Goal: Task Accomplishment & Management: Use online tool/utility

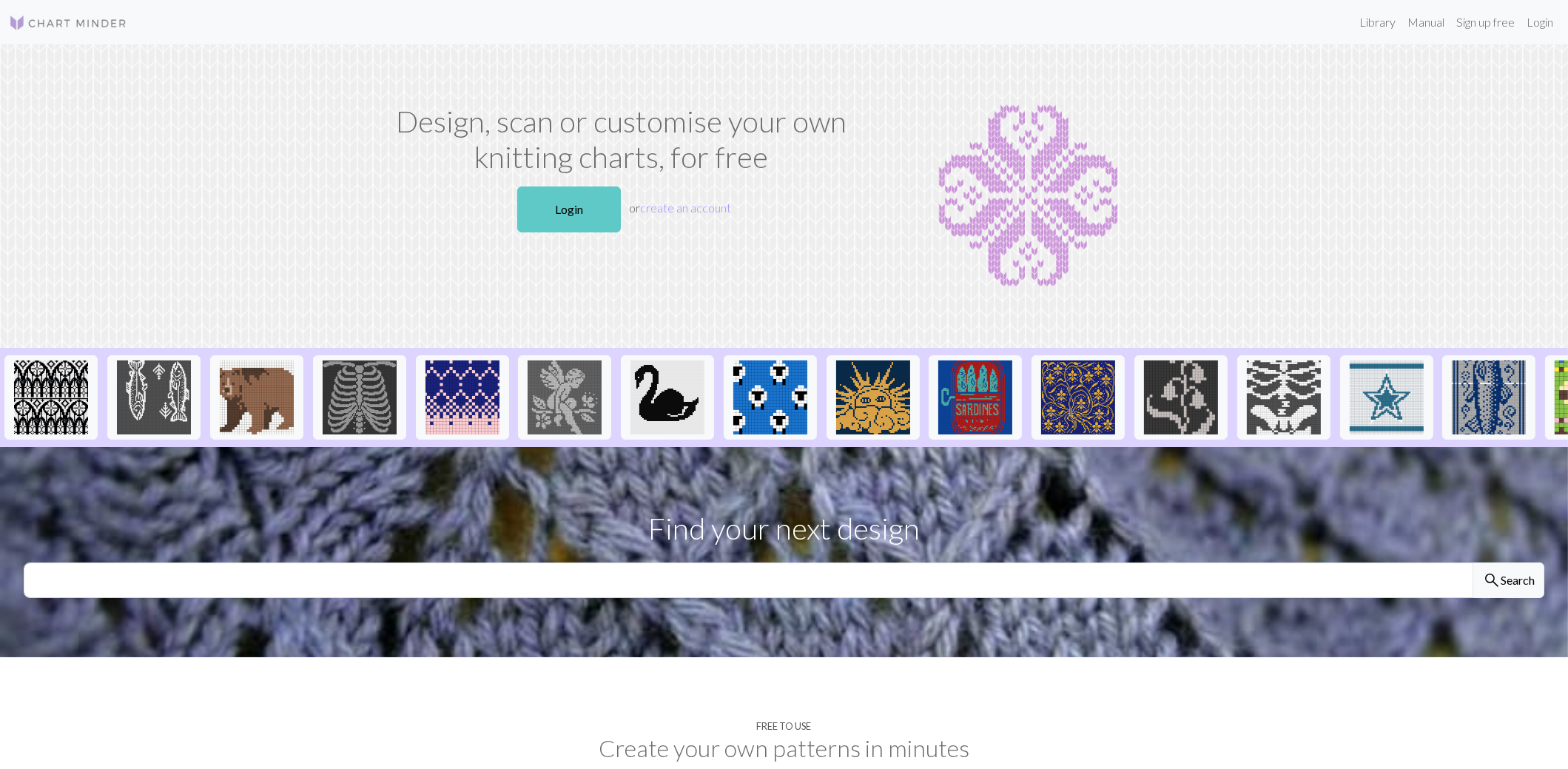
click at [564, 213] on link "Login" at bounding box center [569, 209] width 104 height 46
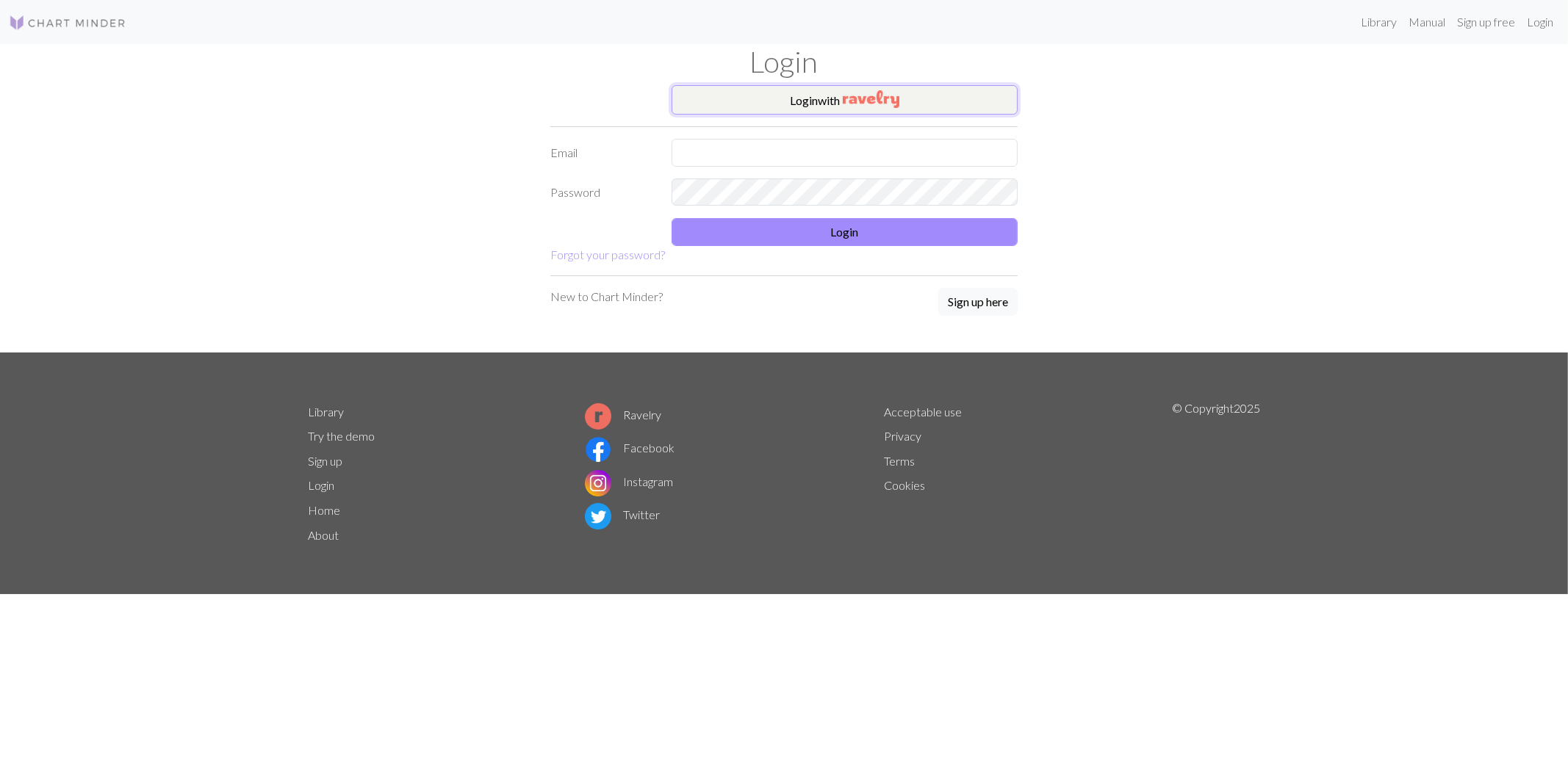
click at [817, 101] on button "Login with" at bounding box center [845, 100] width 346 height 29
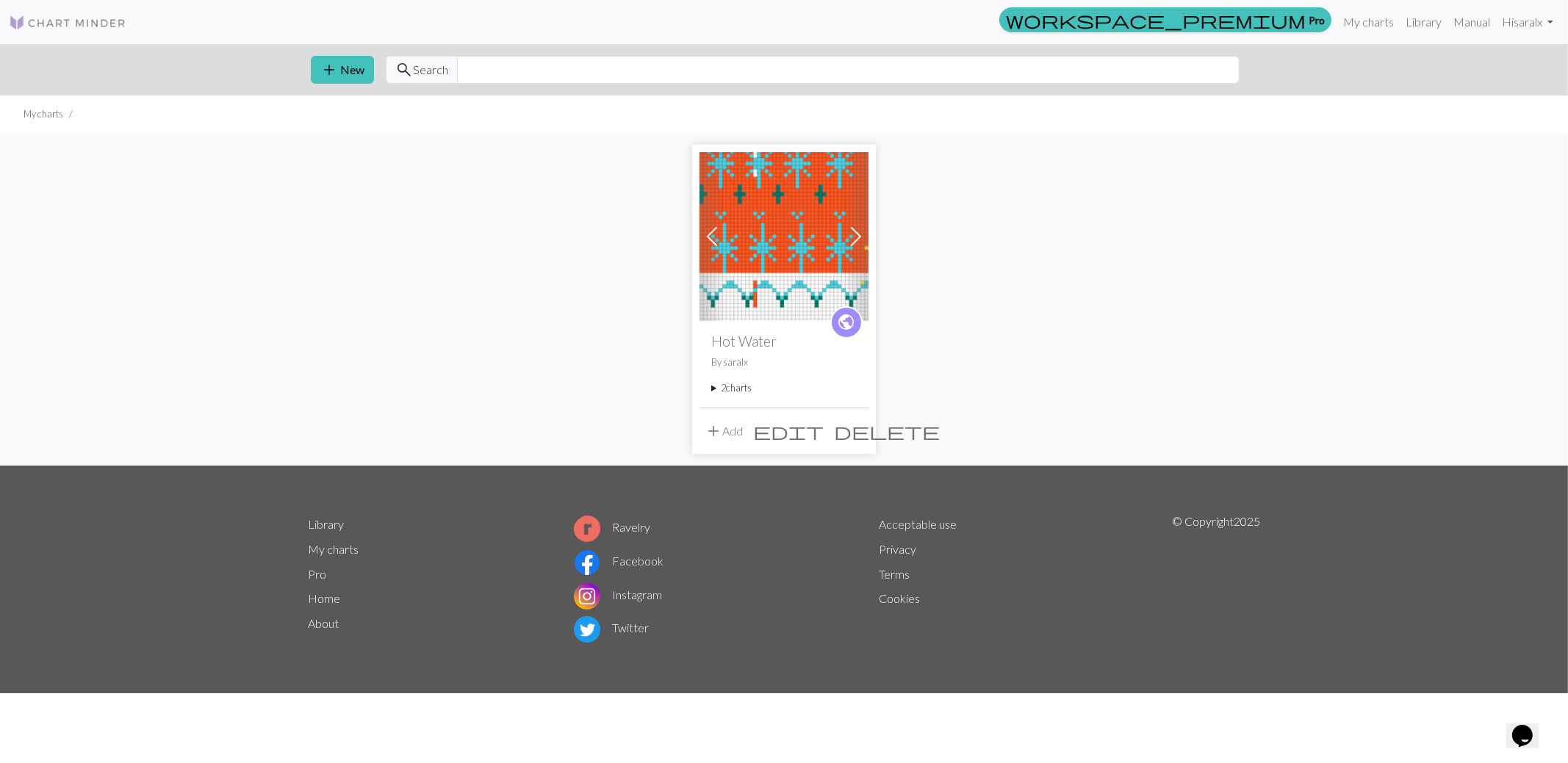
click at [724, 388] on summary "2 charts" at bounding box center [784, 388] width 145 height 14
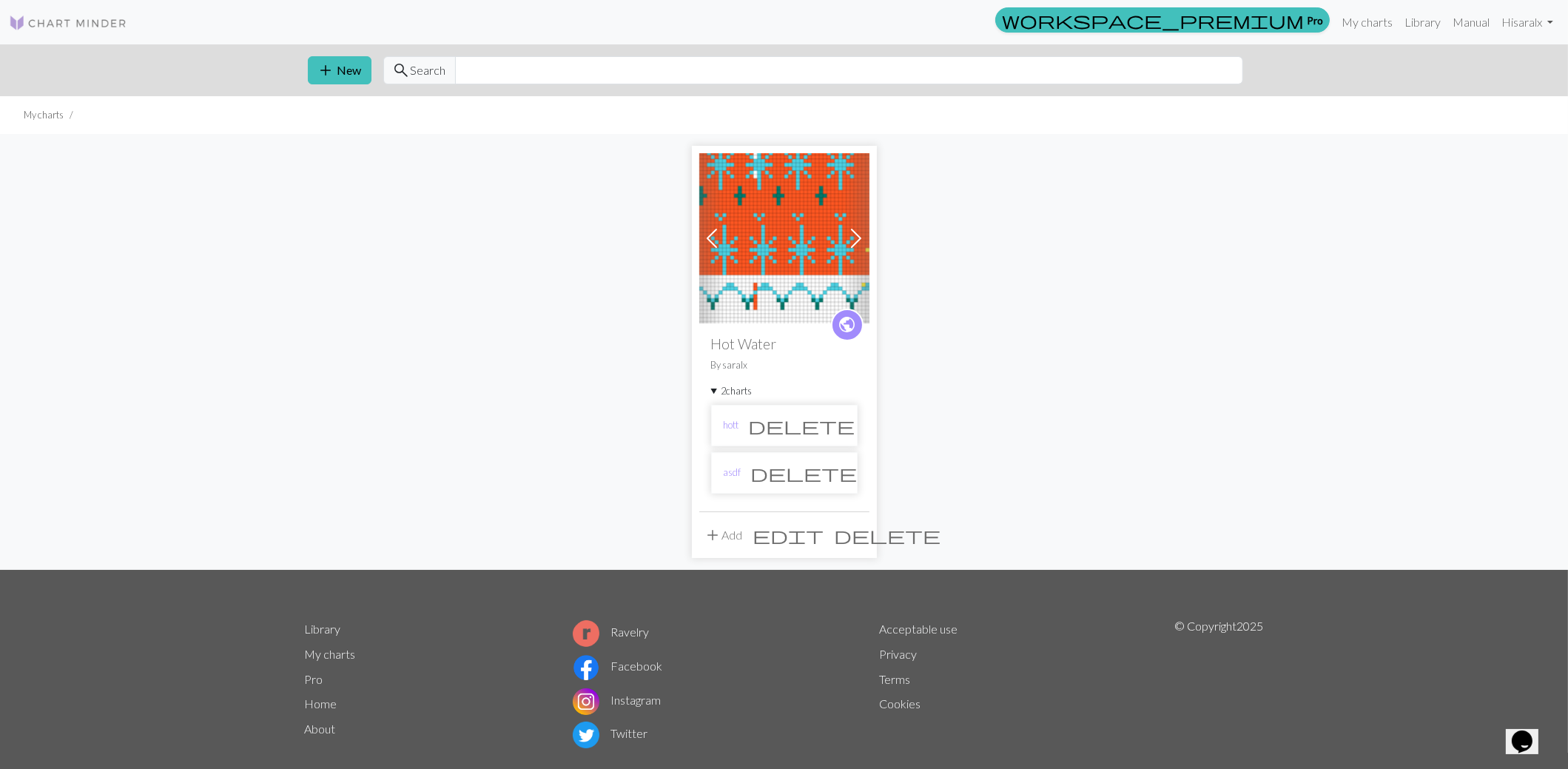
click at [744, 466] on li "asdf delete" at bounding box center [784, 473] width 146 height 42
click at [735, 470] on link "asdf" at bounding box center [733, 473] width 18 height 14
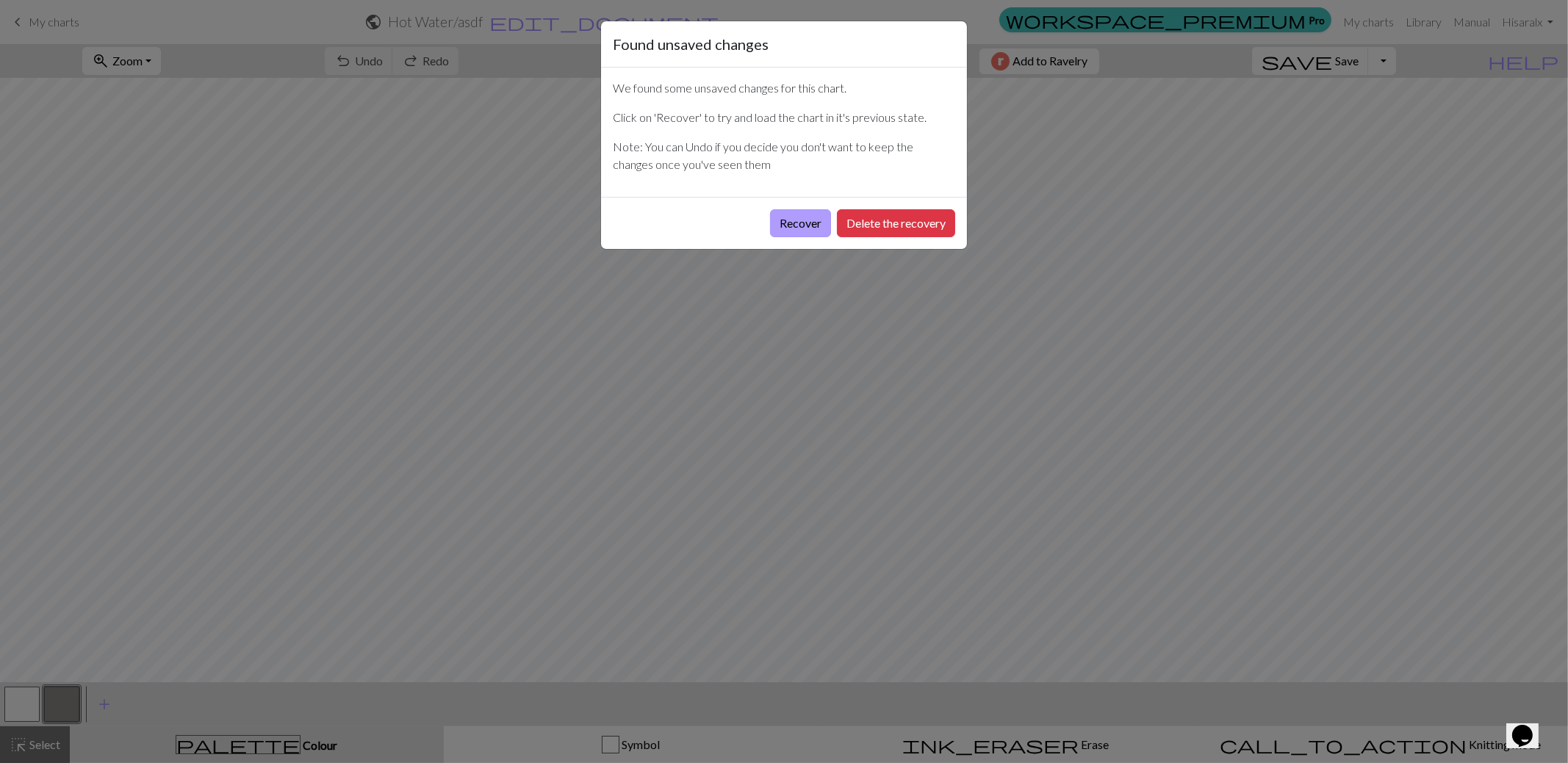
click at [802, 220] on button "Recover" at bounding box center [801, 223] width 61 height 28
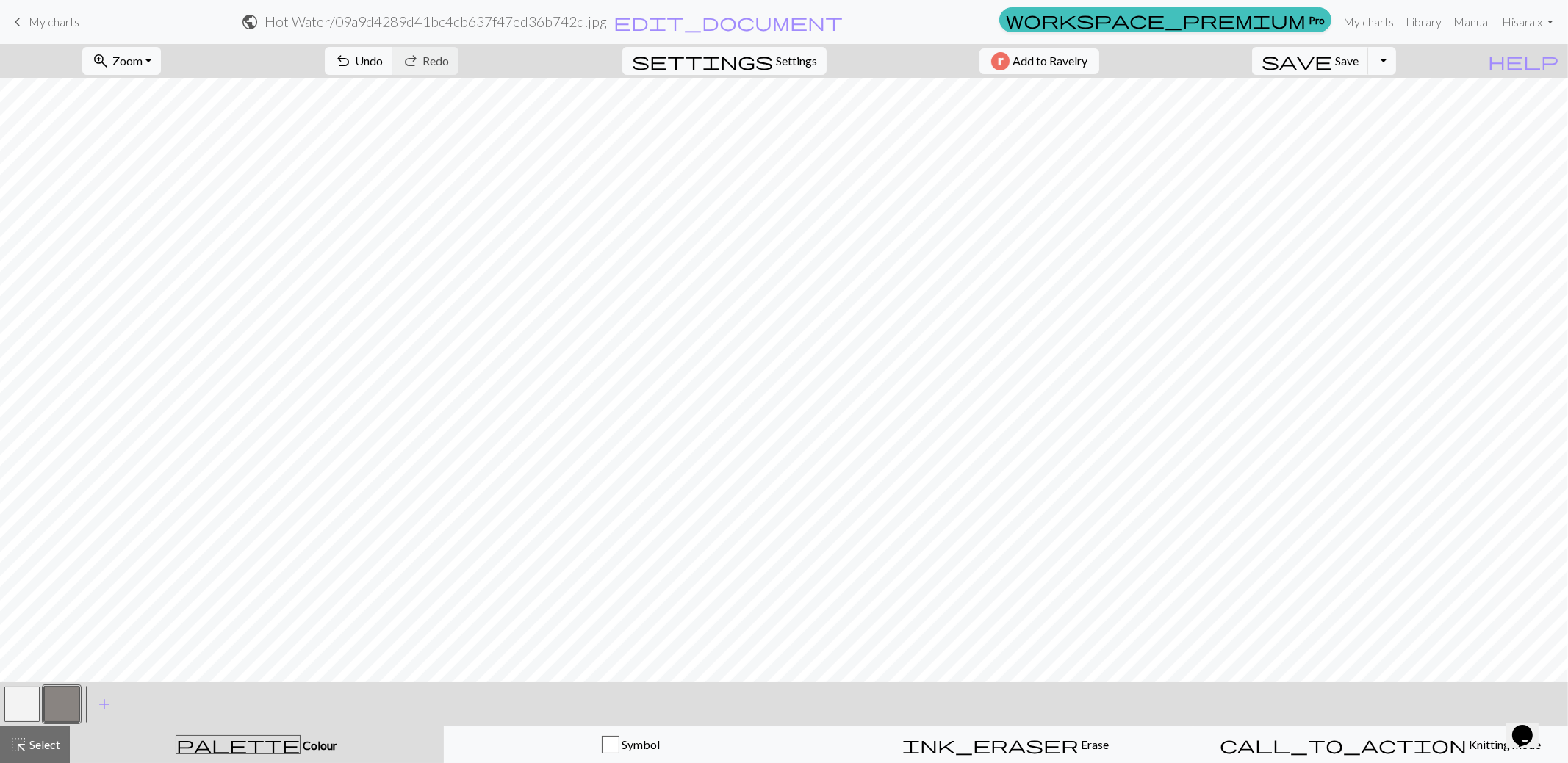
click at [61, 20] on span "My charts" at bounding box center [54, 22] width 51 height 14
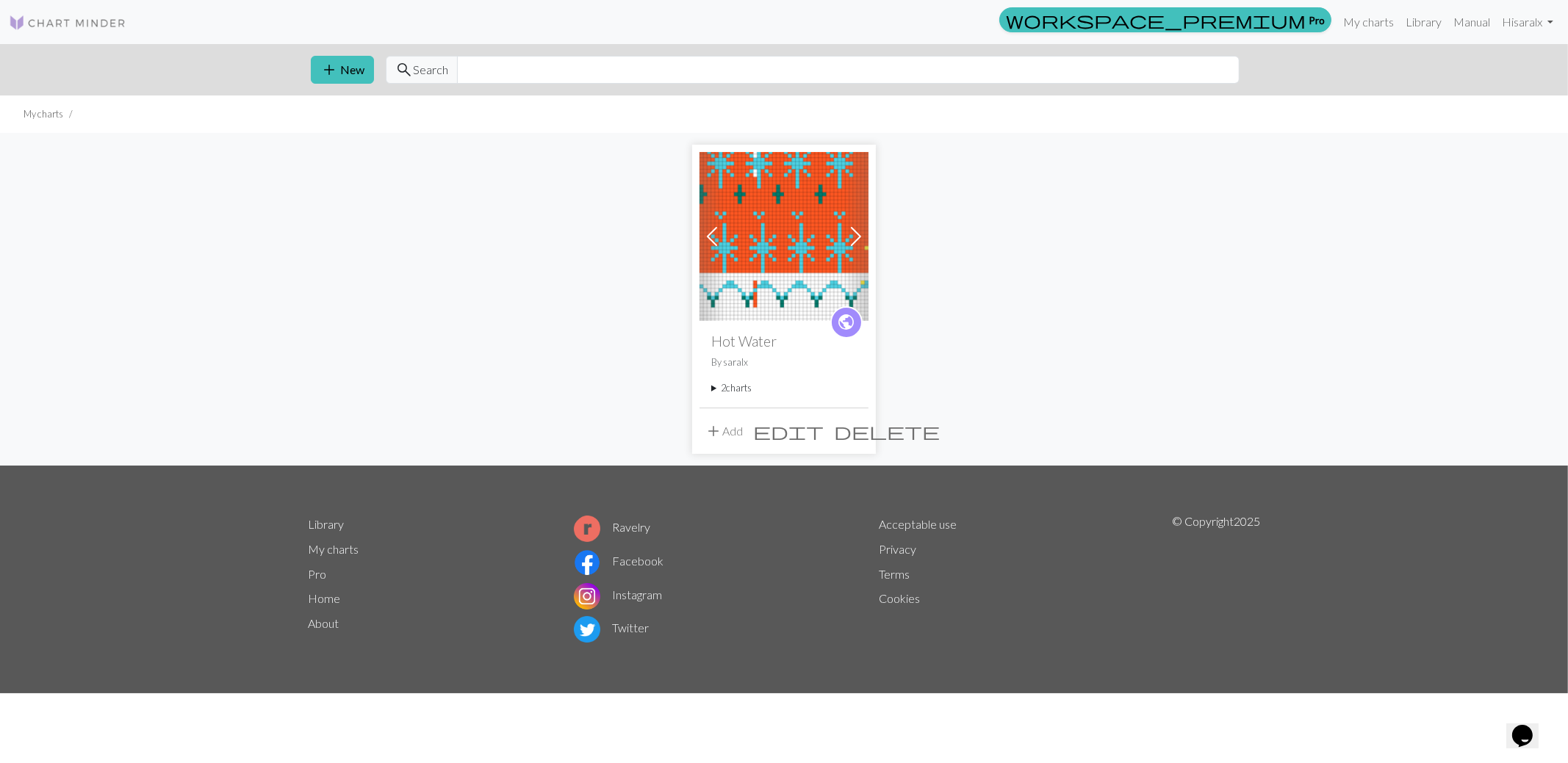
click at [1017, 147] on div "Previous Next public Hot Water By saralx 2 charts hott delete asdf delete add A…" at bounding box center [784, 299] width 970 height 332
click at [341, 62] on button "add New" at bounding box center [342, 69] width 63 height 28
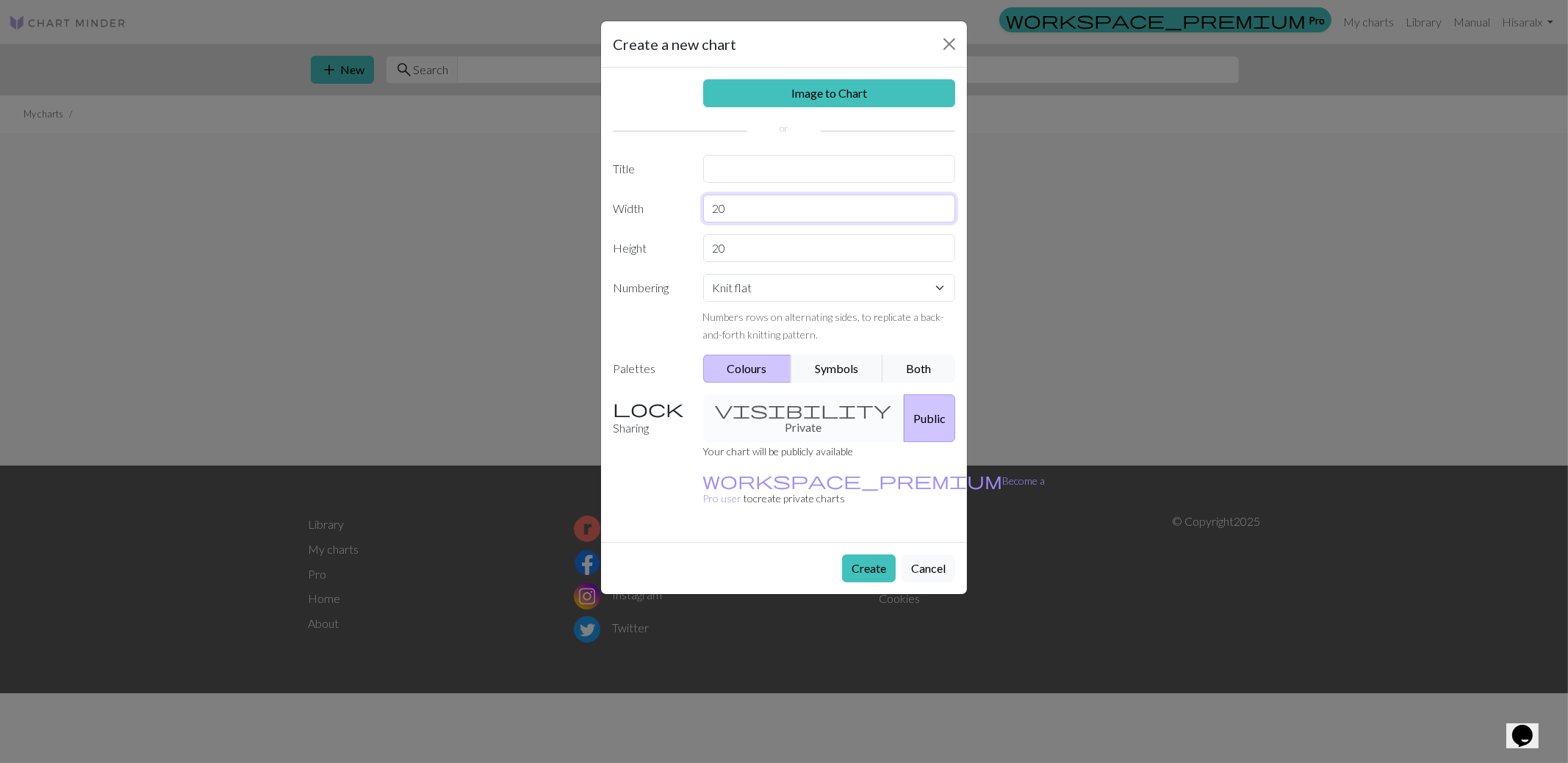
drag, startPoint x: 751, startPoint y: 206, endPoint x: 644, endPoint y: 200, distance: 107.2
click at [645, 200] on div "Width 20" at bounding box center [783, 208] width 360 height 28
type input "30"
drag, startPoint x: 764, startPoint y: 257, endPoint x: 588, endPoint y: 234, distance: 177.5
click at [594, 234] on div "Create a new chart Image to Chart Title Width 30 Height 20 Numbering Knit flat …" at bounding box center [784, 381] width 1568 height 763
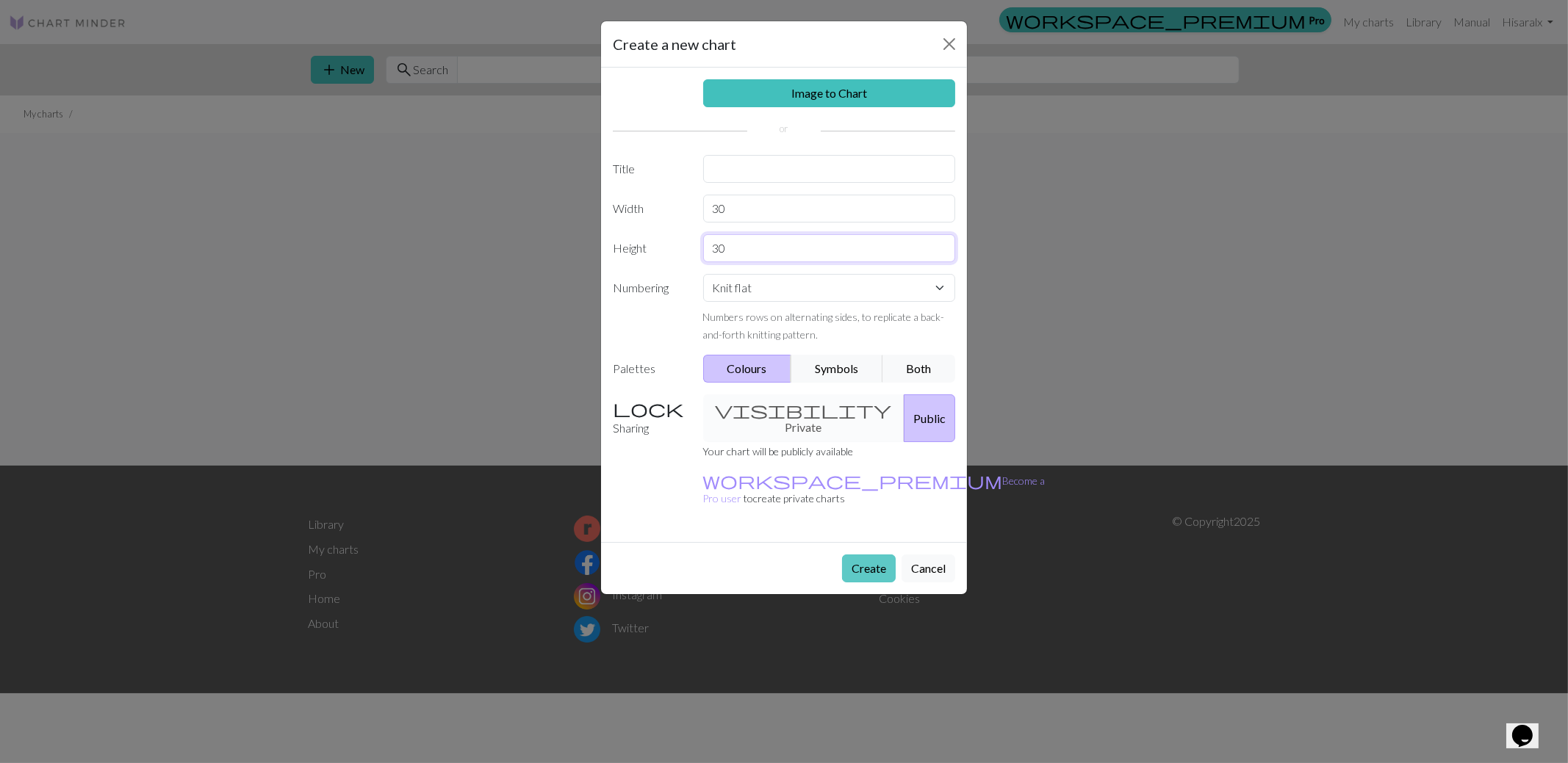
type input "30"
click at [863, 555] on button "Create" at bounding box center [869, 568] width 53 height 28
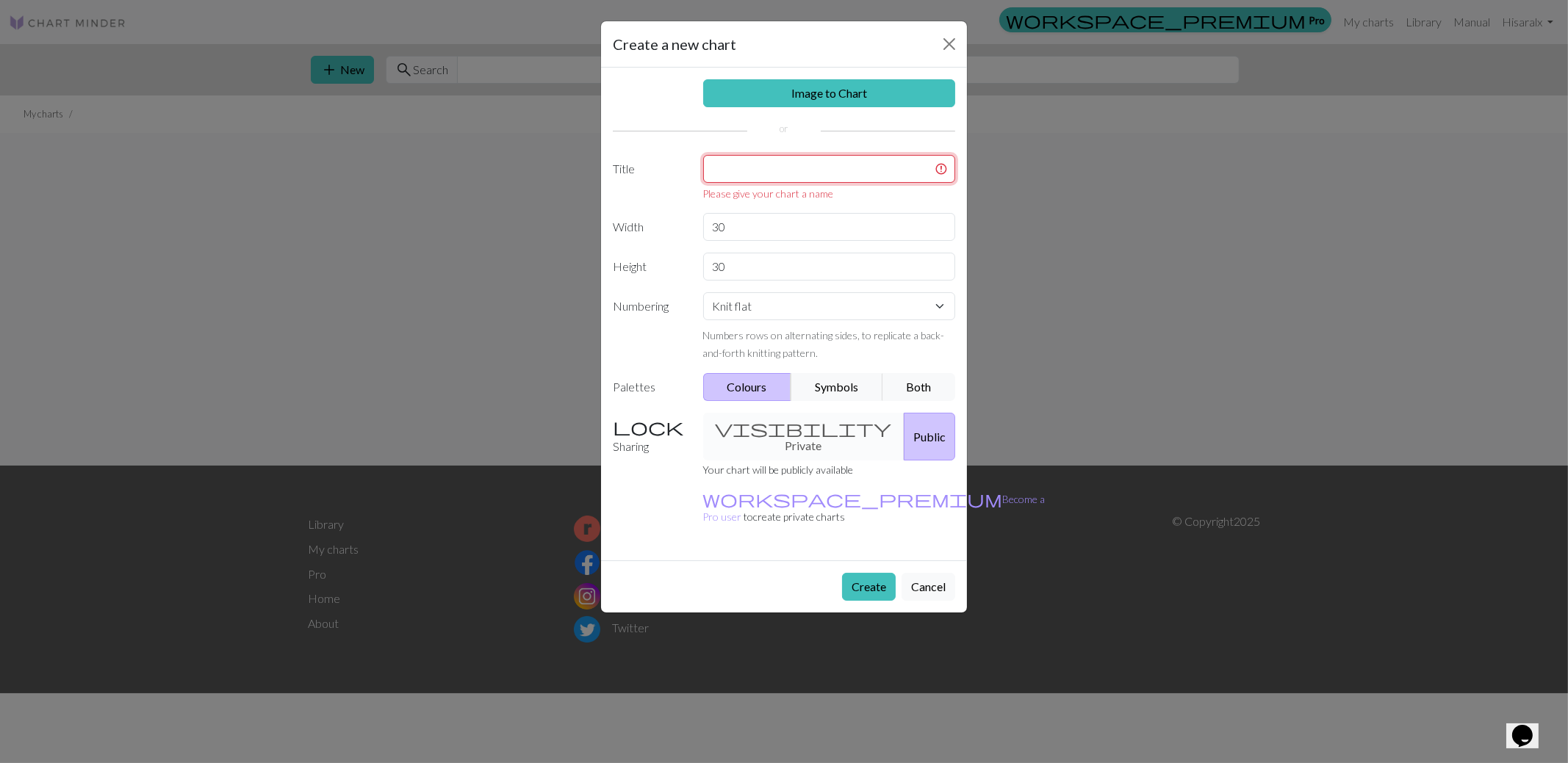
click at [802, 176] on input "text" at bounding box center [829, 168] width 253 height 28
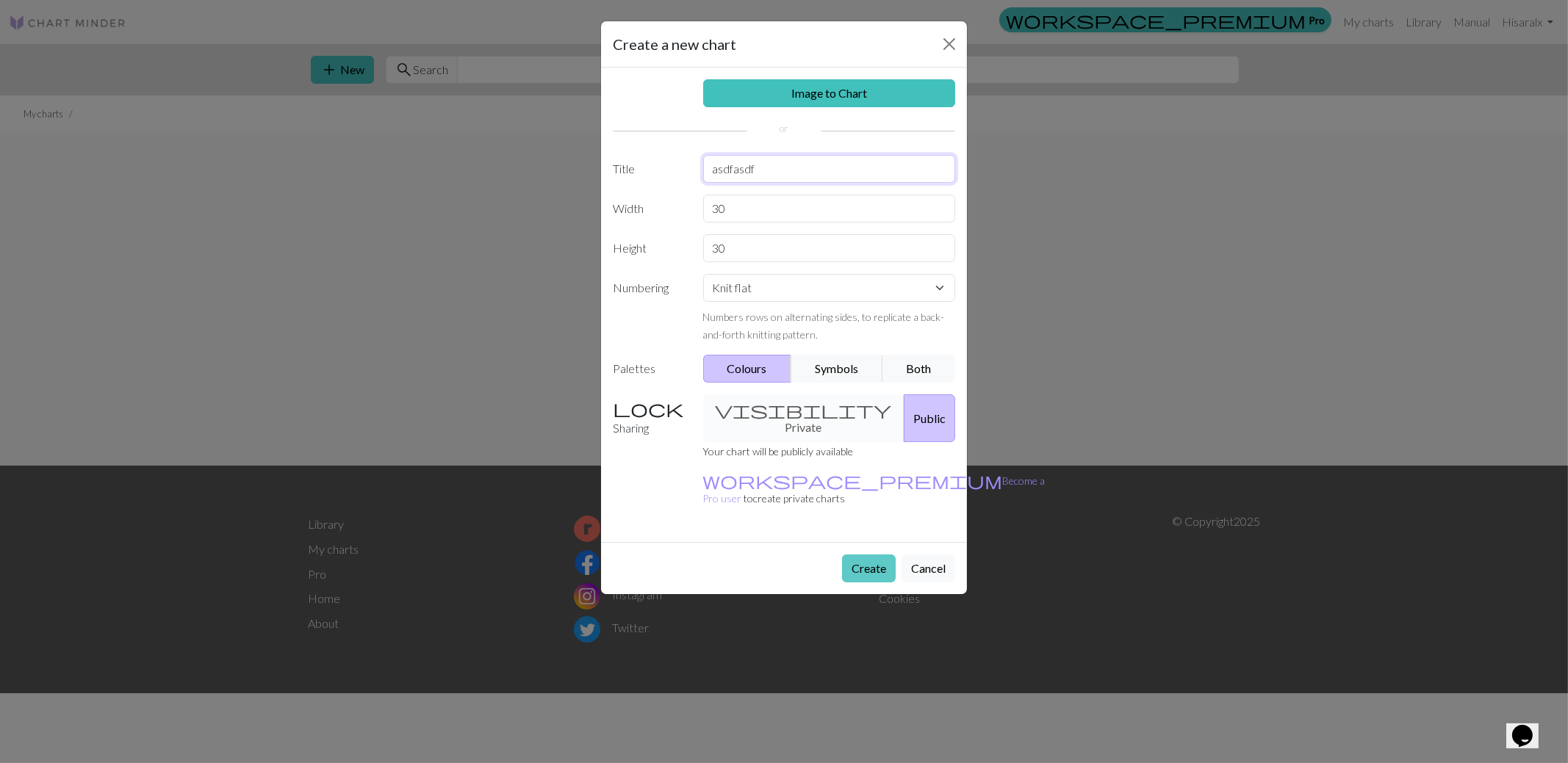
type input "asdfasdf"
click at [879, 555] on button "Create" at bounding box center [869, 568] width 53 height 28
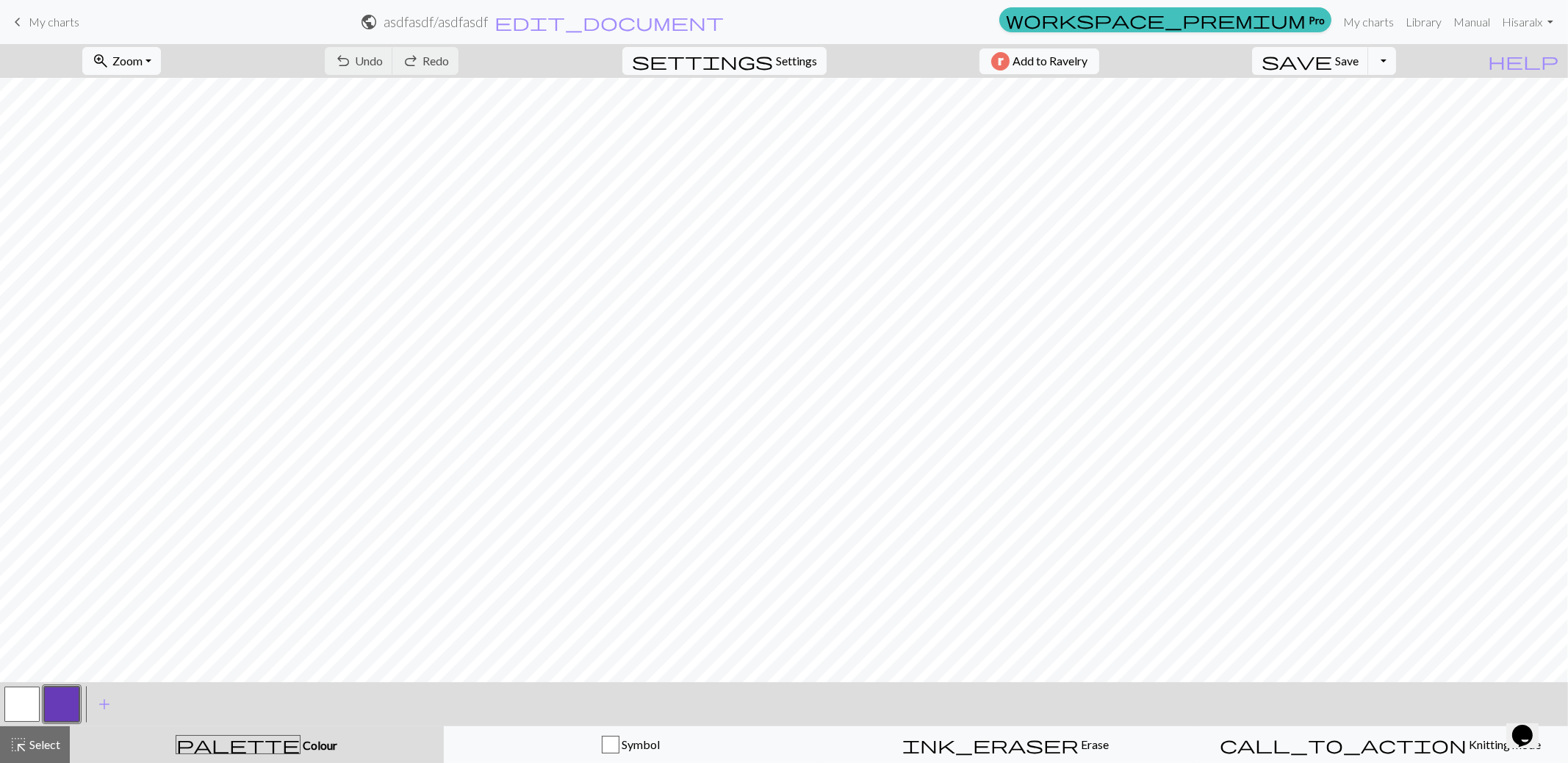
click at [72, 705] on button "button" at bounding box center [61, 704] width 35 height 35
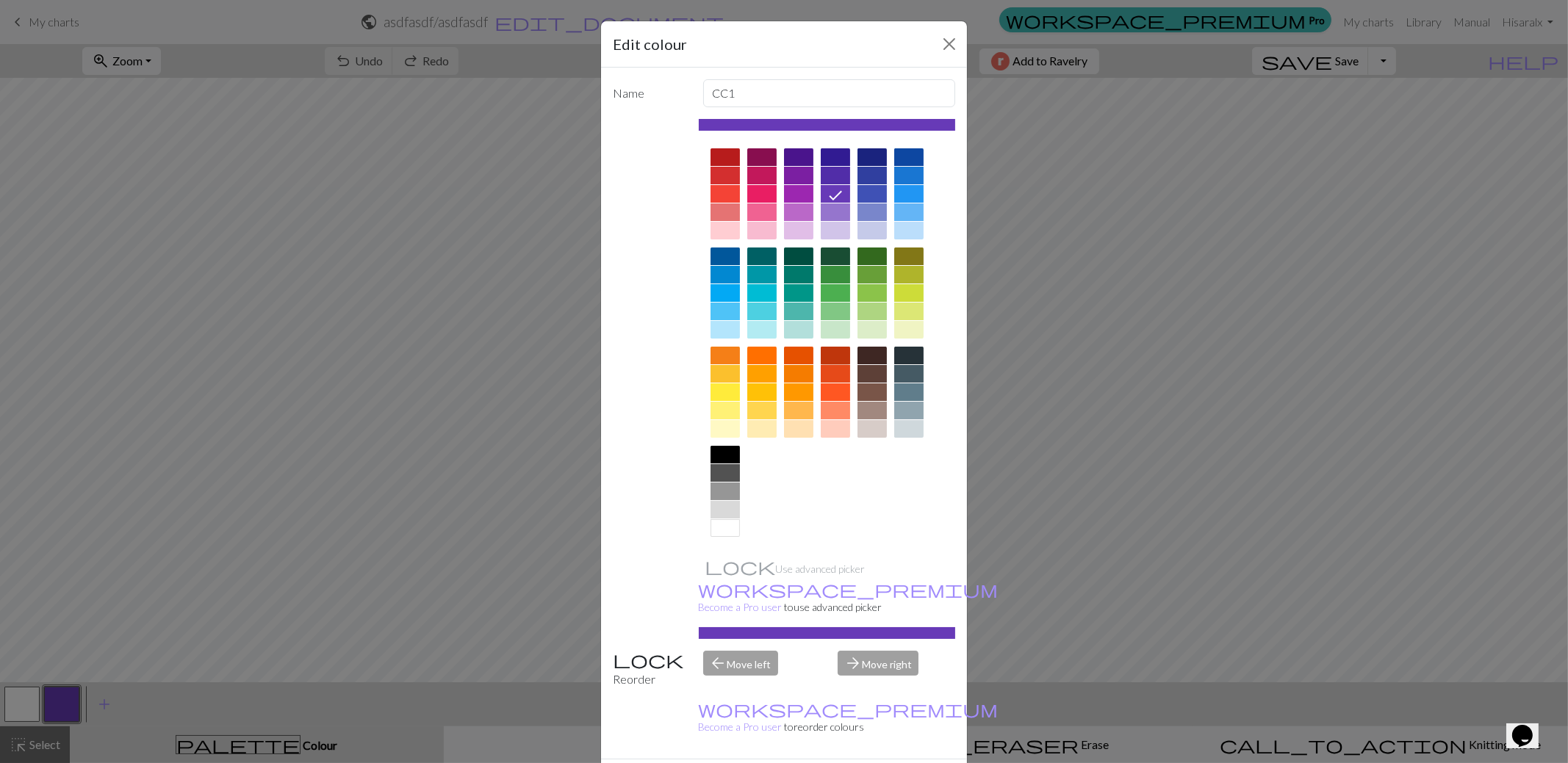
click at [836, 352] on div at bounding box center [835, 356] width 30 height 18
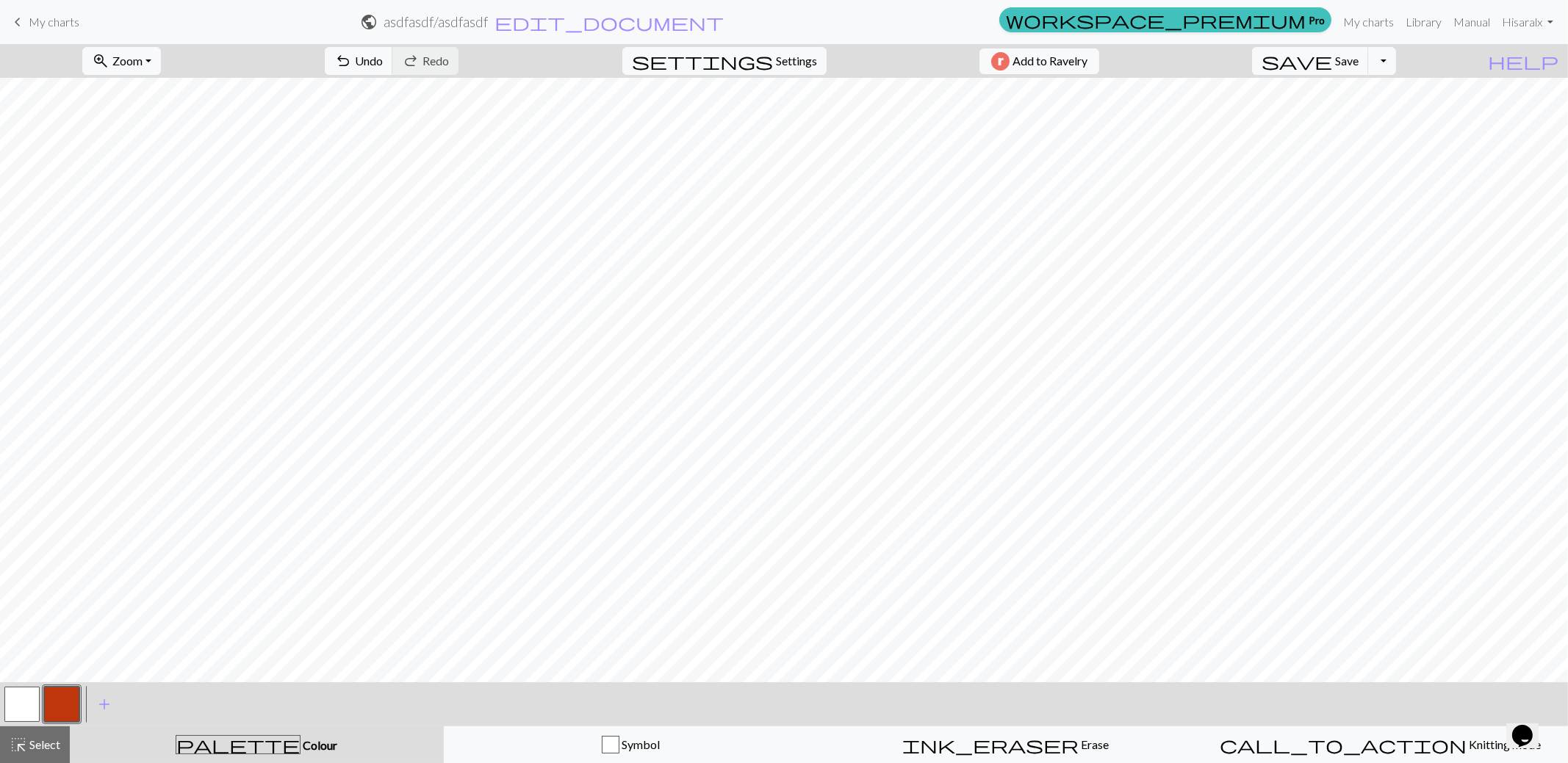
drag, startPoint x: 29, startPoint y: 697, endPoint x: 41, endPoint y: 687, distance: 15.6
click at [30, 696] on button "button" at bounding box center [22, 704] width 35 height 35
drag, startPoint x: 64, startPoint y: 698, endPoint x: 84, endPoint y: 682, distance: 25.6
click at [66, 696] on button "button" at bounding box center [61, 704] width 35 height 35
click at [108, 705] on span "add" at bounding box center [104, 705] width 18 height 21
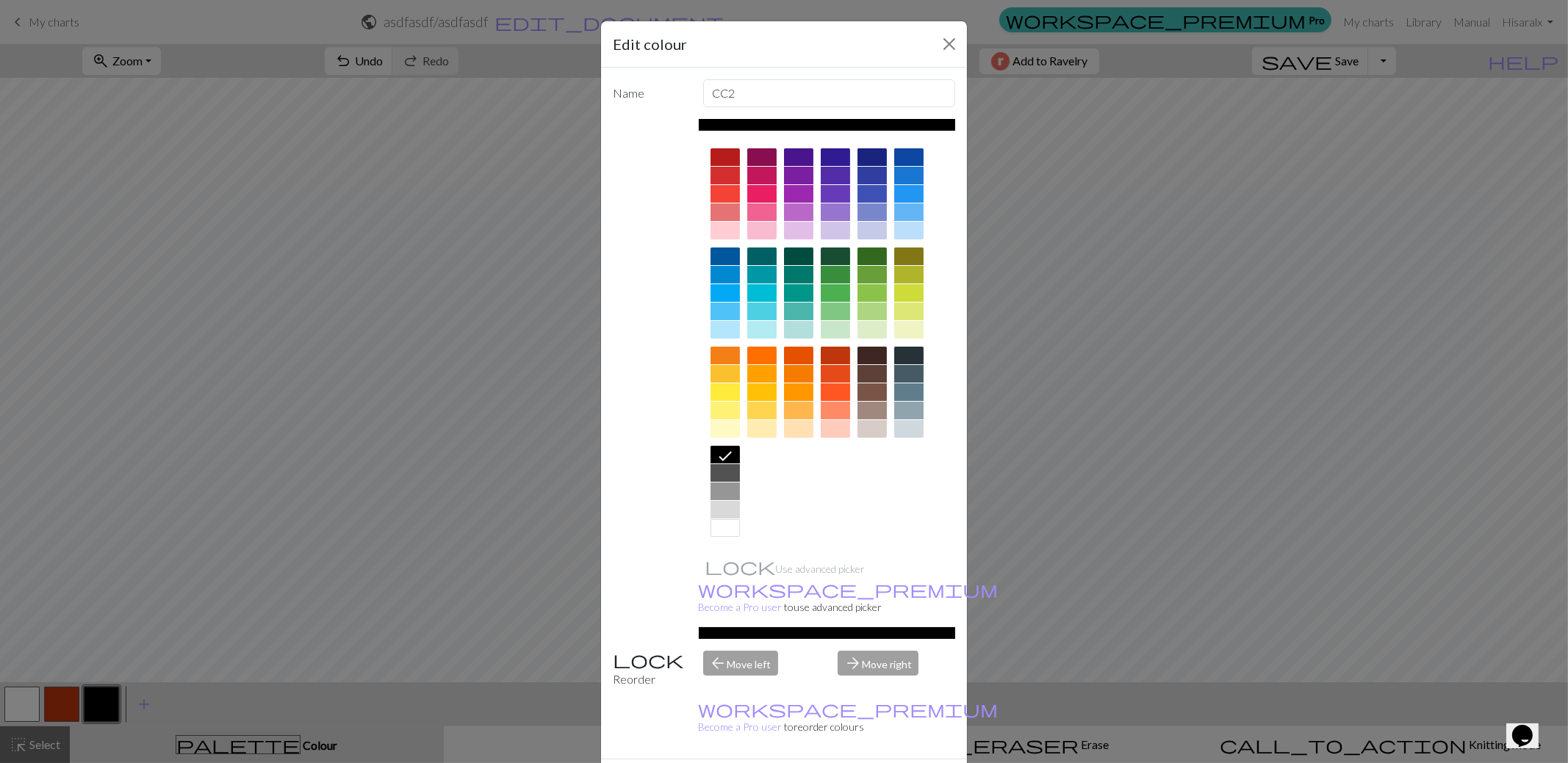
click at [826, 387] on div at bounding box center [835, 392] width 30 height 18
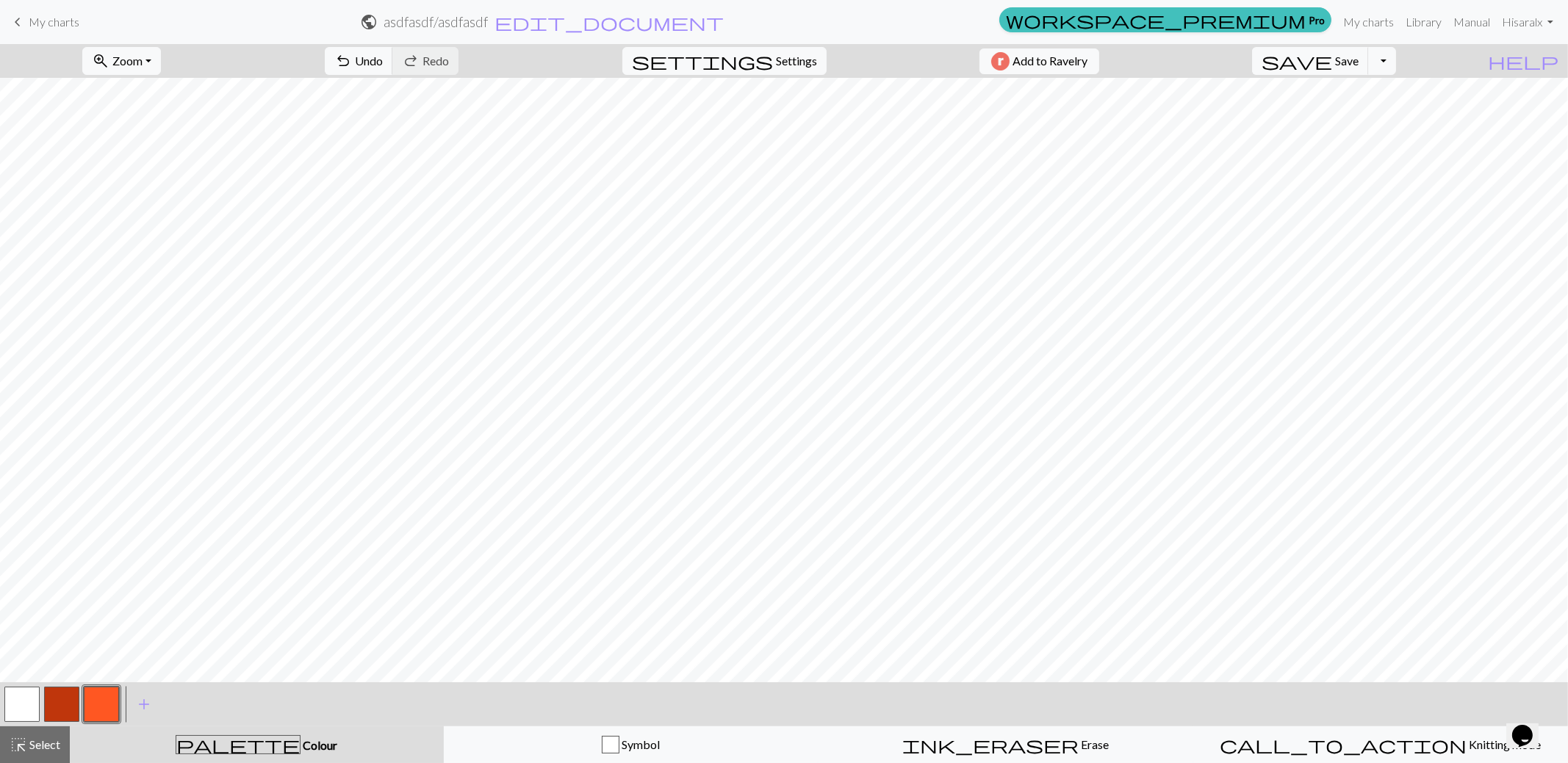
drag, startPoint x: 23, startPoint y: 699, endPoint x: 55, endPoint y: 674, distance: 40.6
click at [23, 698] on button "button" at bounding box center [22, 704] width 35 height 35
click at [108, 713] on button "button" at bounding box center [101, 704] width 35 height 35
drag, startPoint x: 62, startPoint y: 713, endPoint x: 154, endPoint y: 686, distance: 95.9
click at [66, 712] on button "button" at bounding box center [61, 704] width 35 height 35
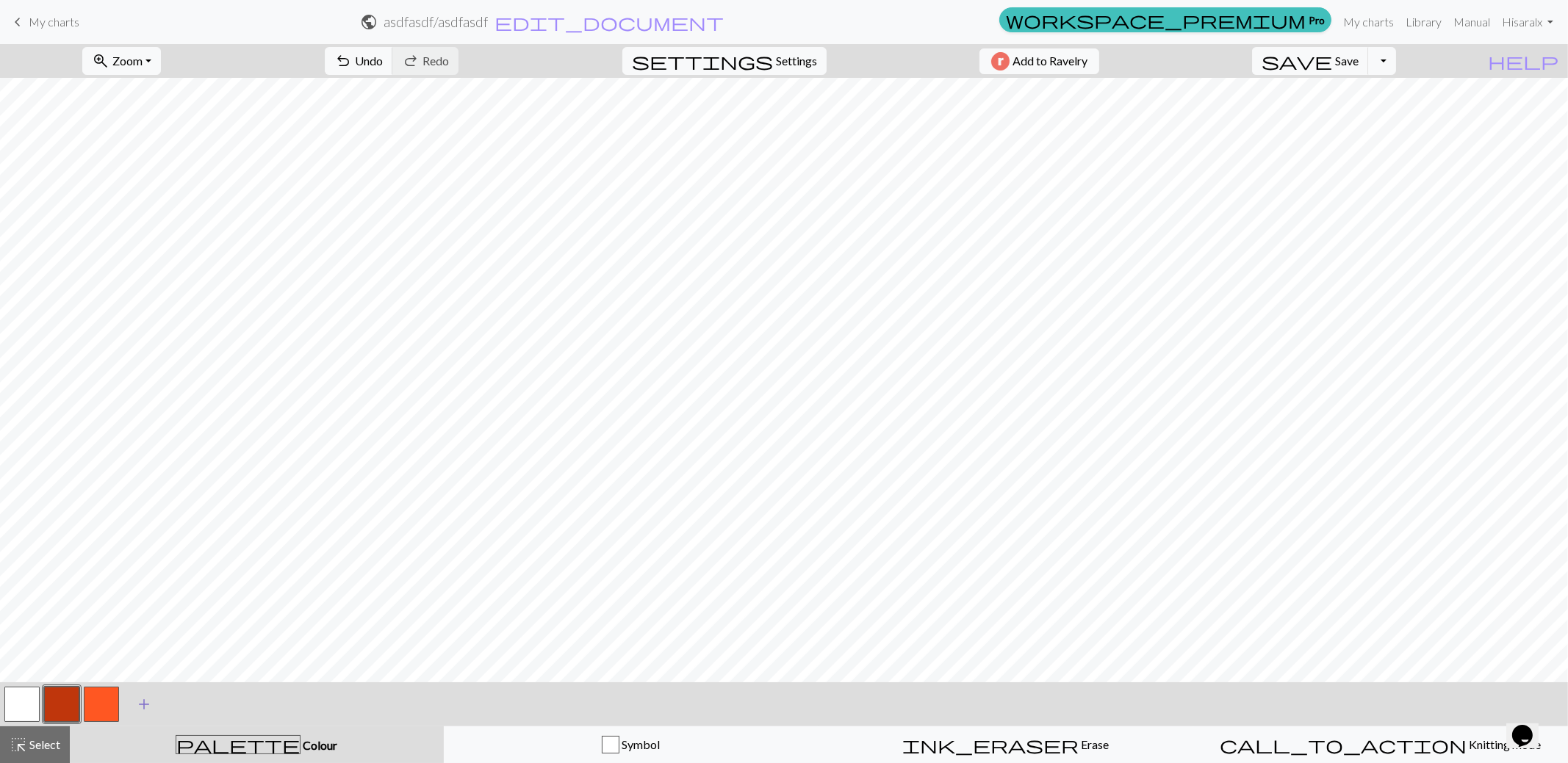
click at [146, 701] on span "add" at bounding box center [144, 705] width 18 height 21
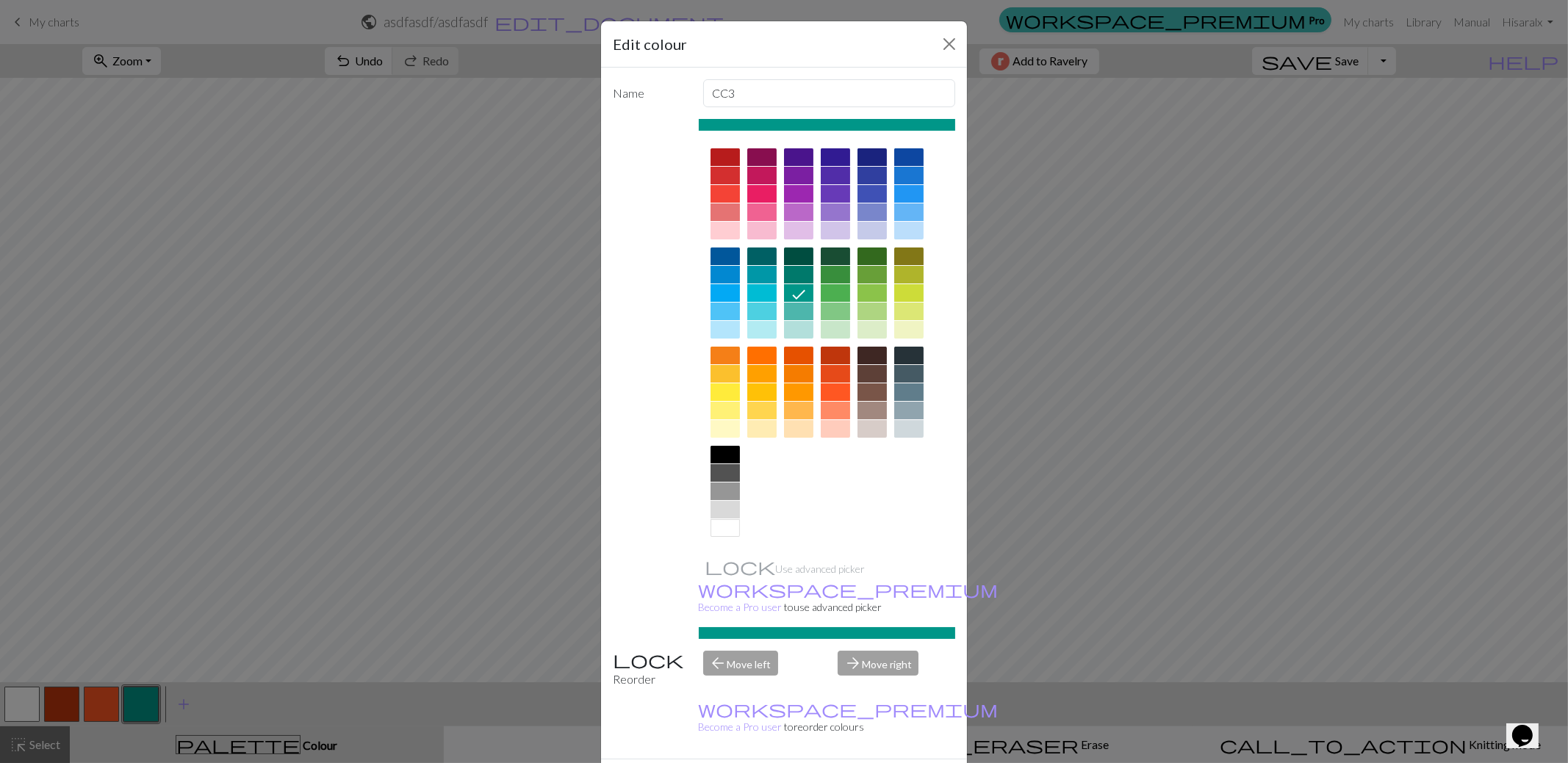
click at [832, 312] on div at bounding box center [835, 312] width 30 height 18
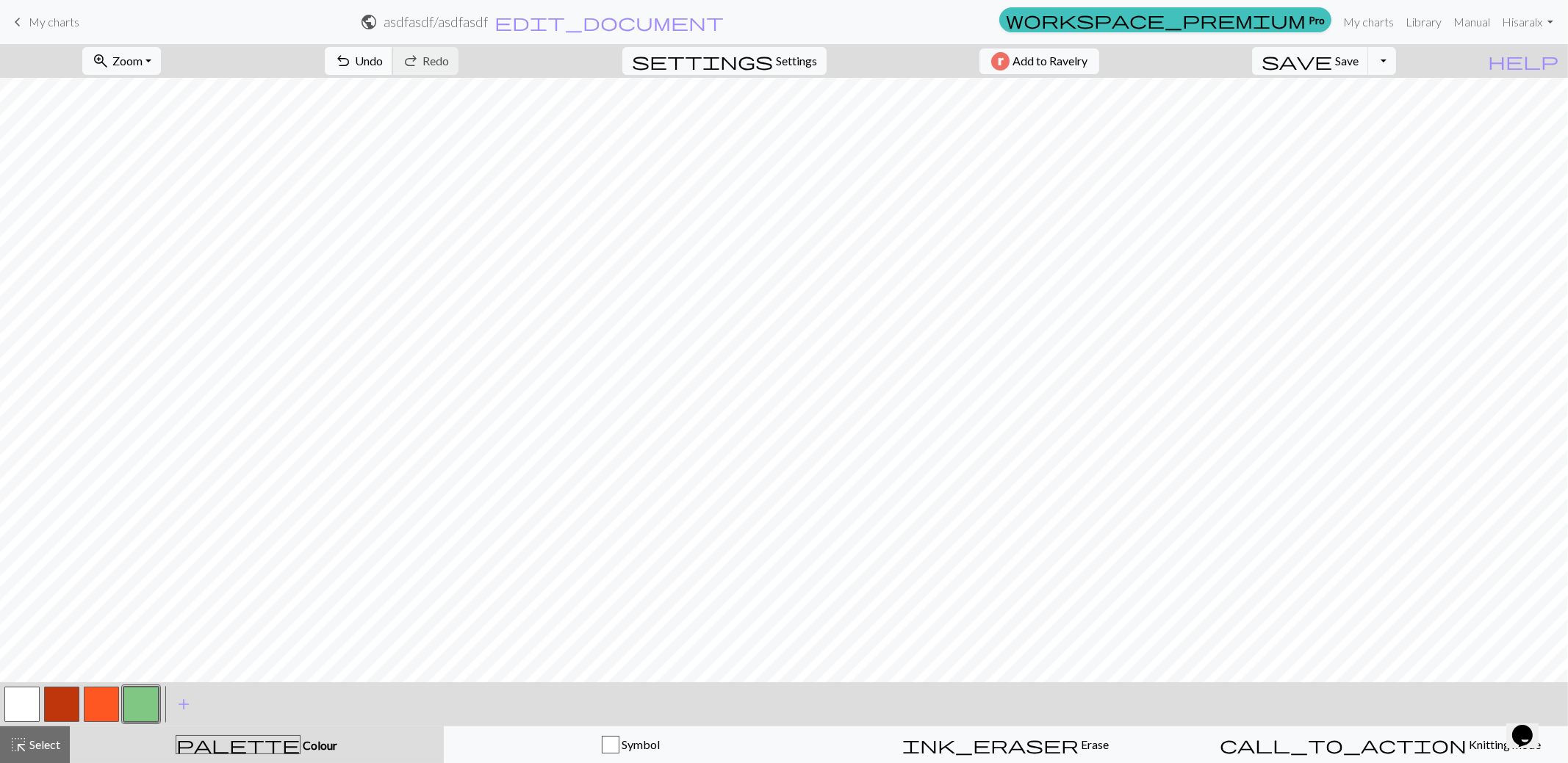
click at [352, 65] on span "undo" at bounding box center [343, 61] width 18 height 21
drag, startPoint x: 109, startPoint y: 705, endPoint x: 136, endPoint y: 696, distance: 28.5
click at [126, 699] on div at bounding box center [81, 705] width 159 height 40
click at [69, 708] on button "button" at bounding box center [61, 704] width 35 height 35
click at [149, 709] on div "< > add Add a colour" at bounding box center [784, 704] width 1568 height 44
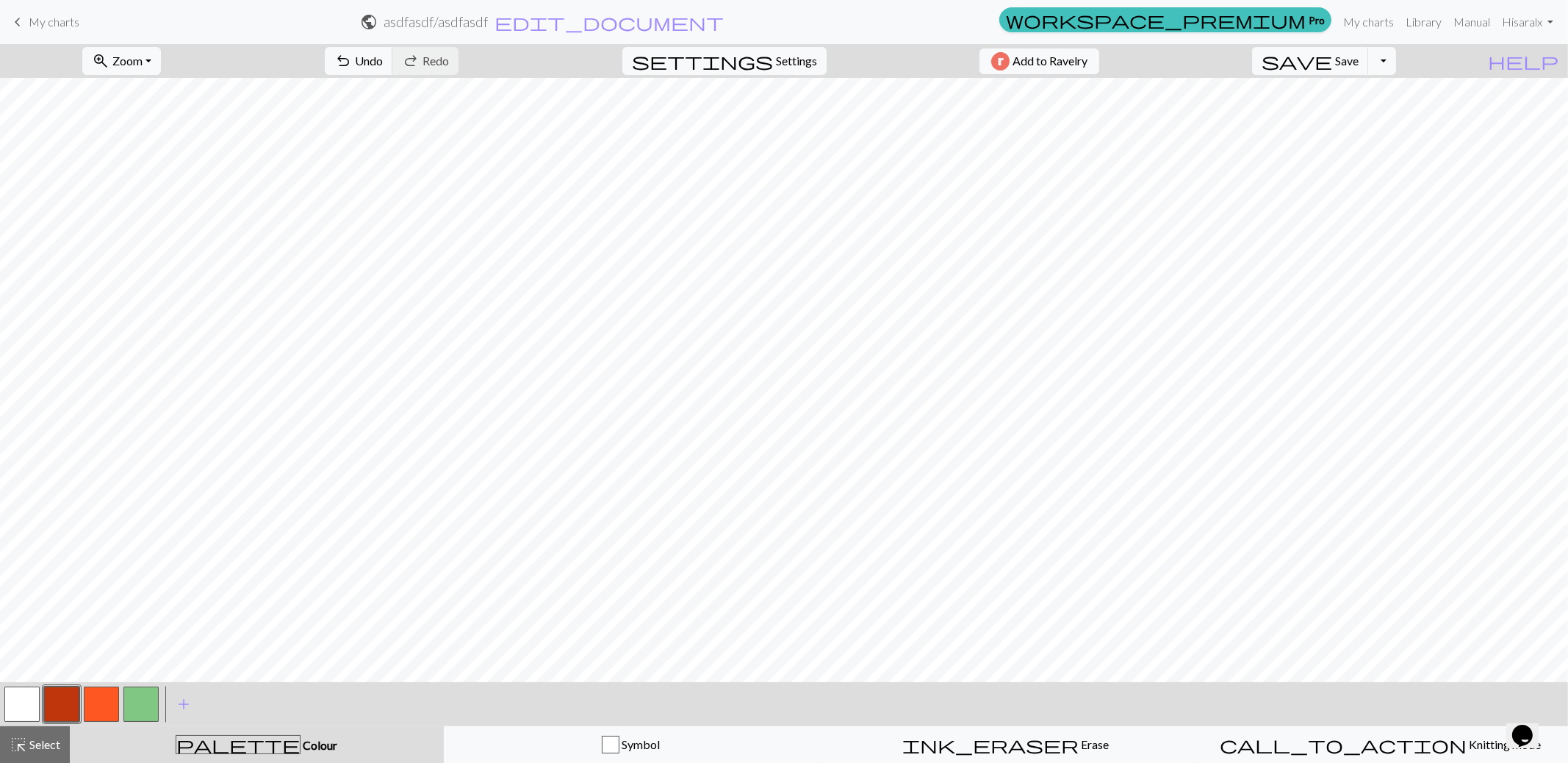
click at [135, 706] on button "button" at bounding box center [141, 704] width 35 height 35
drag, startPoint x: 30, startPoint y: 706, endPoint x: 93, endPoint y: 677, distance: 69.4
click at [32, 705] on button "button" at bounding box center [22, 704] width 35 height 35
drag, startPoint x: 153, startPoint y: 709, endPoint x: 166, endPoint y: 699, distance: 16.4
click at [154, 707] on button "button" at bounding box center [141, 704] width 35 height 35
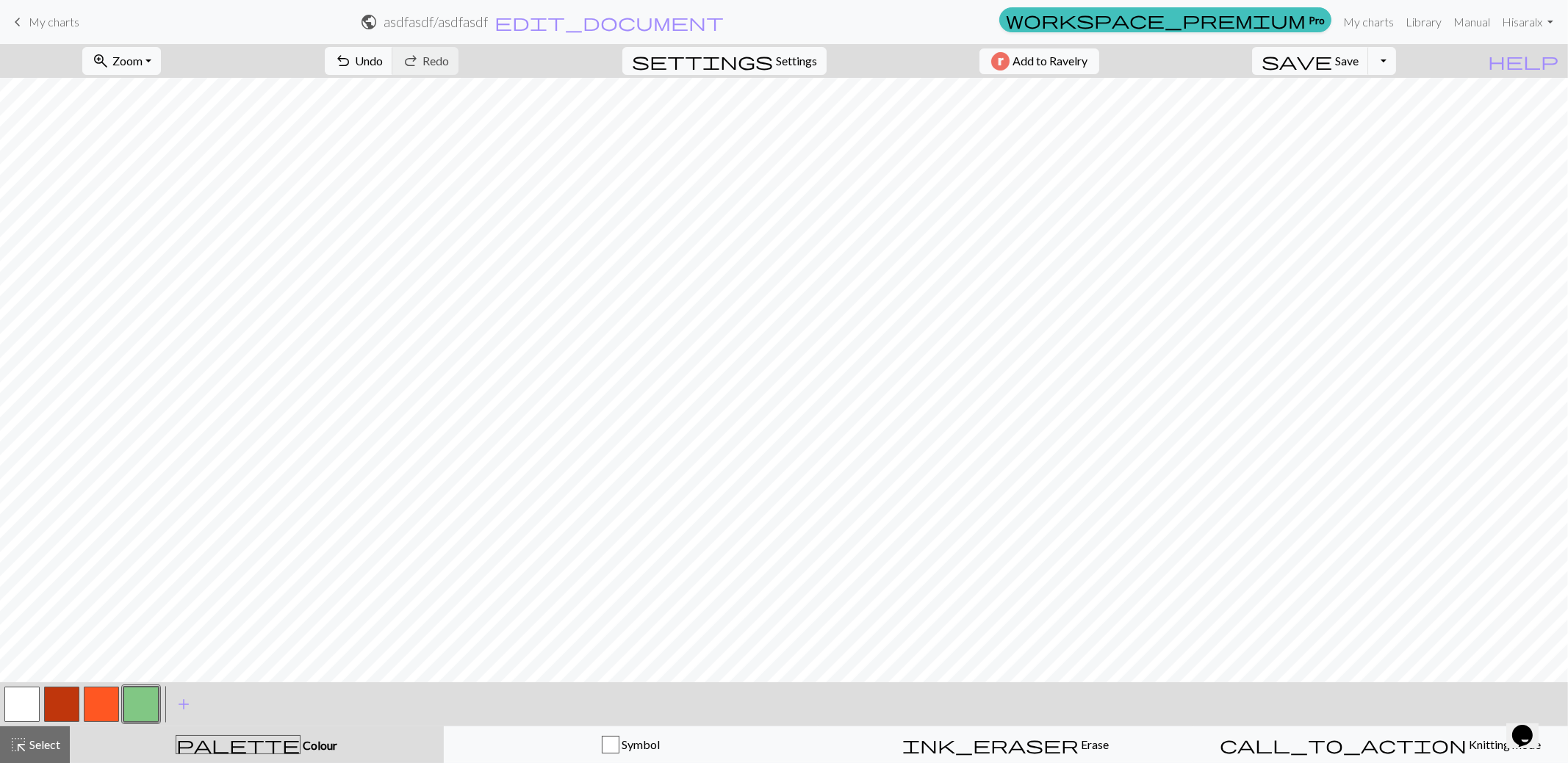
click at [30, 698] on button "button" at bounding box center [22, 704] width 35 height 35
drag, startPoint x: 93, startPoint y: 694, endPoint x: 165, endPoint y: 671, distance: 75.6
click at [94, 694] on button "button" at bounding box center [101, 704] width 35 height 35
drag, startPoint x: 144, startPoint y: 705, endPoint x: 216, endPoint y: 673, distance: 78.8
click at [144, 705] on button "button" at bounding box center [141, 704] width 35 height 35
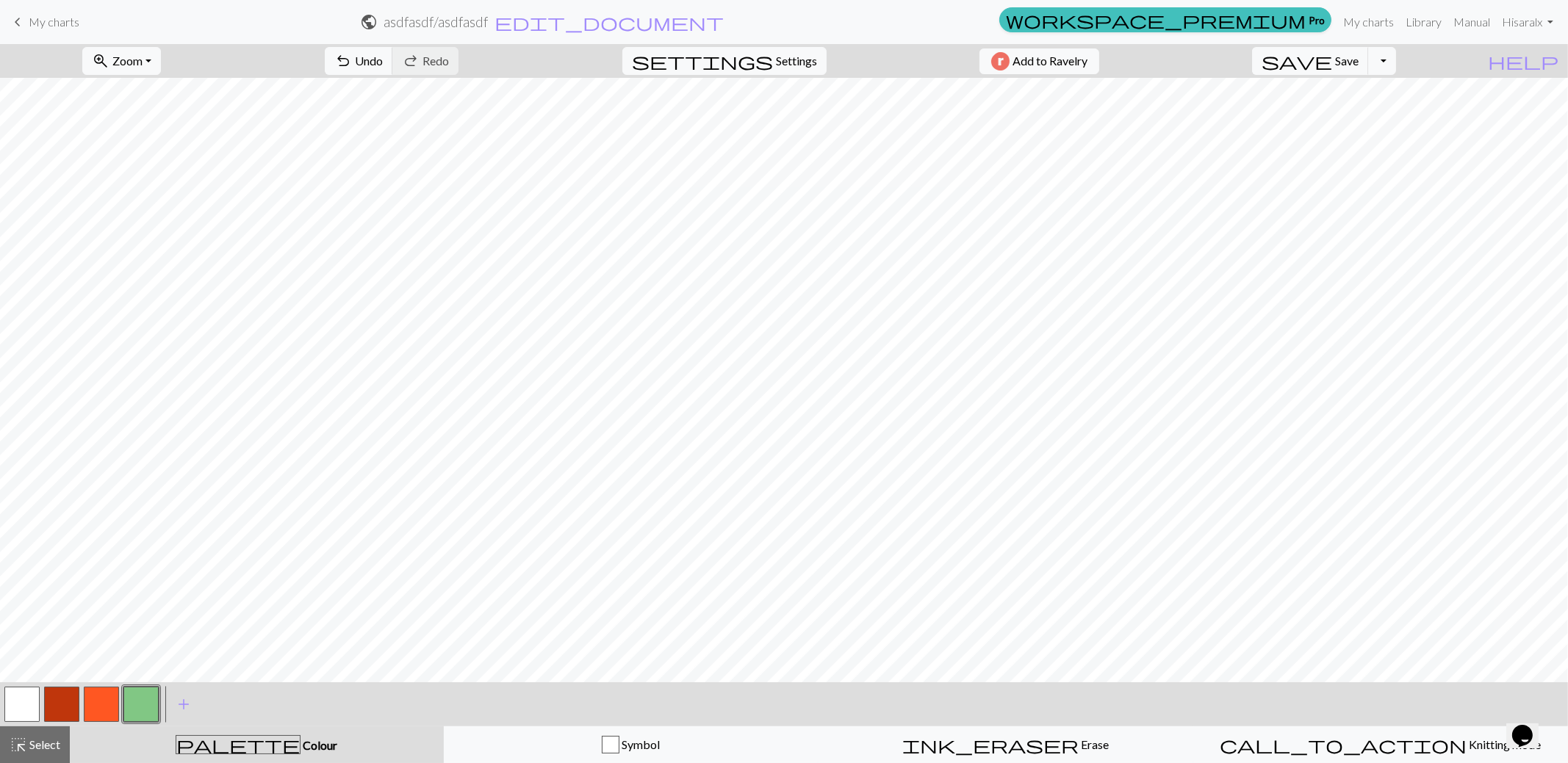
drag, startPoint x: 13, startPoint y: 698, endPoint x: 54, endPoint y: 678, distance: 45.6
click at [14, 698] on button "button" at bounding box center [22, 704] width 35 height 35
click at [140, 701] on button "button" at bounding box center [141, 704] width 35 height 35
click at [184, 705] on span "add" at bounding box center [183, 705] width 18 height 21
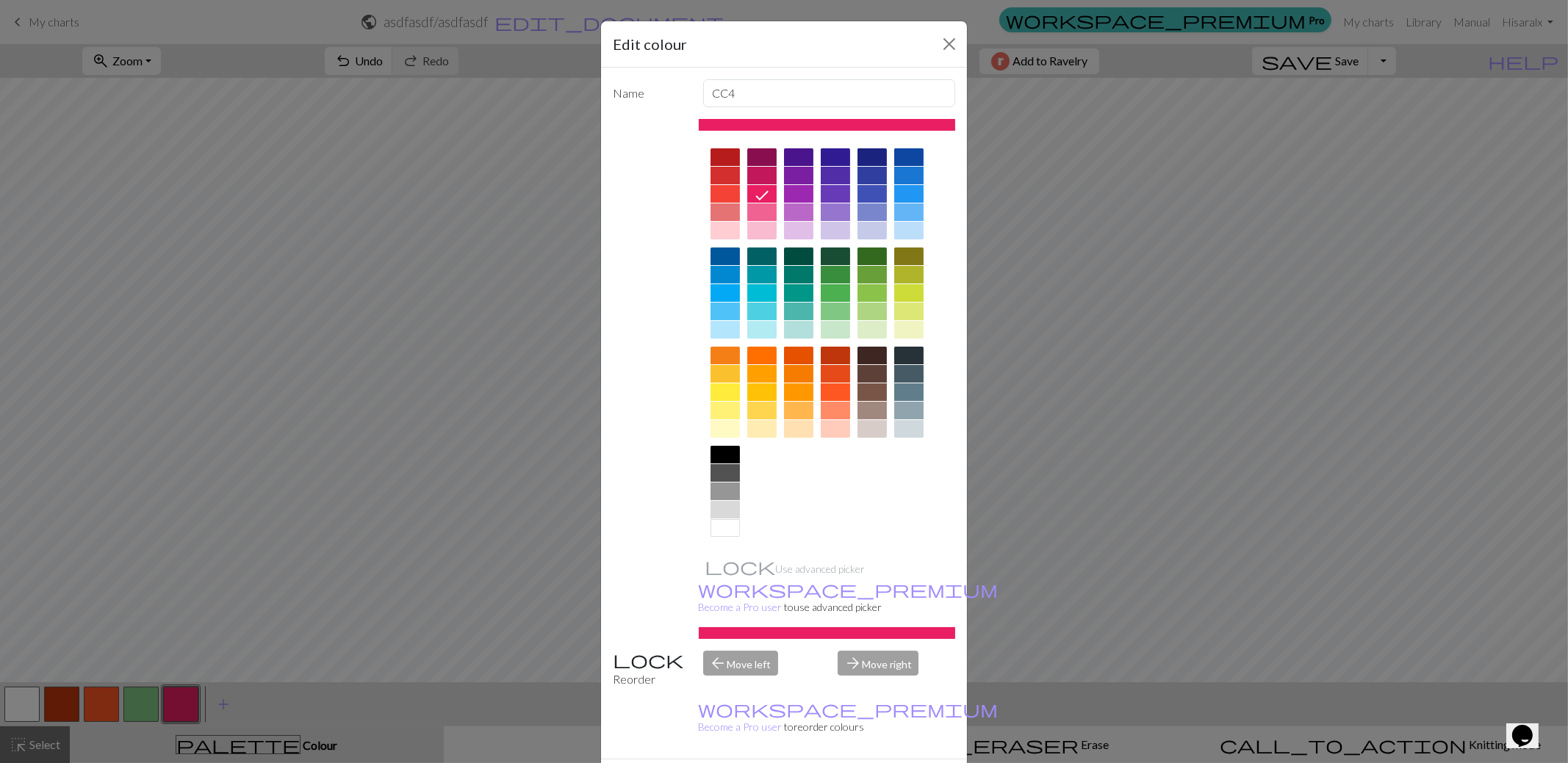
click at [800, 270] on div at bounding box center [798, 275] width 30 height 18
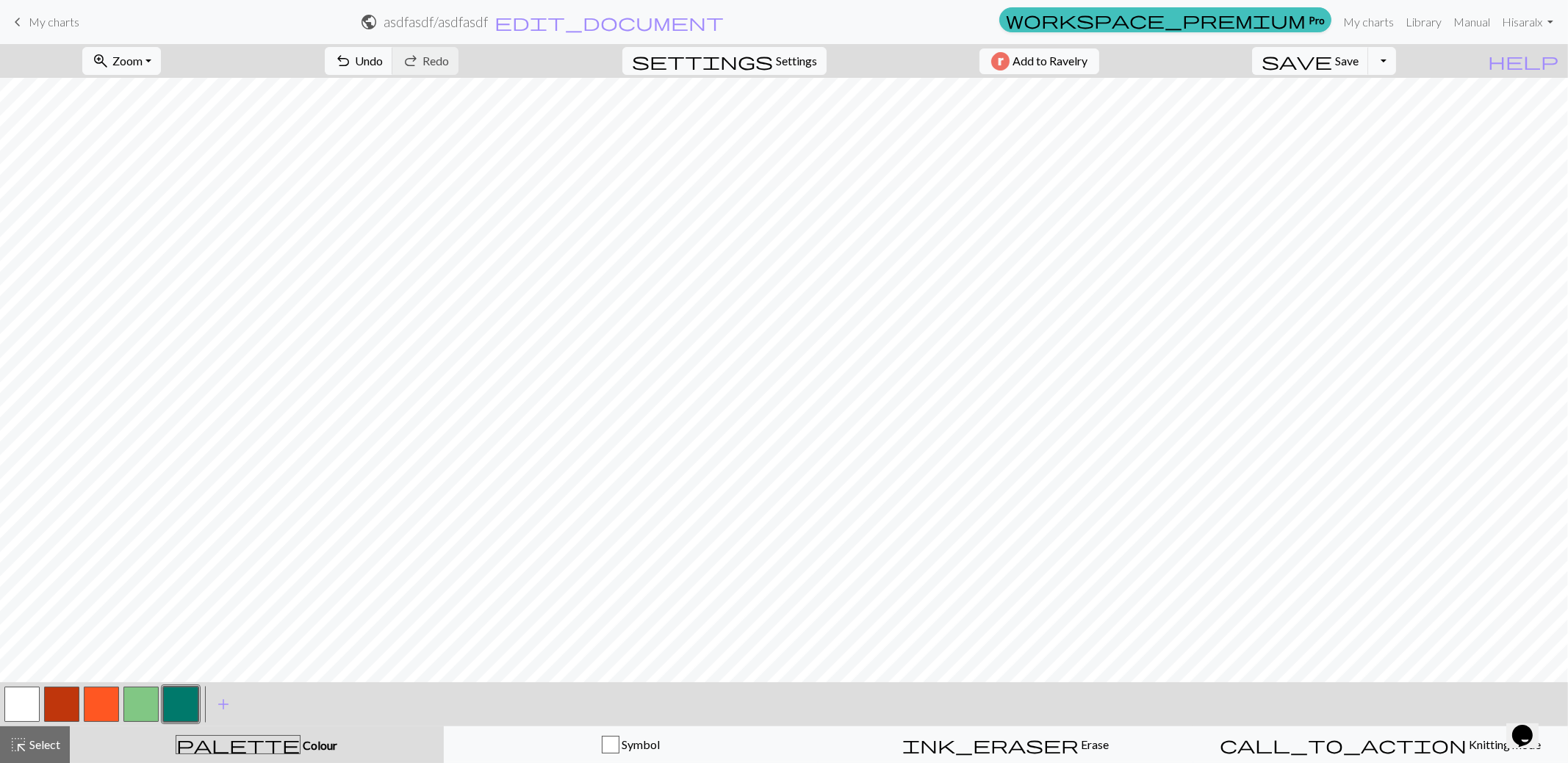
drag, startPoint x: 143, startPoint y: 708, endPoint x: 198, endPoint y: 676, distance: 63.6
click at [146, 707] on button "button" at bounding box center [141, 704] width 35 height 35
drag, startPoint x: 190, startPoint y: 699, endPoint x: 210, endPoint y: 673, distance: 32.8
click at [191, 699] on button "button" at bounding box center [181, 704] width 35 height 35
click at [33, 706] on button "button" at bounding box center [22, 704] width 35 height 35
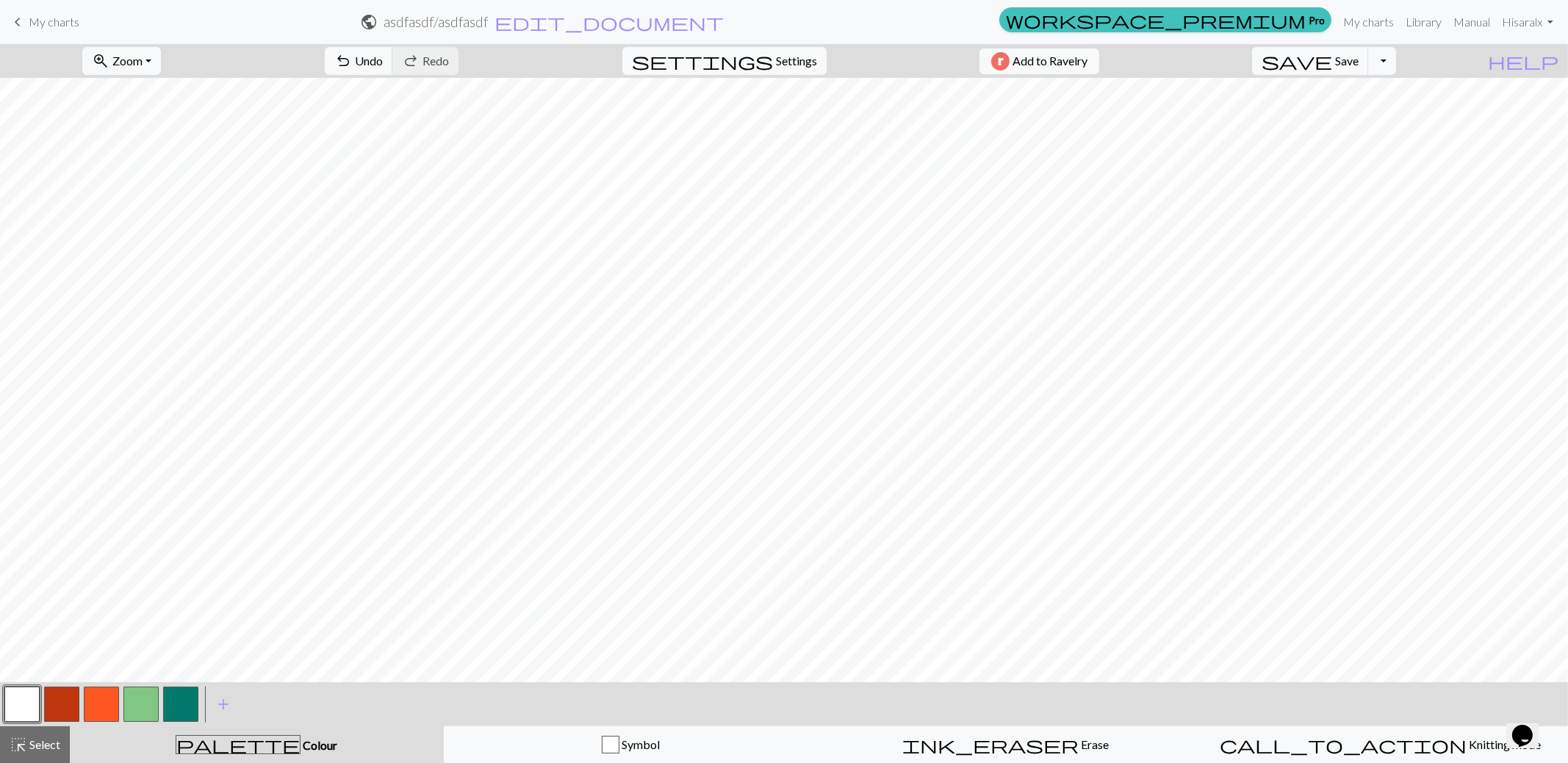
click at [183, 694] on button "button" at bounding box center [181, 704] width 35 height 35
drag, startPoint x: 32, startPoint y: 708, endPoint x: 81, endPoint y: 682, distance: 55.5
click at [32, 709] on button "button" at bounding box center [22, 704] width 35 height 35
drag, startPoint x: 186, startPoint y: 709, endPoint x: 224, endPoint y: 675, distance: 51.0
click at [186, 708] on button "button" at bounding box center [181, 704] width 35 height 35
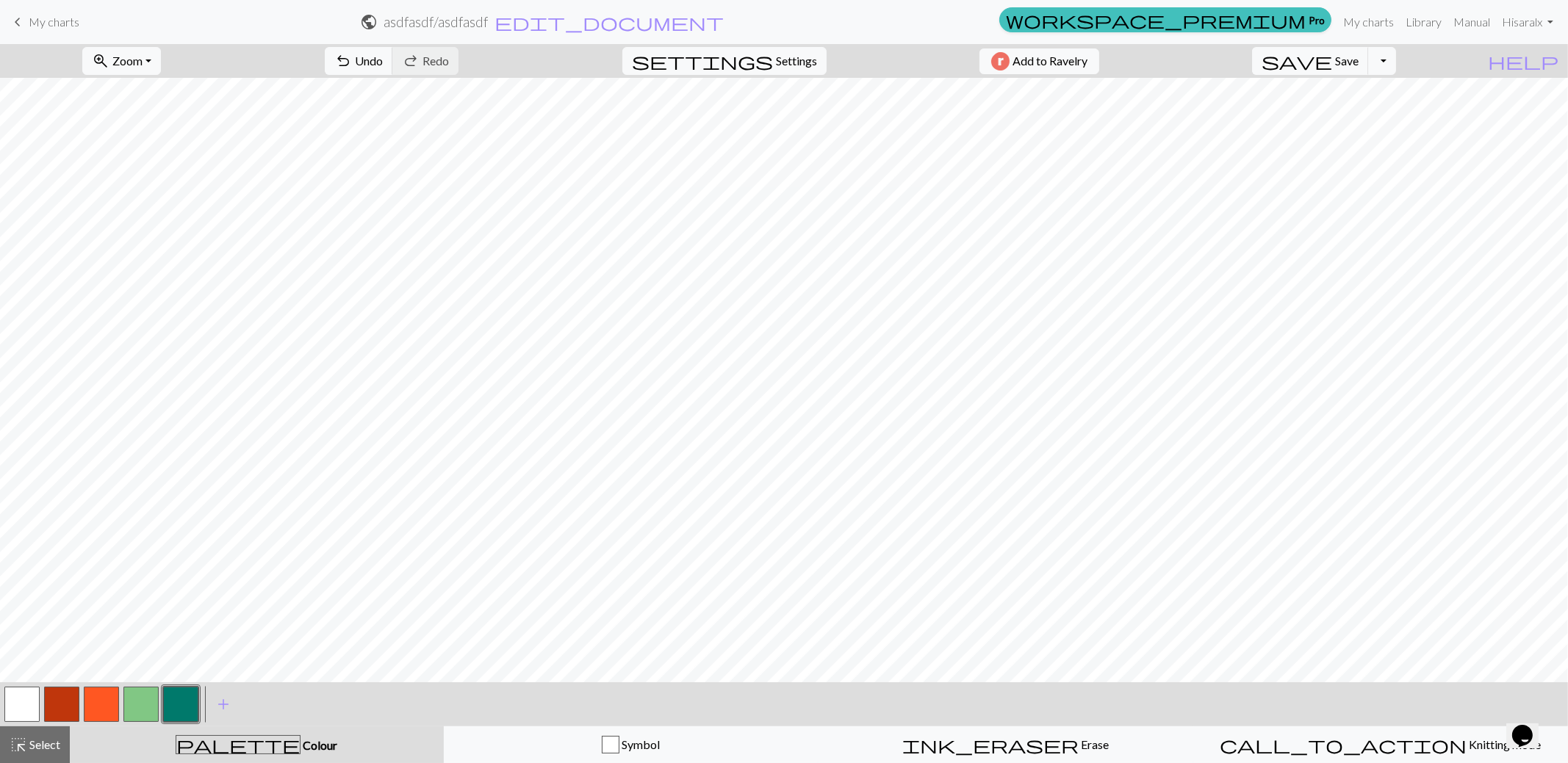
click at [30, 699] on button "button" at bounding box center [22, 704] width 35 height 35
drag, startPoint x: 179, startPoint y: 705, endPoint x: 199, endPoint y: 686, distance: 27.6
click at [179, 705] on button "button" at bounding box center [181, 704] width 35 height 35
click at [23, 709] on button "button" at bounding box center [22, 704] width 35 height 35
drag, startPoint x: 190, startPoint y: 706, endPoint x: 241, endPoint y: 675, distance: 59.7
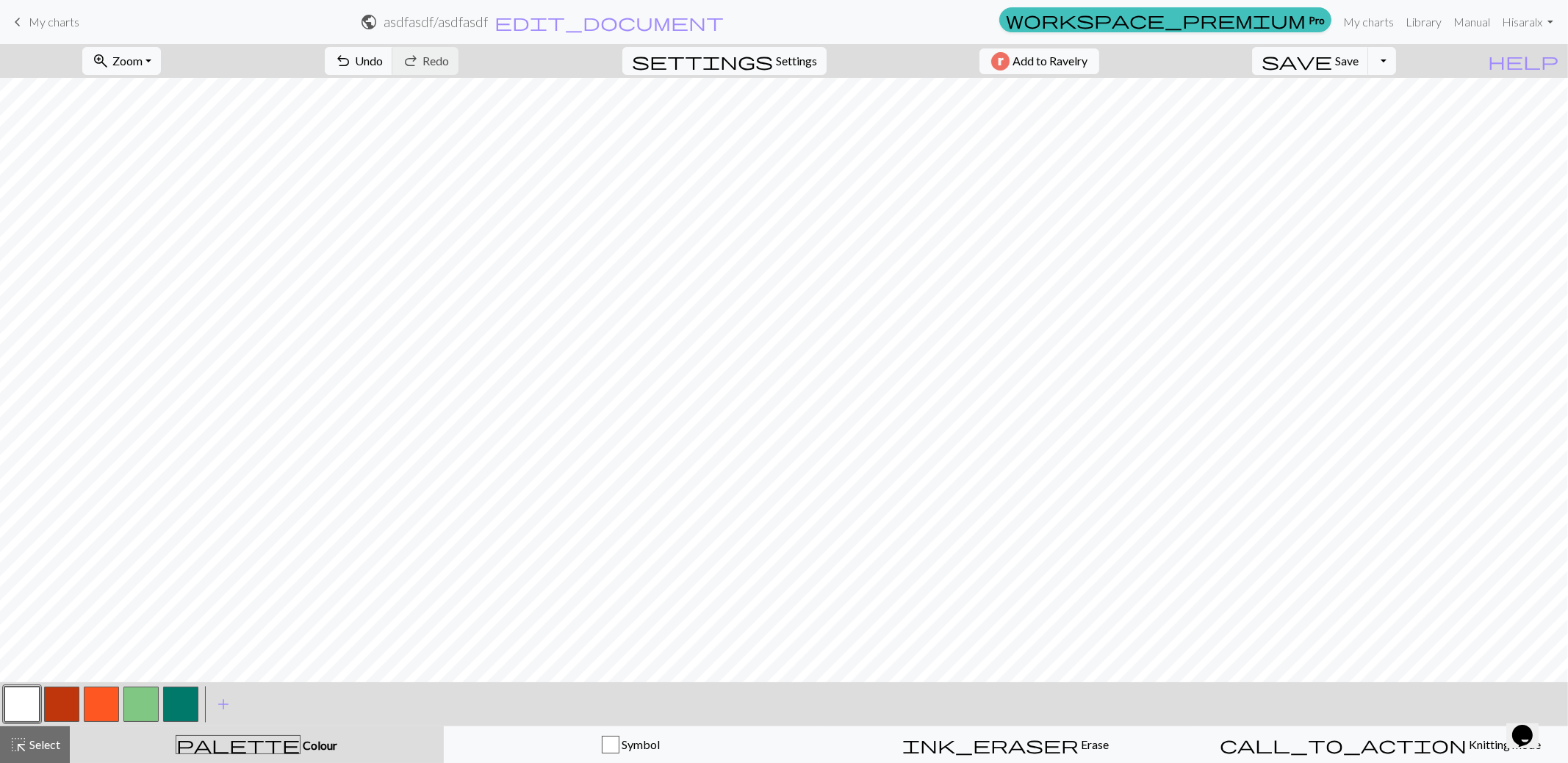
click at [190, 706] on button "button" at bounding box center [181, 704] width 35 height 35
click at [63, 704] on button "button" at bounding box center [61, 704] width 35 height 35
drag, startPoint x: 25, startPoint y: 705, endPoint x: 61, endPoint y: 675, distance: 46.9
click at [25, 705] on button "button" at bounding box center [22, 704] width 35 height 35
drag, startPoint x: 73, startPoint y: 704, endPoint x: 118, endPoint y: 676, distance: 53.0
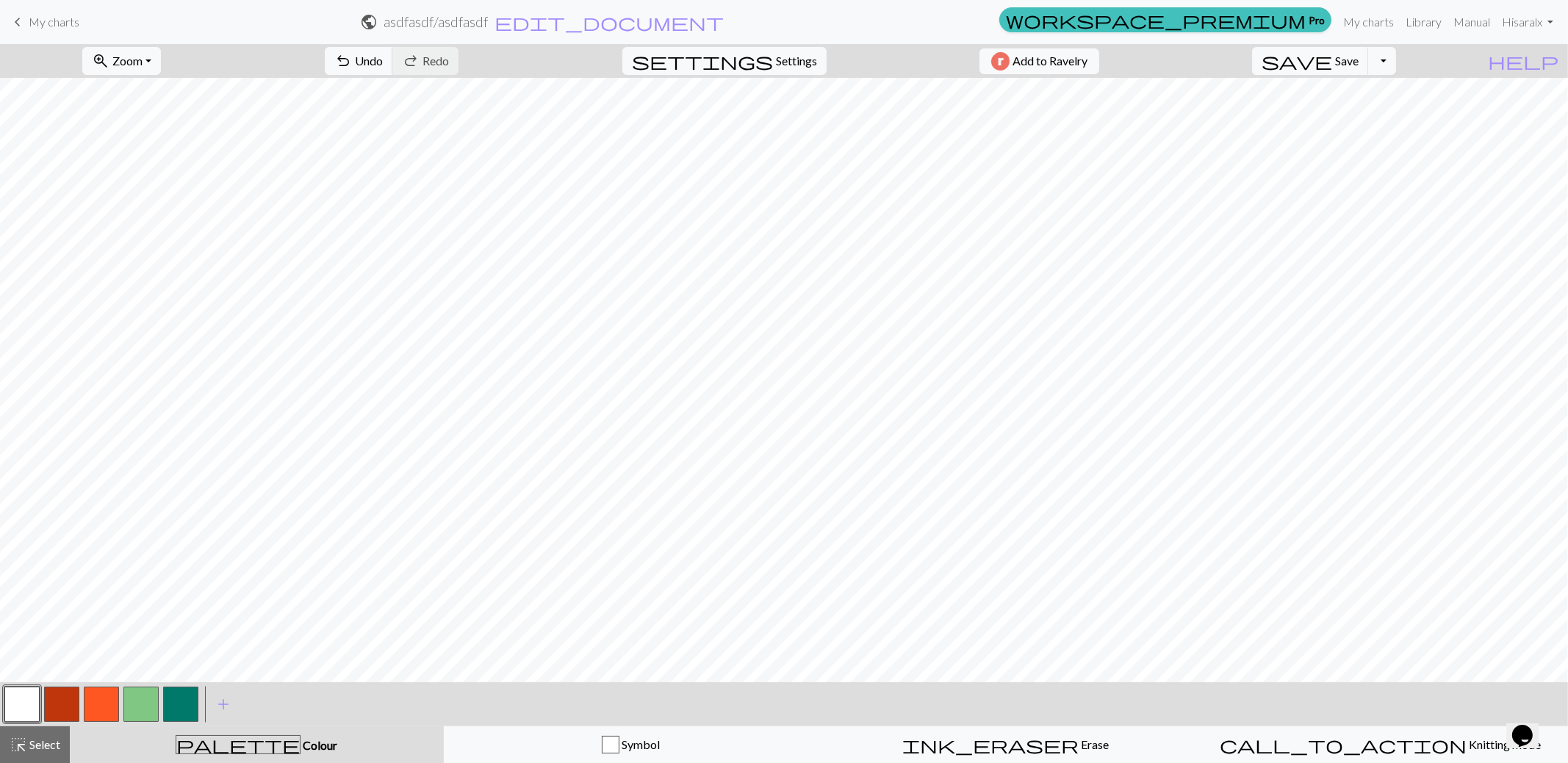
click at [73, 703] on button "button" at bounding box center [61, 704] width 35 height 35
drag, startPoint x: 33, startPoint y: 699, endPoint x: 41, endPoint y: 693, distance: 10.0
click at [35, 697] on button "button" at bounding box center [22, 704] width 35 height 35
click at [73, 697] on button "button" at bounding box center [61, 704] width 35 height 35
drag, startPoint x: 22, startPoint y: 701, endPoint x: 55, endPoint y: 677, distance: 40.8
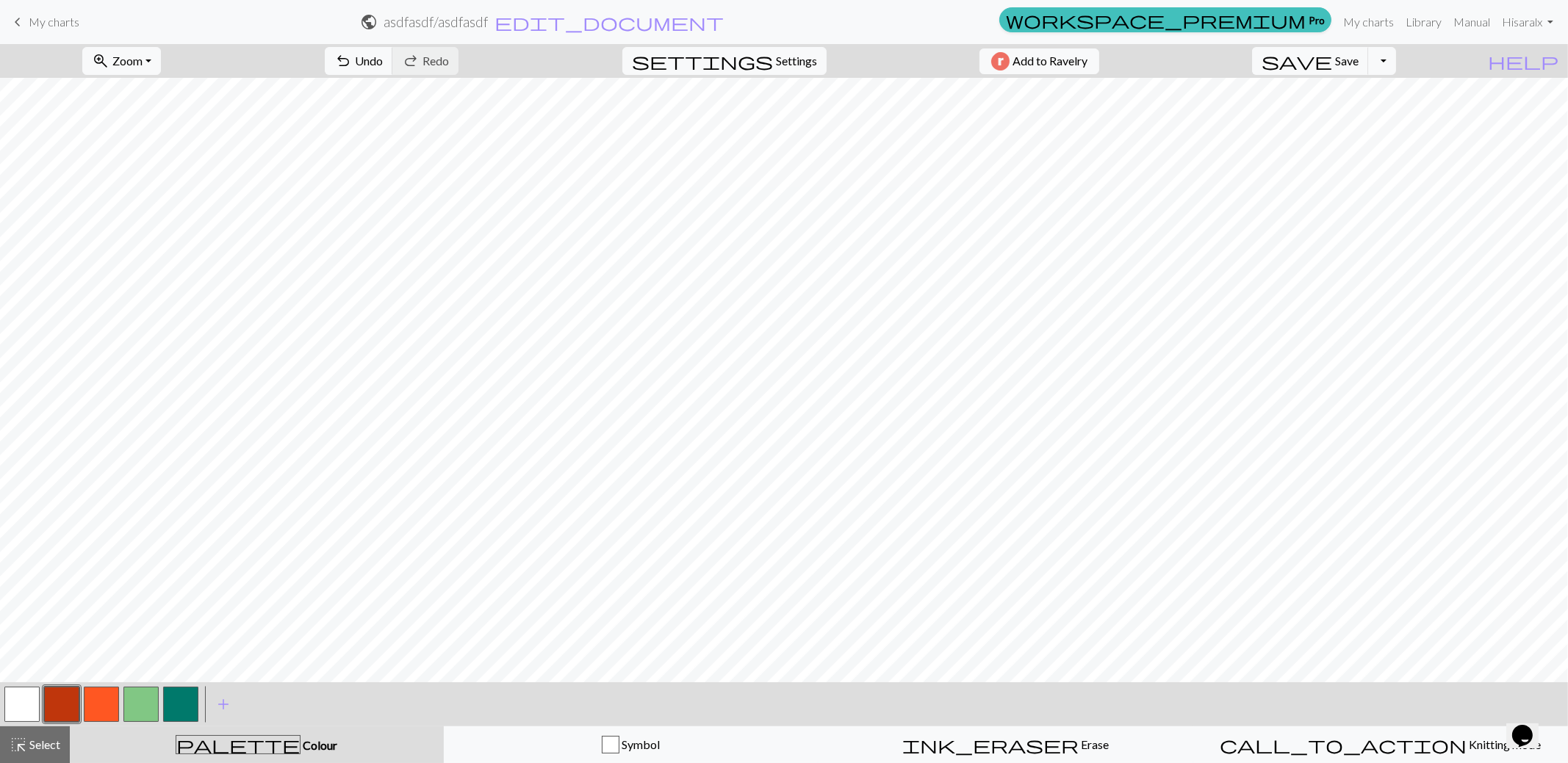
click at [23, 700] on button "button" at bounding box center [22, 704] width 35 height 35
drag, startPoint x: 65, startPoint y: 710, endPoint x: 141, endPoint y: 677, distance: 82.9
click at [66, 709] on button "button" at bounding box center [61, 704] width 35 height 35
drag, startPoint x: 14, startPoint y: 702, endPoint x: 42, endPoint y: 674, distance: 39.6
click at [18, 698] on button "button" at bounding box center [22, 704] width 35 height 35
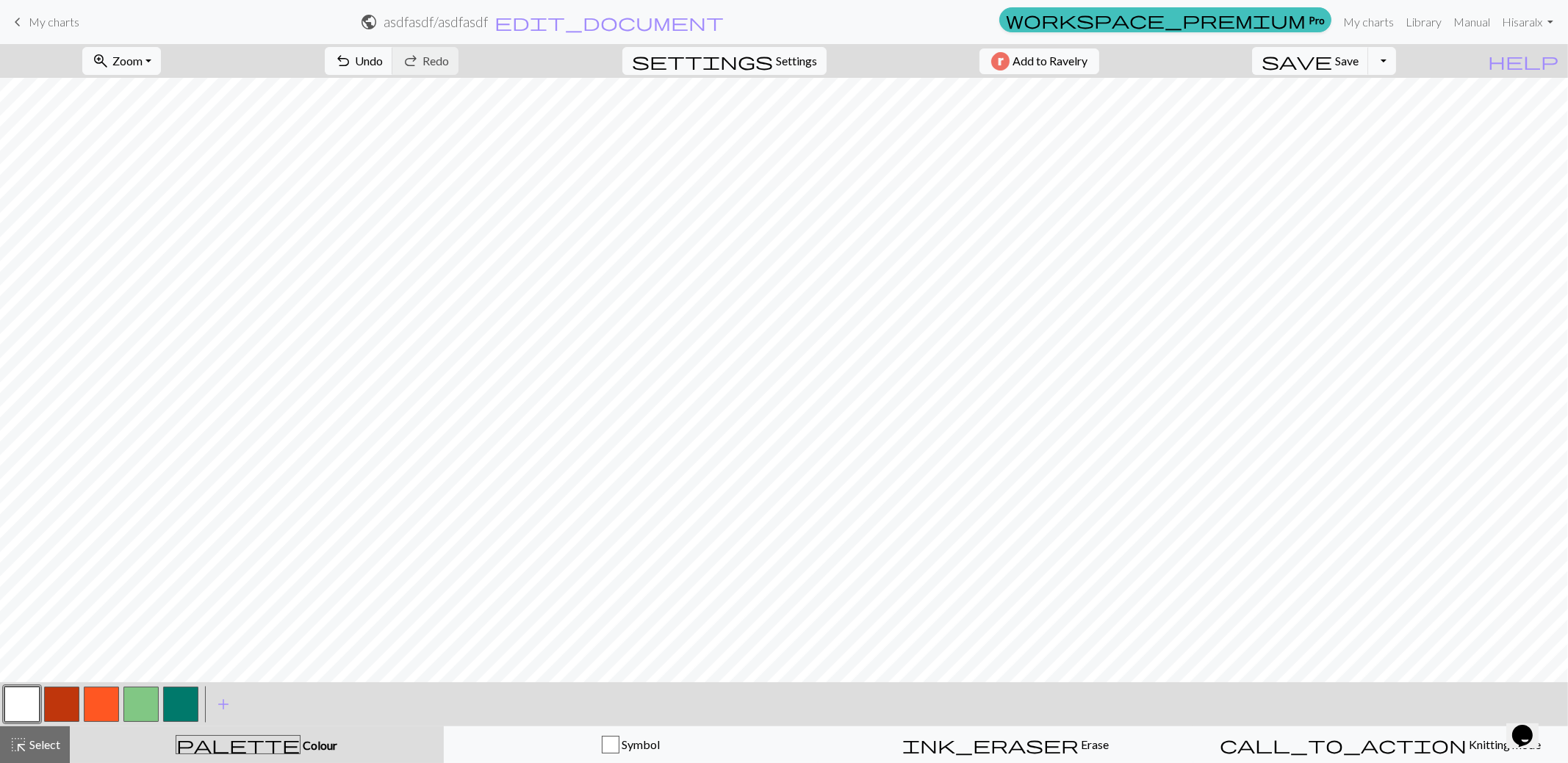
drag, startPoint x: 63, startPoint y: 701, endPoint x: 96, endPoint y: 674, distance: 42.6
click at [67, 696] on button "button" at bounding box center [61, 704] width 35 height 35
drag, startPoint x: 55, startPoint y: 22, endPoint x: 853, endPoint y: 58, distance: 798.8
click at [55, 22] on span "My charts" at bounding box center [54, 22] width 51 height 14
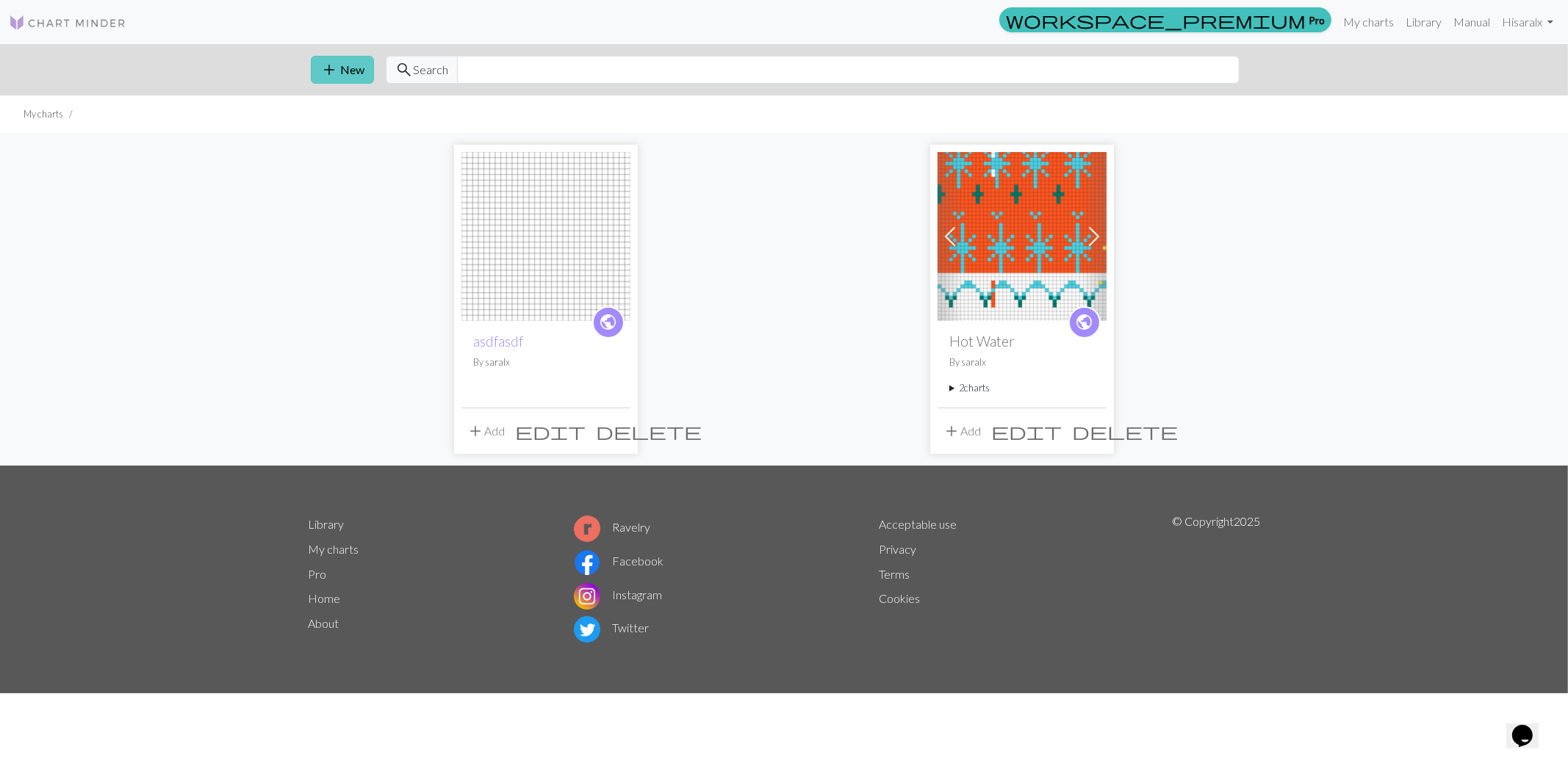
click at [318, 61] on button "add New" at bounding box center [342, 69] width 63 height 28
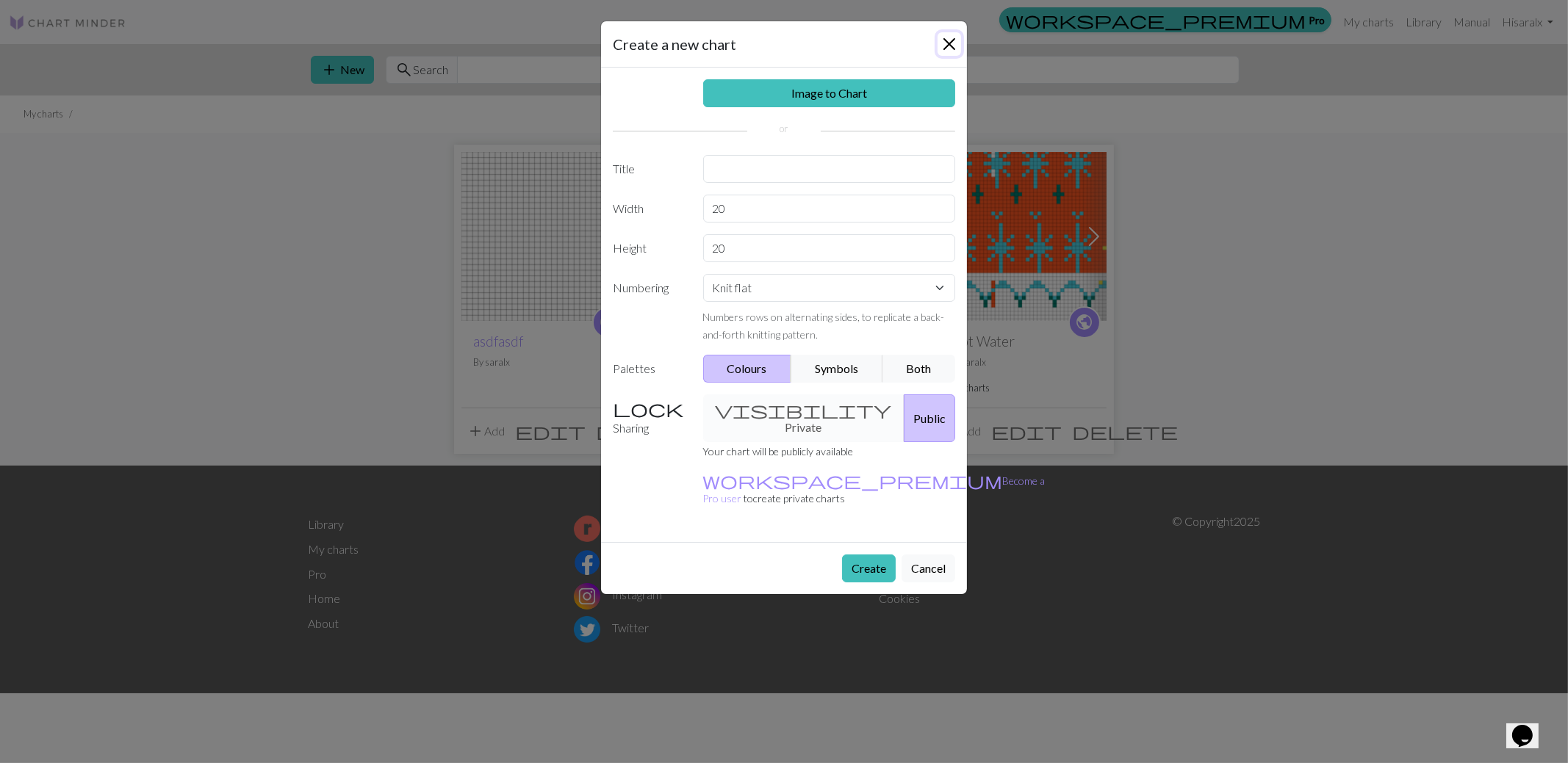
click at [951, 43] on button "Close" at bounding box center [949, 44] width 23 height 23
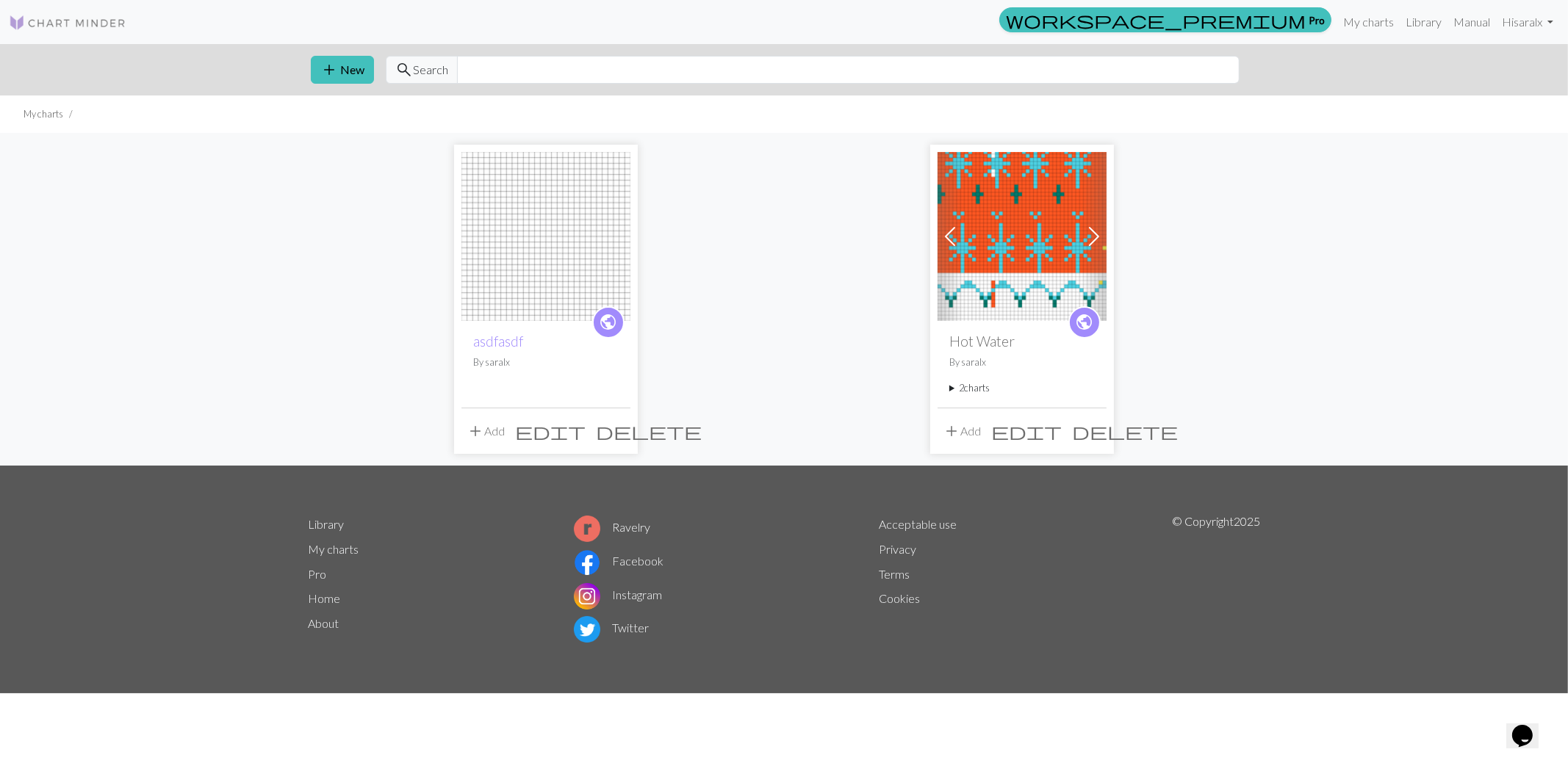
click at [558, 254] on img at bounding box center [546, 237] width 169 height 169
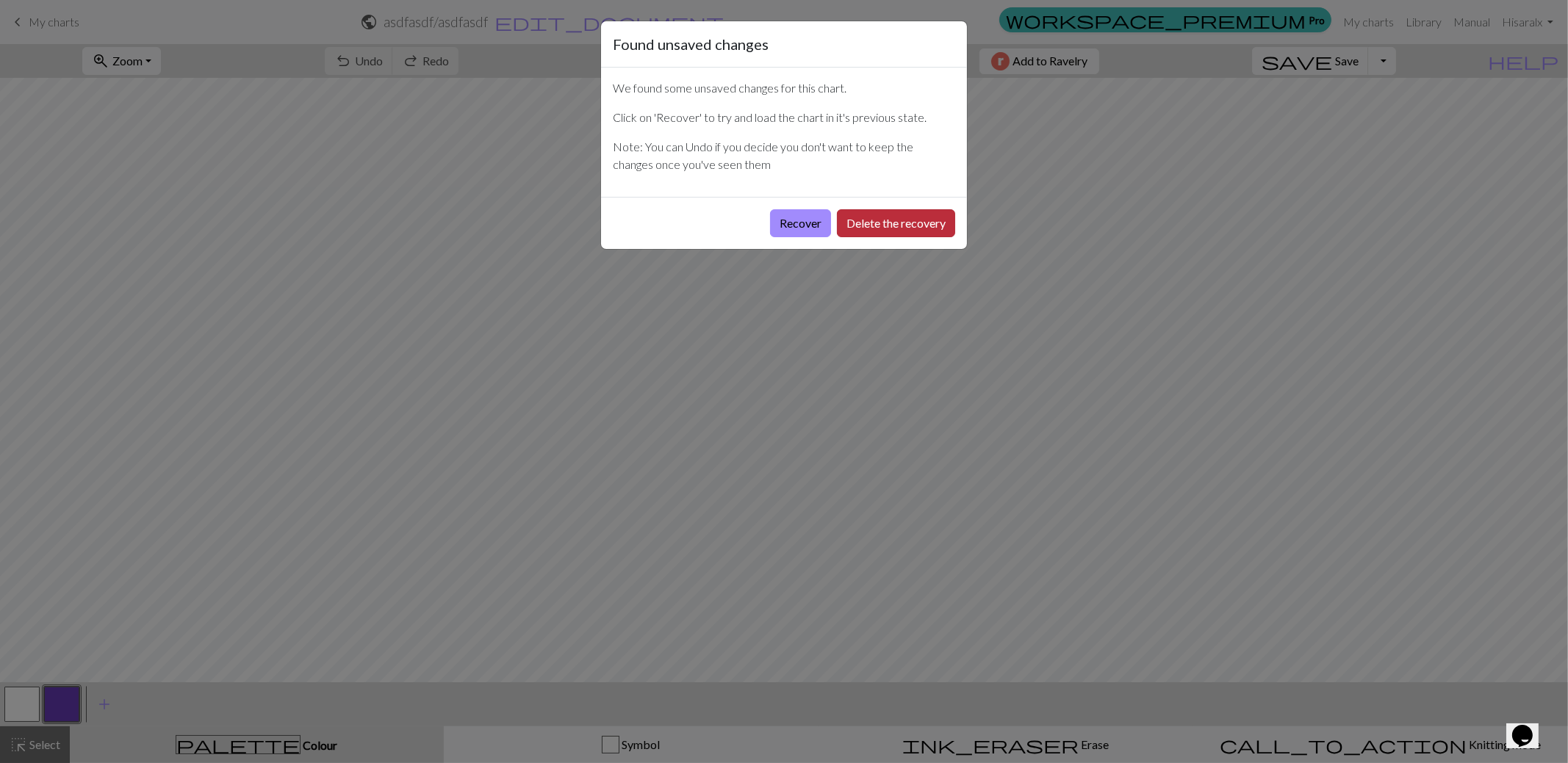
click at [911, 221] on button "Delete the recovery" at bounding box center [896, 223] width 118 height 28
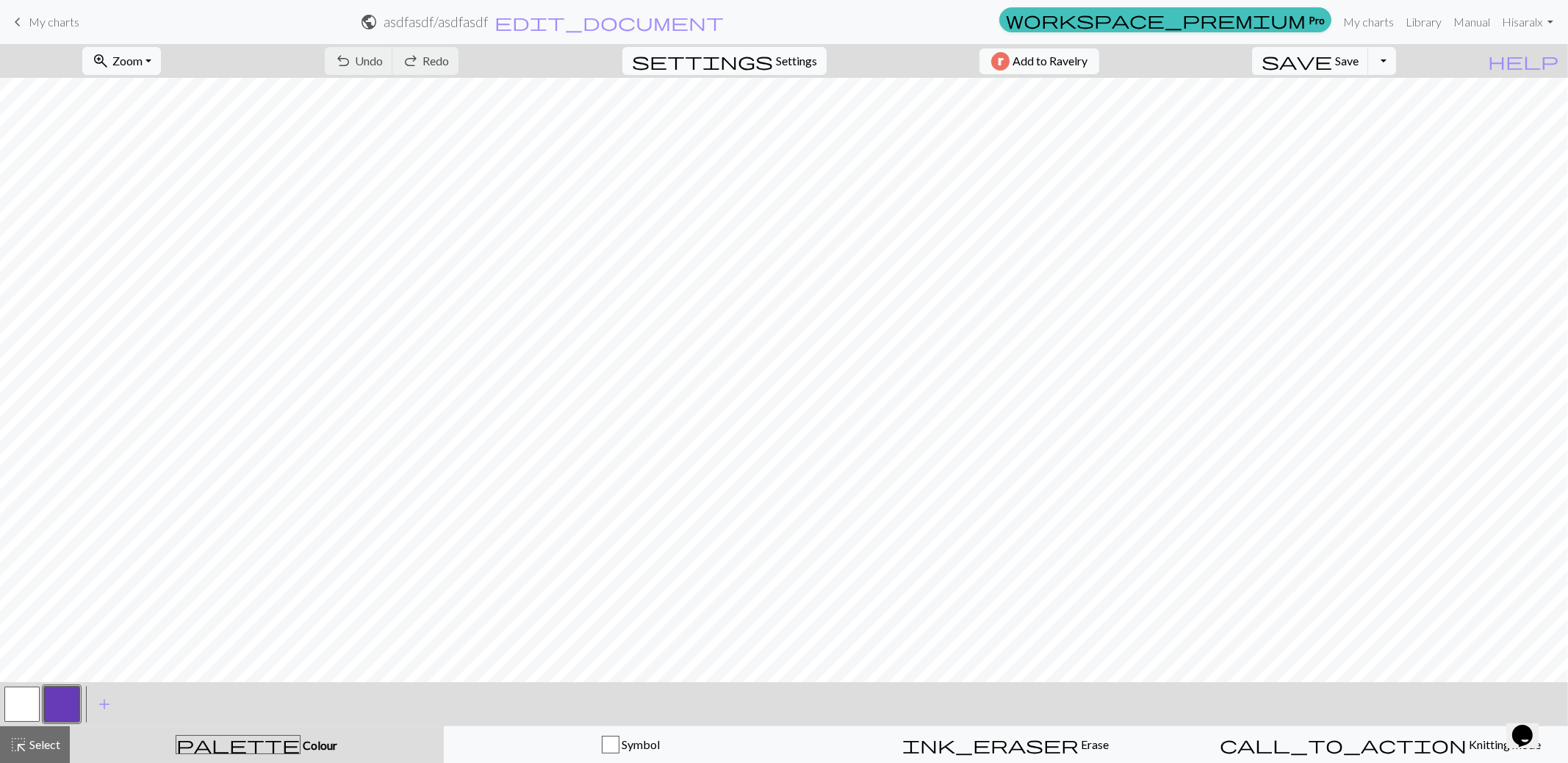
click at [756, 61] on span "settings" at bounding box center [702, 61] width 141 height 21
select select "aran"
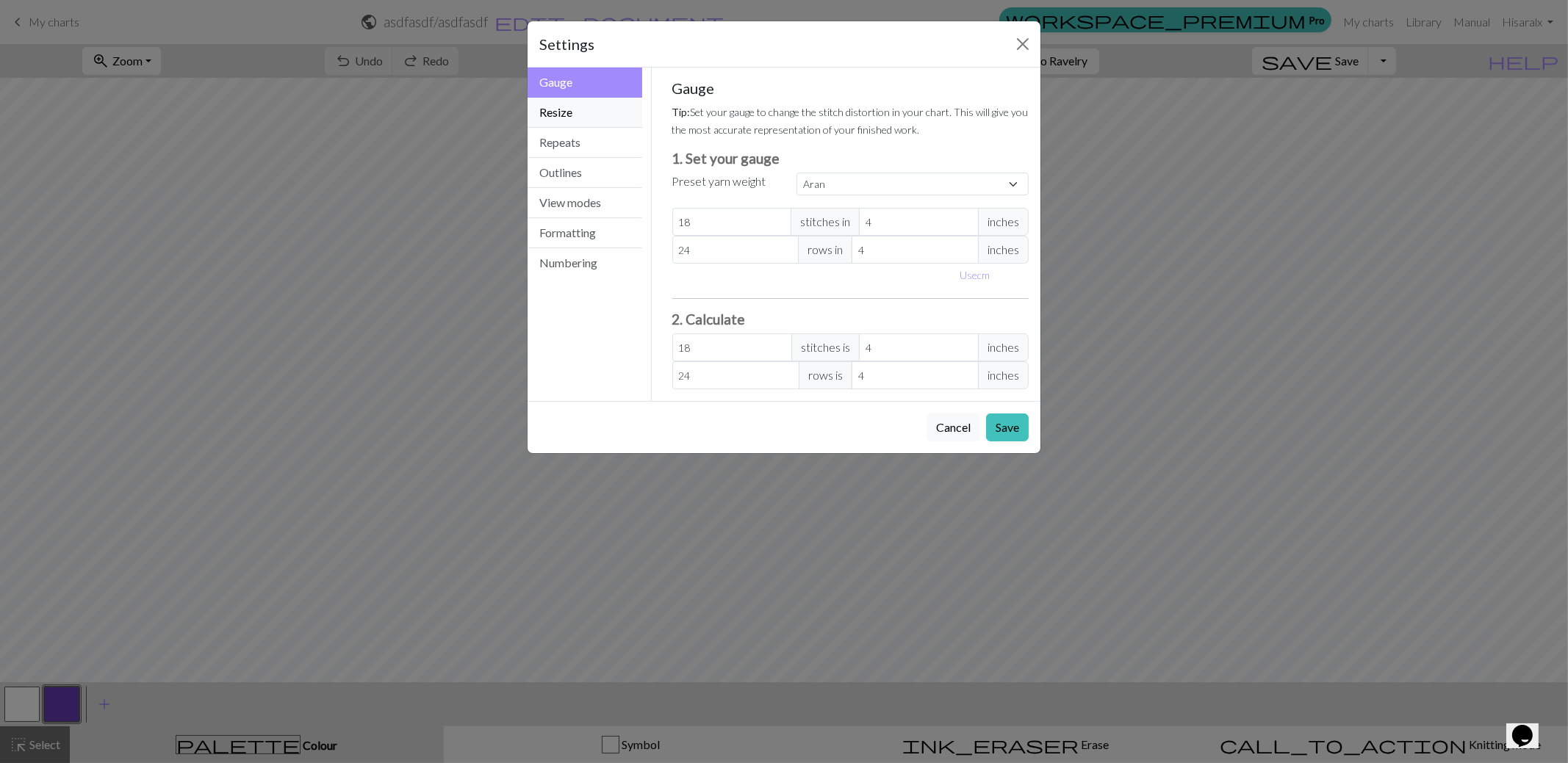
click at [581, 120] on button "Resize" at bounding box center [585, 113] width 115 height 30
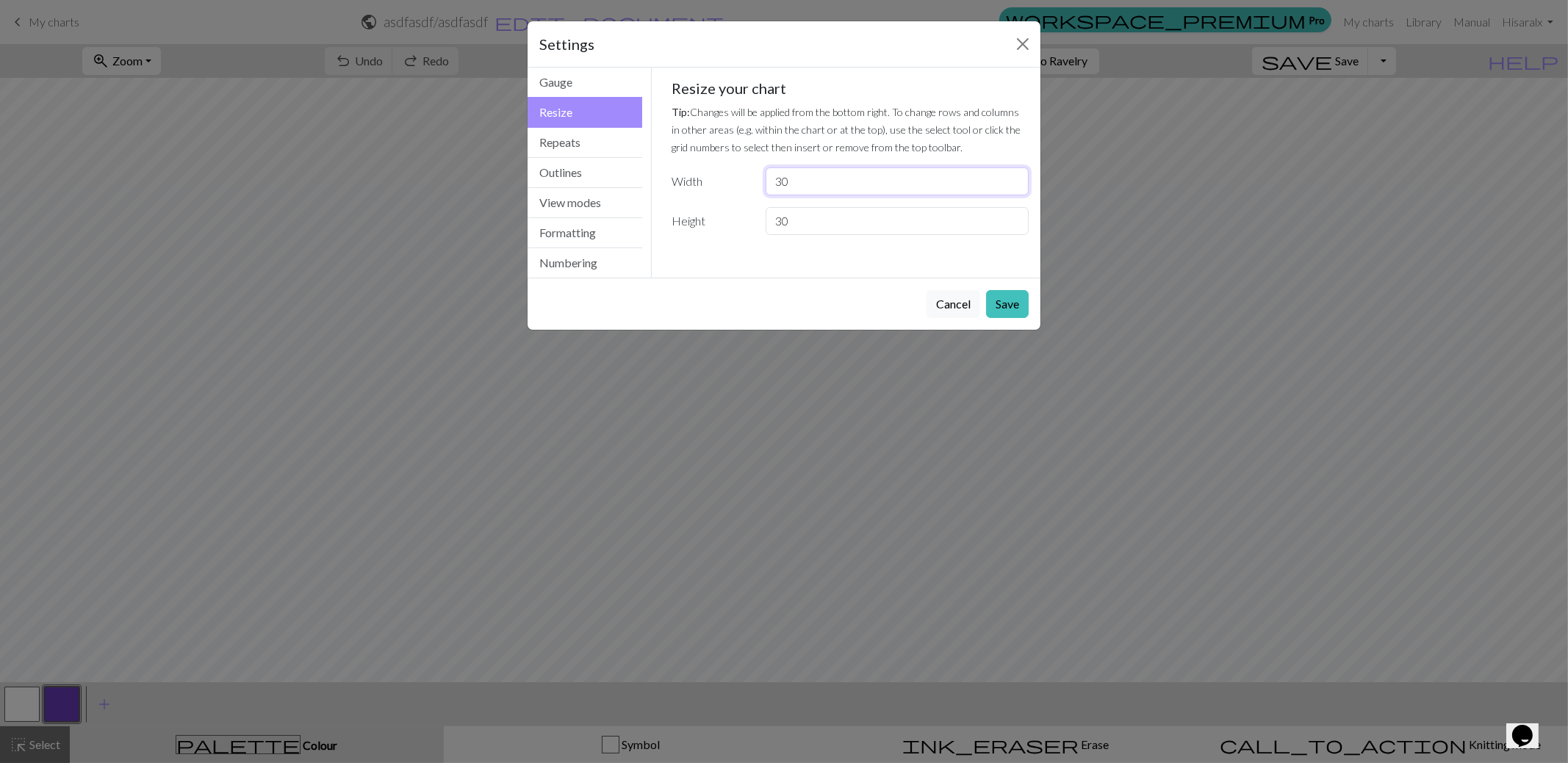
drag, startPoint x: 784, startPoint y: 171, endPoint x: 782, endPoint y: 179, distance: 8.2
click at [782, 179] on input "30" at bounding box center [897, 181] width 263 height 28
drag, startPoint x: 772, startPoint y: 180, endPoint x: 881, endPoint y: 191, distance: 109.6
click at [853, 187] on input "30" at bounding box center [897, 181] width 263 height 28
type input "44"
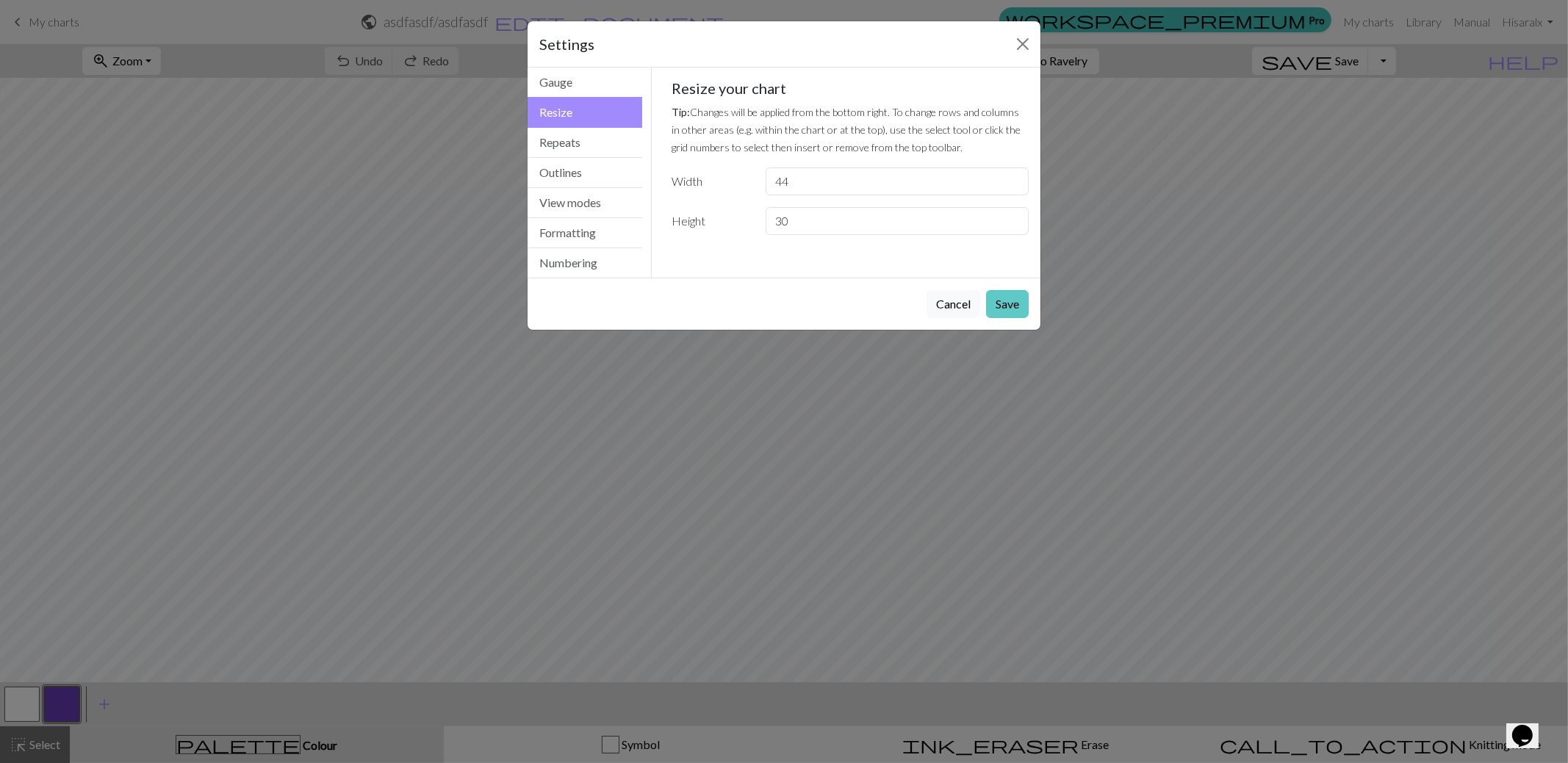
click at [1005, 303] on button "Save" at bounding box center [1007, 304] width 42 height 28
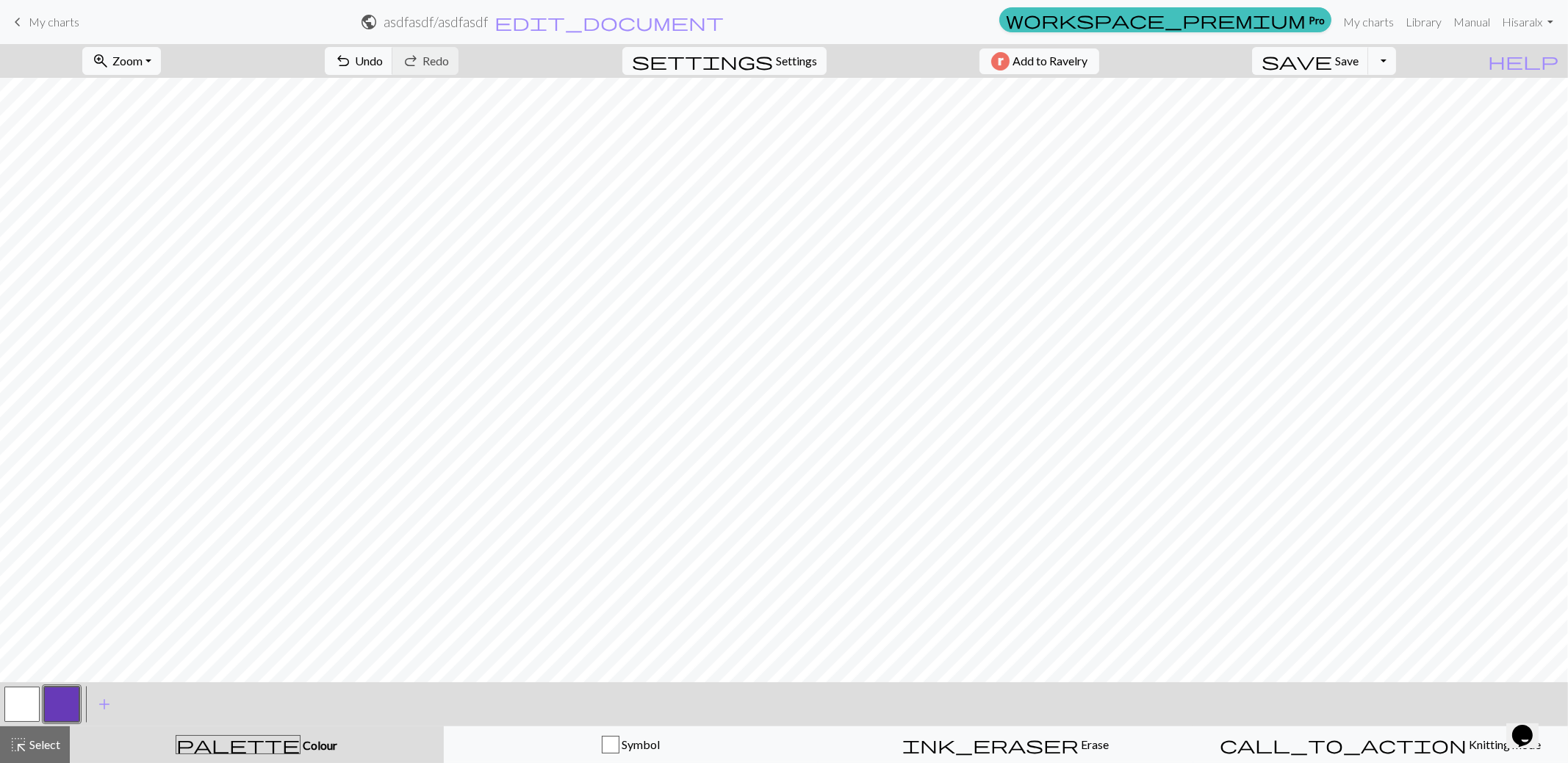
drag, startPoint x: 11, startPoint y: 703, endPoint x: 95, endPoint y: 675, distance: 88.5
click at [12, 701] on button "button" at bounding box center [22, 704] width 35 height 35
click at [61, 706] on button "button" at bounding box center [61, 704] width 35 height 35
drag, startPoint x: 26, startPoint y: 698, endPoint x: 62, endPoint y: 677, distance: 41.7
click at [33, 692] on button "button" at bounding box center [22, 704] width 35 height 35
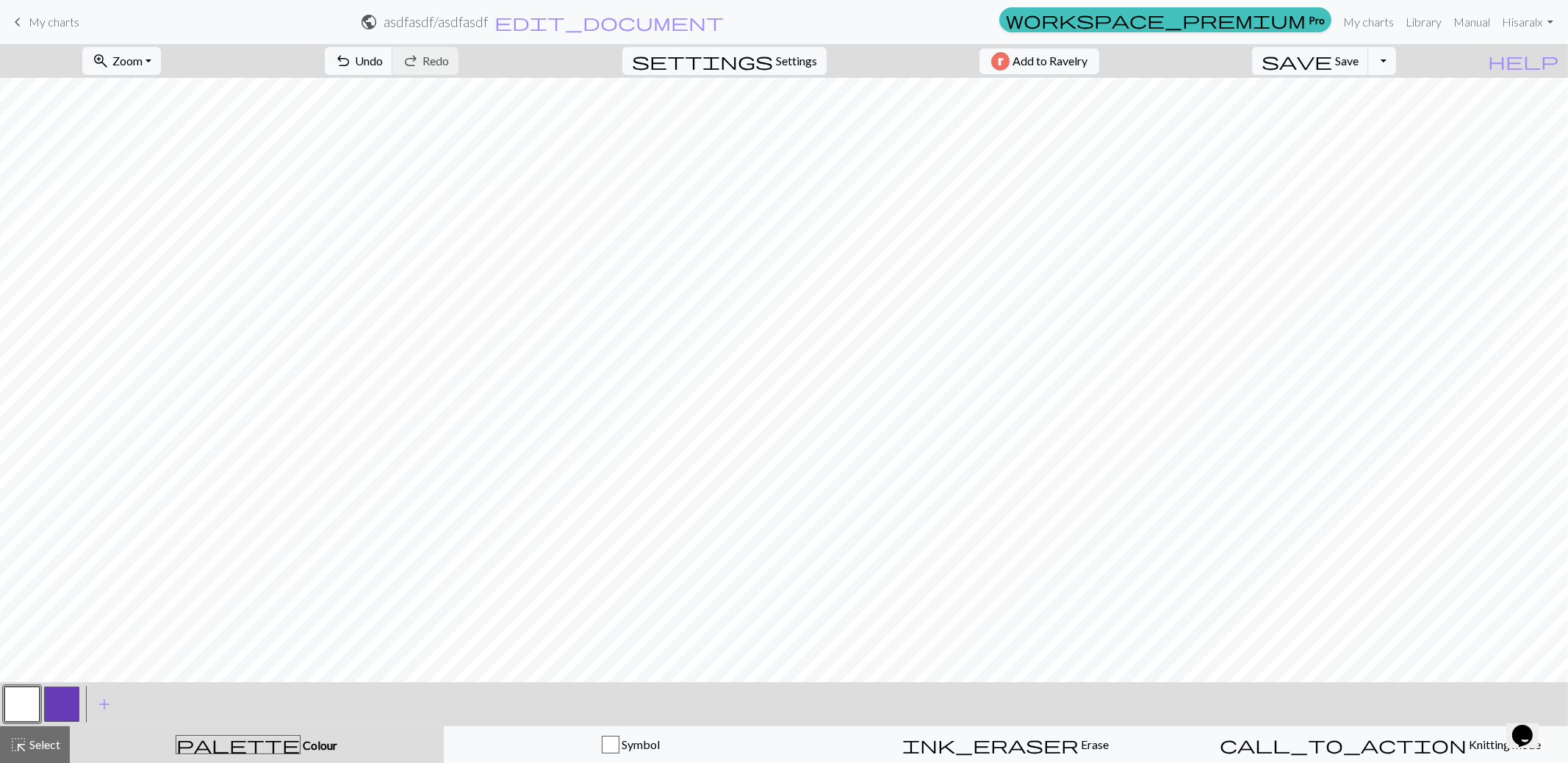
click at [62, 695] on button "button" at bounding box center [61, 704] width 35 height 35
click at [55, 705] on button "button" at bounding box center [61, 704] width 35 height 35
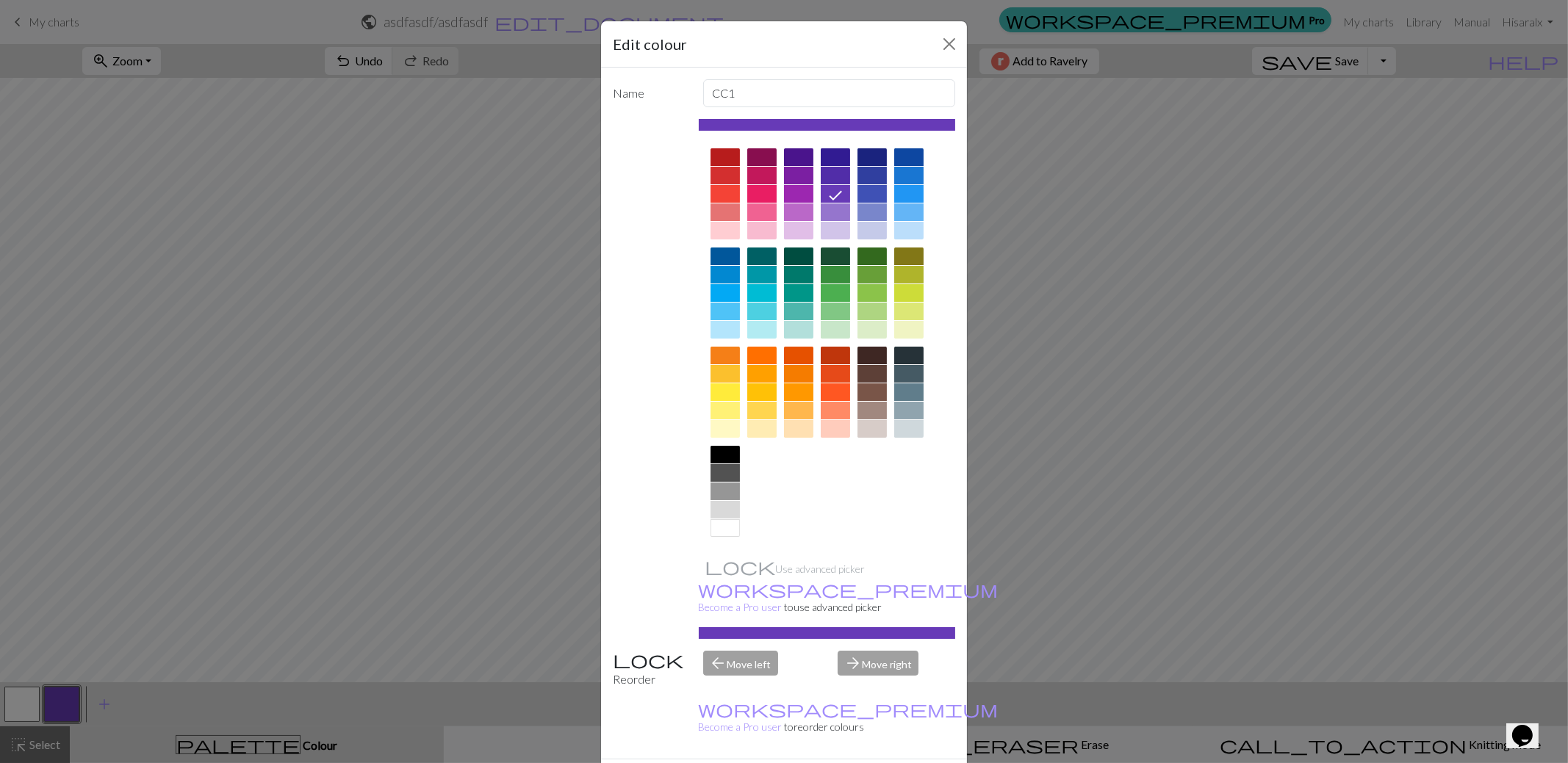
click at [538, 548] on div "Edit colour Name CC1 Use advanced picker workspace_premium Become a Pro user to…" at bounding box center [784, 381] width 1568 height 763
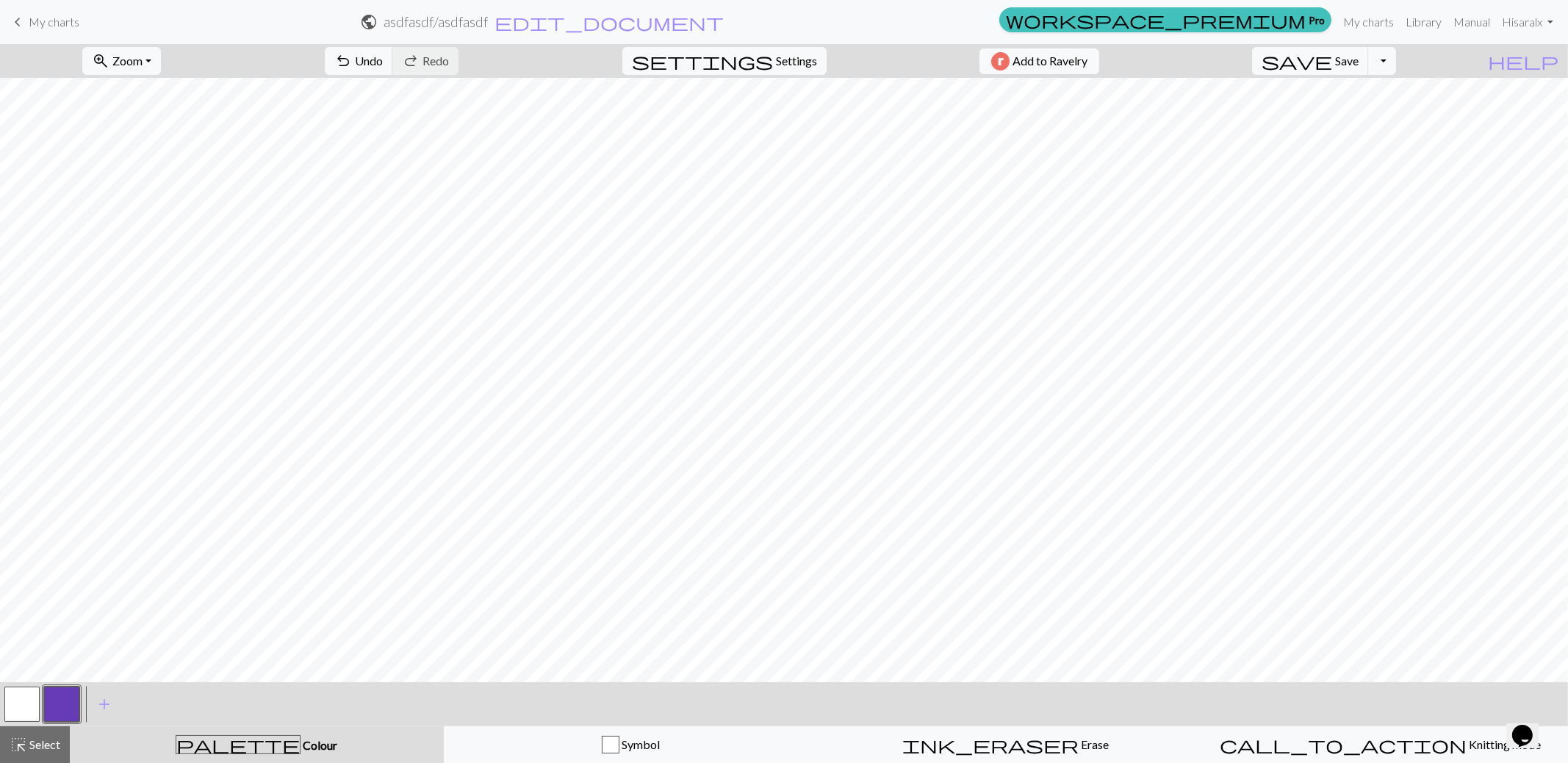
drag, startPoint x: 30, startPoint y: 705, endPoint x: 96, endPoint y: 673, distance: 73.3
click at [33, 701] on button "button" at bounding box center [22, 704] width 35 height 35
click at [104, 702] on span "add" at bounding box center [104, 705] width 18 height 21
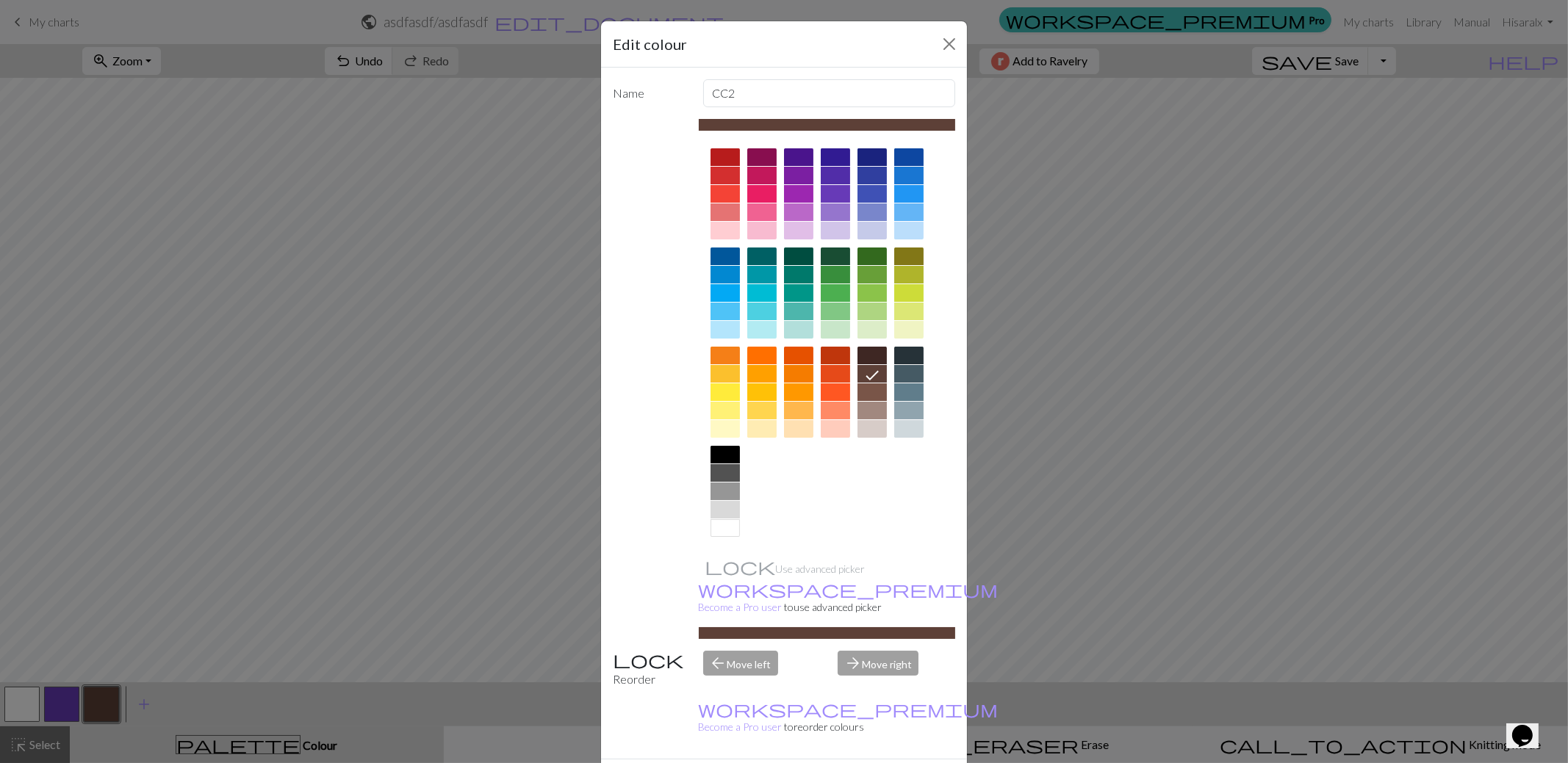
click at [751, 215] on div at bounding box center [762, 212] width 30 height 18
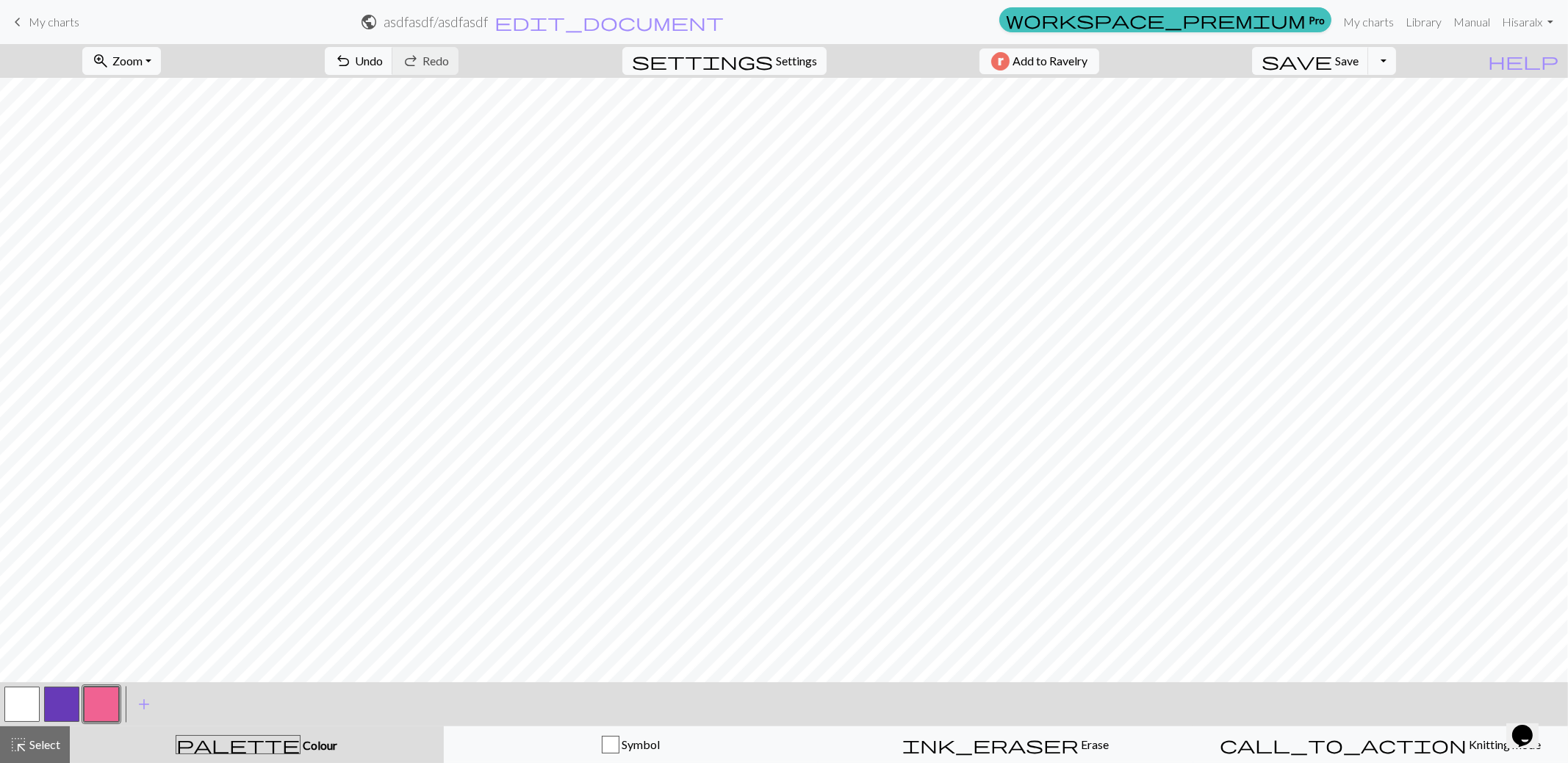
drag, startPoint x: 22, startPoint y: 708, endPoint x: 55, endPoint y: 690, distance: 37.6
click at [25, 707] on button "button" at bounding box center [22, 704] width 35 height 35
click at [103, 702] on button "button" at bounding box center [101, 704] width 35 height 35
drag, startPoint x: 33, startPoint y: 708, endPoint x: 108, endPoint y: 678, distance: 80.8
click at [33, 708] on button "button" at bounding box center [22, 704] width 35 height 35
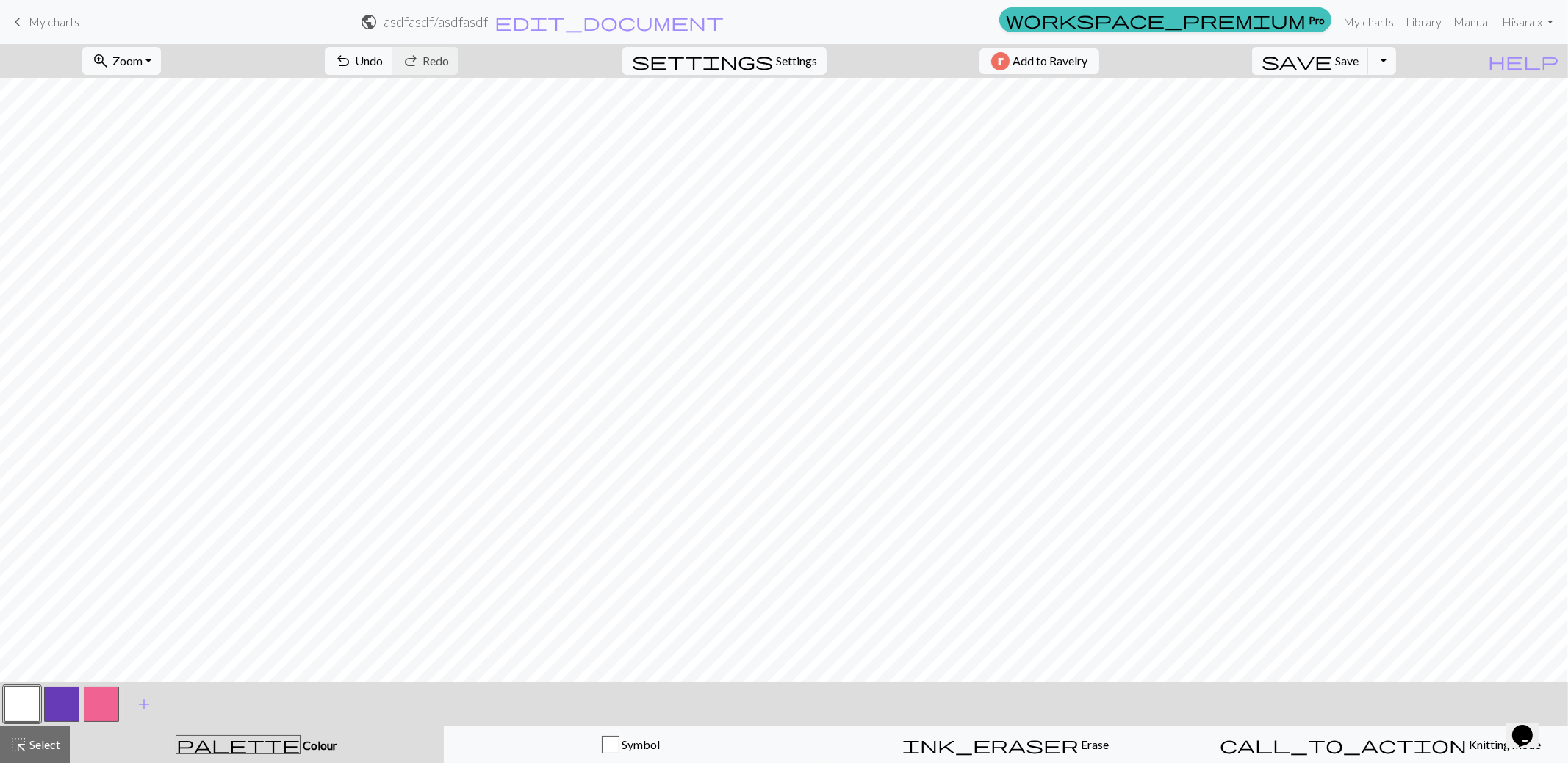
drag, startPoint x: 110, startPoint y: 703, endPoint x: 187, endPoint y: 693, distance: 77.6
click at [111, 703] on button "button" at bounding box center [101, 704] width 35 height 35
click at [11, 698] on button "button" at bounding box center [22, 704] width 35 height 35
click at [108, 697] on button "button" at bounding box center [101, 704] width 35 height 35
drag, startPoint x: 32, startPoint y: 708, endPoint x: 173, endPoint y: 671, distance: 145.8
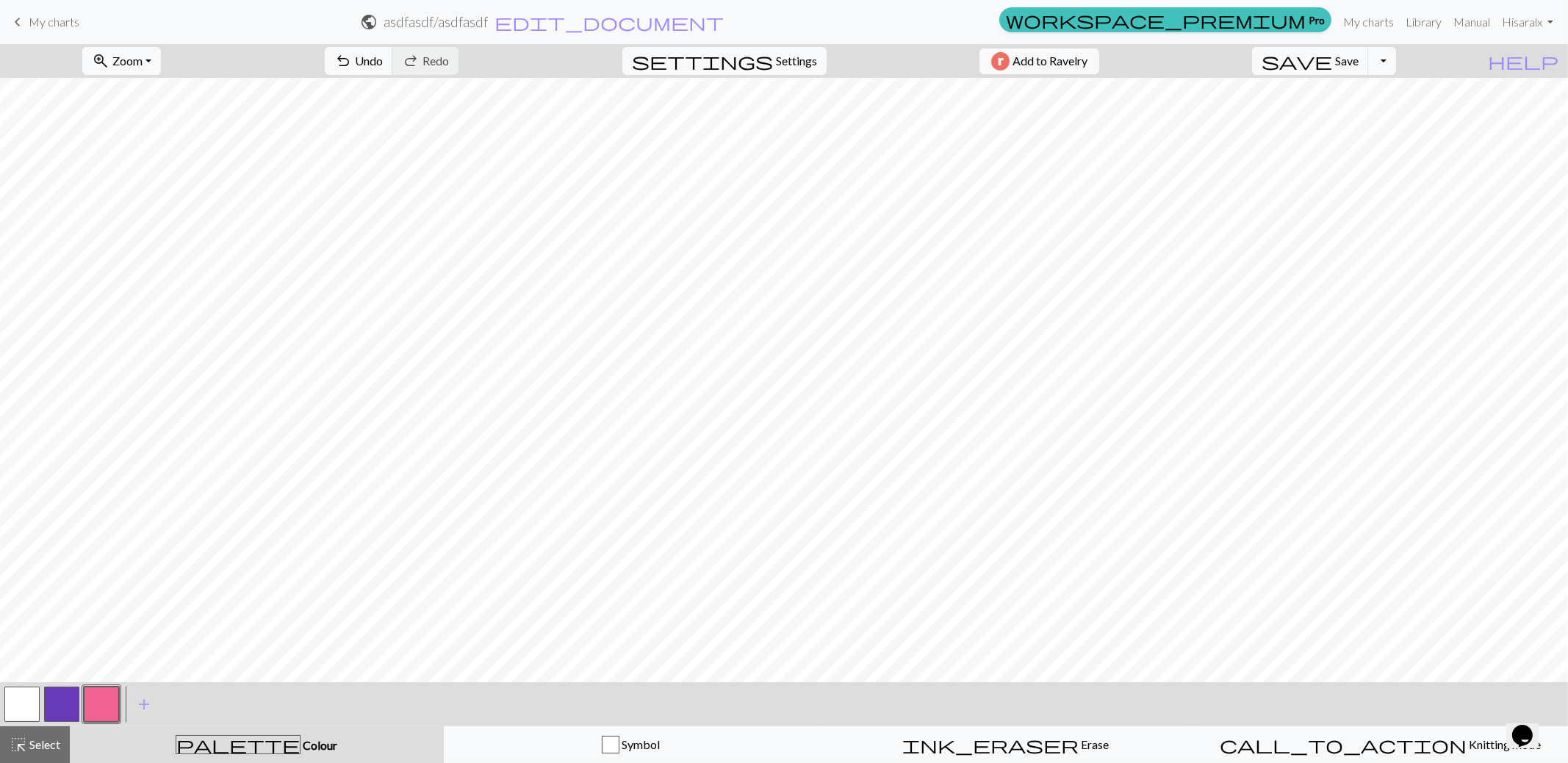
click at [37, 706] on button "button" at bounding box center [22, 704] width 35 height 35
drag, startPoint x: 103, startPoint y: 704, endPoint x: 147, endPoint y: 689, distance: 46.5
click at [103, 705] on button "button" at bounding box center [101, 704] width 35 height 35
drag, startPoint x: 11, startPoint y: 705, endPoint x: 102, endPoint y: 690, distance: 92.2
click at [11, 704] on button "button" at bounding box center [22, 704] width 35 height 35
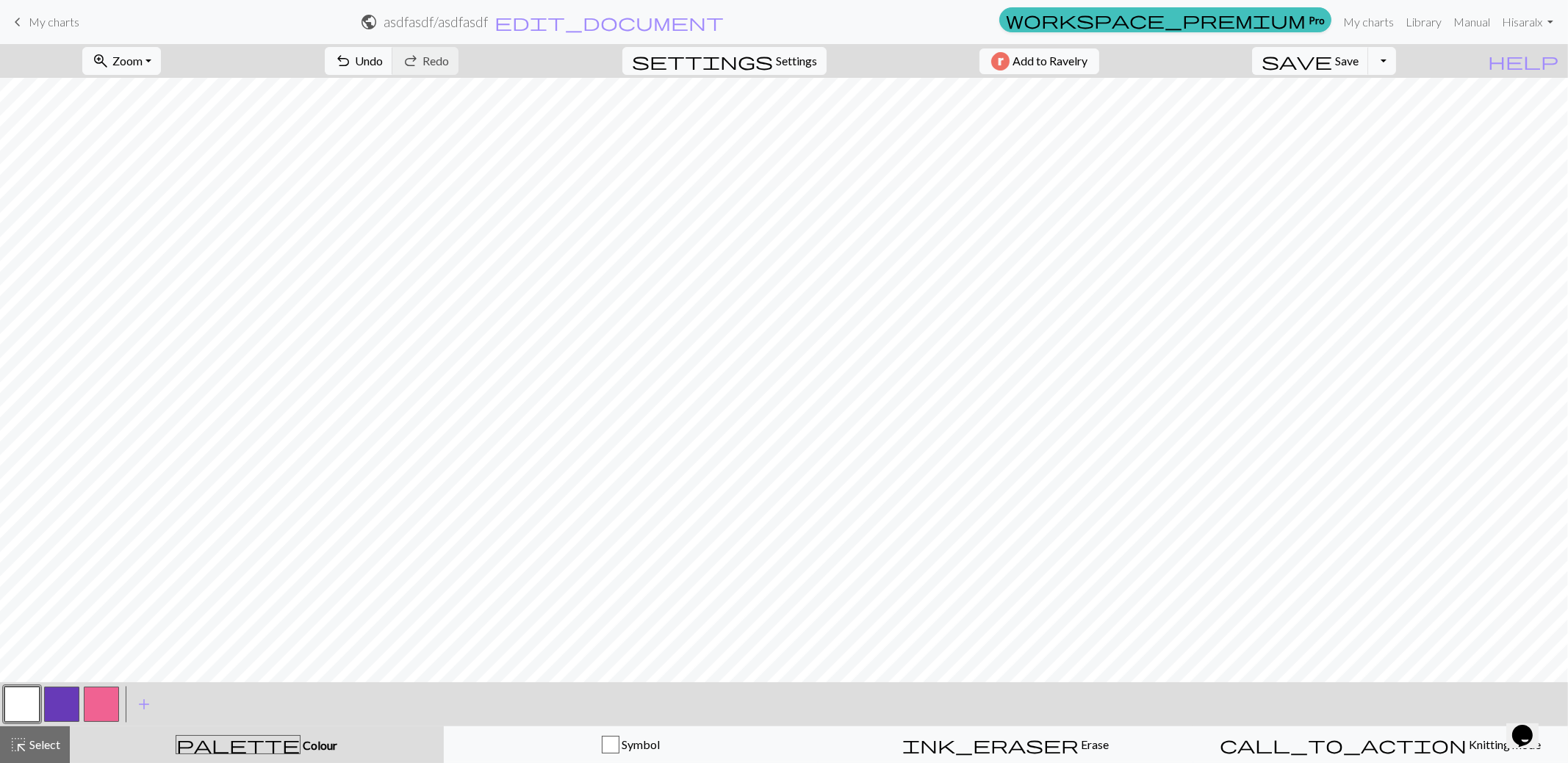
drag, startPoint x: 109, startPoint y: 705, endPoint x: 180, endPoint y: 672, distance: 78.3
click at [110, 704] on button "button" at bounding box center [101, 704] width 35 height 35
click at [26, 698] on button "button" at bounding box center [22, 704] width 35 height 35
drag, startPoint x: 110, startPoint y: 702, endPoint x: 209, endPoint y: 672, distance: 103.4
click at [112, 701] on button "button" at bounding box center [101, 704] width 35 height 35
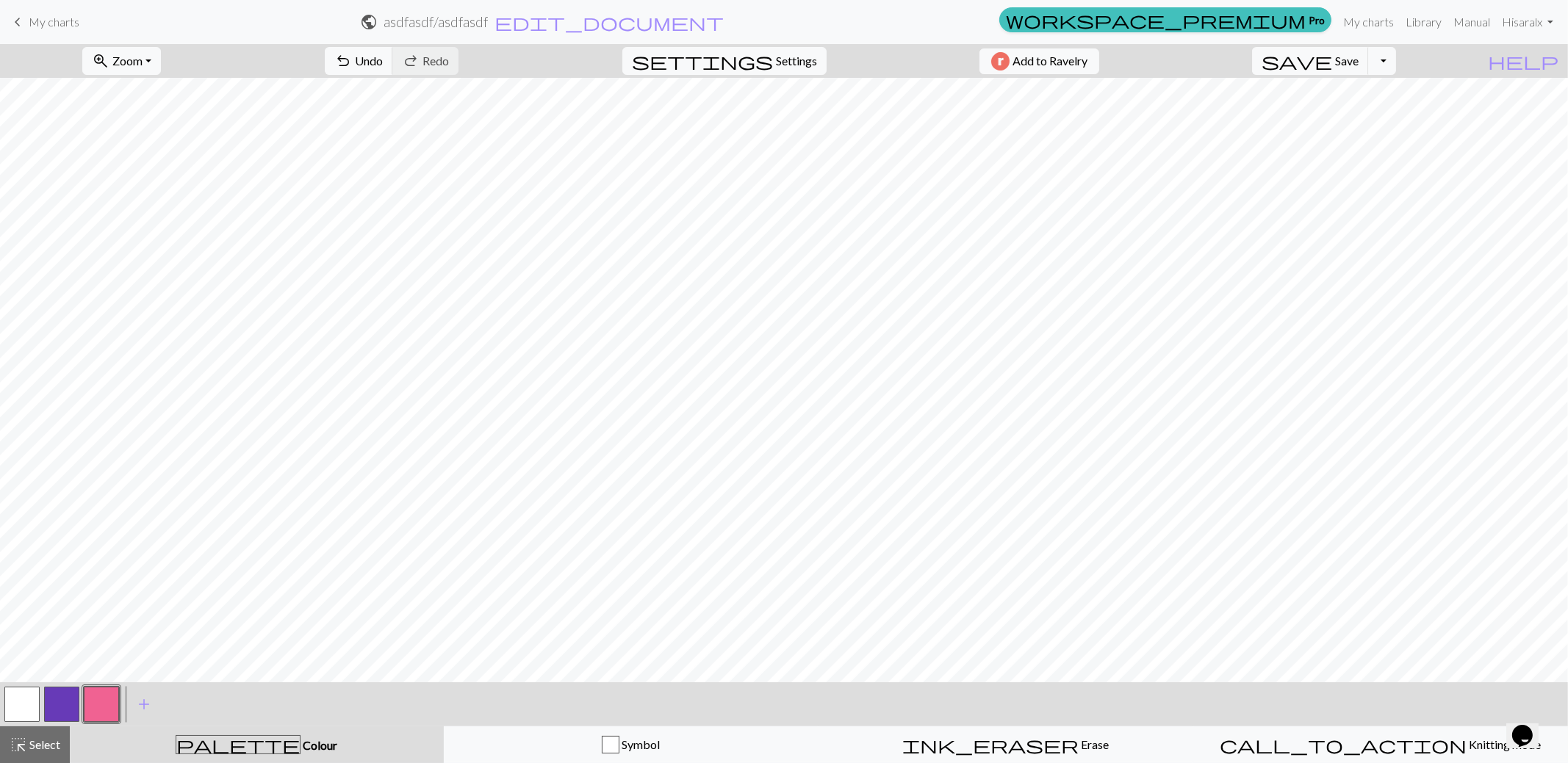
drag, startPoint x: 25, startPoint y: 705, endPoint x: 140, endPoint y: 677, distance: 118.4
click at [26, 704] on button "button" at bounding box center [22, 704] width 35 height 35
click at [96, 705] on button "button" at bounding box center [101, 704] width 35 height 35
click at [25, 705] on button "button" at bounding box center [22, 704] width 35 height 35
drag, startPoint x: 41, startPoint y: 738, endPoint x: 91, endPoint y: 684, distance: 73.6
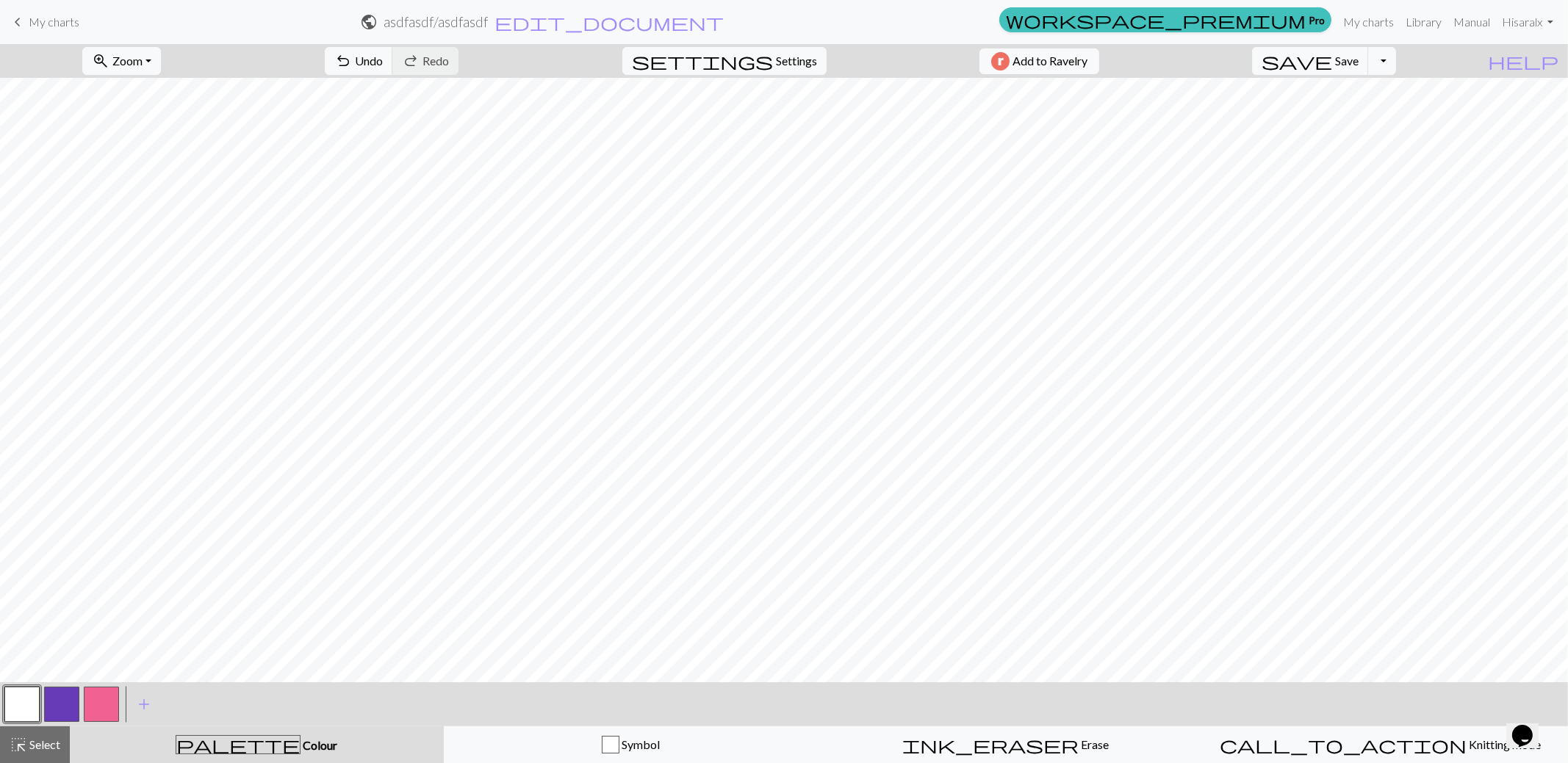
click at [41, 737] on span "Select" at bounding box center [43, 745] width 33 height 14
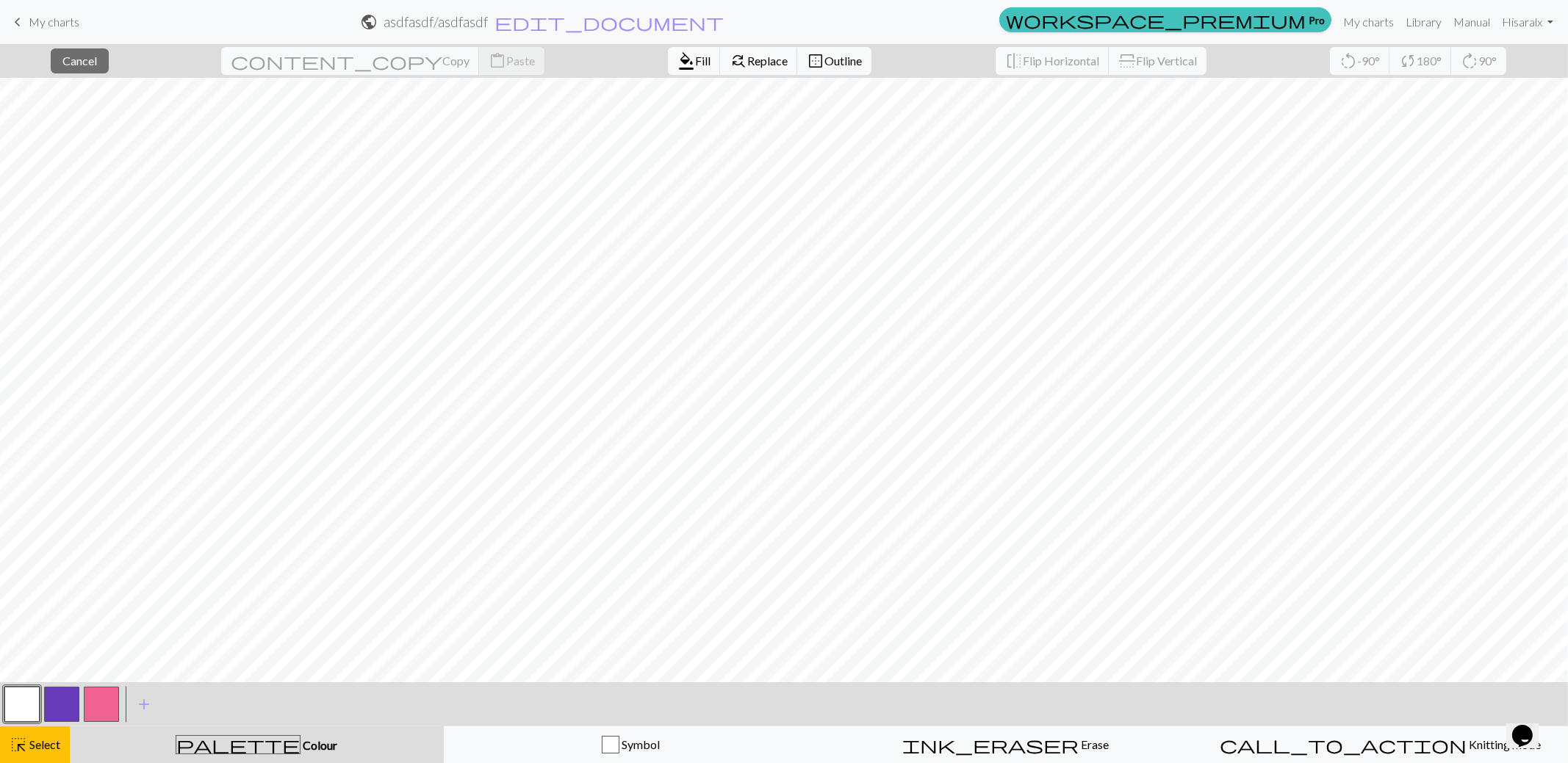
click at [22, 701] on button "button" at bounding box center [22, 704] width 35 height 35
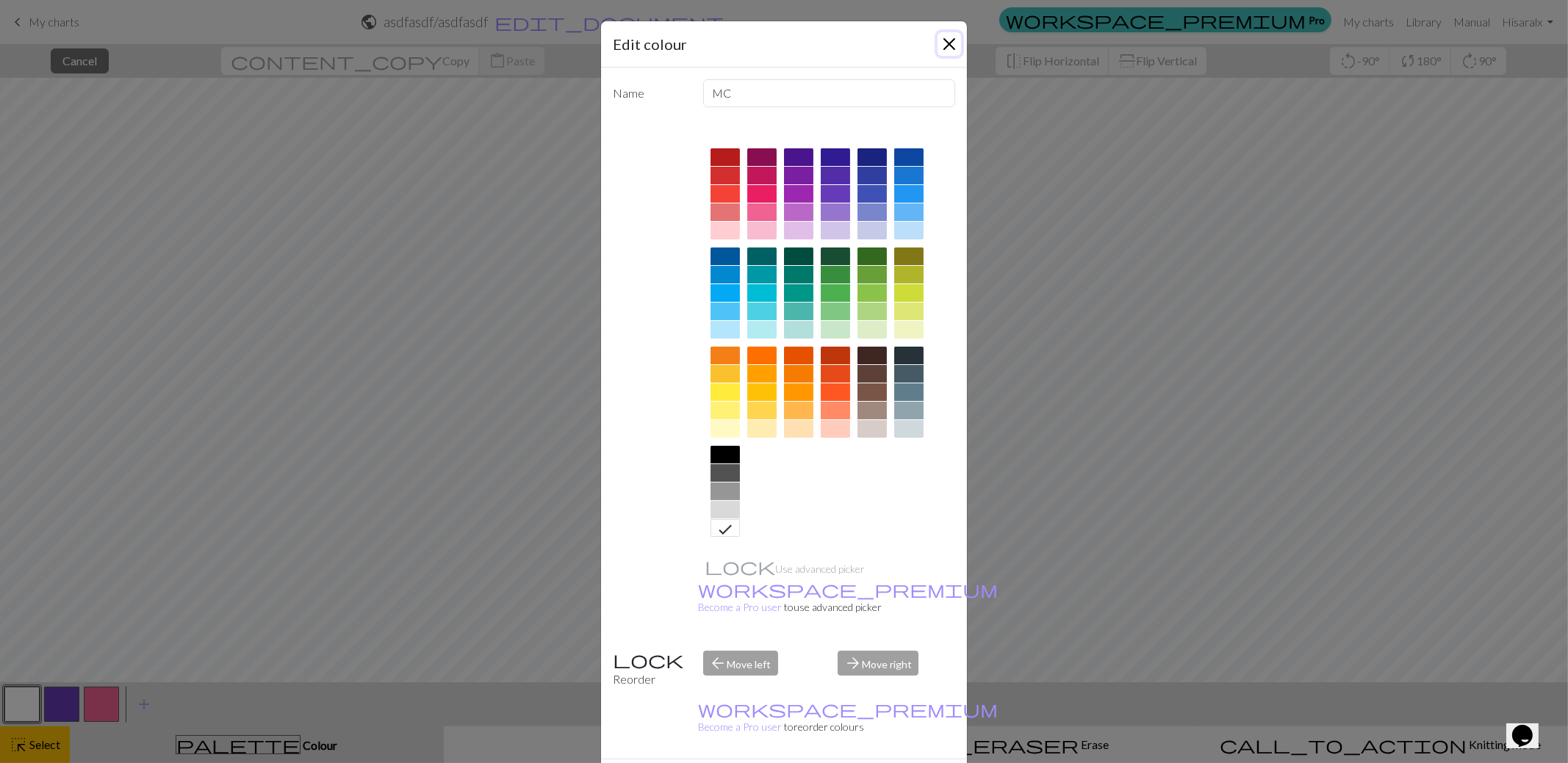
click at [950, 47] on button "Close" at bounding box center [949, 44] width 23 height 23
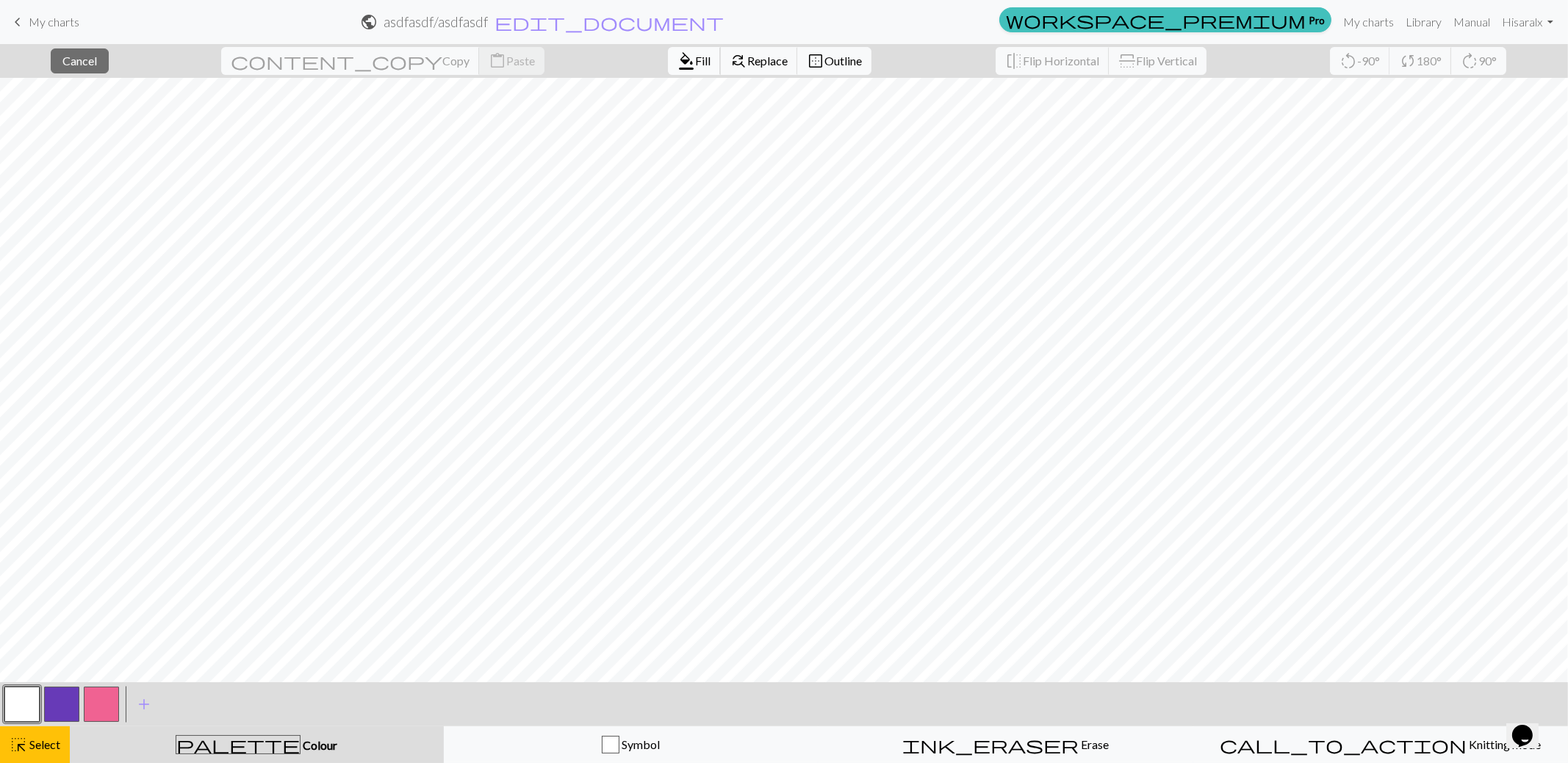
click at [677, 54] on span "format_color_fill" at bounding box center [686, 61] width 18 height 21
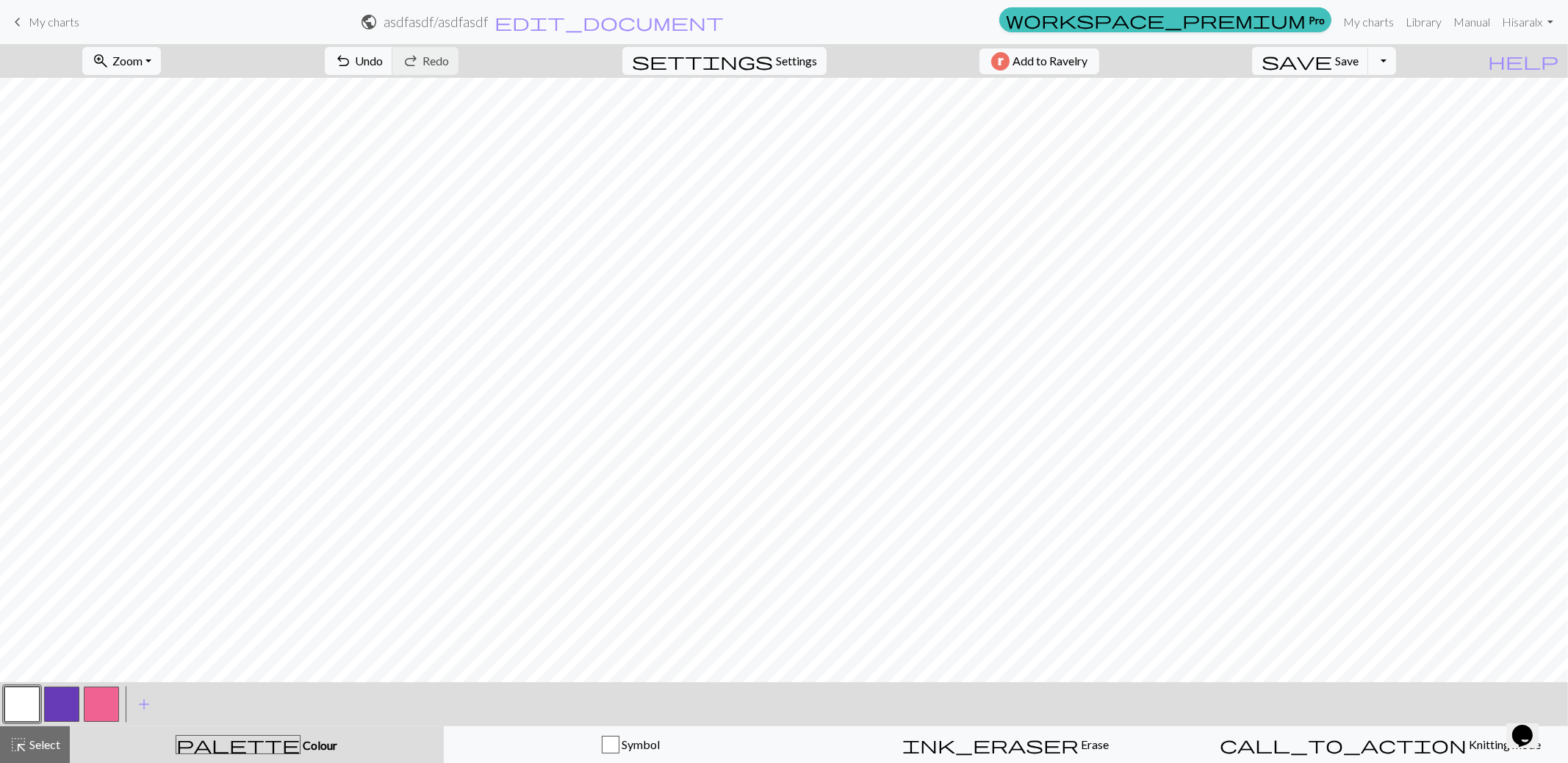
click at [110, 705] on button "button" at bounding box center [101, 704] width 35 height 35
drag, startPoint x: 20, startPoint y: 707, endPoint x: 29, endPoint y: 691, distance: 18.4
click at [20, 705] on button "button" at bounding box center [22, 704] width 35 height 35
click at [99, 703] on button "button" at bounding box center [101, 704] width 35 height 35
drag, startPoint x: 33, startPoint y: 696, endPoint x: 61, endPoint y: 673, distance: 36.2
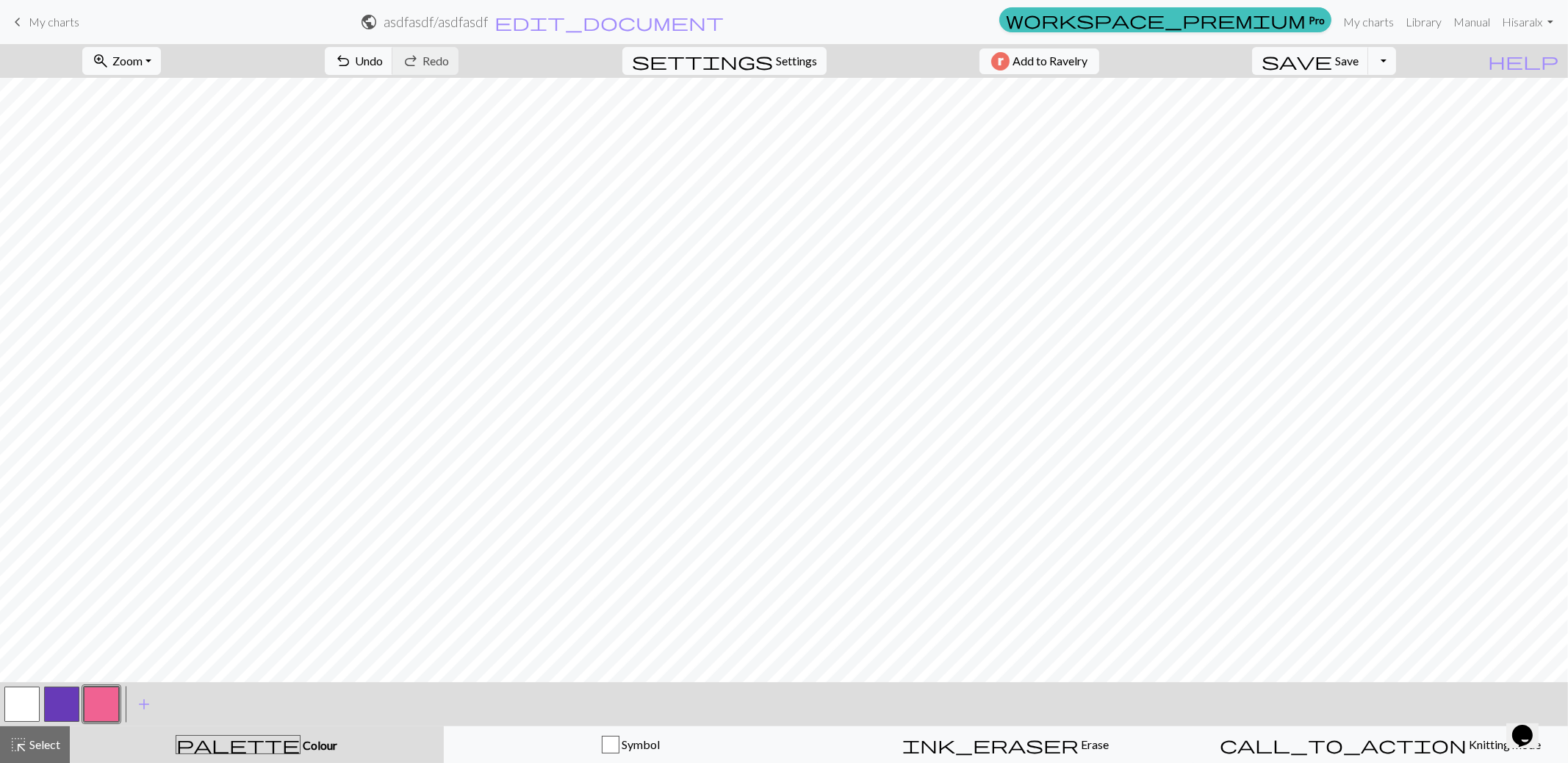
click at [33, 695] on button "button" at bounding box center [22, 704] width 35 height 35
drag, startPoint x: 95, startPoint y: 702, endPoint x: 121, endPoint y: 674, distance: 38.2
click at [94, 700] on button "button" at bounding box center [101, 704] width 35 height 35
drag, startPoint x: 37, startPoint y: 701, endPoint x: 46, endPoint y: 690, distance: 14.2
click at [37, 700] on button "button" at bounding box center [22, 704] width 35 height 35
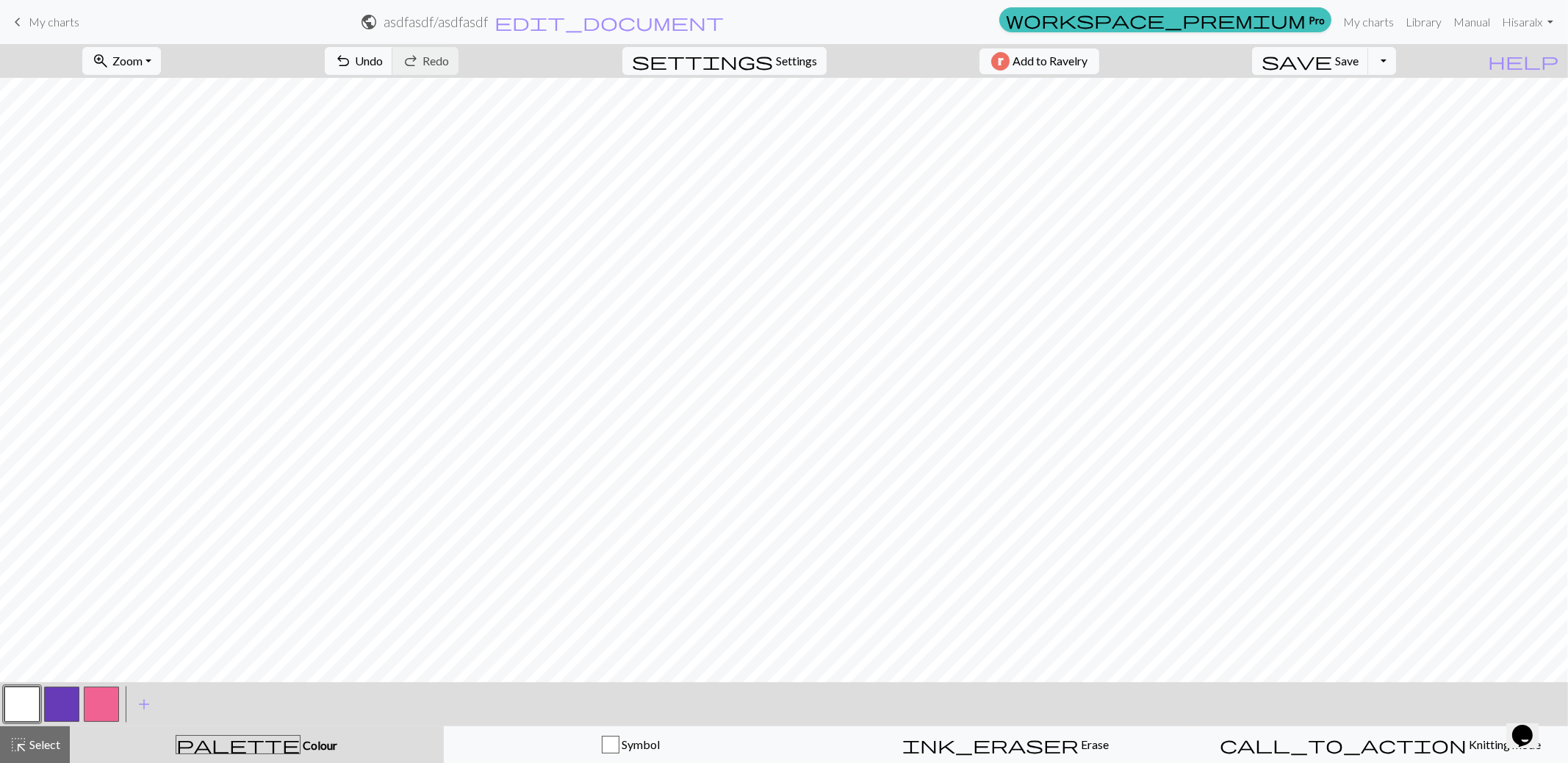
drag, startPoint x: 106, startPoint y: 697, endPoint x: 113, endPoint y: 686, distance: 13.0
click at [109, 691] on button "button" at bounding box center [101, 704] width 35 height 35
drag, startPoint x: 23, startPoint y: 698, endPoint x: 30, endPoint y: 686, distance: 13.9
click at [27, 690] on button "button" at bounding box center [22, 704] width 35 height 35
drag, startPoint x: 104, startPoint y: 696, endPoint x: 117, endPoint y: 673, distance: 26.4
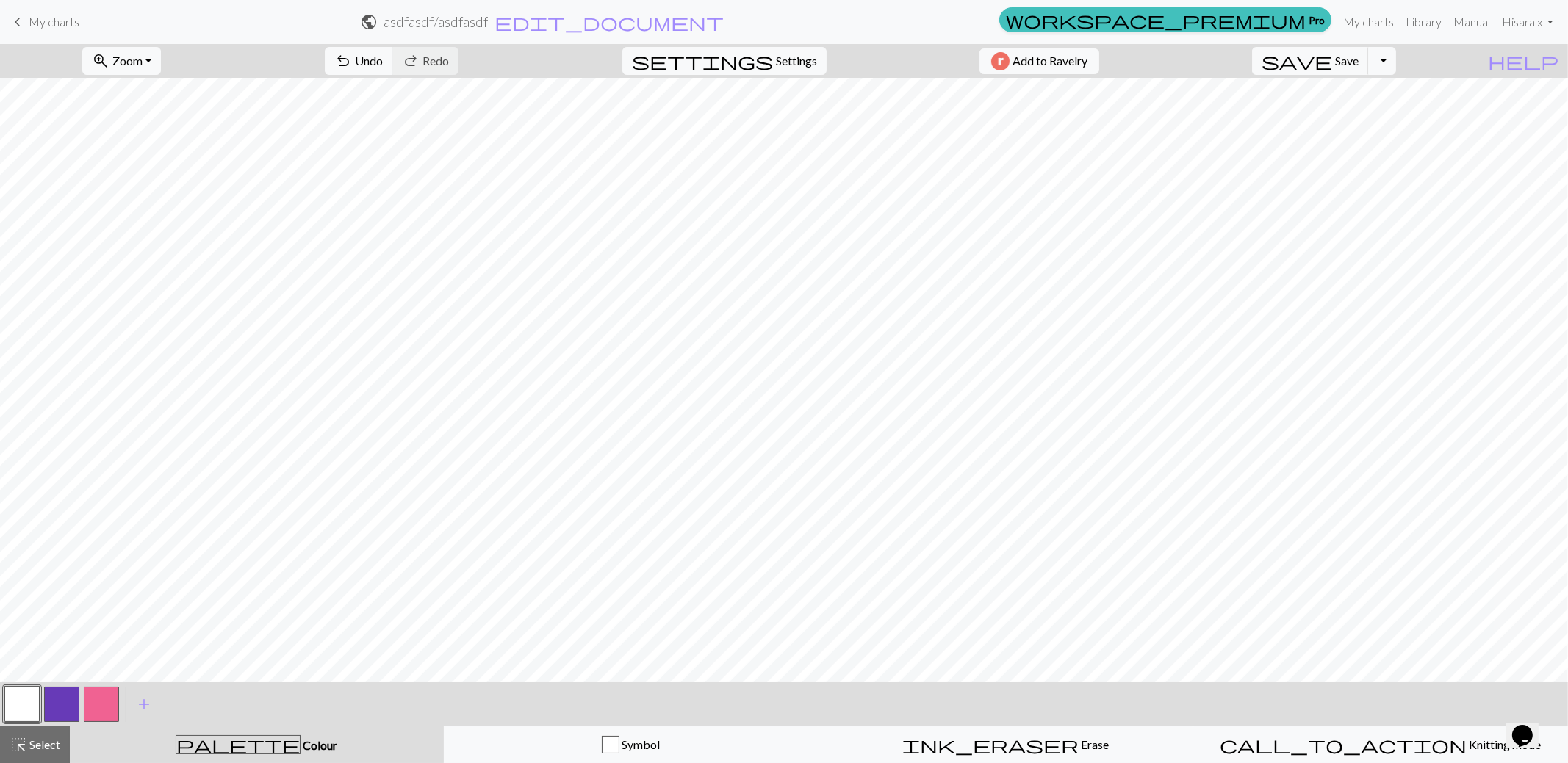
click at [108, 689] on button "button" at bounding box center [101, 704] width 35 height 35
click at [794, 61] on span "Settings" at bounding box center [797, 61] width 41 height 18
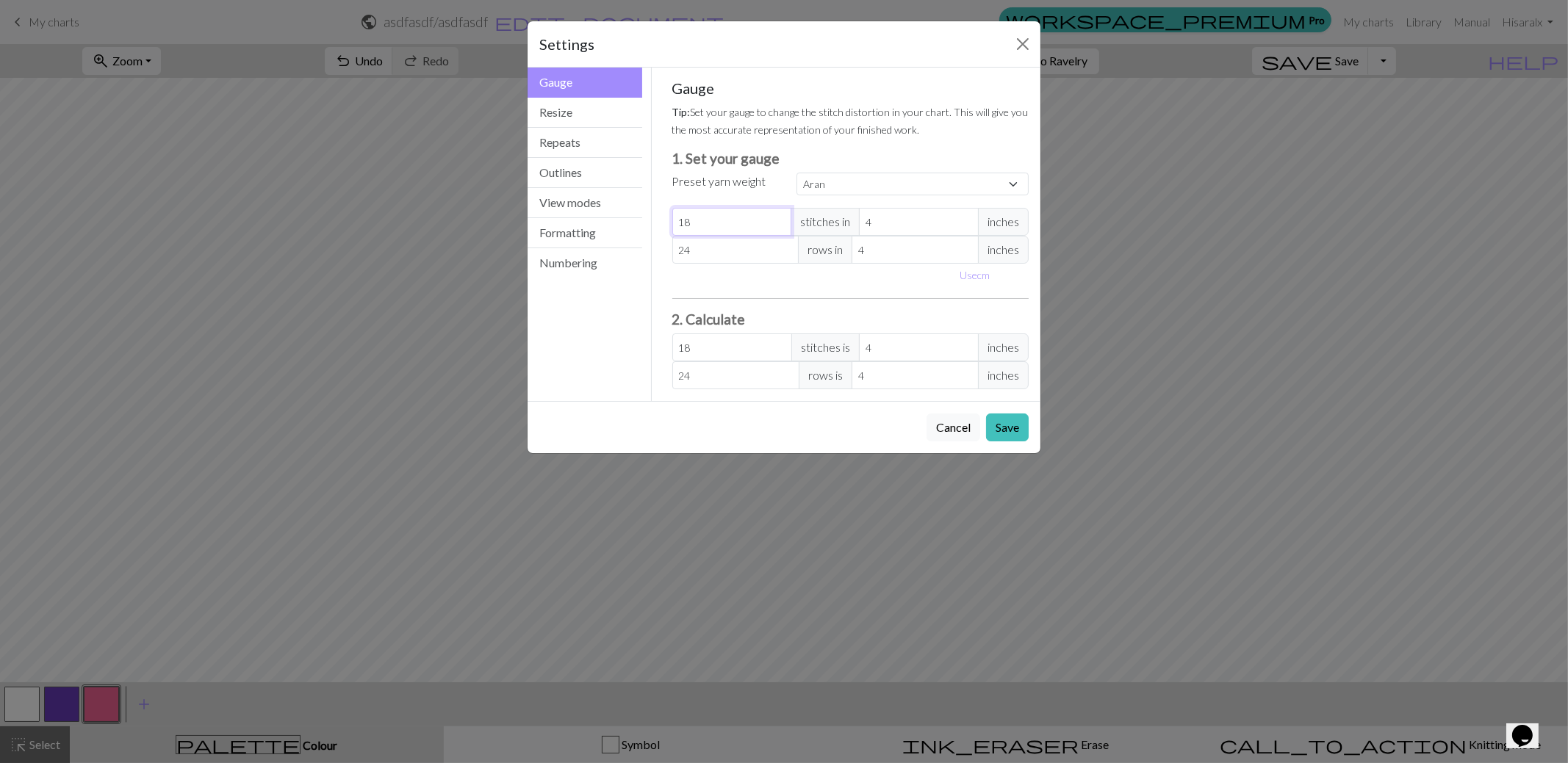
select select "custom"
type input "19"
click at [780, 219] on input "19" at bounding box center [732, 222] width 120 height 28
type input "20"
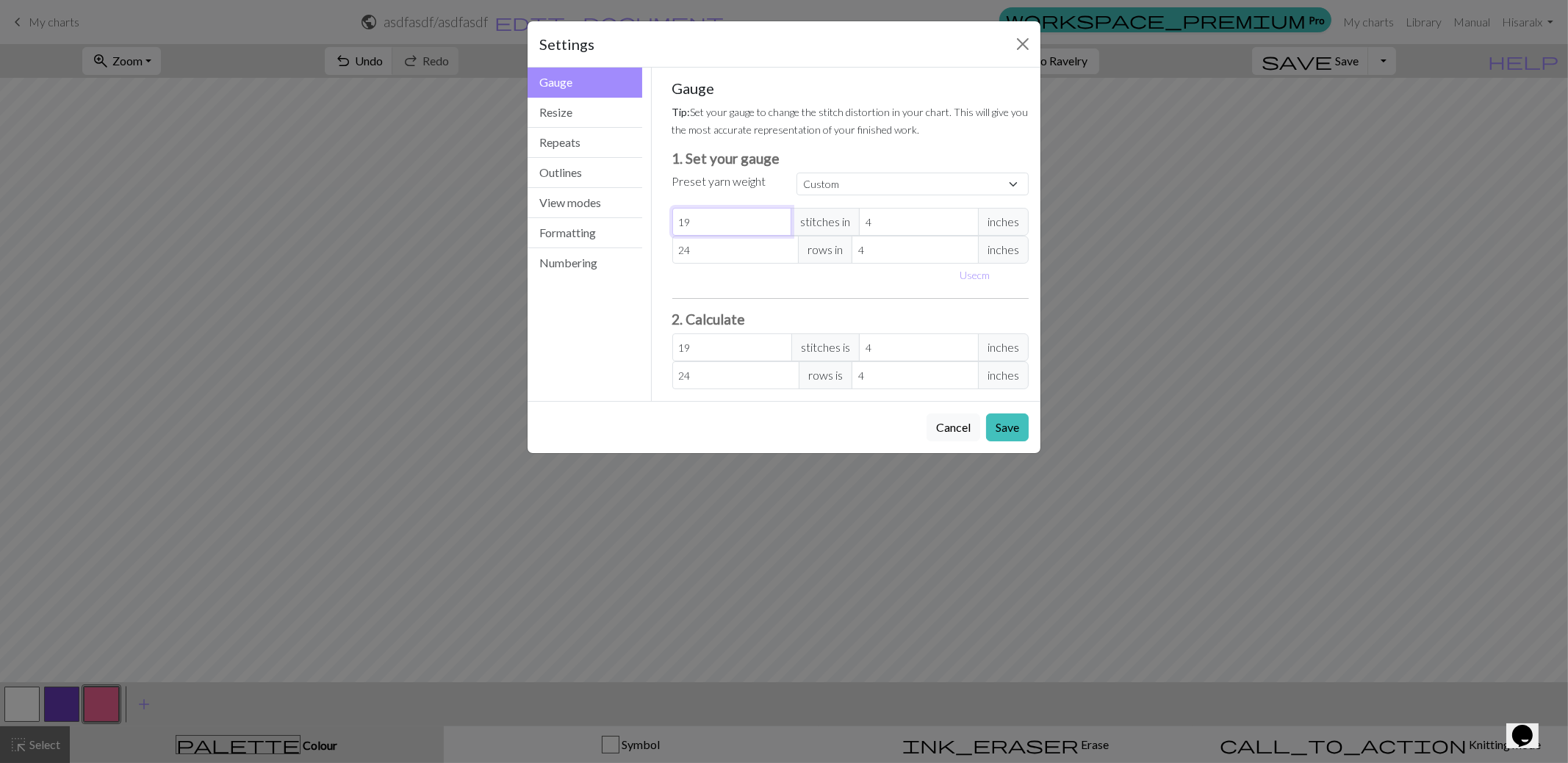
type input "20"
click at [780, 219] on input "20" at bounding box center [732, 222] width 120 height 28
type input "21"
click at [780, 219] on input "21" at bounding box center [732, 222] width 120 height 28
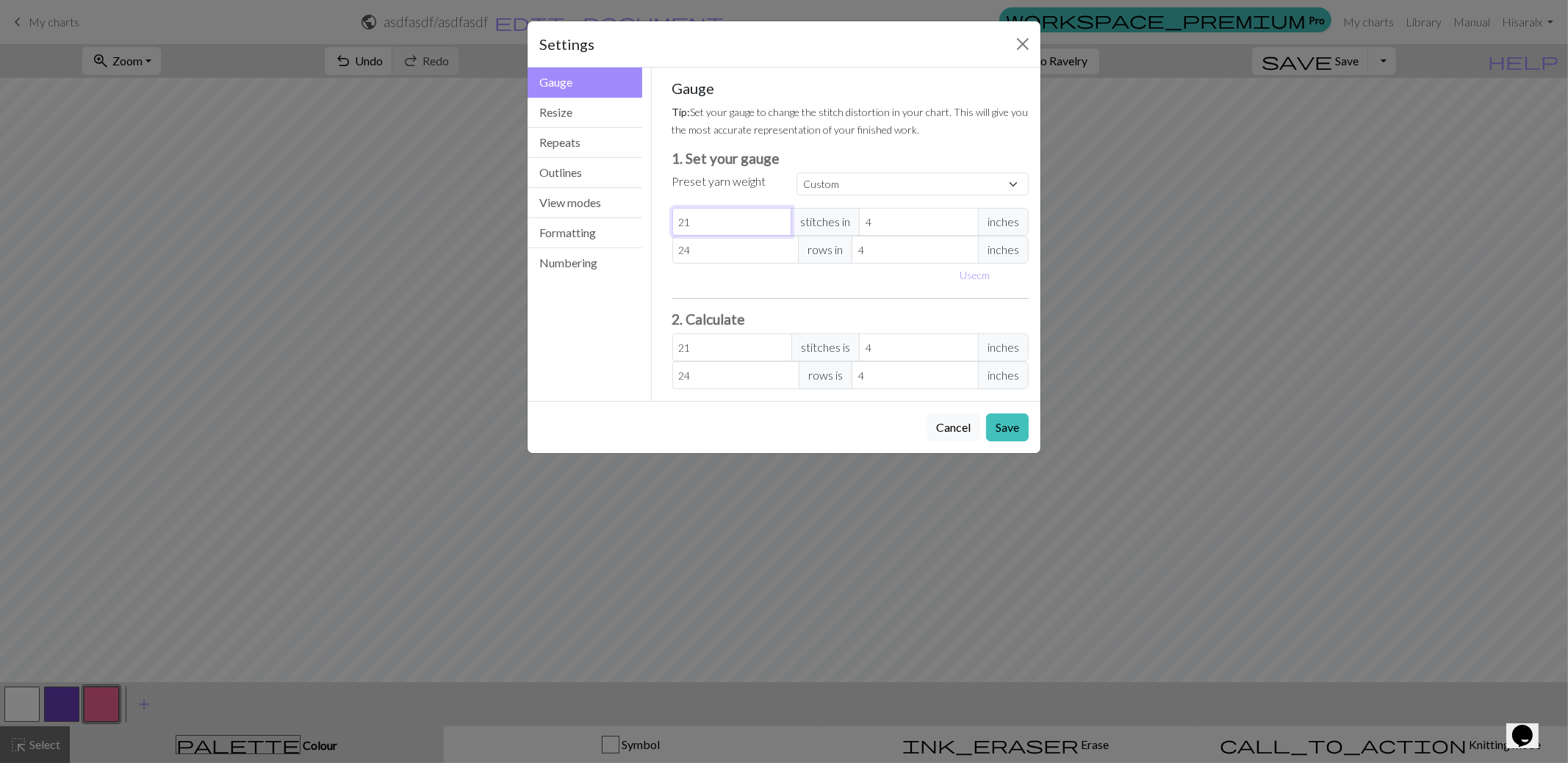
type input "22"
click at [780, 219] on input "22" at bounding box center [732, 222] width 120 height 28
click at [992, 219] on span "inches" at bounding box center [1003, 222] width 51 height 28
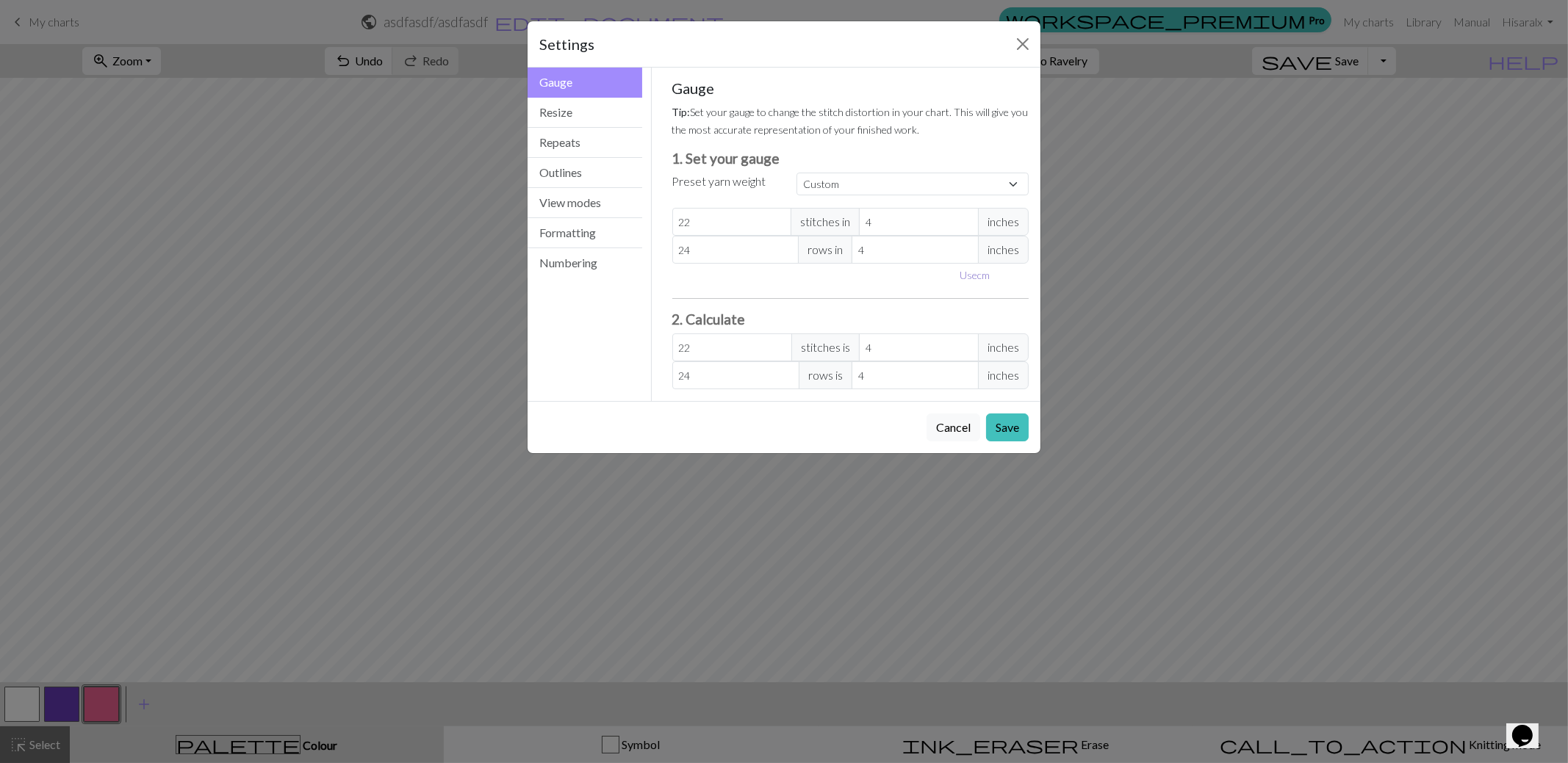
click at [970, 271] on button "Use cm" at bounding box center [975, 275] width 43 height 23
type input "10.16"
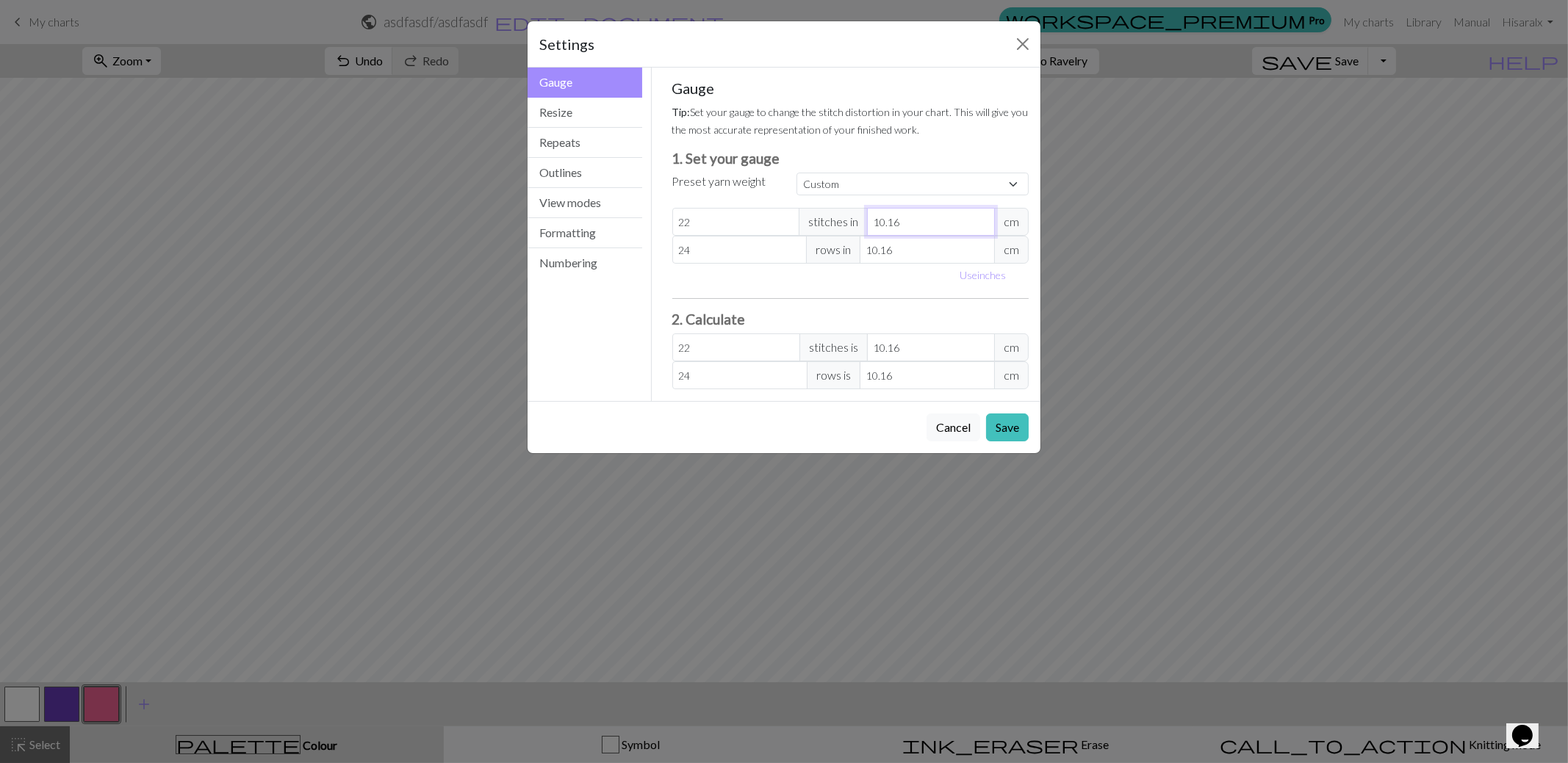
type input "9.16"
type input "24.4"
click at [983, 223] on input "9.16" at bounding box center [931, 222] width 128 height 28
drag, startPoint x: 919, startPoint y: 219, endPoint x: 860, endPoint y: 222, distance: 59.1
click at [860, 222] on div "22 stitches in 9.16 cm" at bounding box center [851, 222] width 357 height 28
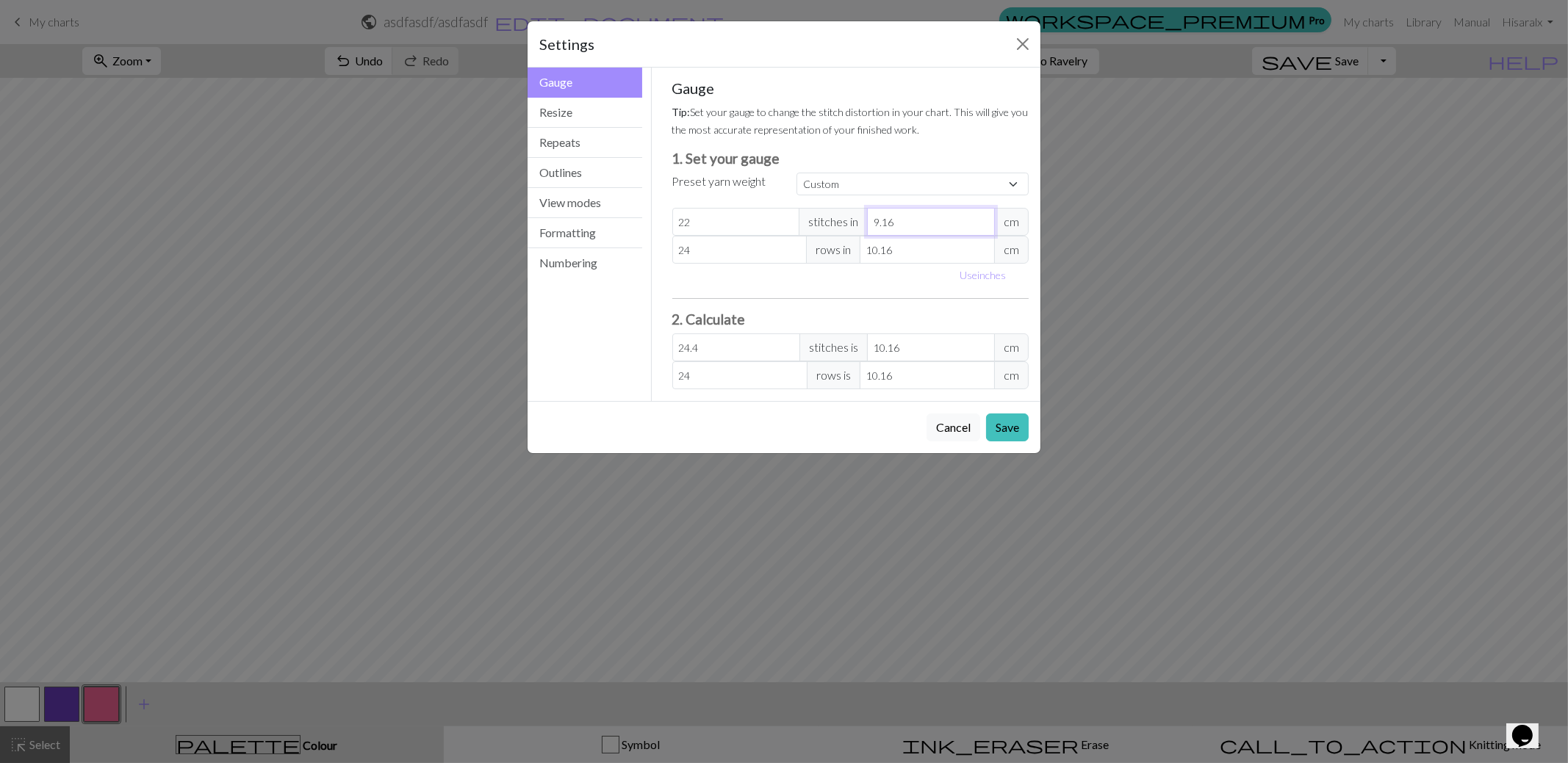
type input "1"
type input "223.52"
type input "10"
type input "22.35"
type input "10"
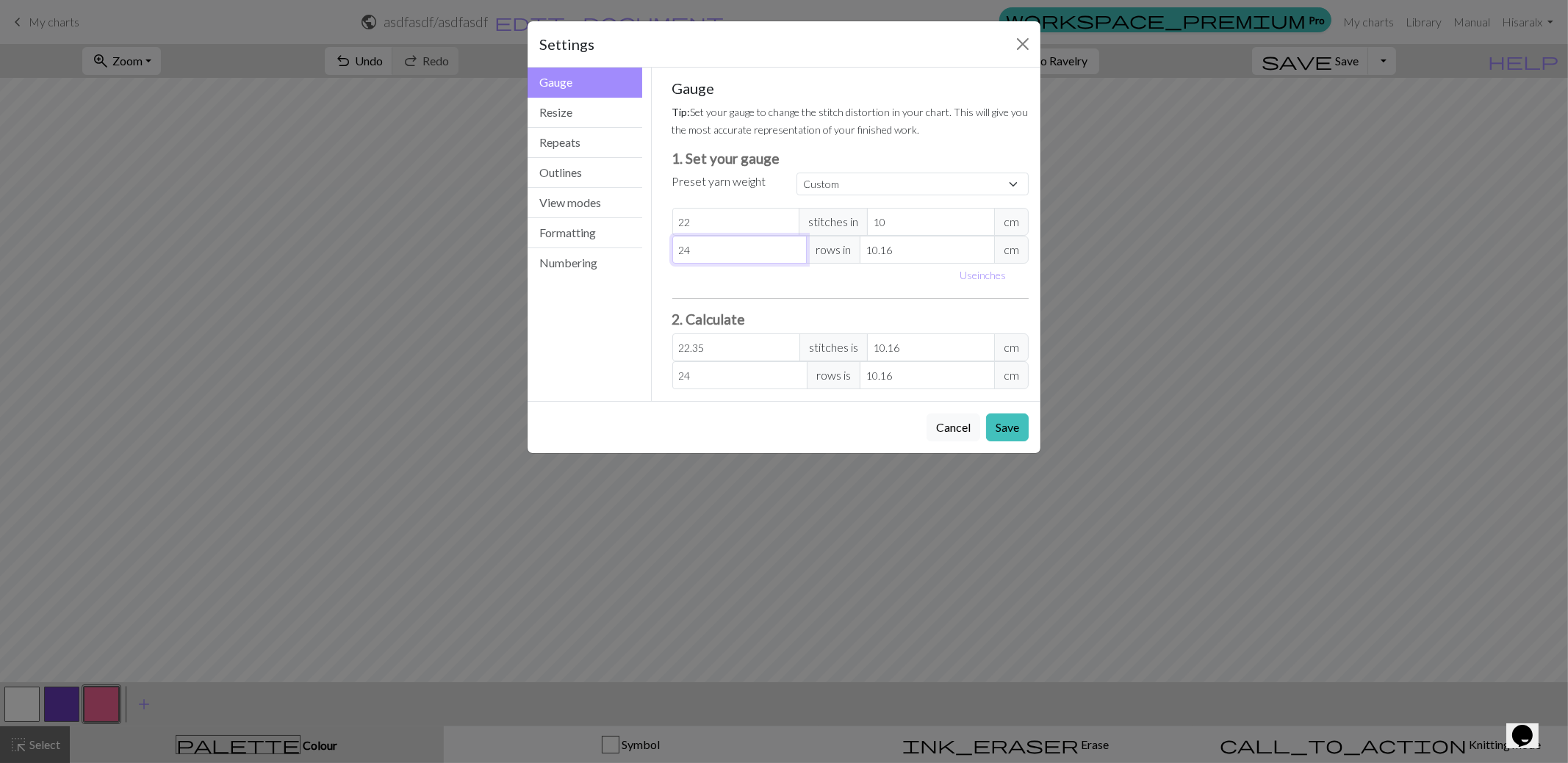
click at [752, 238] on input "24" at bounding box center [740, 250] width 136 height 28
type input "25"
click at [792, 245] on input "25" at bounding box center [740, 250] width 136 height 28
type input "26"
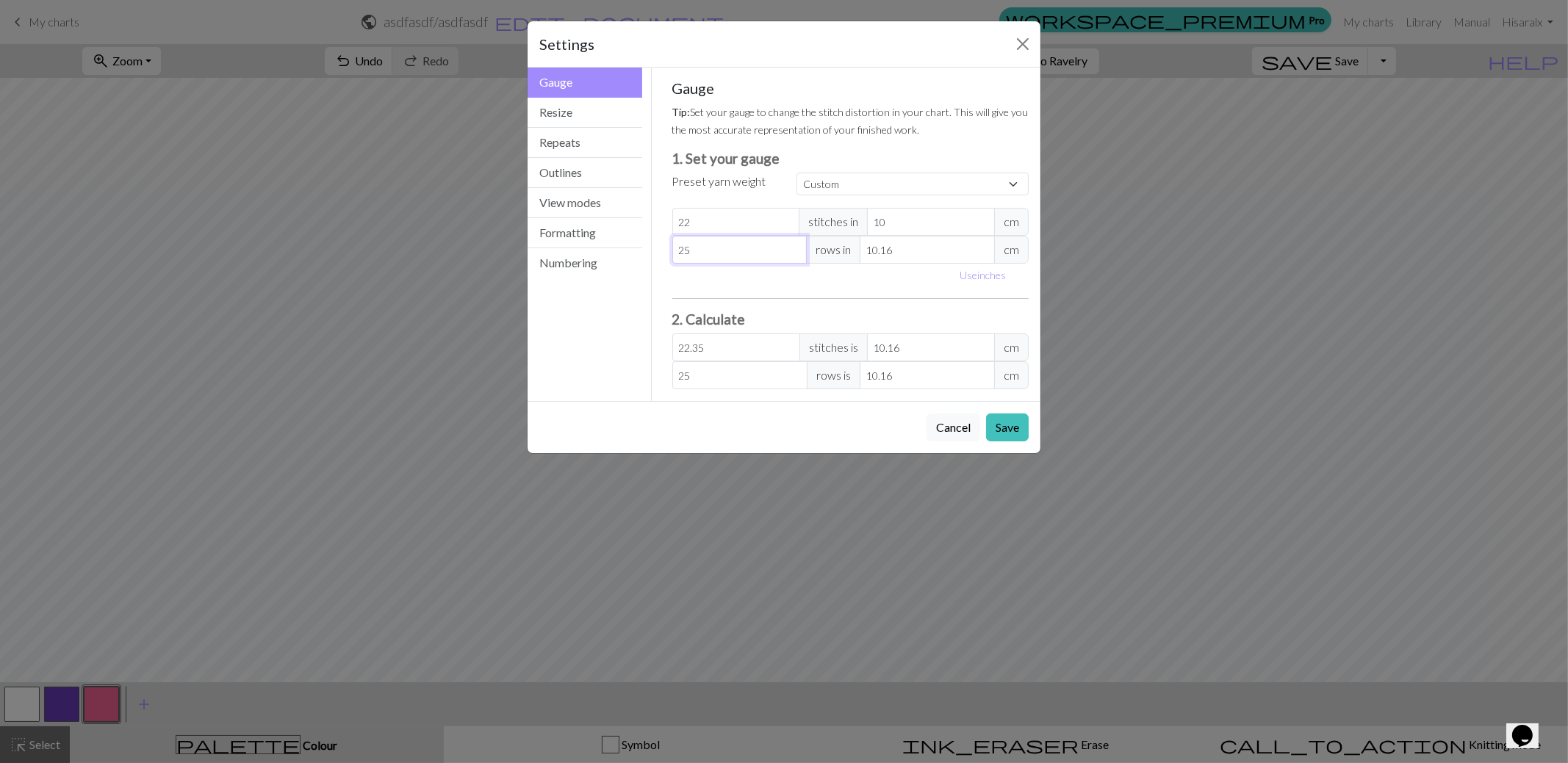
type input "26"
click at [798, 244] on input "26" at bounding box center [740, 250] width 136 height 28
type input "27"
click at [798, 244] on input "27" at bounding box center [740, 250] width 136 height 28
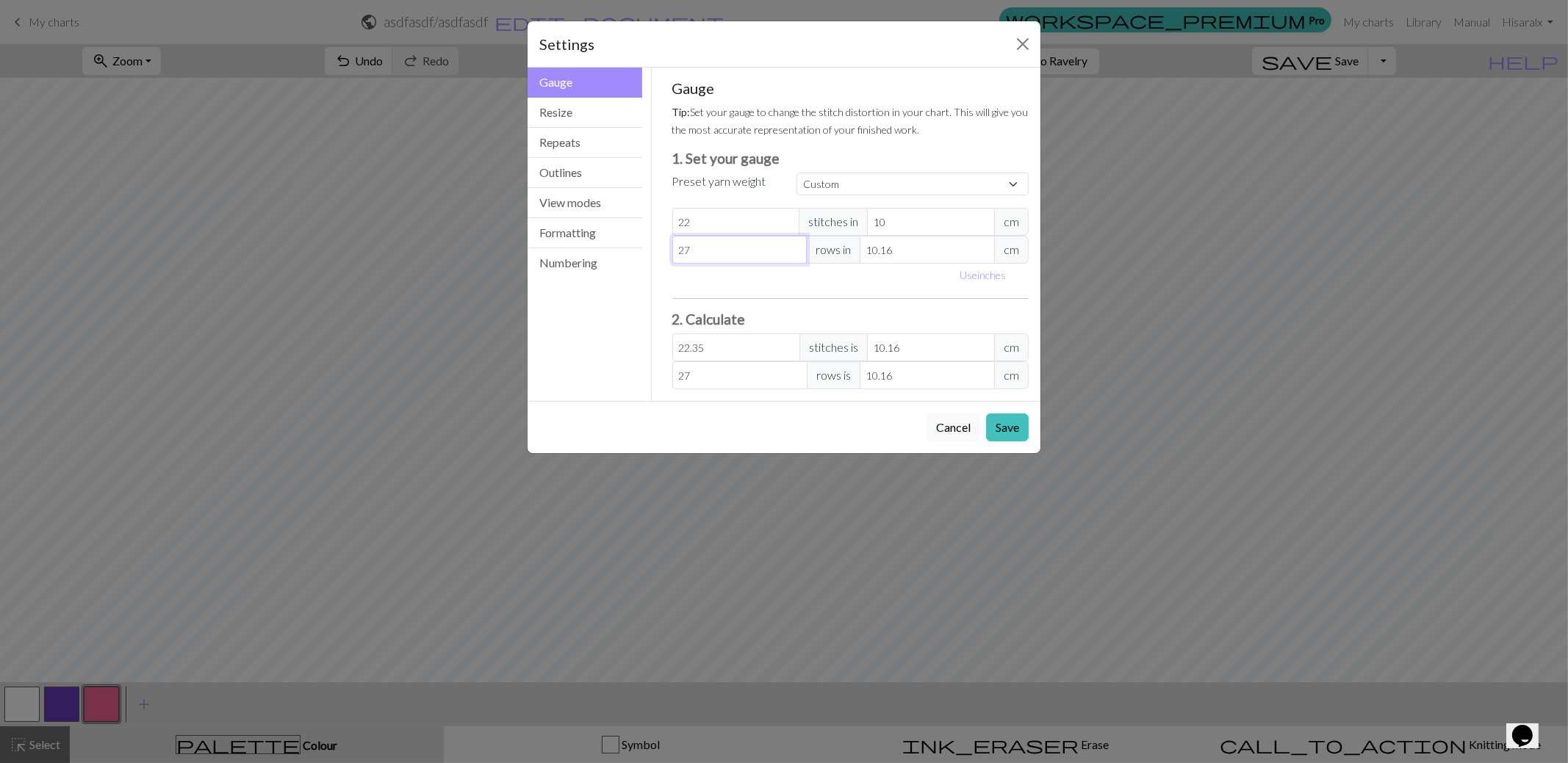
type input "28"
click at [798, 244] on input "28" at bounding box center [740, 250] width 136 height 28
type input "29"
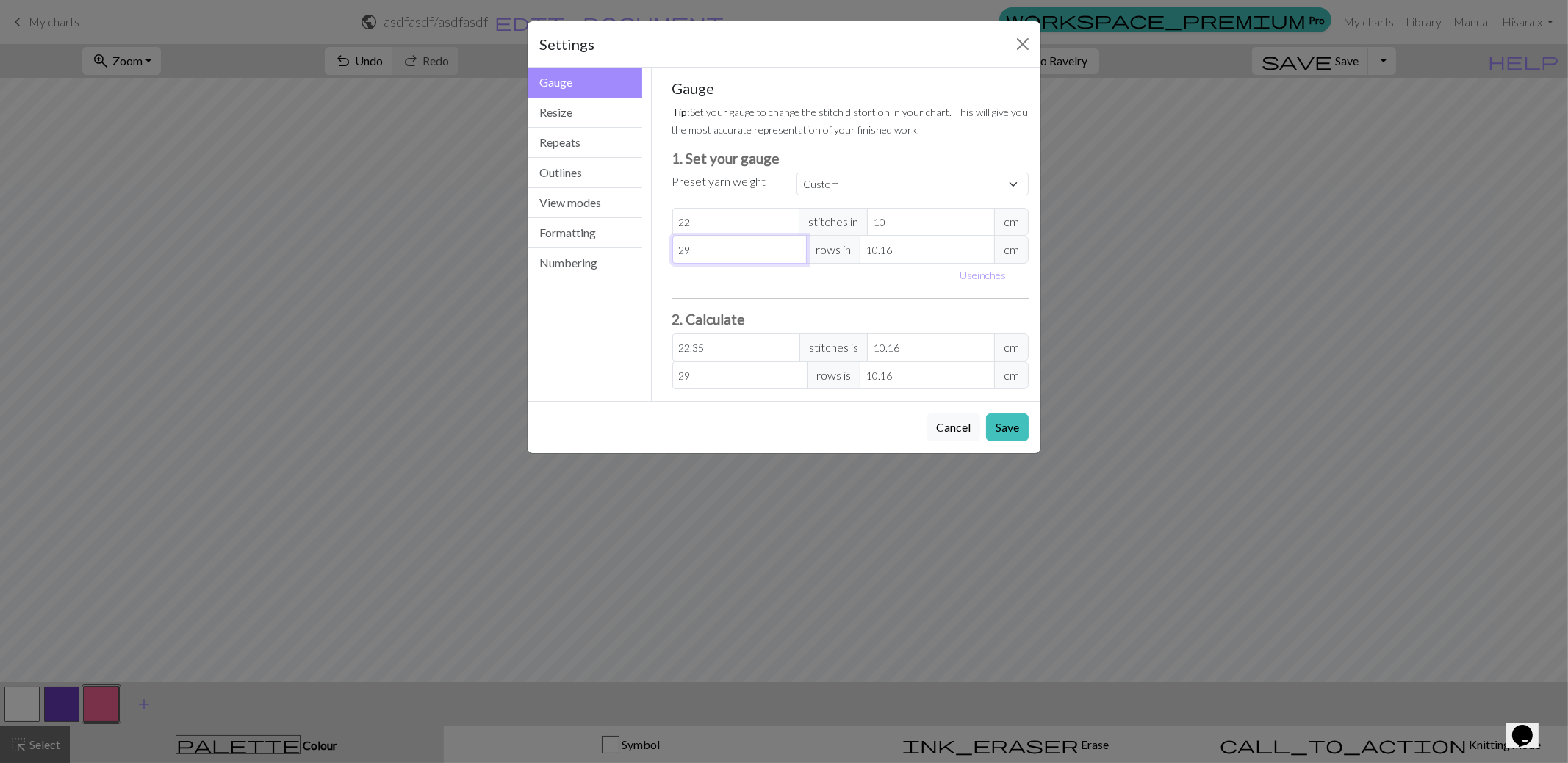
click at [798, 244] on input "29" at bounding box center [740, 250] width 136 height 28
type input "30"
click at [798, 244] on input "30" at bounding box center [740, 250] width 136 height 28
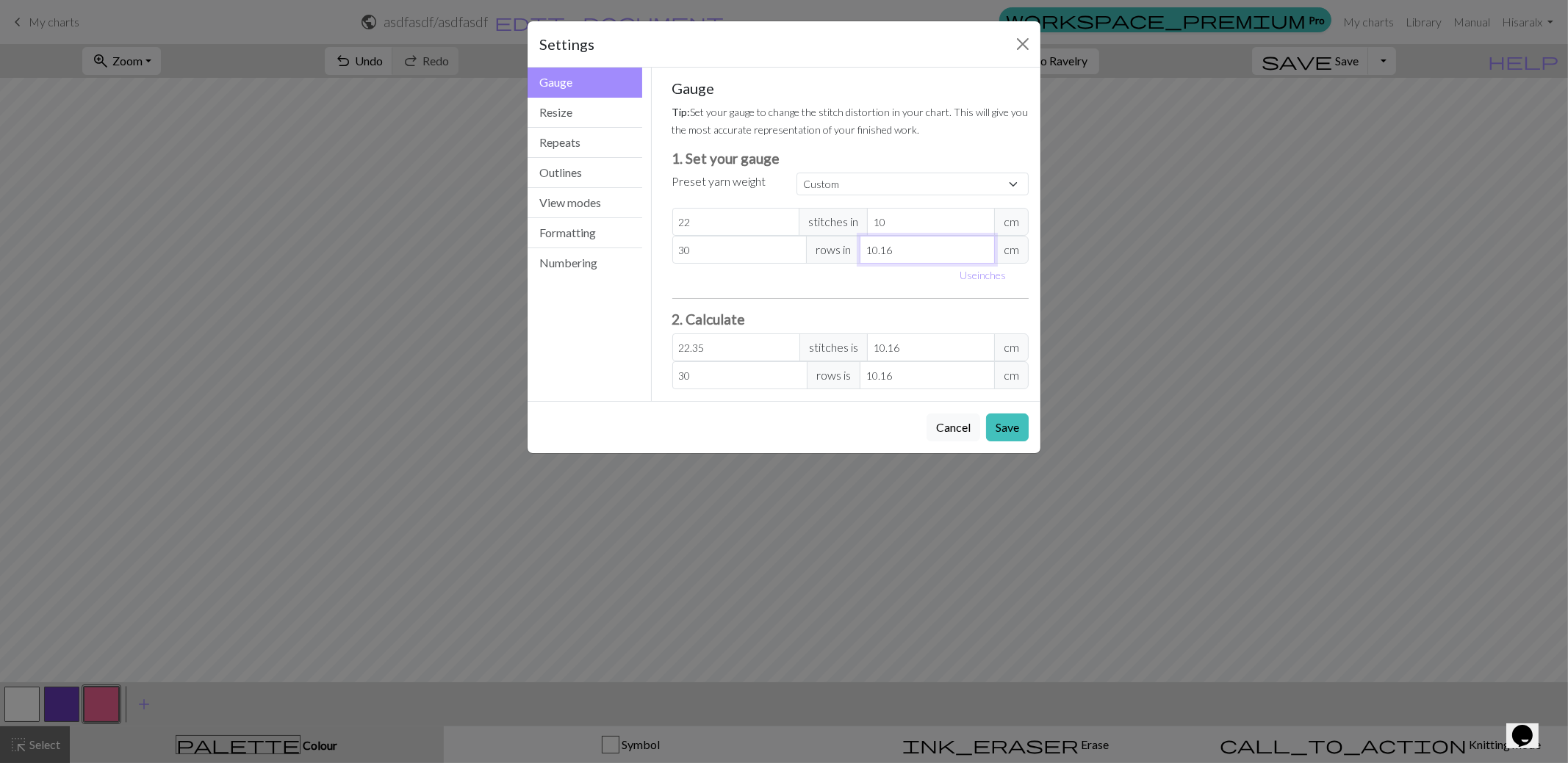
drag, startPoint x: 908, startPoint y: 250, endPoint x: 853, endPoint y: 258, distance: 55.6
click at [856, 255] on div "30 rows in 10.16 cm" at bounding box center [851, 250] width 357 height 28
type input "1"
type input "304.8"
type input "10"
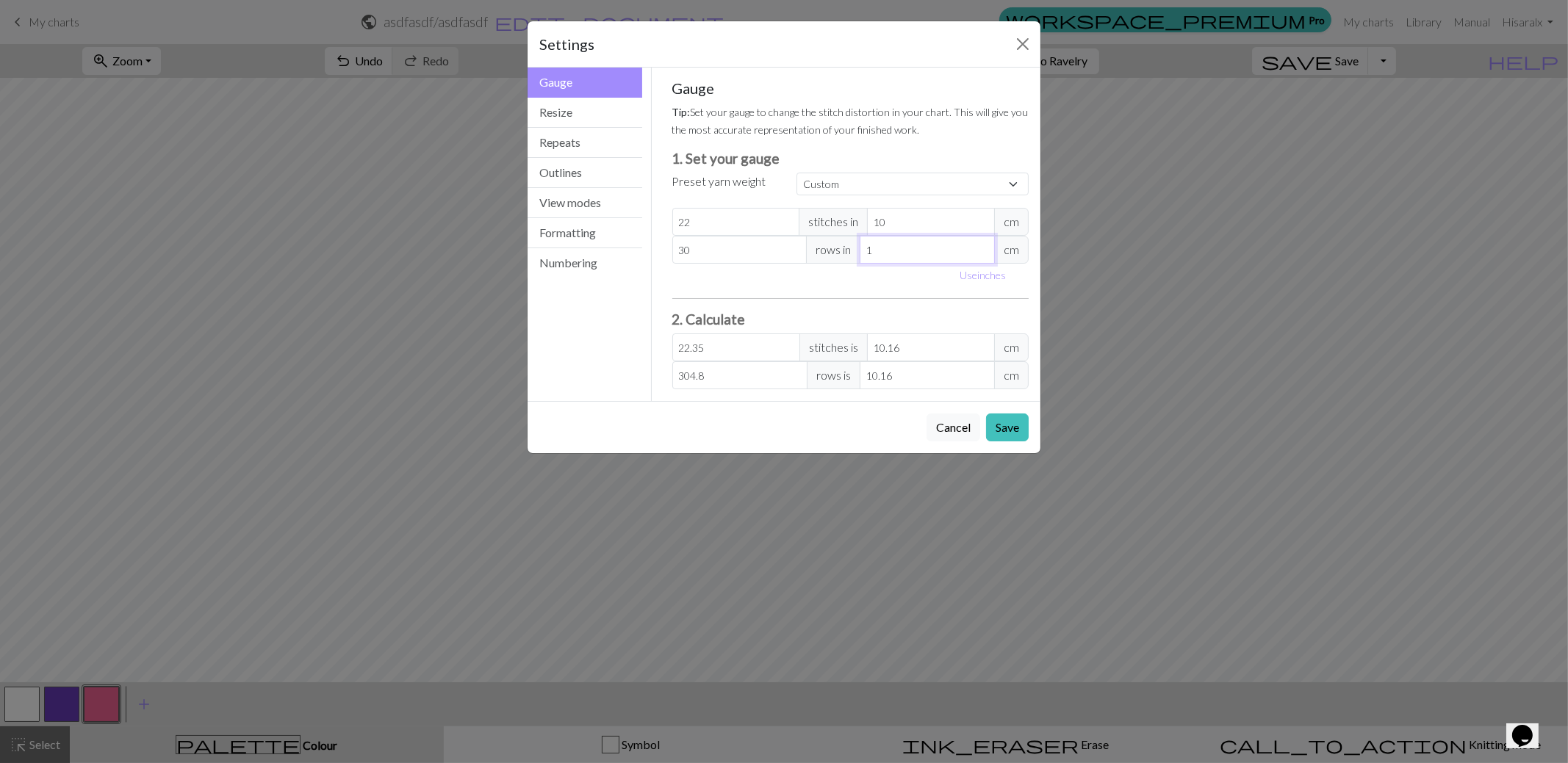
type input "30.48"
type input "10"
click at [1016, 423] on button "Save" at bounding box center [1007, 427] width 42 height 28
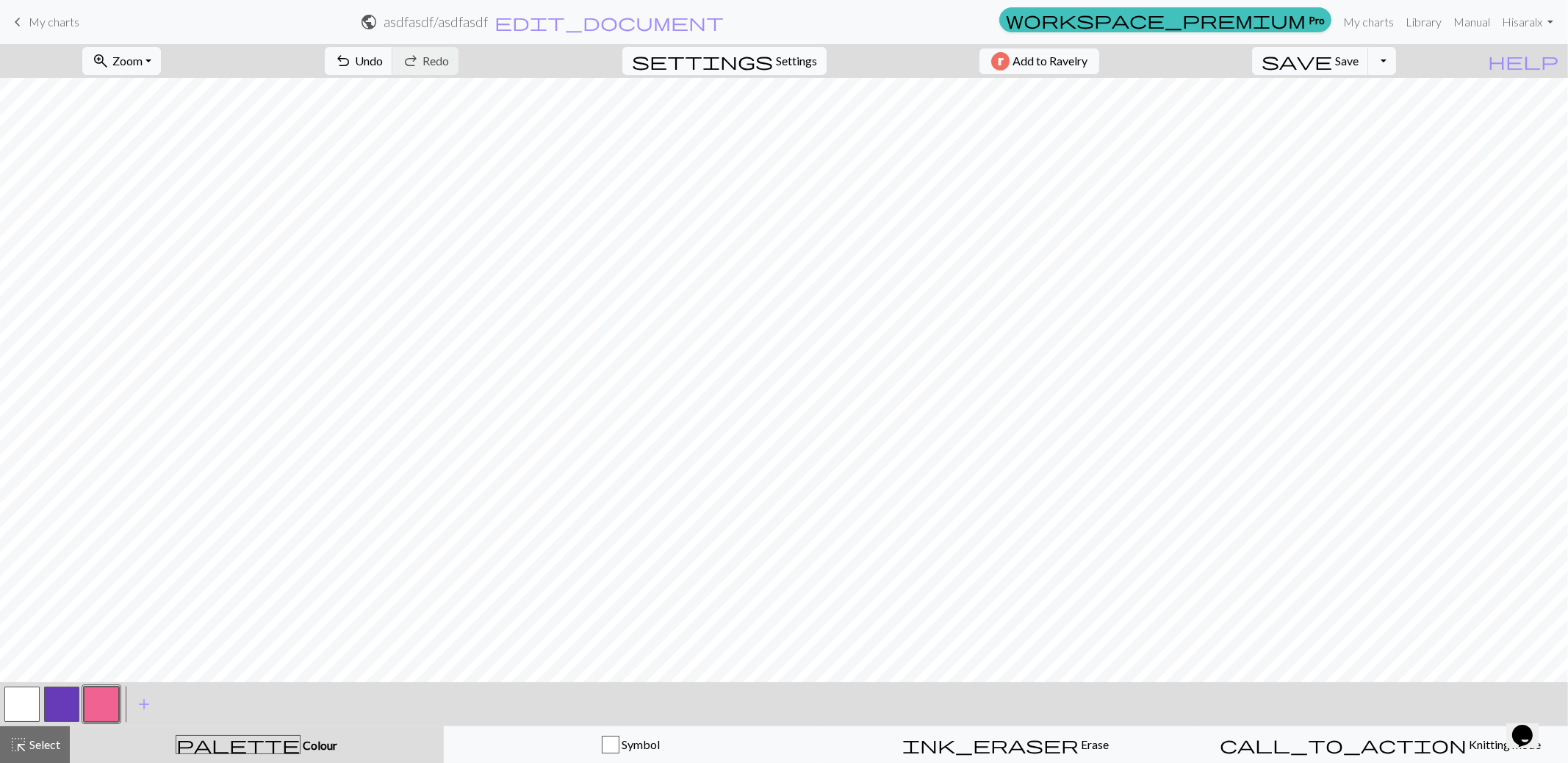
click at [795, 65] on span "Settings" at bounding box center [797, 61] width 41 height 18
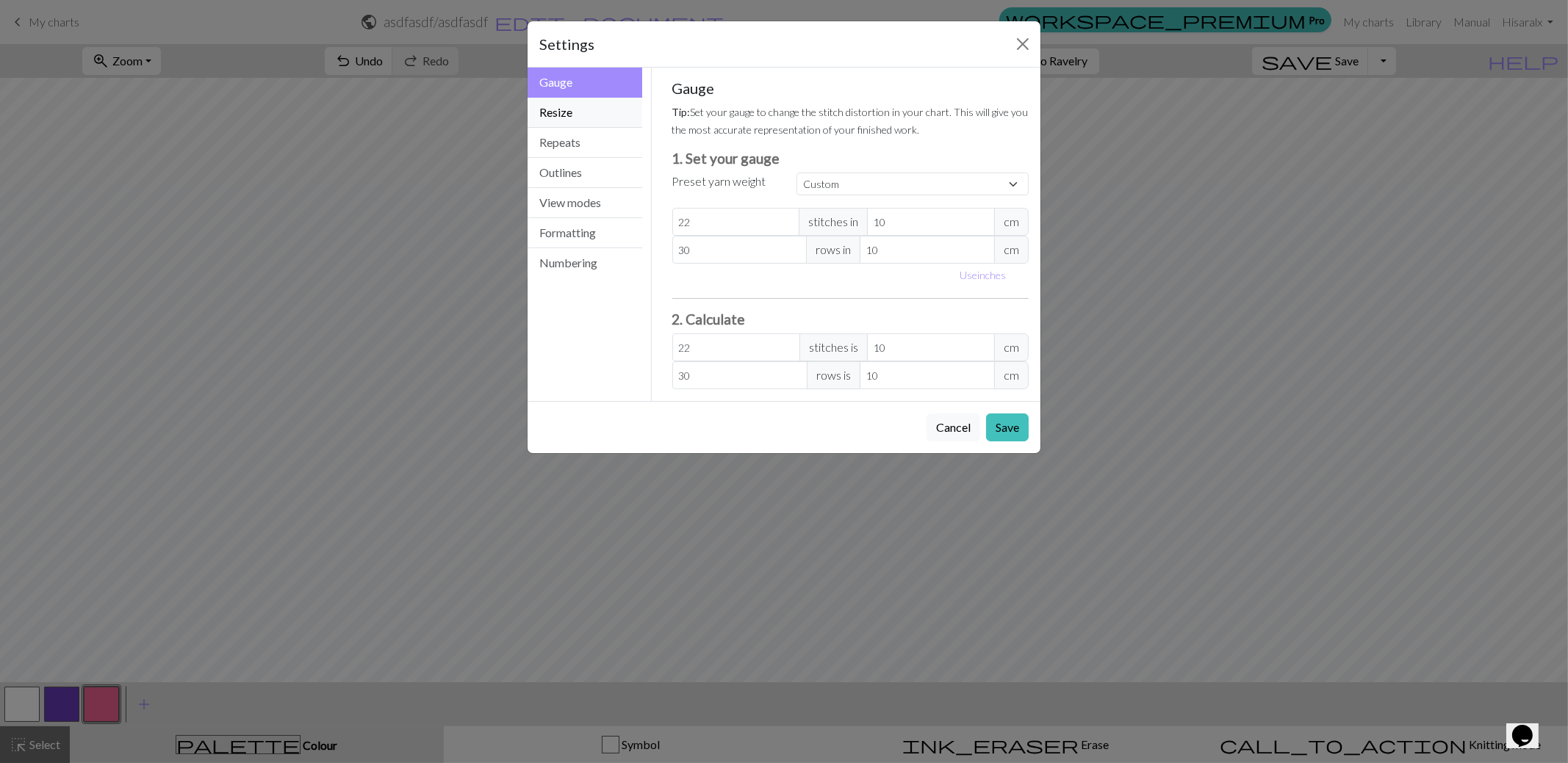
click at [595, 116] on button "Resize" at bounding box center [585, 113] width 115 height 30
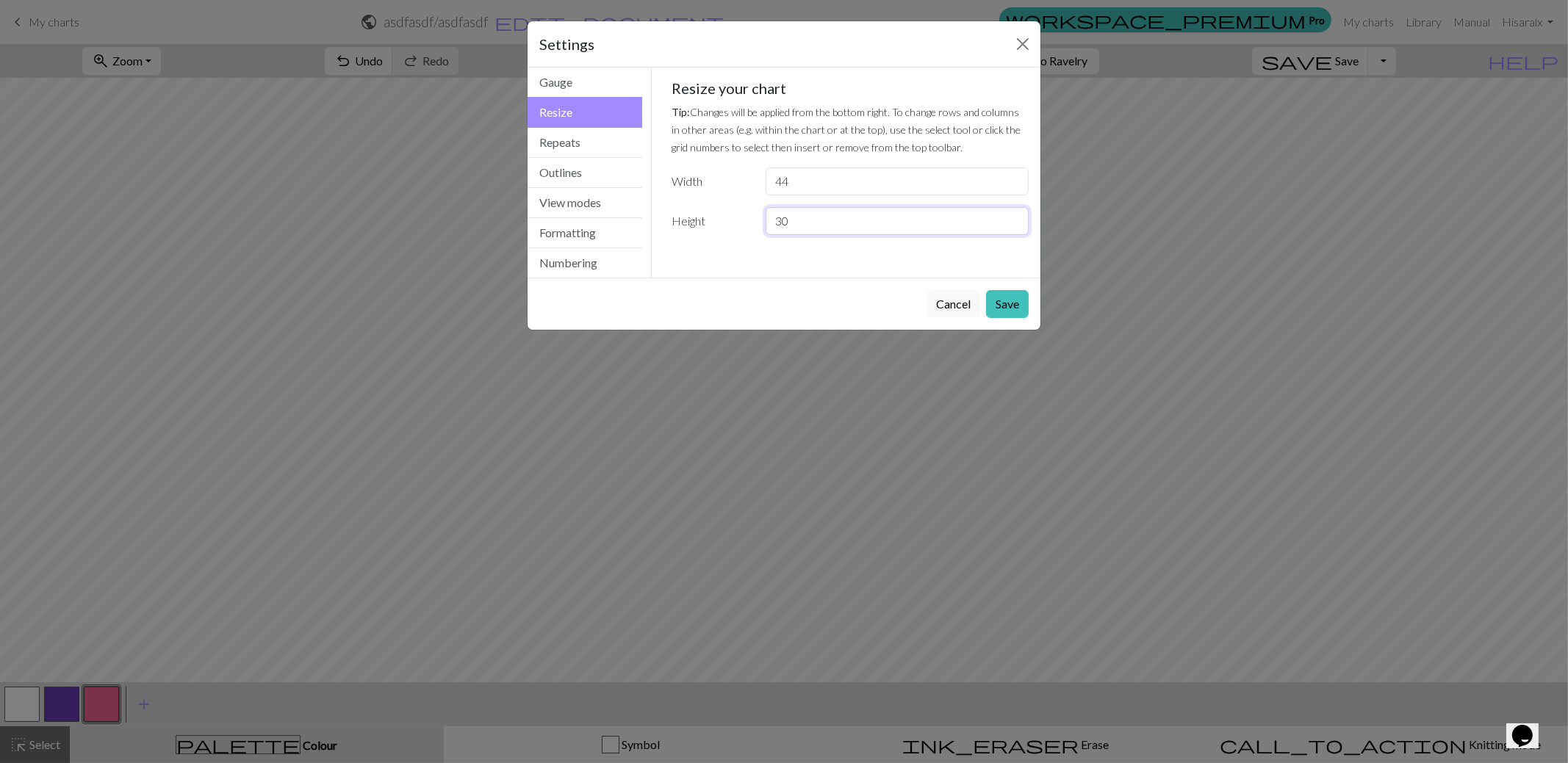
drag, startPoint x: 811, startPoint y: 222, endPoint x: 732, endPoint y: 219, distance: 79.1
click at [743, 217] on div "Height 30" at bounding box center [851, 221] width 375 height 28
type input "71"
click at [1011, 302] on button "Save" at bounding box center [1007, 304] width 42 height 28
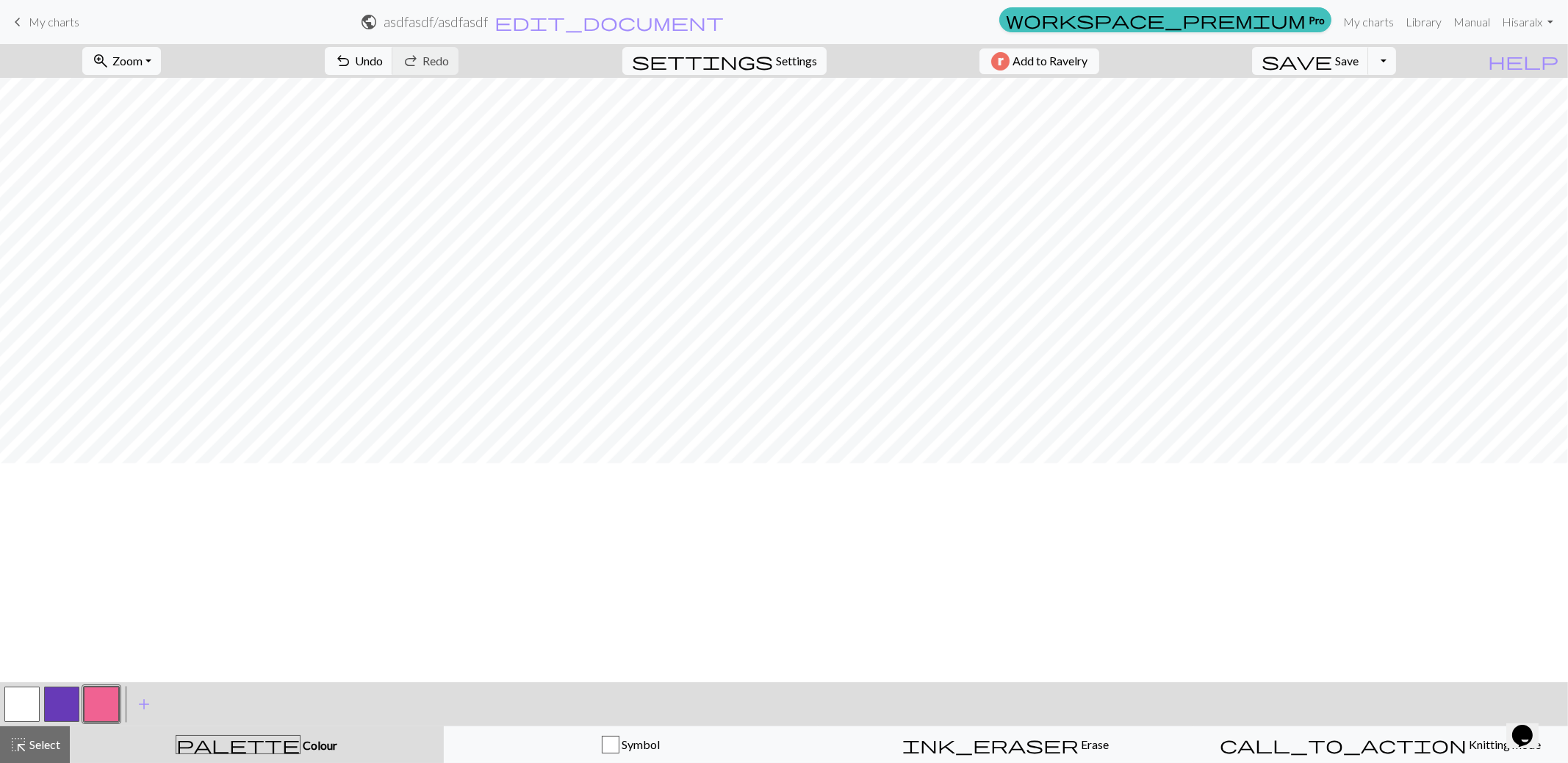
scroll to position [74, 0]
drag, startPoint x: 30, startPoint y: 702, endPoint x: 80, endPoint y: 671, distance: 58.8
click at [30, 700] on button "button" at bounding box center [22, 704] width 35 height 35
click at [101, 705] on button "button" at bounding box center [101, 704] width 35 height 35
click at [22, 698] on button "button" at bounding box center [22, 704] width 35 height 35
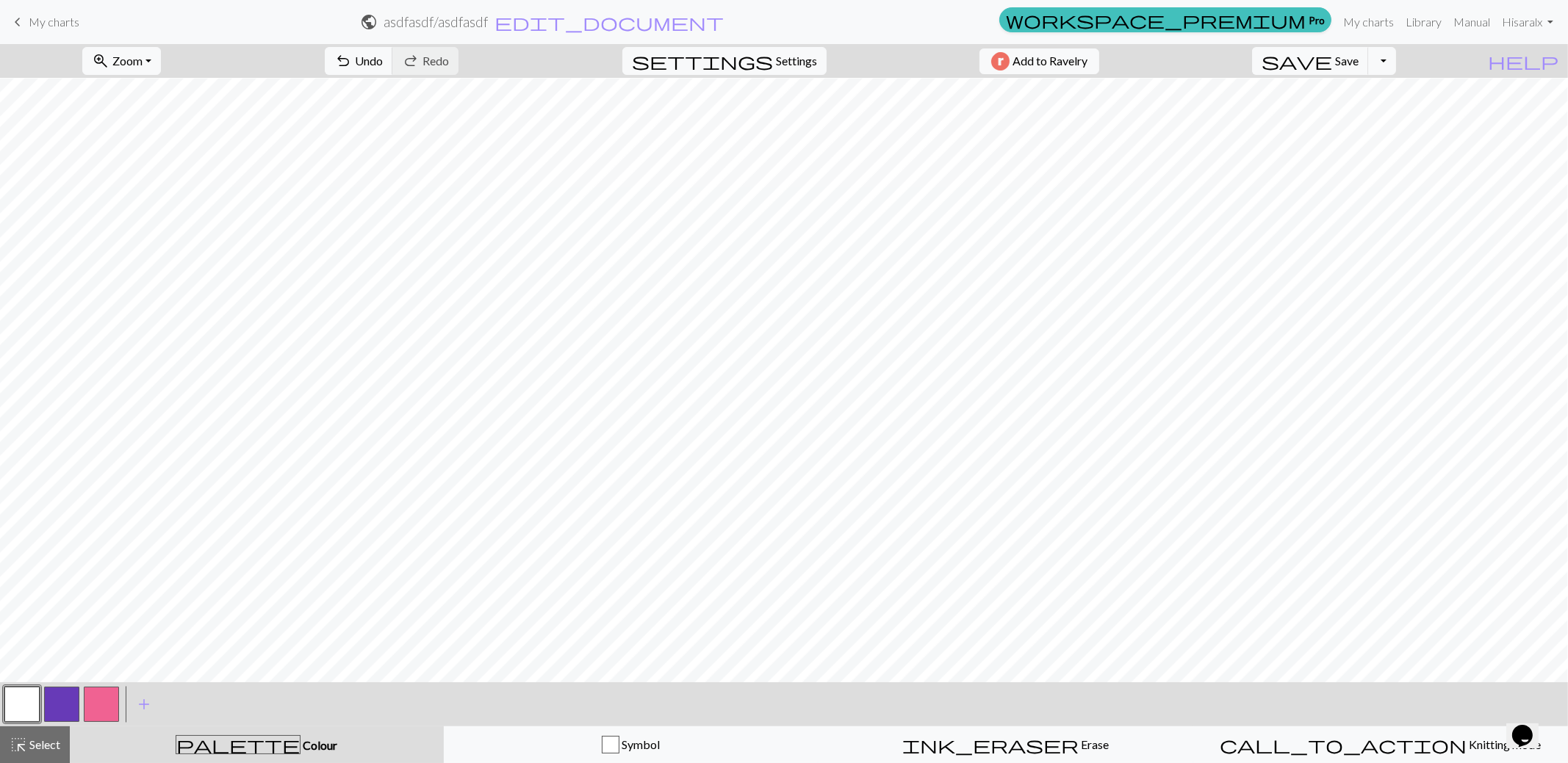
click at [116, 708] on button "button" at bounding box center [101, 704] width 35 height 35
drag, startPoint x: 23, startPoint y: 703, endPoint x: 83, endPoint y: 672, distance: 67.5
click at [30, 698] on button "button" at bounding box center [22, 704] width 35 height 35
click at [63, 702] on button "button" at bounding box center [61, 704] width 35 height 35
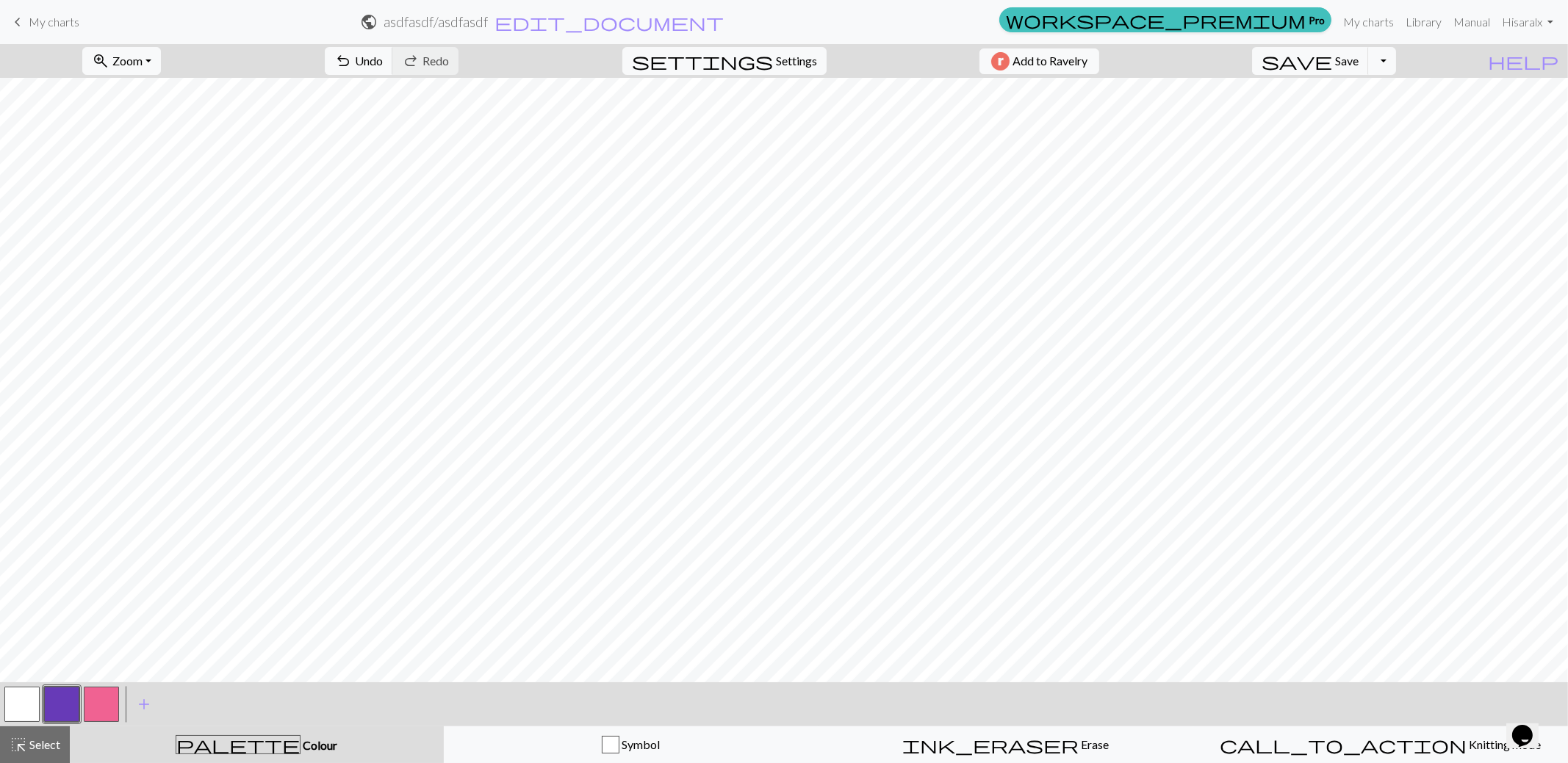
click at [18, 705] on button "button" at bounding box center [22, 704] width 35 height 35
click at [66, 697] on button "button" at bounding box center [61, 704] width 35 height 35
click at [8, 694] on button "button" at bounding box center [22, 704] width 35 height 35
click at [64, 705] on button "button" at bounding box center [61, 704] width 35 height 35
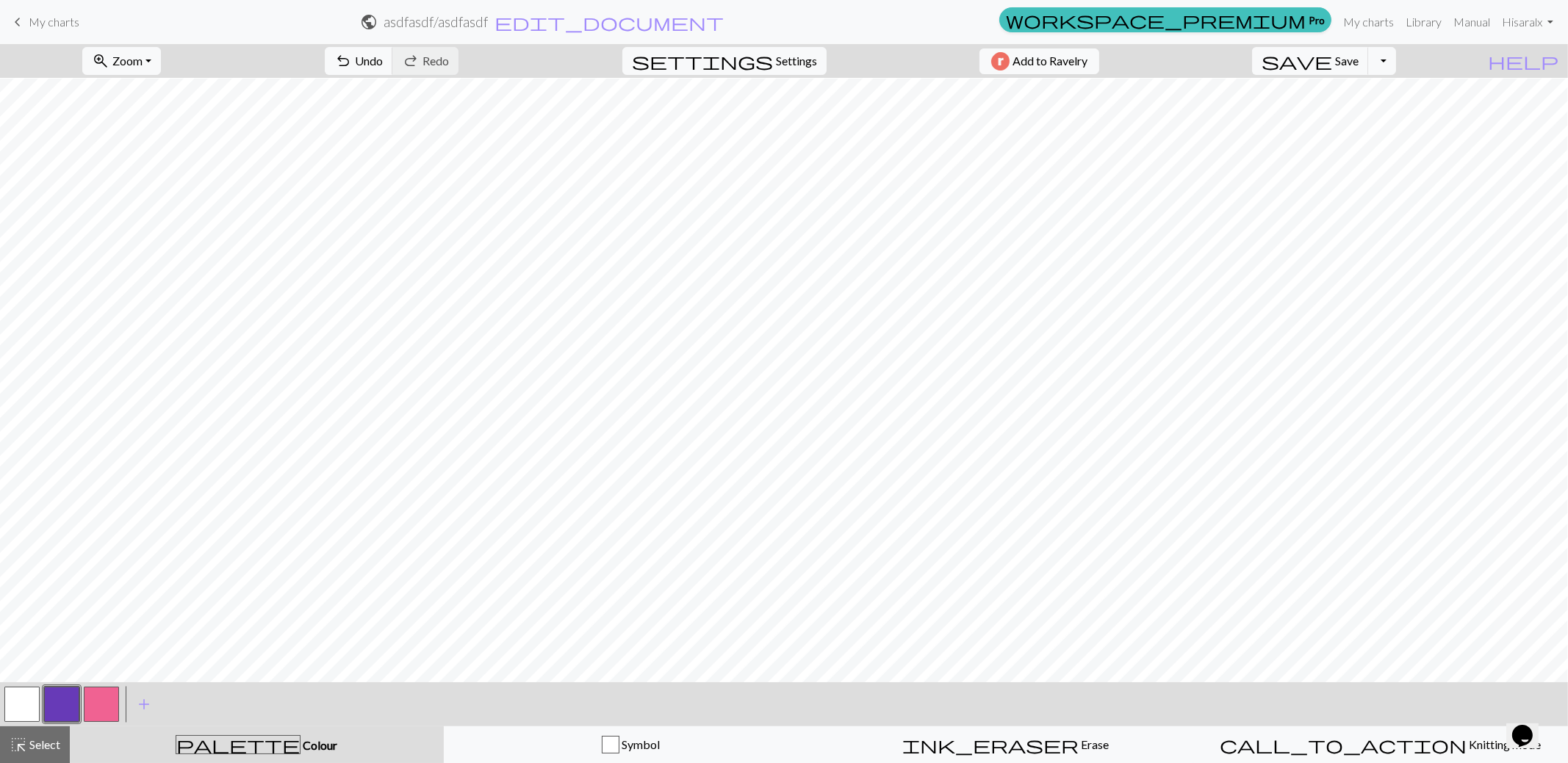
drag, startPoint x: 33, startPoint y: 701, endPoint x: 55, endPoint y: 692, distance: 23.8
click at [33, 701] on button "button" at bounding box center [22, 704] width 35 height 35
click at [55, 702] on button "button" at bounding box center [61, 704] width 35 height 35
drag, startPoint x: 22, startPoint y: 700, endPoint x: 33, endPoint y: 690, distance: 14.9
click at [23, 699] on button "button" at bounding box center [22, 704] width 35 height 35
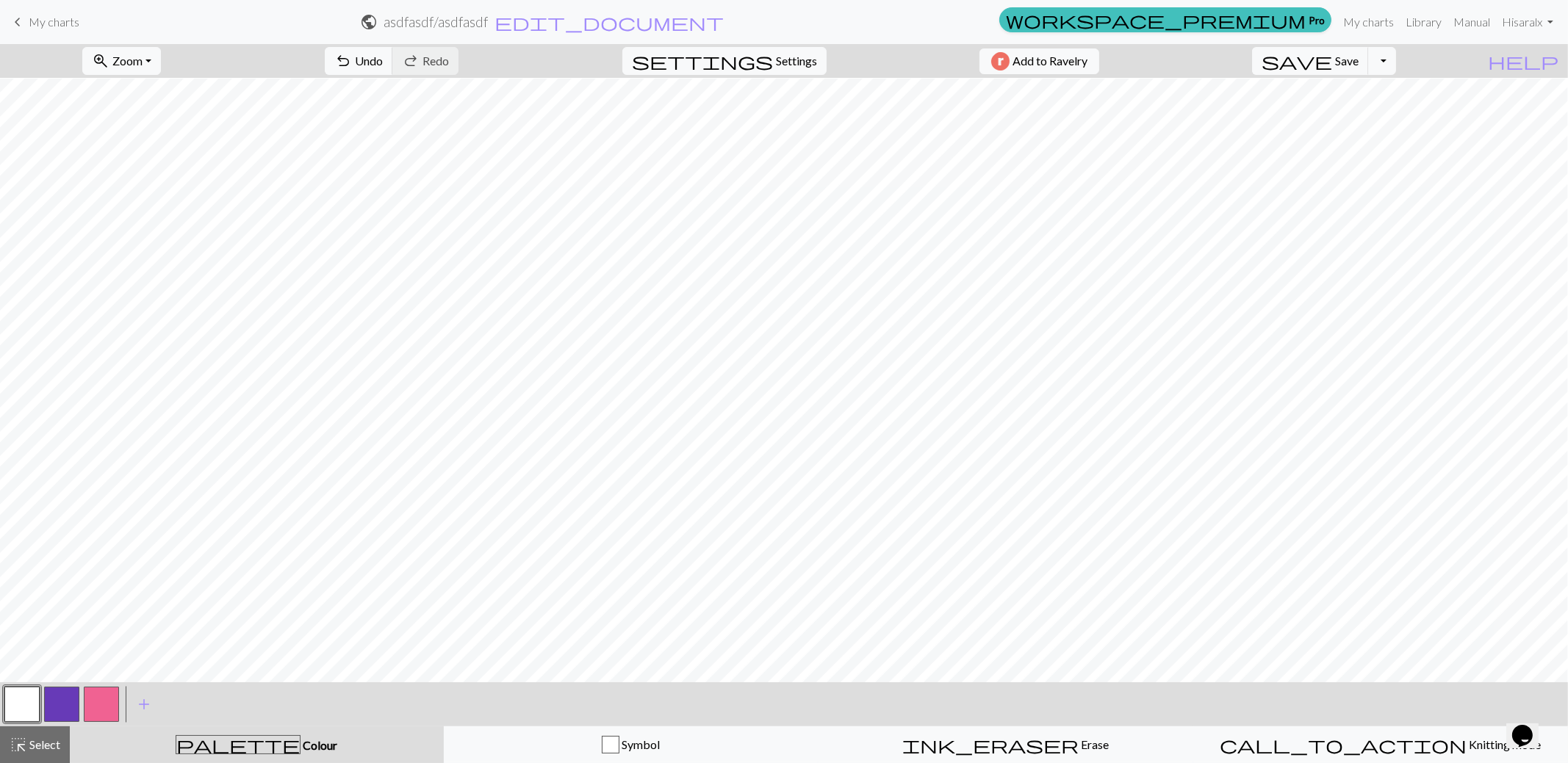
drag, startPoint x: 59, startPoint y: 708, endPoint x: 102, endPoint y: 673, distance: 55.4
click at [60, 706] on button "button" at bounding box center [61, 704] width 35 height 35
drag, startPoint x: 16, startPoint y: 701, endPoint x: 229, endPoint y: 677, distance: 214.3
click at [18, 698] on button "button" at bounding box center [22, 704] width 35 height 35
click at [77, 703] on button "button" at bounding box center [61, 704] width 35 height 35
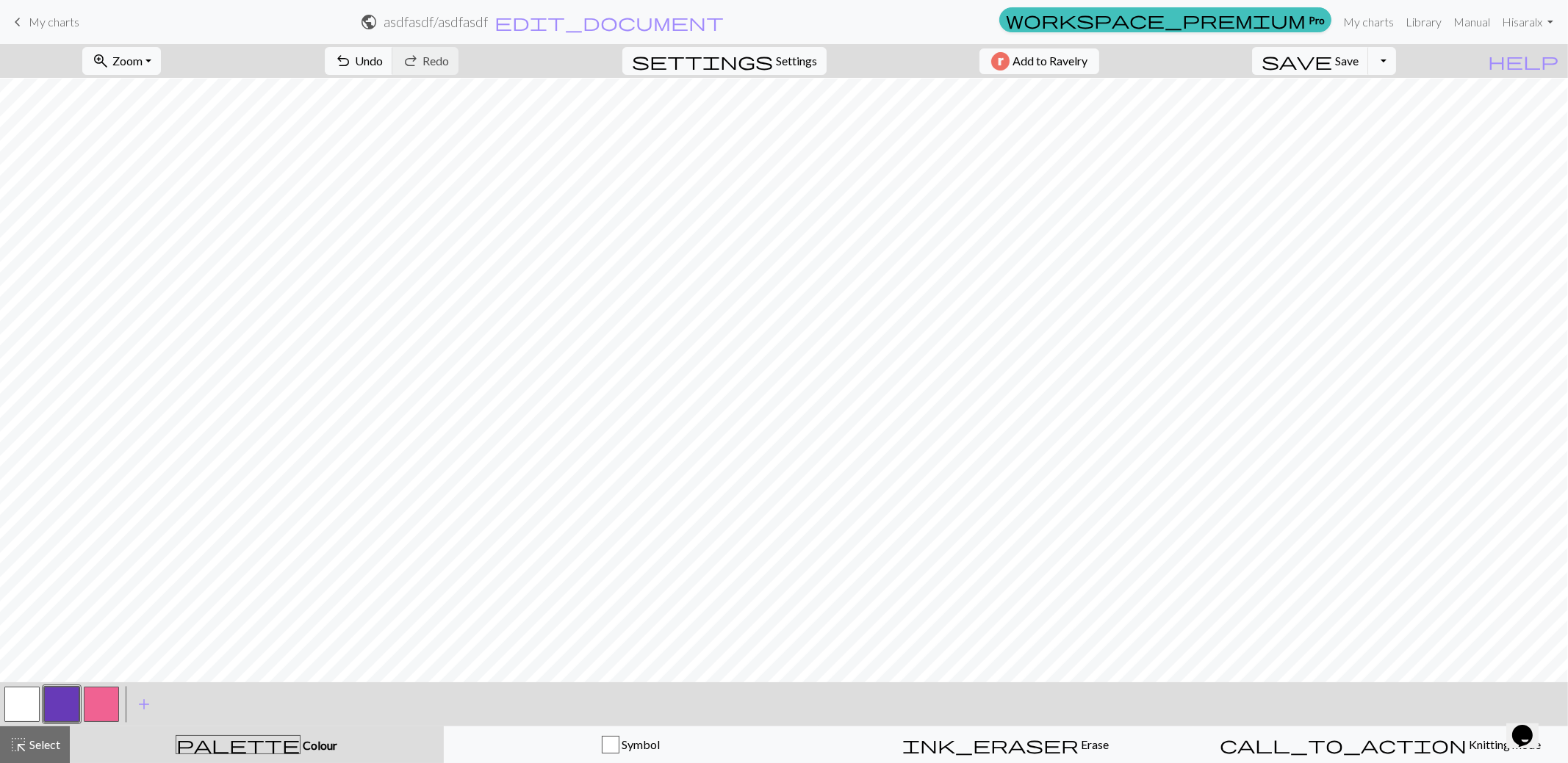
drag, startPoint x: 27, startPoint y: 699, endPoint x: 140, endPoint y: 675, distance: 115.5
click at [30, 699] on button "button" at bounding box center [22, 704] width 35 height 35
click at [77, 704] on button "button" at bounding box center [61, 704] width 35 height 35
click at [30, 703] on button "button" at bounding box center [22, 704] width 35 height 35
drag, startPoint x: 49, startPoint y: 742, endPoint x: 104, endPoint y: 718, distance: 60.0
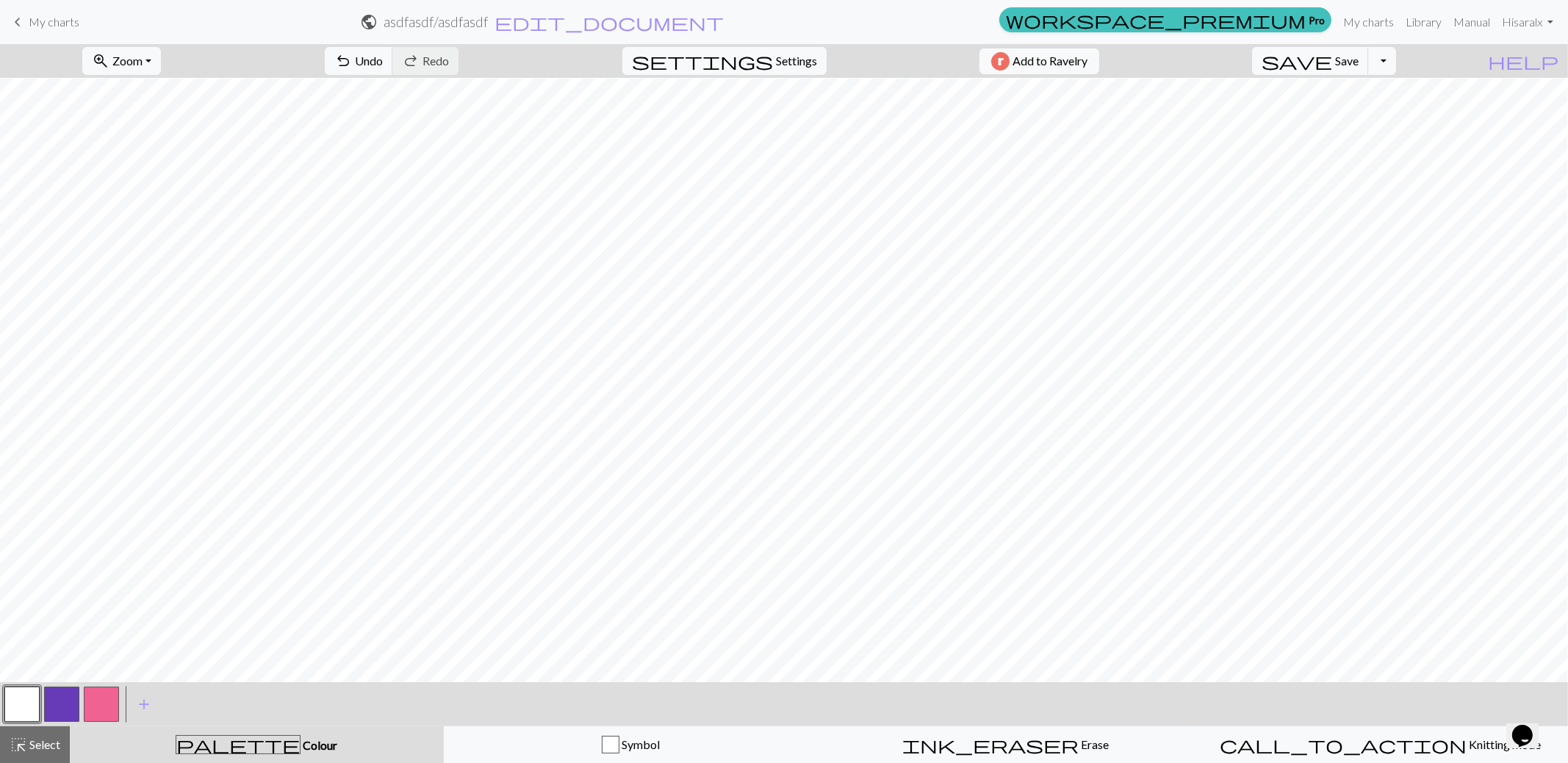
click at [53, 741] on span "Select" at bounding box center [43, 745] width 33 height 14
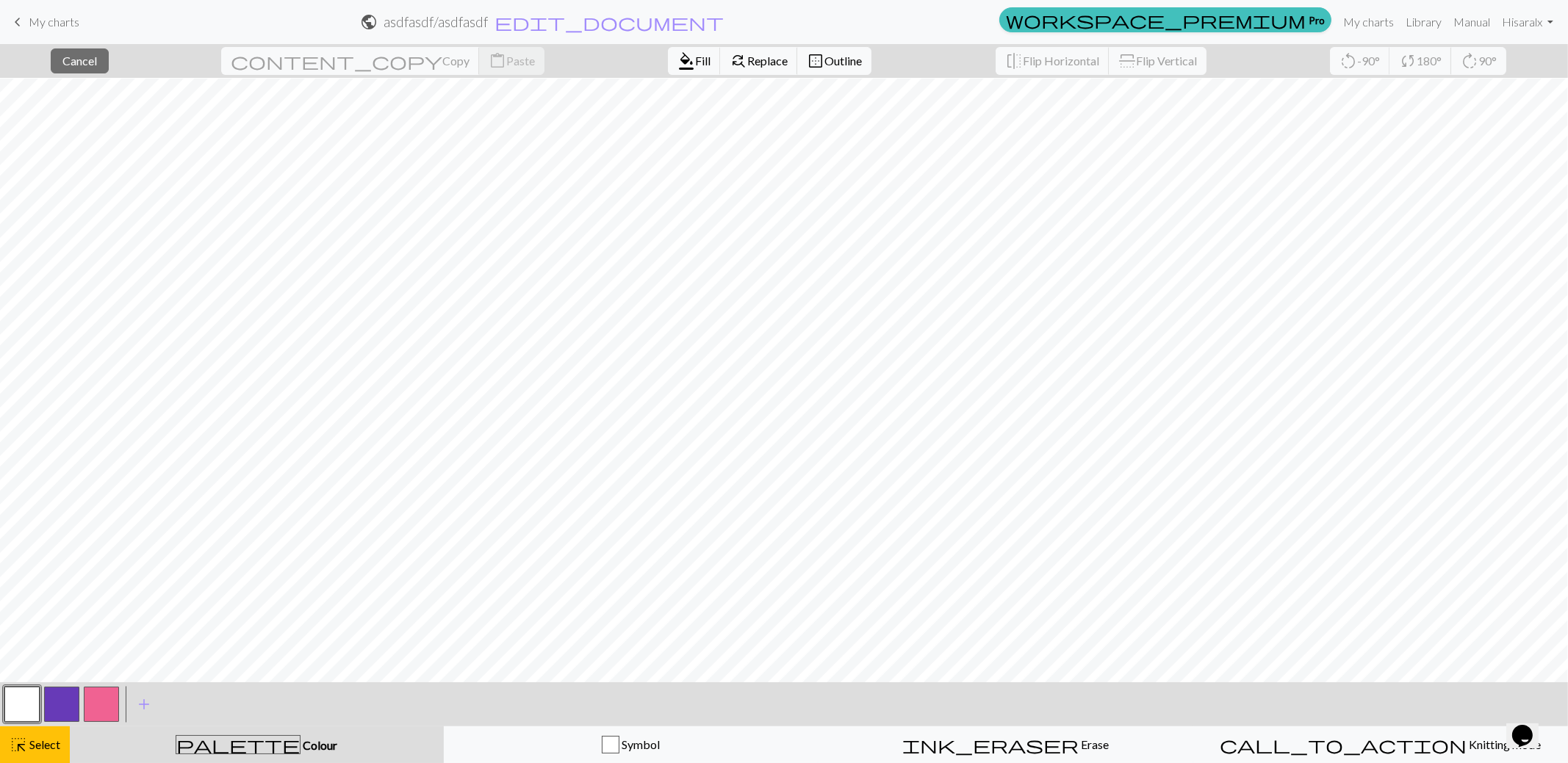
drag, startPoint x: 2, startPoint y: 706, endPoint x: 13, endPoint y: 705, distance: 11.0
click at [4, 706] on div at bounding box center [22, 705] width 40 height 40
click at [14, 705] on button "button" at bounding box center [22, 704] width 35 height 35
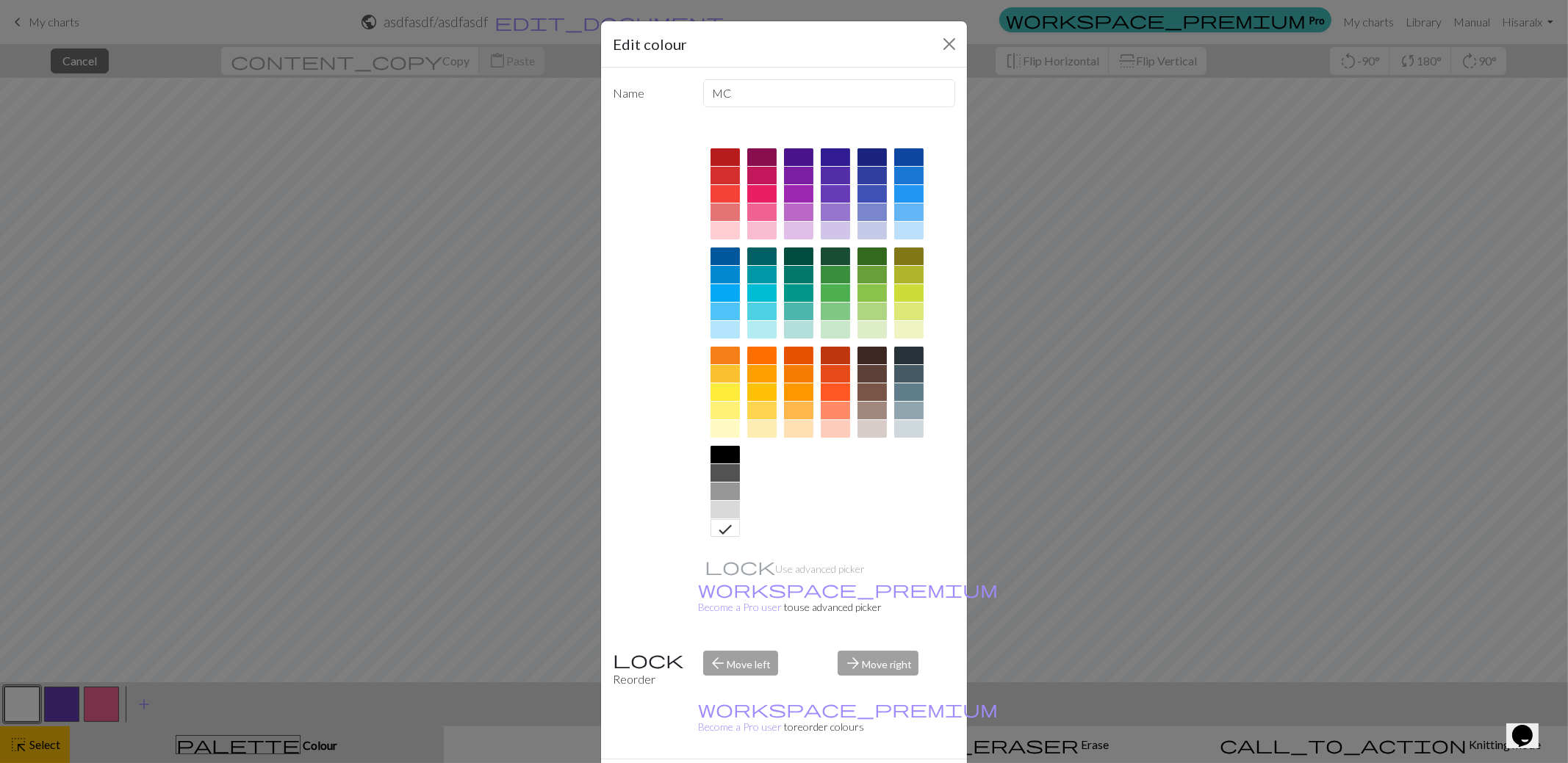
click at [590, 61] on div "Edit colour Name MC Use advanced picker workspace_premium Become a Pro user to …" at bounding box center [784, 381] width 1568 height 763
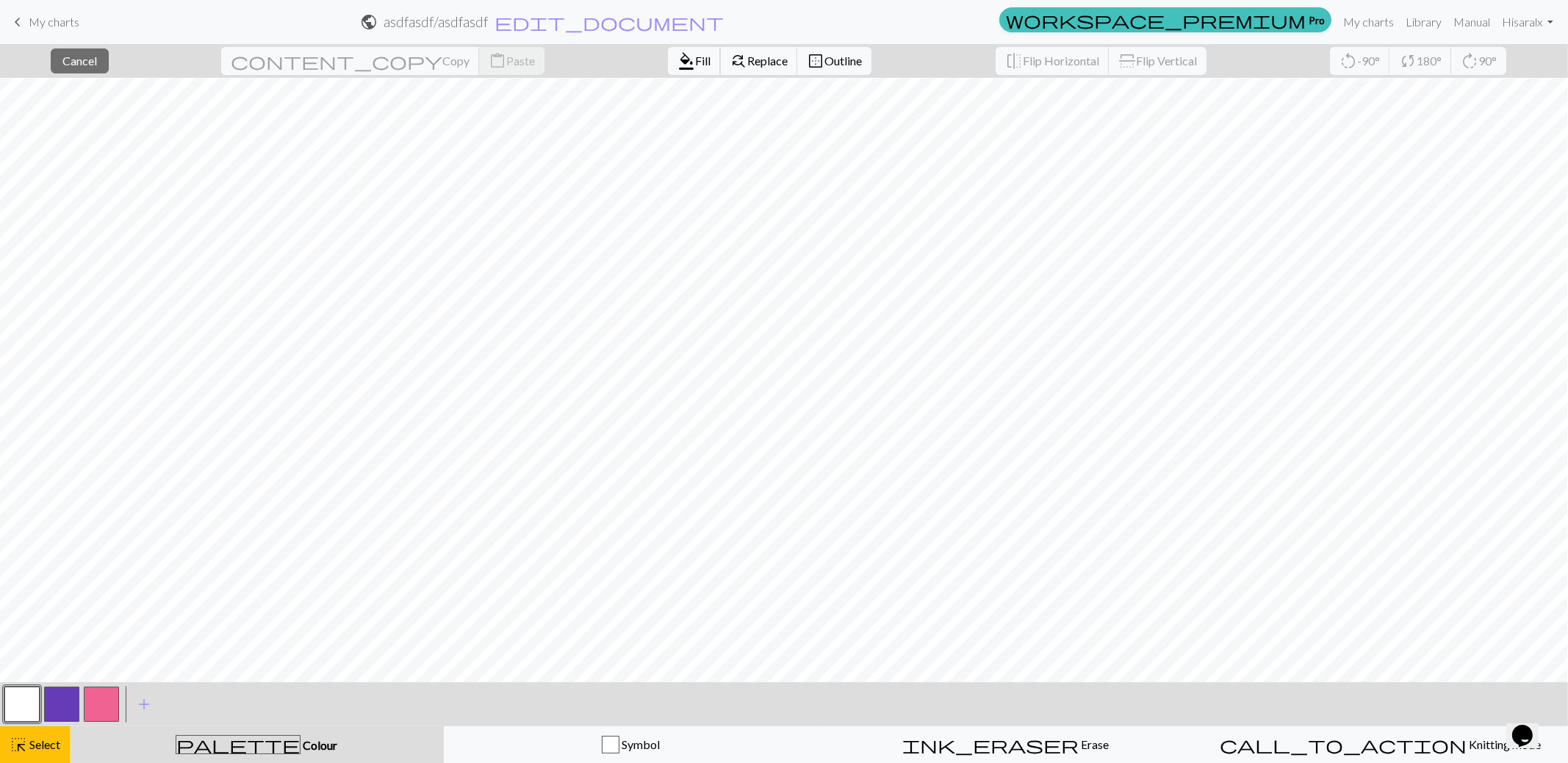
click at [677, 61] on span "format_color_fill" at bounding box center [686, 61] width 18 height 21
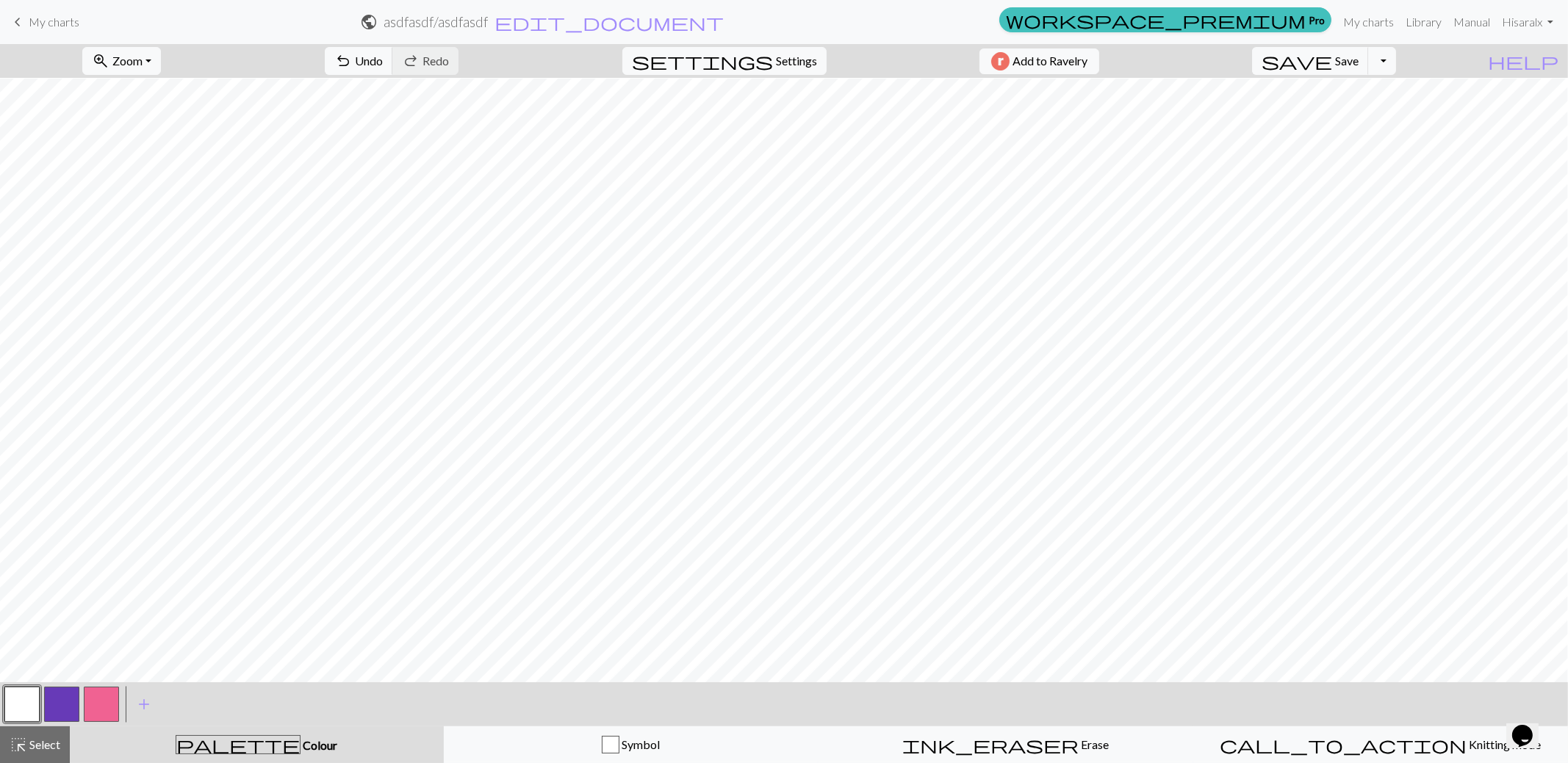
click at [590, 61] on div "zoom_in Zoom Zoom Fit all Fit width Fit height 50% 100% 150% 200% undo Undo Und…" at bounding box center [739, 61] width 1479 height 33
click at [42, 705] on div at bounding box center [62, 705] width 40 height 40
click at [31, 705] on button "button" at bounding box center [22, 704] width 35 height 35
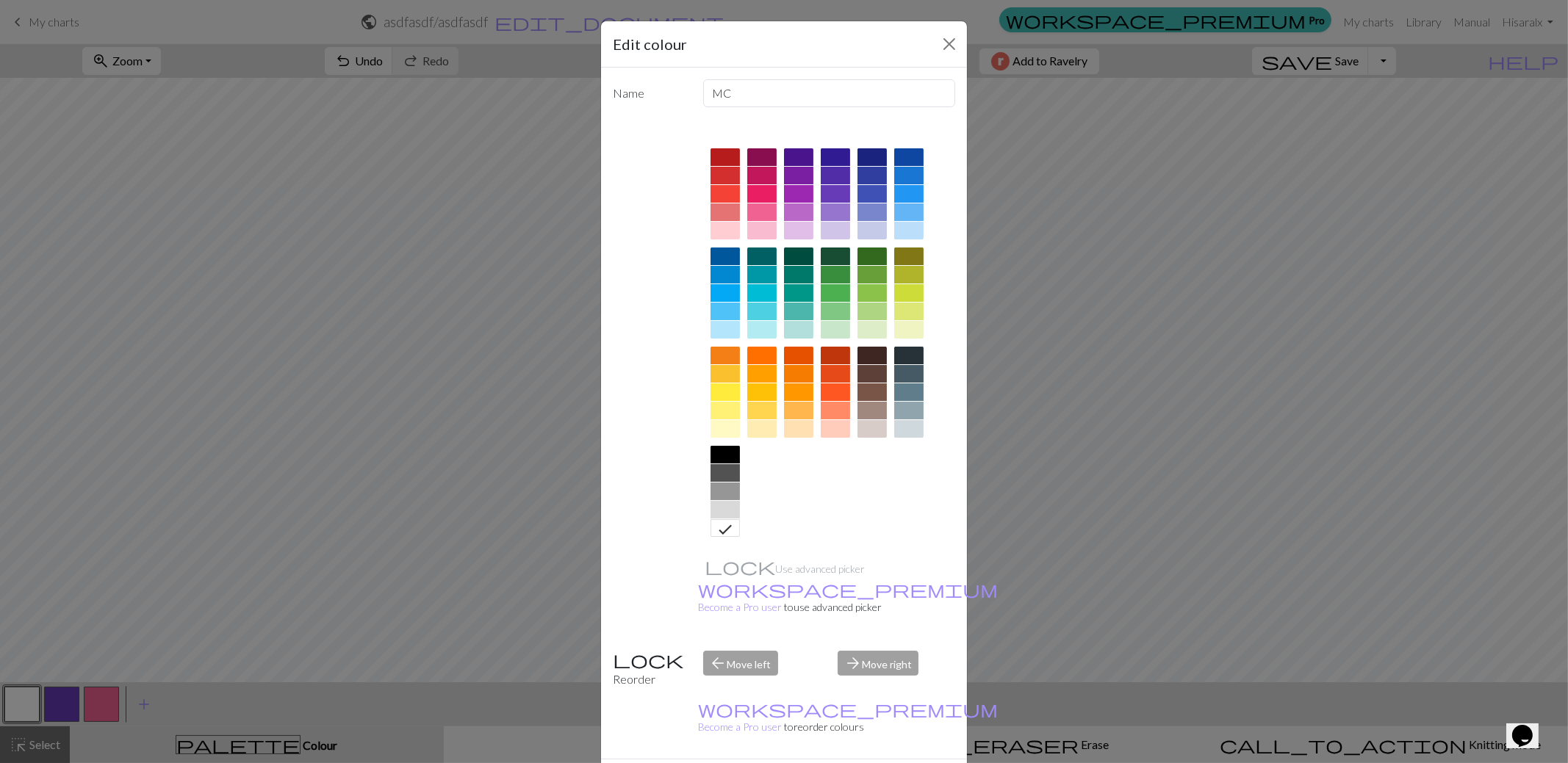
click at [385, 169] on div "Edit colour Name MC Use advanced picker workspace_premium Become a Pro user to …" at bounding box center [784, 381] width 1568 height 763
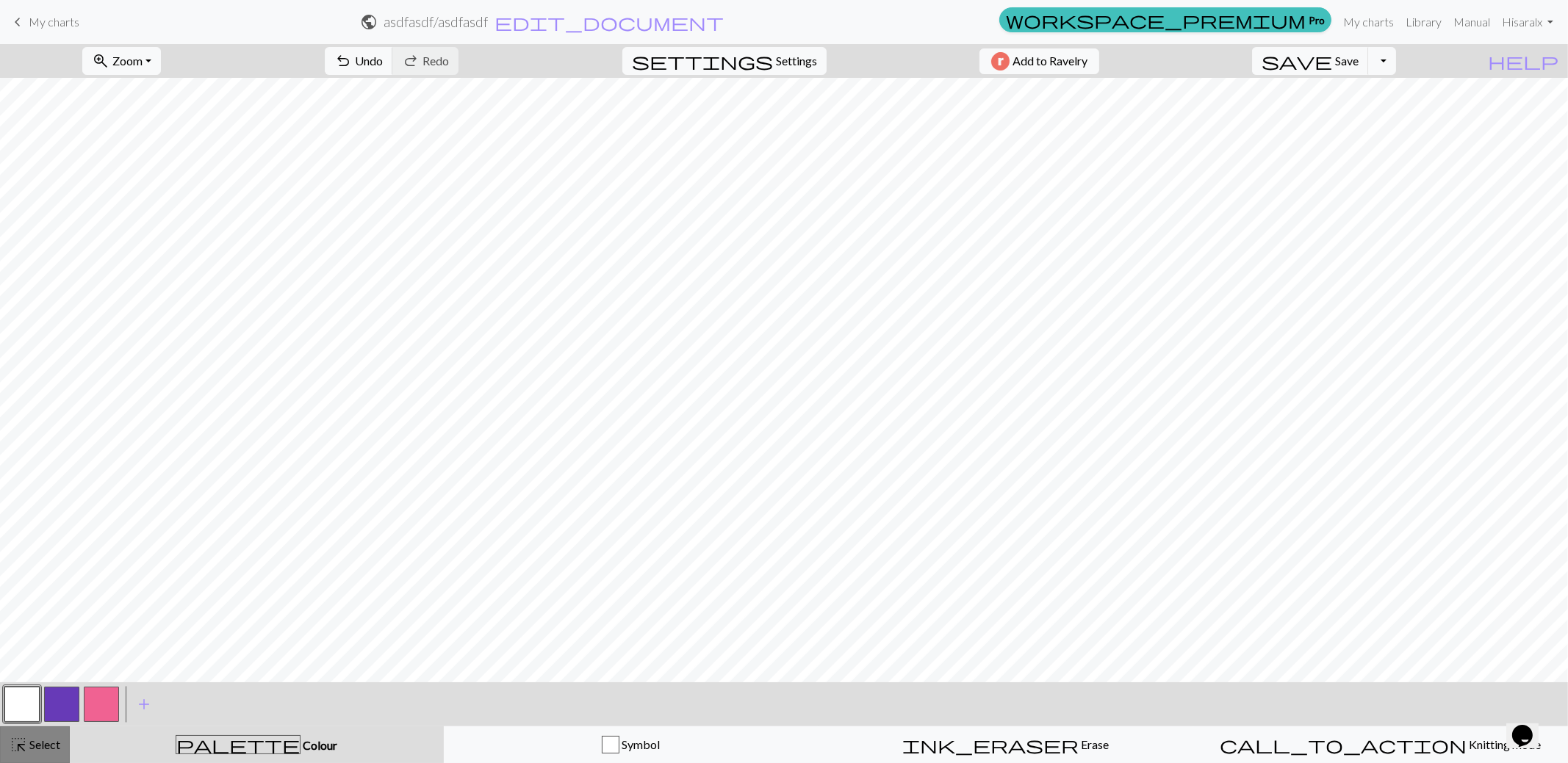
click at [47, 743] on span "Select" at bounding box center [43, 745] width 33 height 14
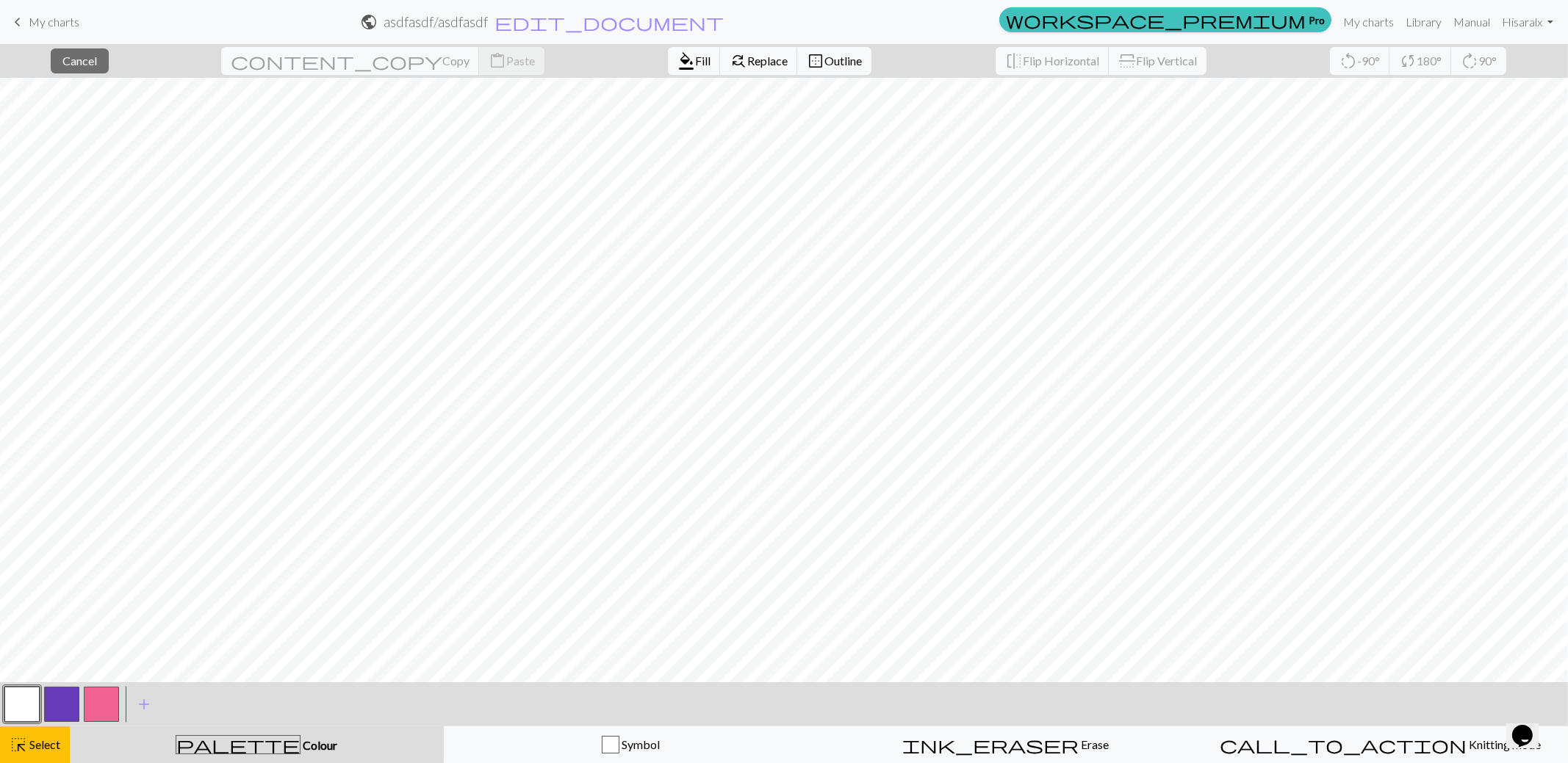
click at [21, 706] on button "button" at bounding box center [22, 704] width 35 height 35
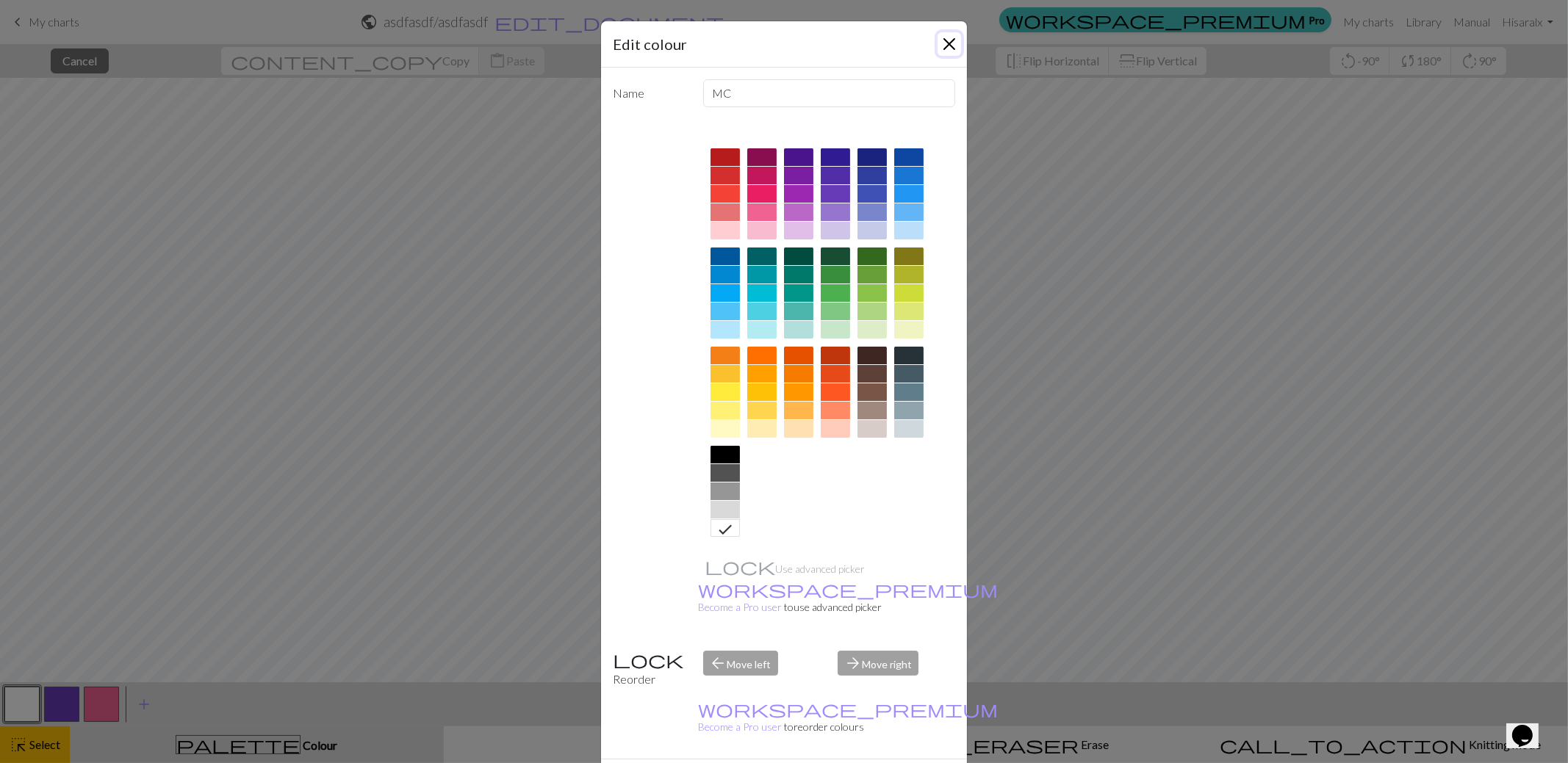
click at [952, 43] on button "Close" at bounding box center [949, 44] width 23 height 23
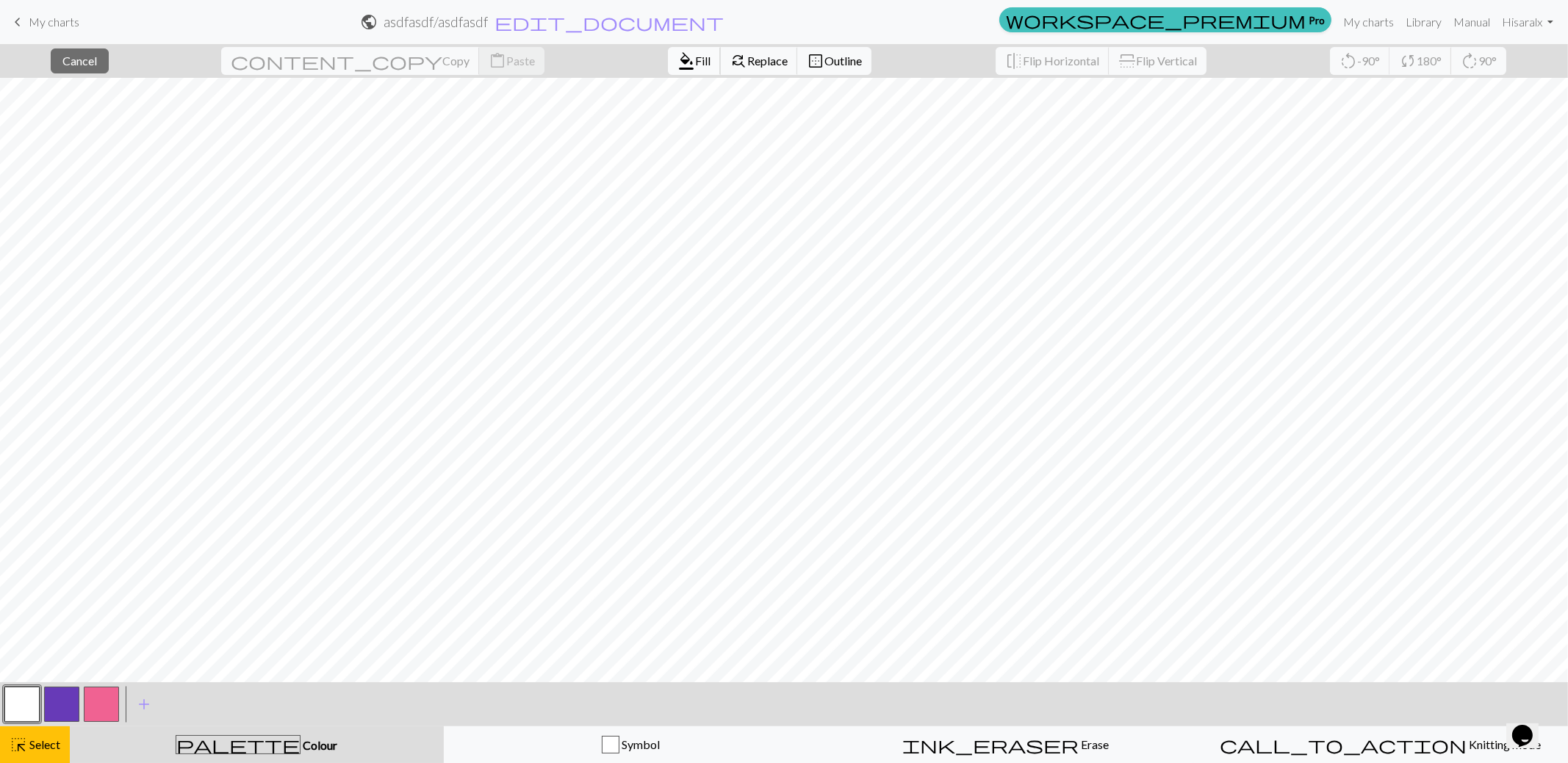
click at [695, 55] on span "Fill" at bounding box center [703, 61] width 15 height 14
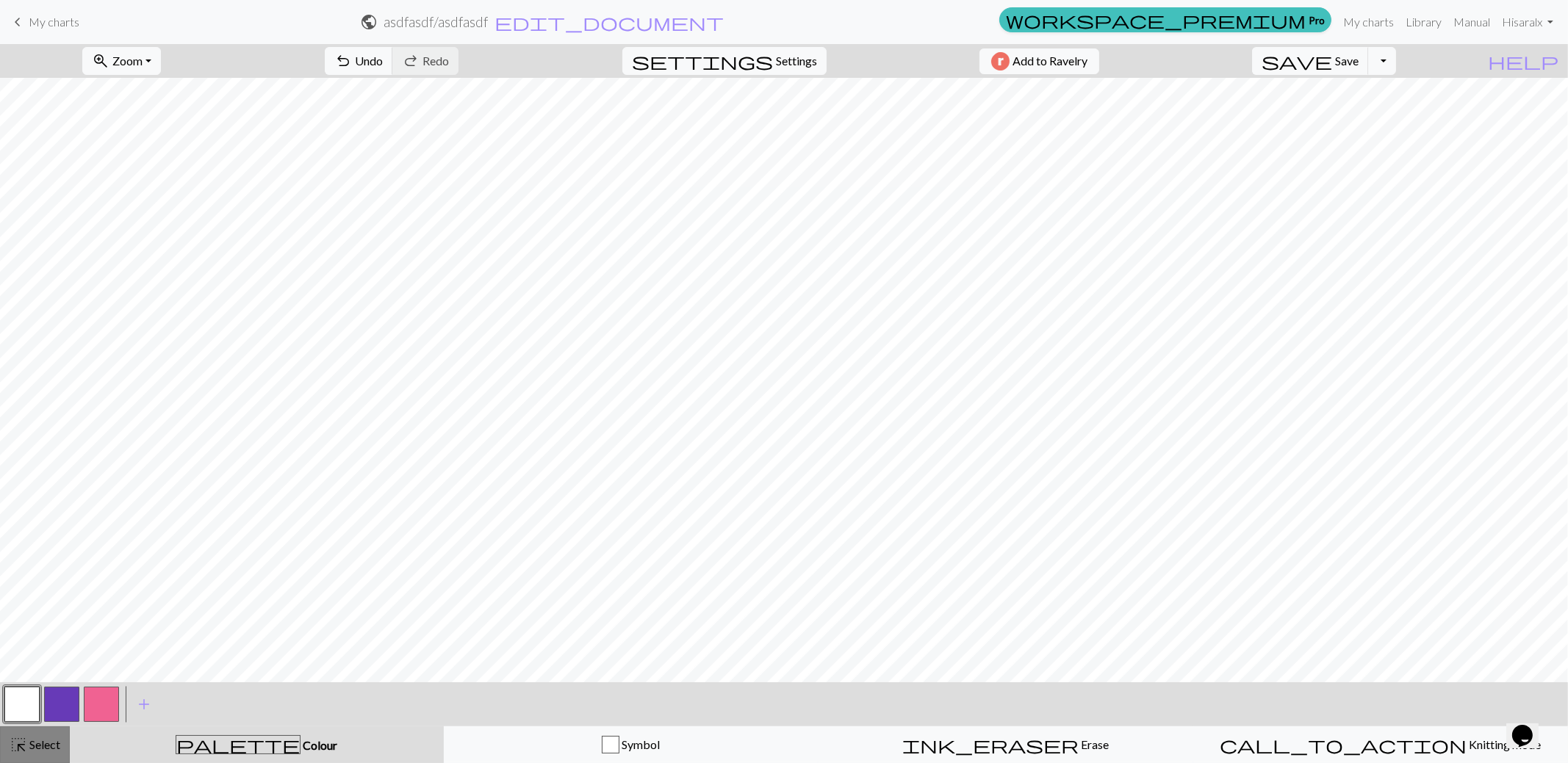
click at [31, 738] on span "Select" at bounding box center [43, 745] width 33 height 14
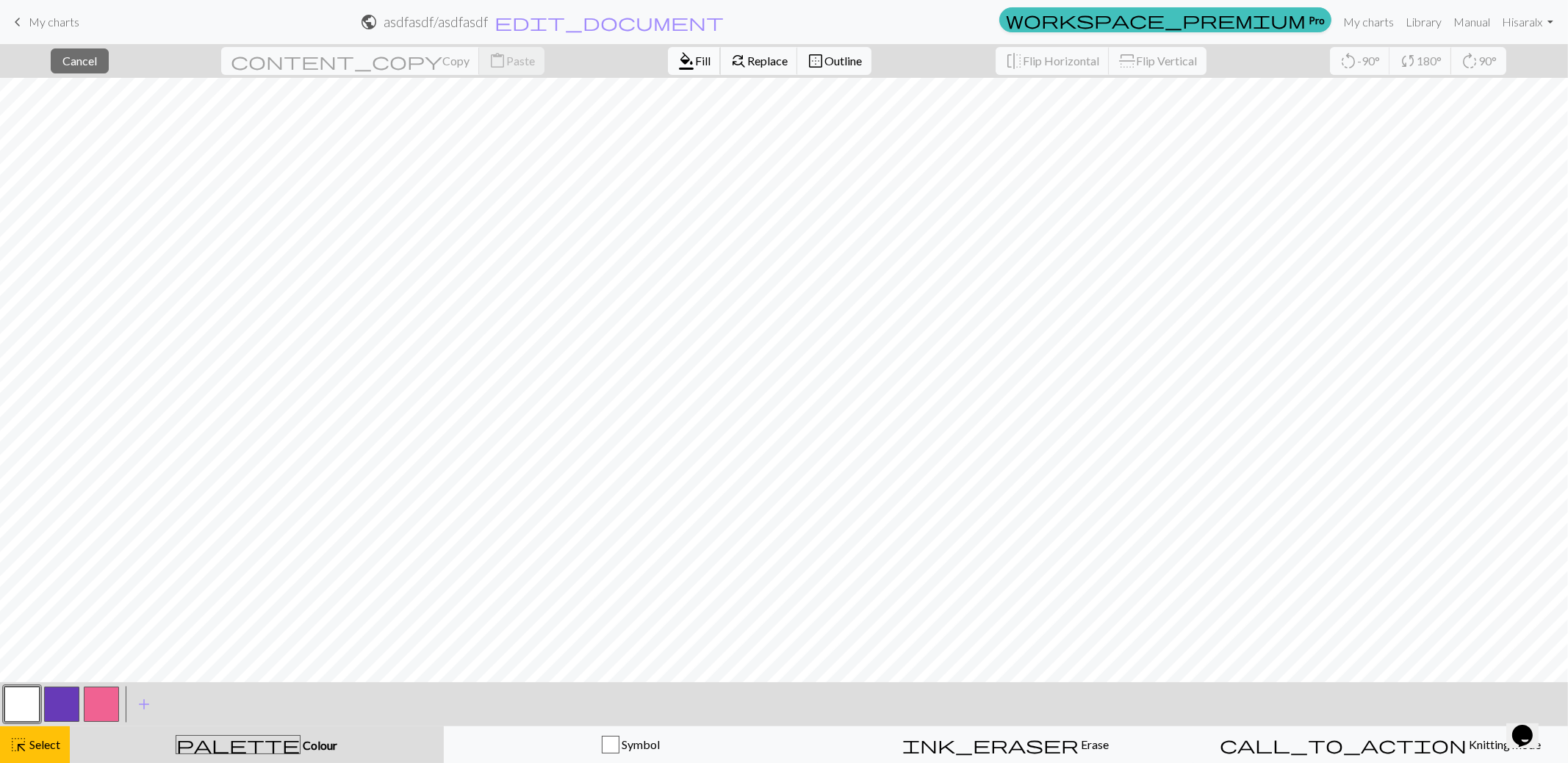
click at [695, 63] on span "Fill" at bounding box center [703, 61] width 15 height 14
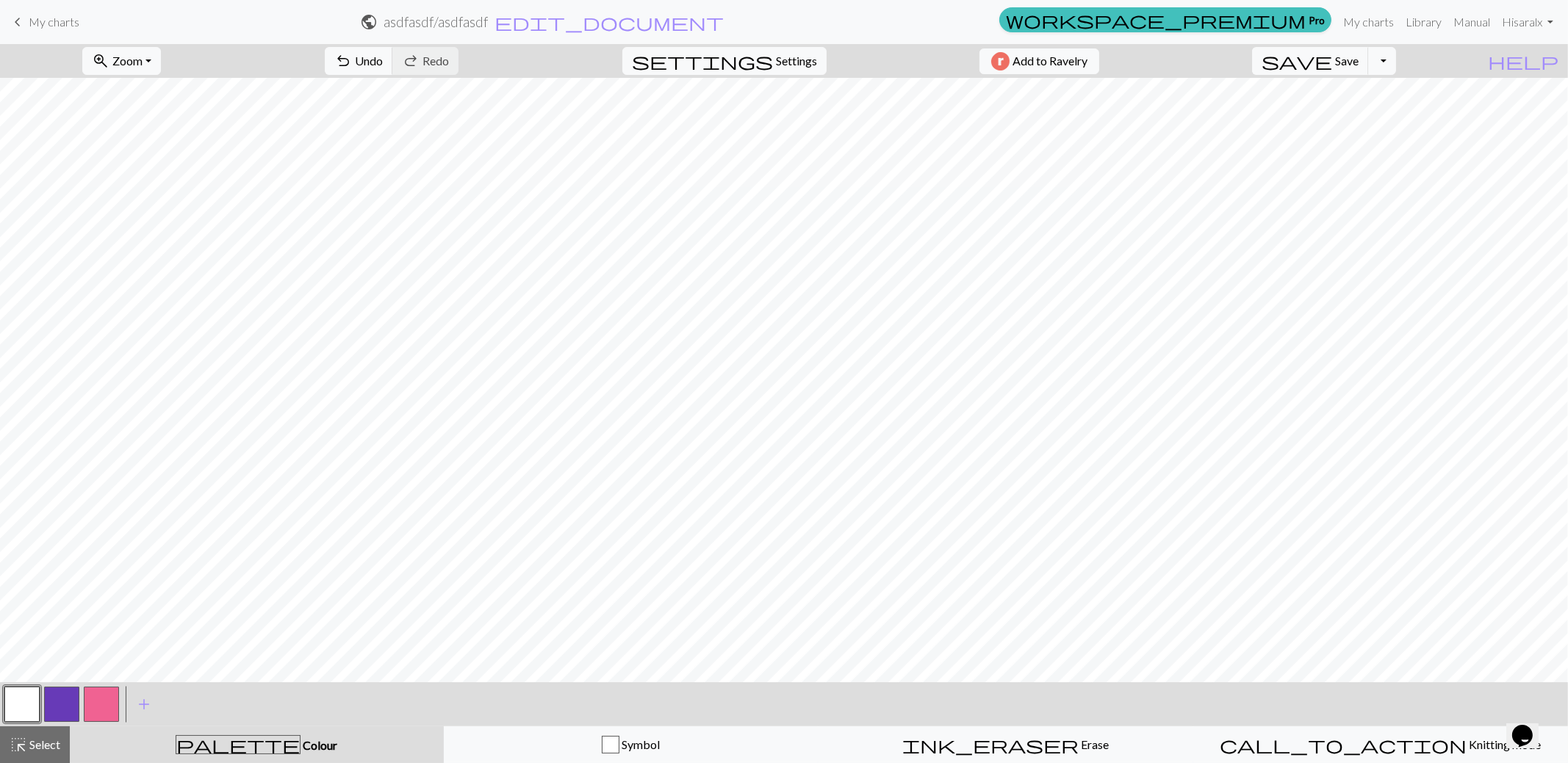
drag, startPoint x: 72, startPoint y: 706, endPoint x: 99, endPoint y: 675, distance: 41.1
click at [76, 702] on button "button" at bounding box center [61, 704] width 35 height 35
click at [26, 717] on button "button" at bounding box center [22, 704] width 35 height 35
click at [108, 706] on button "button" at bounding box center [101, 704] width 35 height 35
drag, startPoint x: 26, startPoint y: 703, endPoint x: 85, endPoint y: 677, distance: 64.5
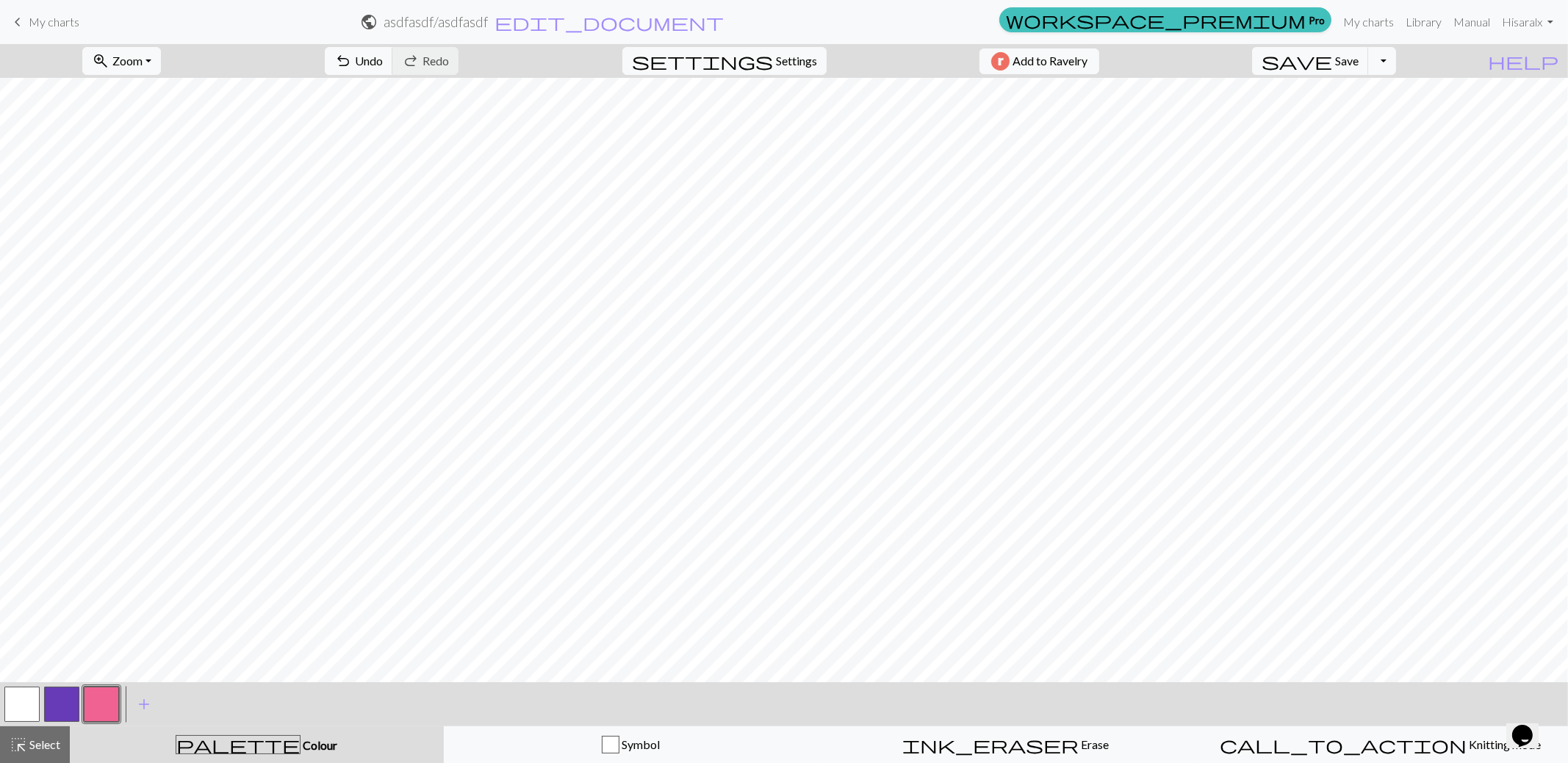
click at [33, 700] on button "button" at bounding box center [22, 704] width 35 height 35
drag, startPoint x: 102, startPoint y: 706, endPoint x: 124, endPoint y: 676, distance: 37.2
click at [110, 690] on button "button" at bounding box center [101, 704] width 35 height 35
click at [23, 698] on button "button" at bounding box center [22, 704] width 35 height 35
drag, startPoint x: 107, startPoint y: 712, endPoint x: 144, endPoint y: 690, distance: 43.0
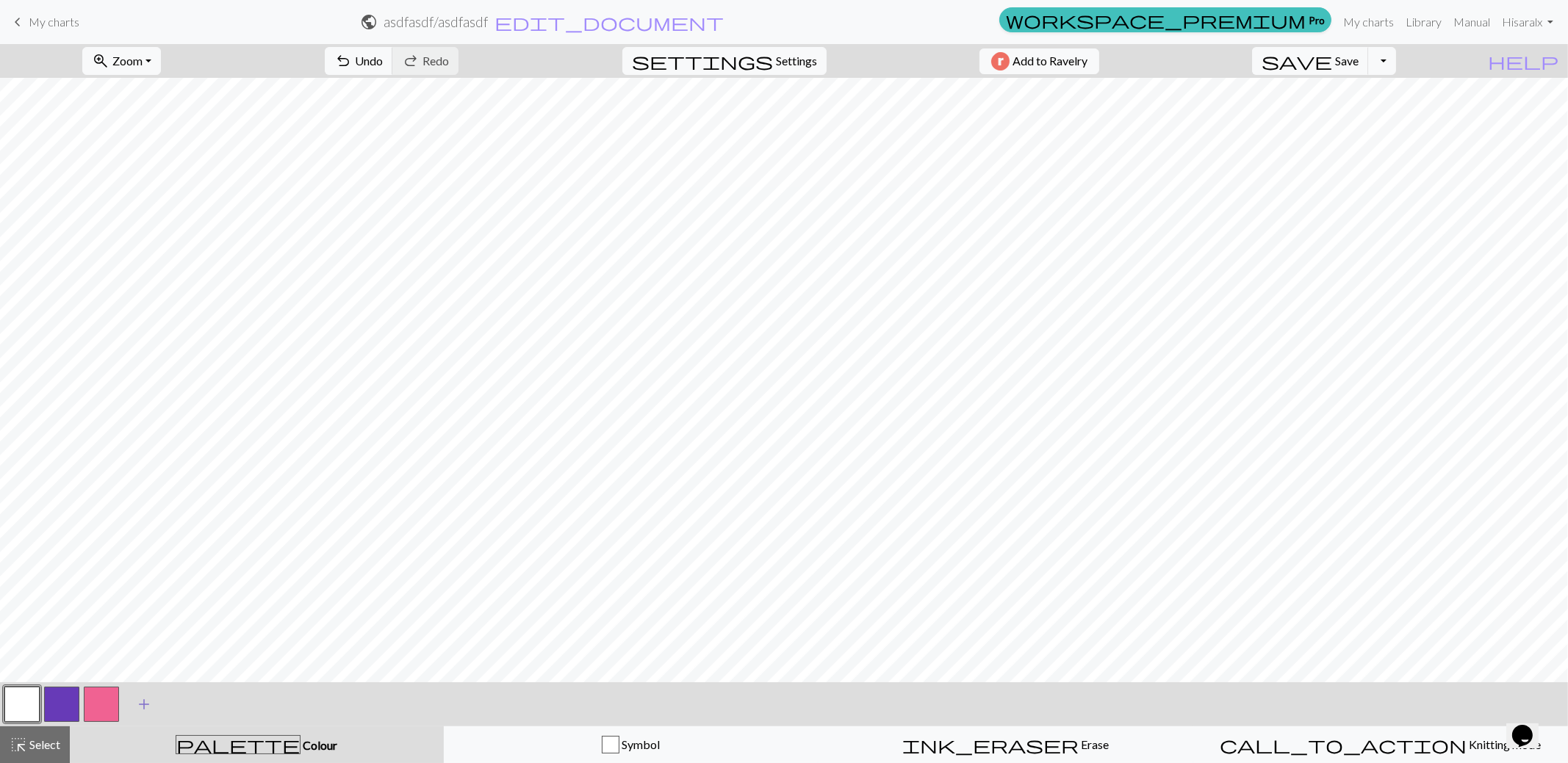
click at [110, 708] on button "button" at bounding box center [101, 704] width 35 height 35
click at [28, 708] on button "button" at bounding box center [22, 704] width 35 height 35
click at [106, 701] on button "button" at bounding box center [101, 704] width 35 height 35
click at [21, 696] on button "button" at bounding box center [22, 704] width 35 height 35
click at [103, 698] on button "button" at bounding box center [101, 704] width 35 height 35
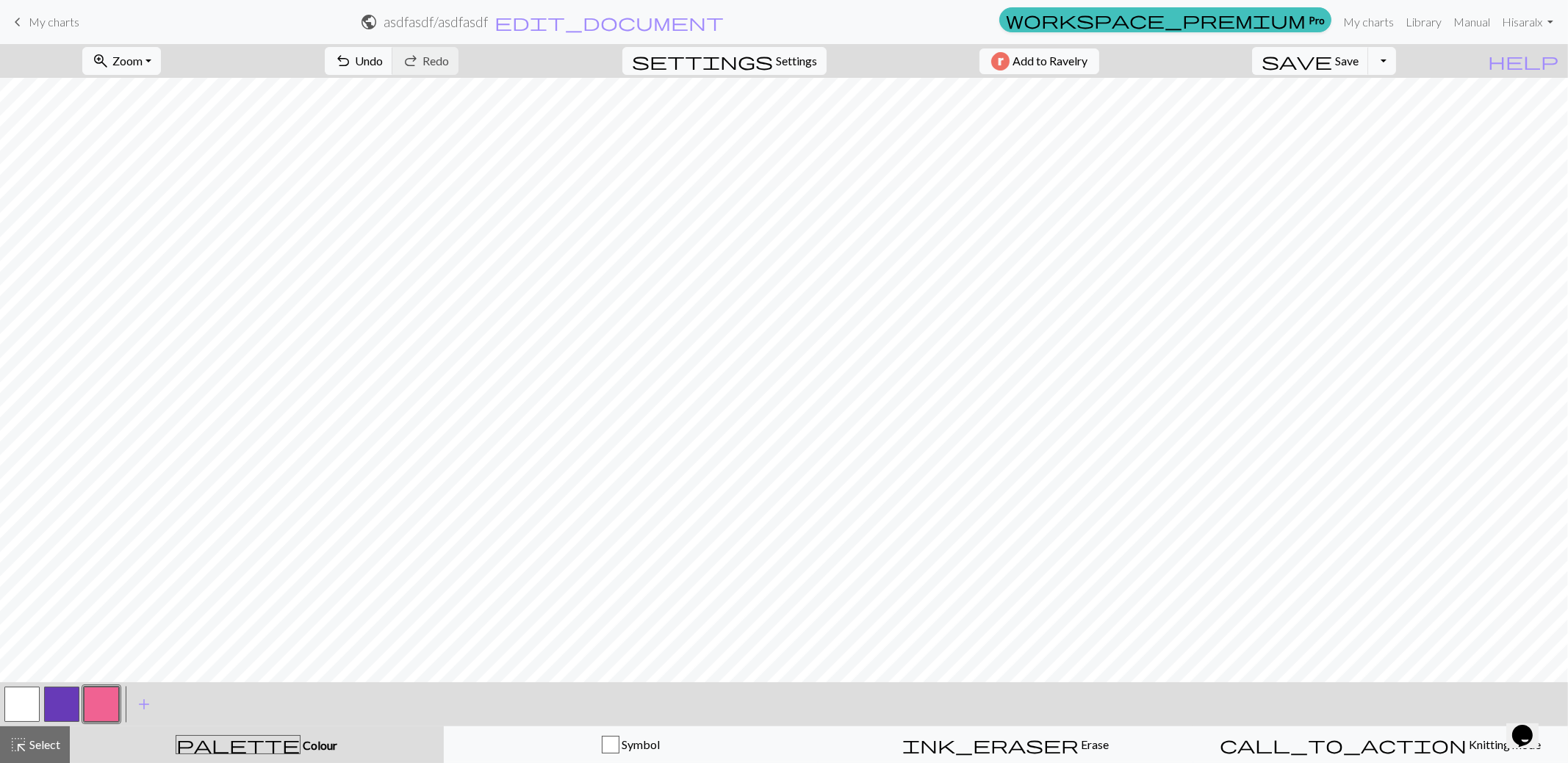
drag, startPoint x: 26, startPoint y: 705, endPoint x: 164, endPoint y: 692, distance: 138.6
click at [29, 703] on button "button" at bounding box center [22, 704] width 35 height 35
drag, startPoint x: 106, startPoint y: 701, endPoint x: 199, endPoint y: 675, distance: 96.6
click at [108, 698] on button "button" at bounding box center [101, 704] width 35 height 35
drag, startPoint x: 18, startPoint y: 704, endPoint x: 95, endPoint y: 675, distance: 82.3
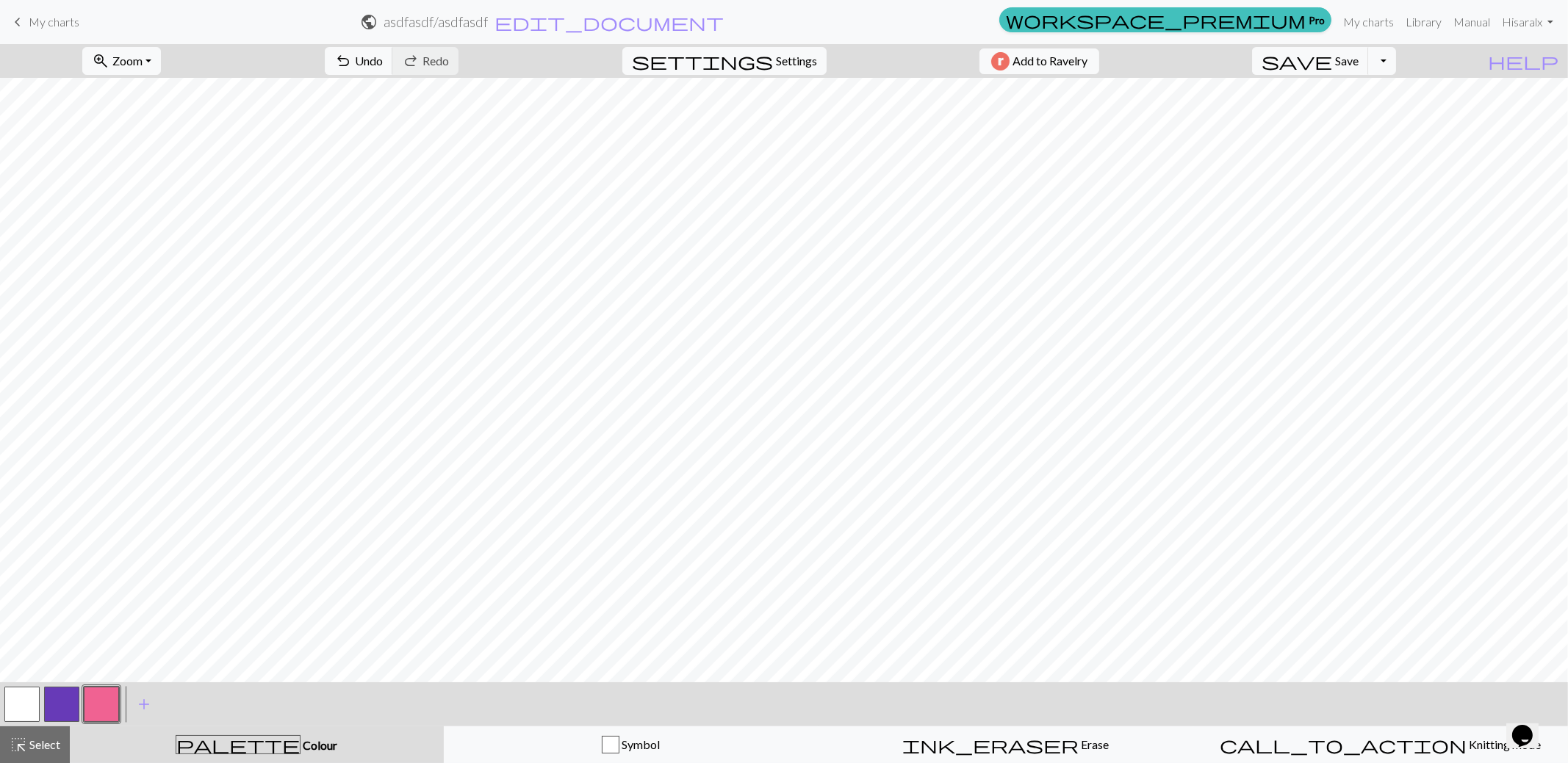
click at [23, 701] on button "button" at bounding box center [22, 704] width 35 height 35
drag, startPoint x: 100, startPoint y: 697, endPoint x: 153, endPoint y: 675, distance: 57.4
click at [110, 694] on button "button" at bounding box center [101, 704] width 35 height 35
drag, startPoint x: 18, startPoint y: 705, endPoint x: 112, endPoint y: 671, distance: 100.0
click at [23, 701] on button "button" at bounding box center [22, 704] width 35 height 35
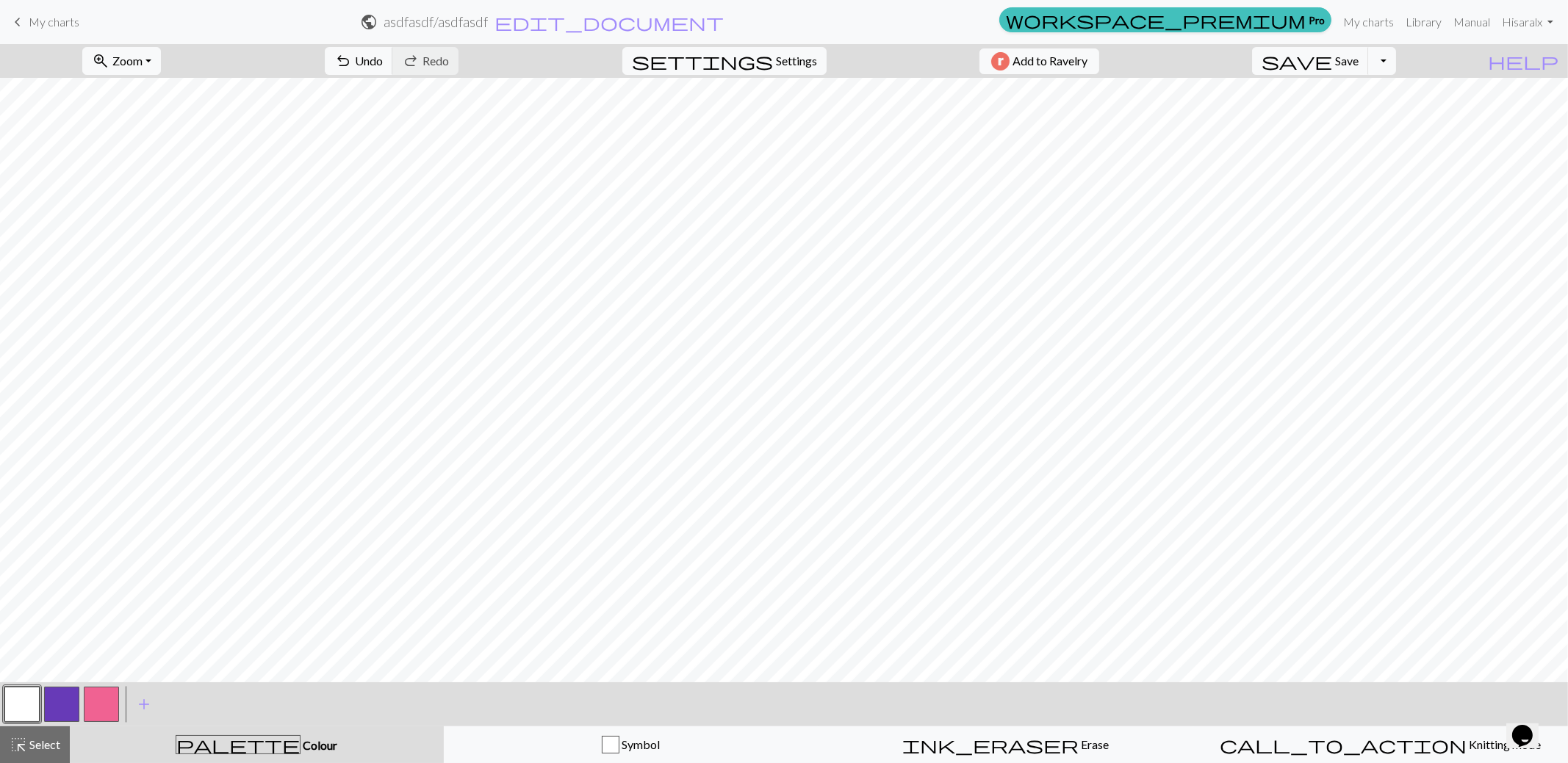
click at [30, 704] on button "button" at bounding box center [22, 704] width 35 height 35
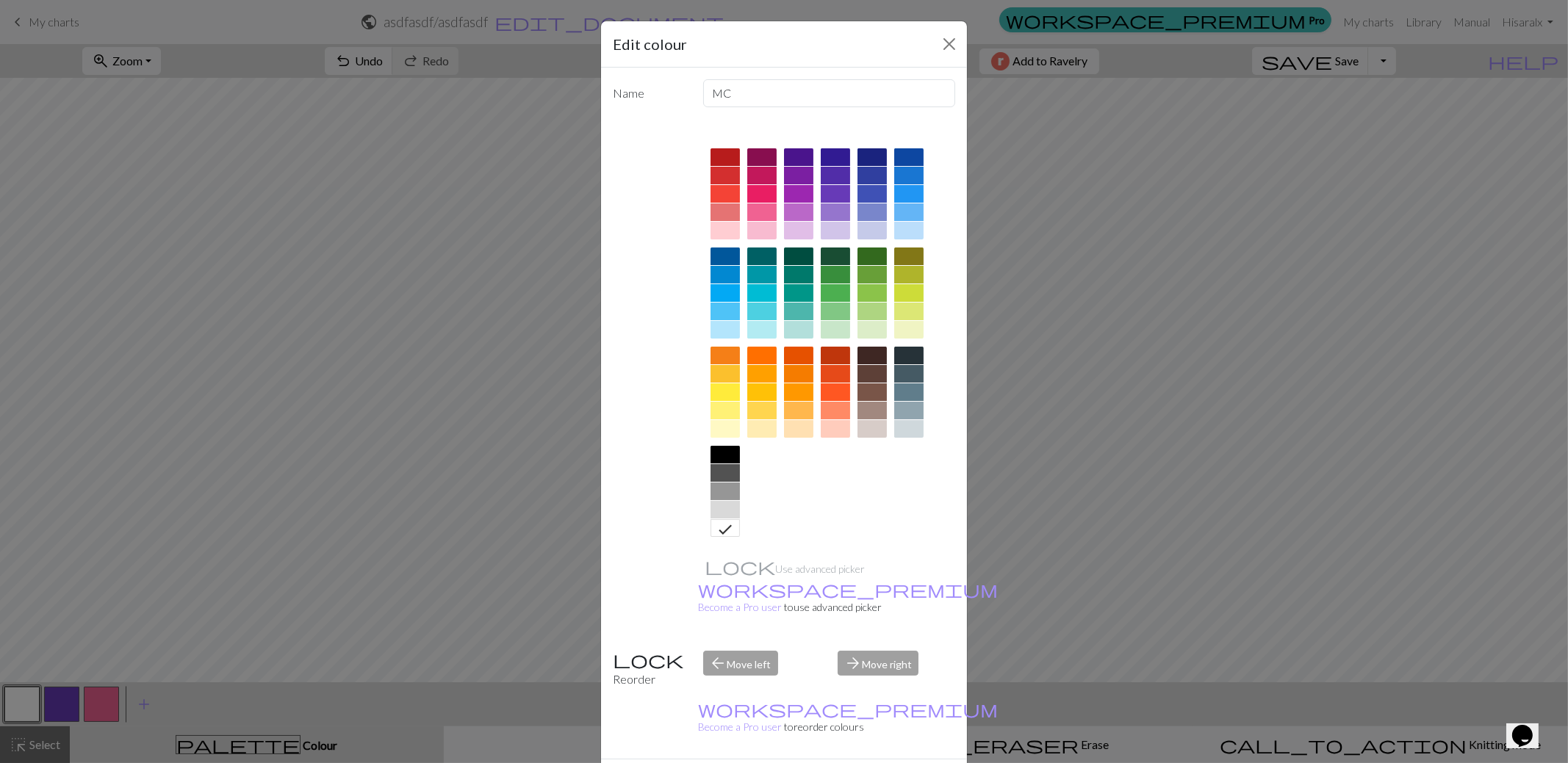
click at [613, 500] on div "Use advanced picker workspace_premium Become a Pro user to use advanced picker" at bounding box center [783, 379] width 342 height 520
click at [538, 525] on div "Edit colour Name MC Use advanced picker workspace_premium Become a Pro user to …" at bounding box center [784, 381] width 1568 height 763
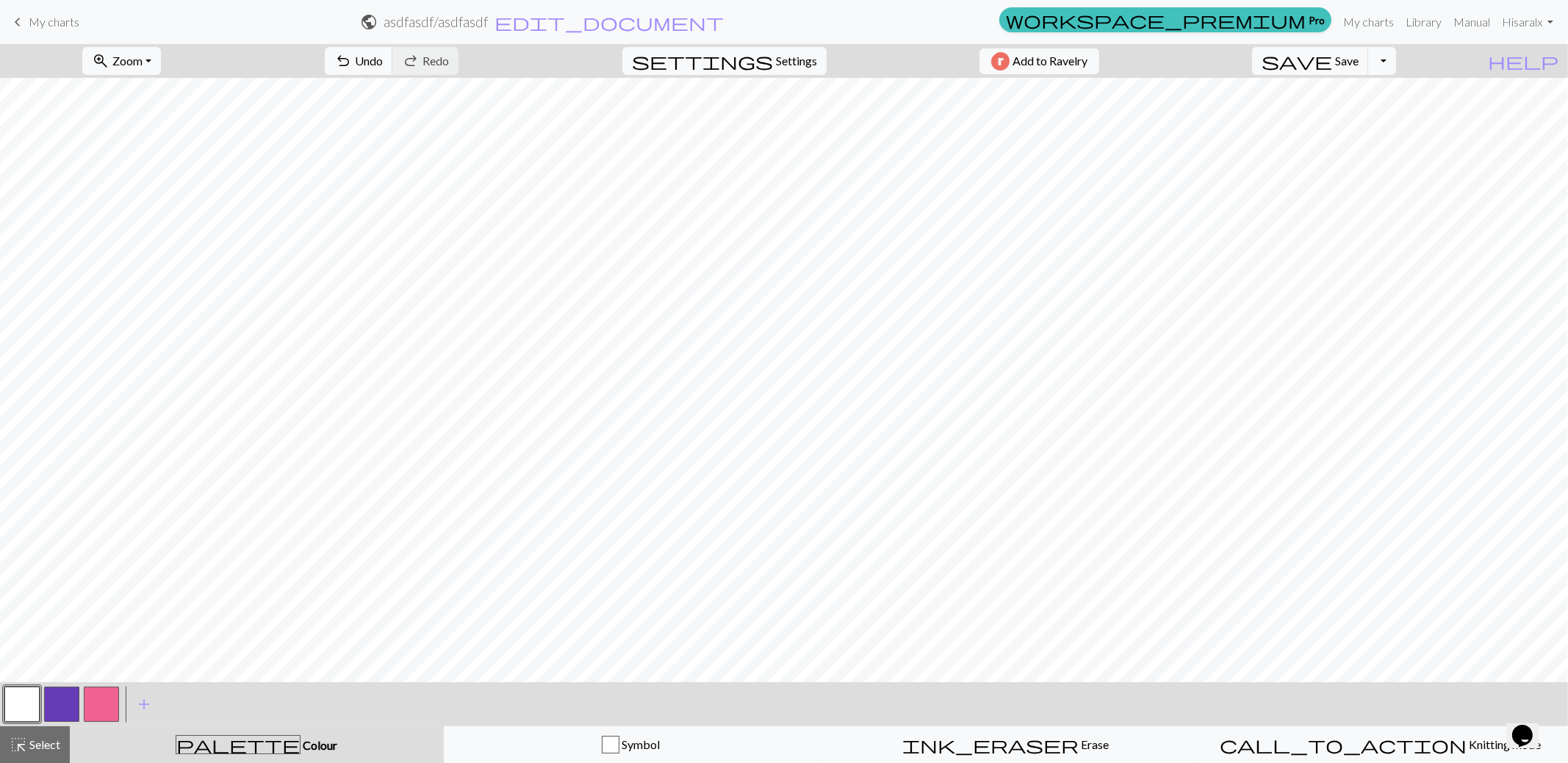
click at [89, 702] on button "button" at bounding box center [101, 704] width 35 height 35
click at [112, 689] on button "button" at bounding box center [101, 704] width 35 height 35
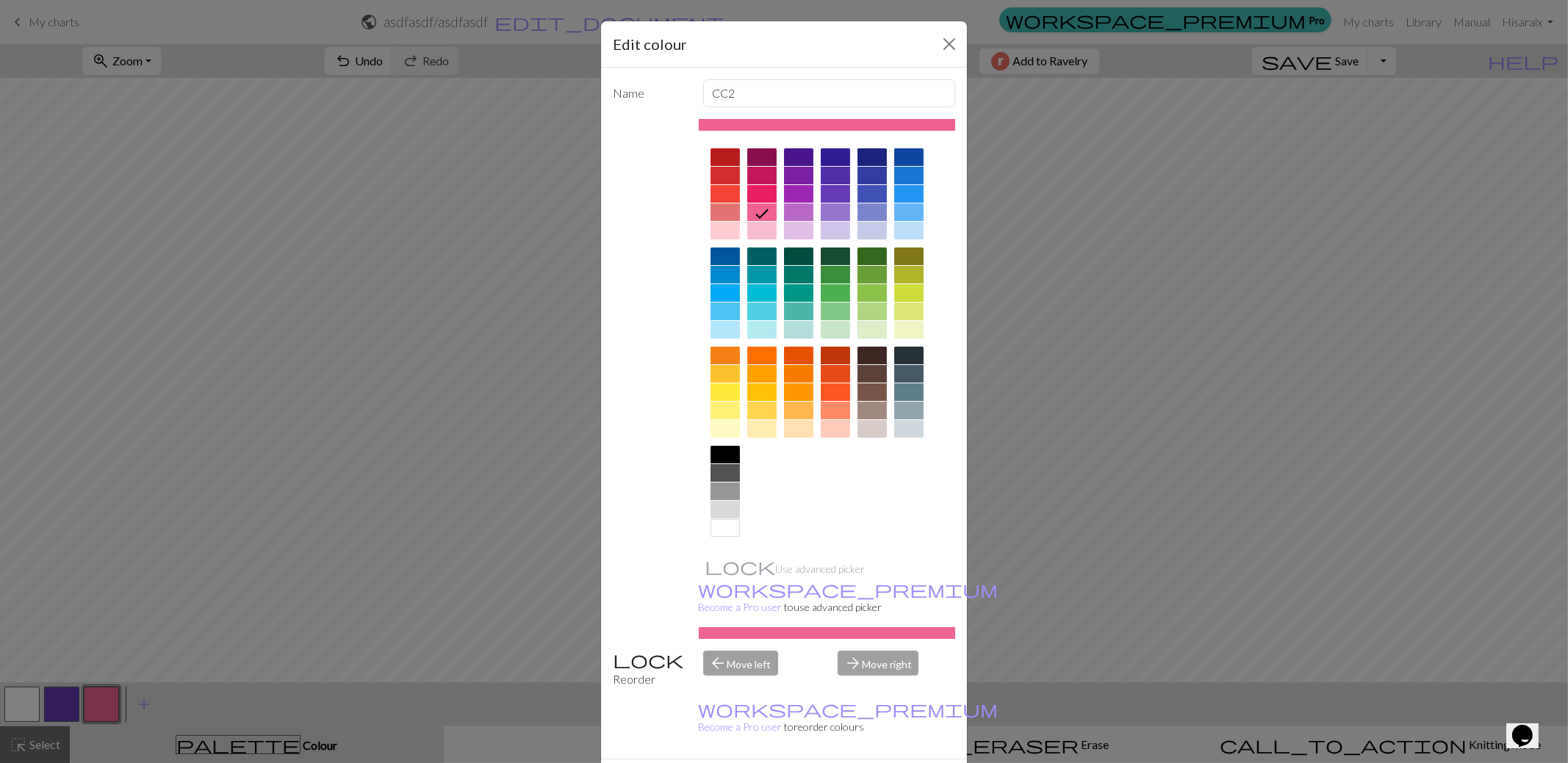
click at [662, 534] on div "Use advanced picker workspace_premium Become a Pro user to use advanced picker" at bounding box center [783, 379] width 342 height 520
click at [1038, 587] on div "Edit colour Name CC2 Use advanced picker workspace_premium Become a Pro user to…" at bounding box center [784, 381] width 1568 height 763
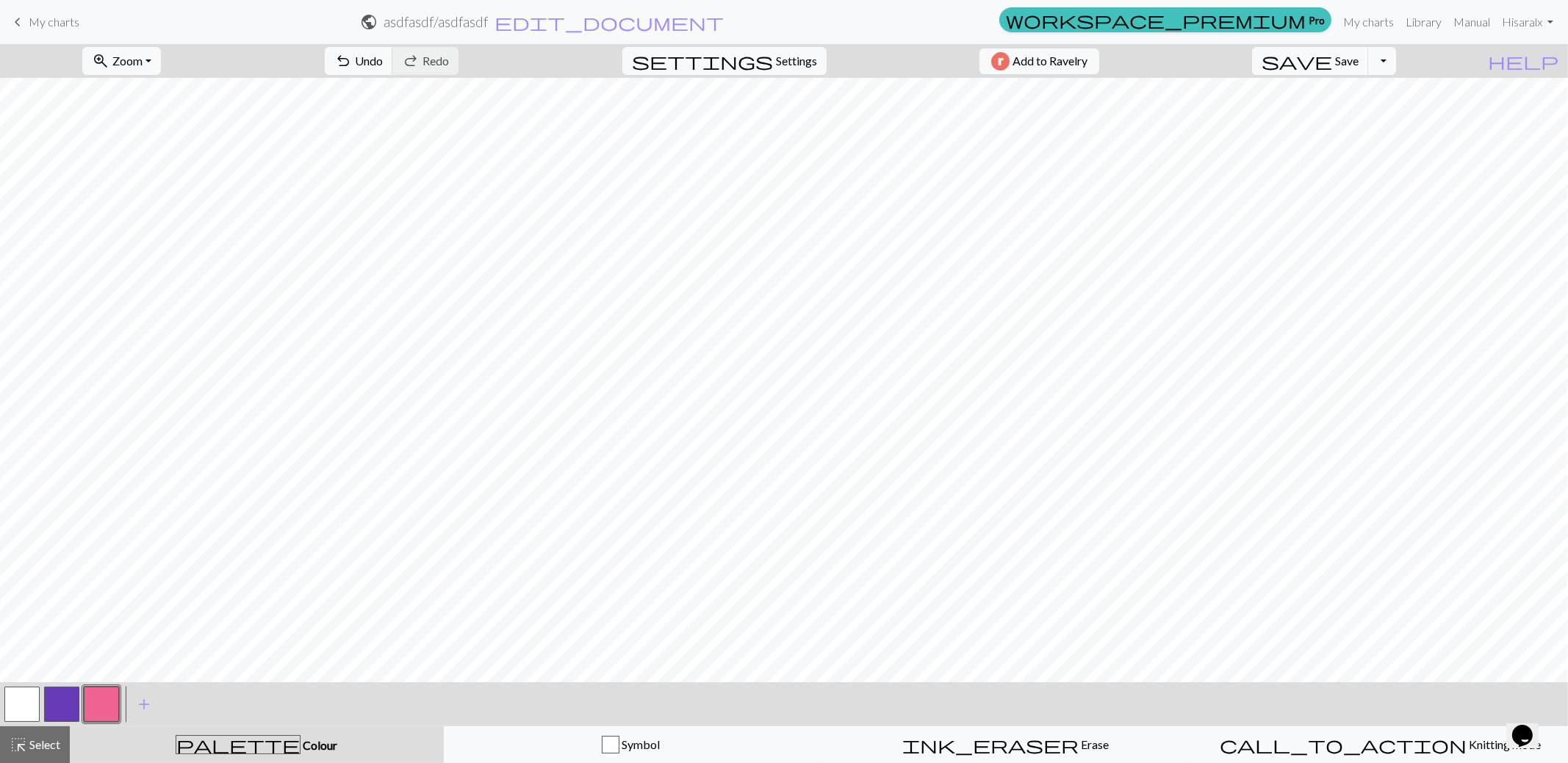
drag, startPoint x: 40, startPoint y: 696, endPoint x: 30, endPoint y: 698, distance: 10.2
click at [30, 698] on div at bounding box center [22, 705] width 40 height 40
click at [30, 698] on button "button" at bounding box center [22, 704] width 35 height 35
click at [144, 700] on span "add" at bounding box center [144, 705] width 18 height 21
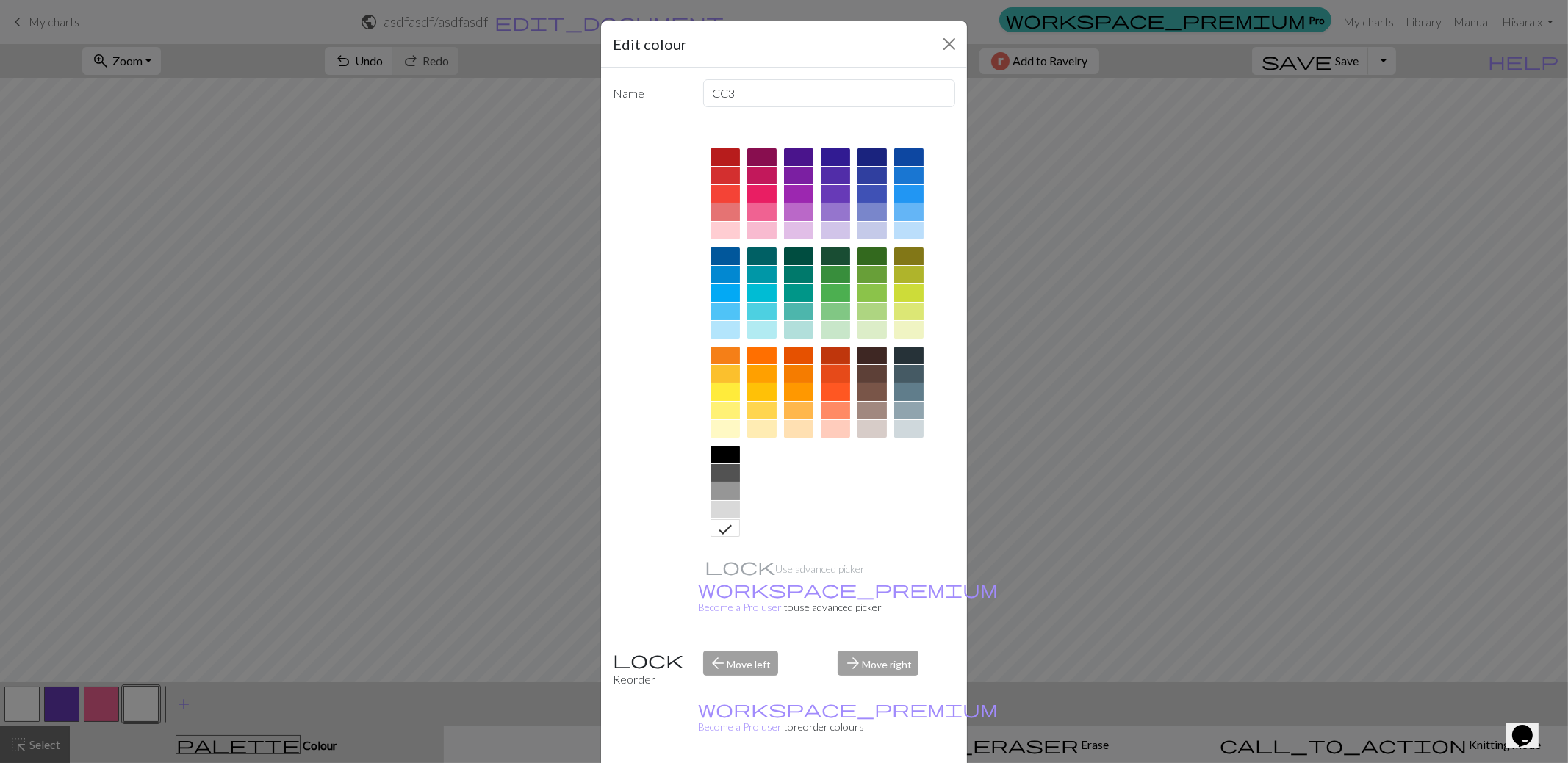
click at [828, 368] on div at bounding box center [835, 374] width 30 height 18
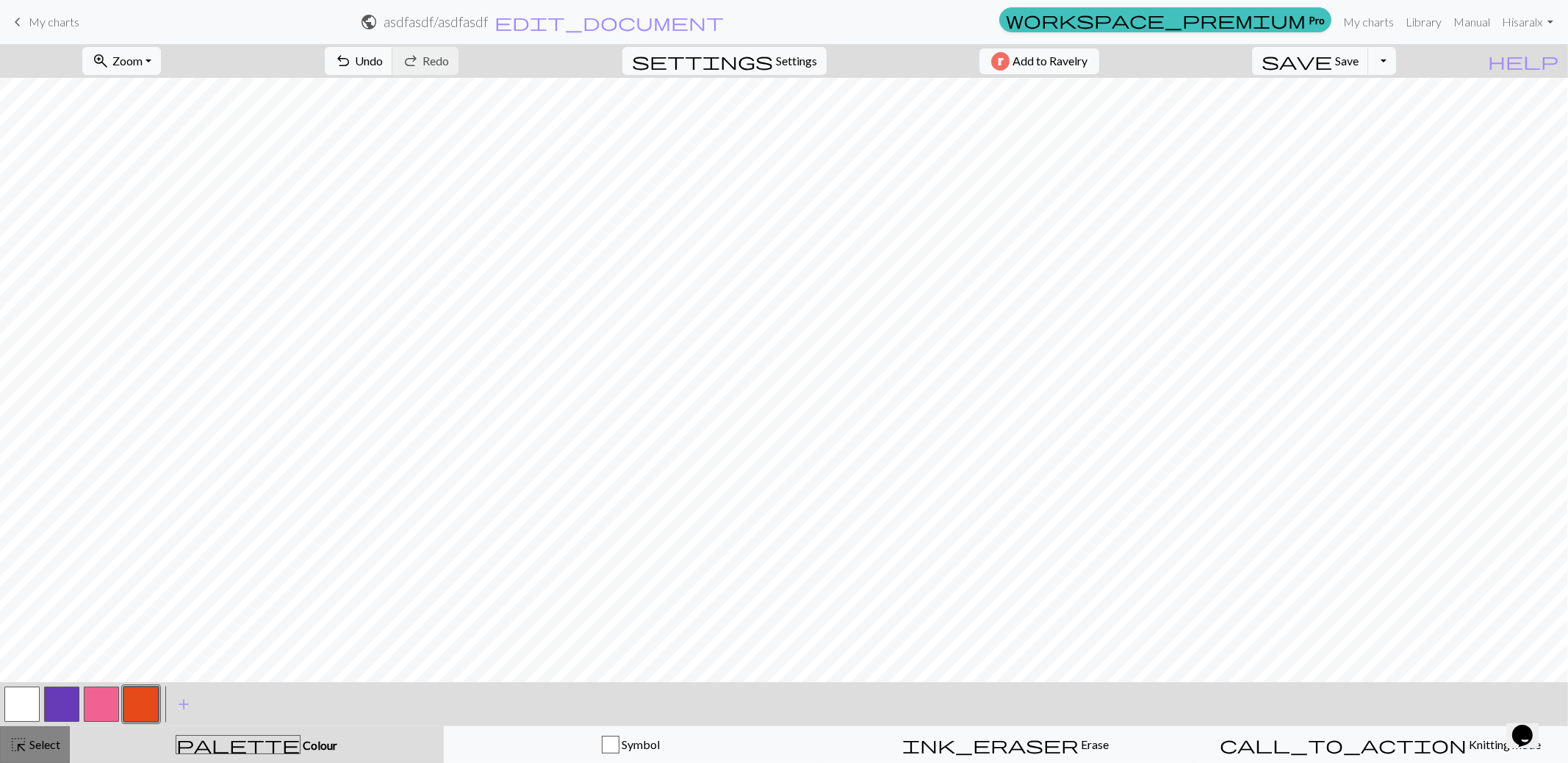
click at [37, 749] on span "Select" at bounding box center [43, 745] width 33 height 14
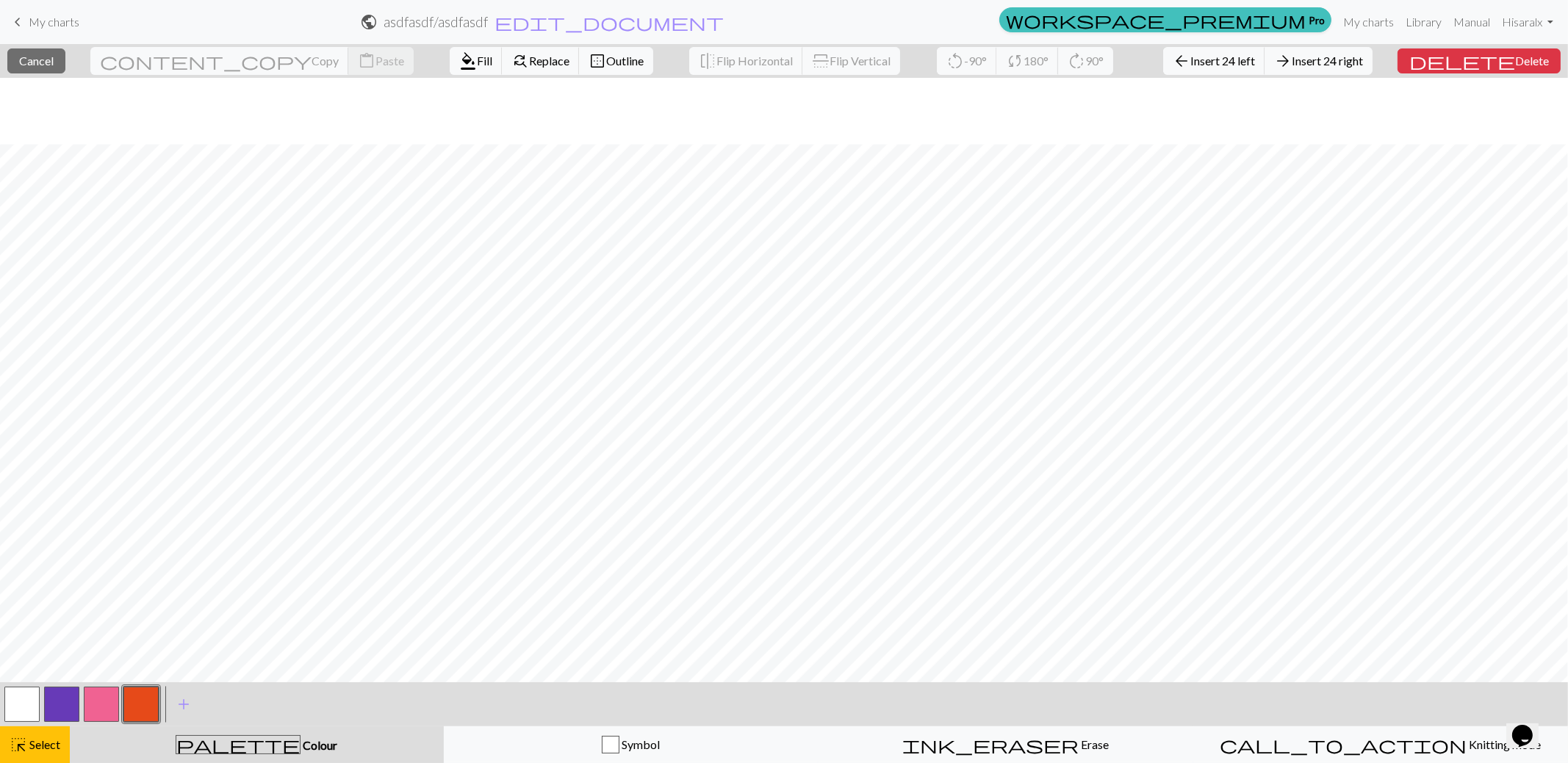
scroll to position [515, 0]
click at [477, 64] on span "Fill" at bounding box center [484, 61] width 15 height 14
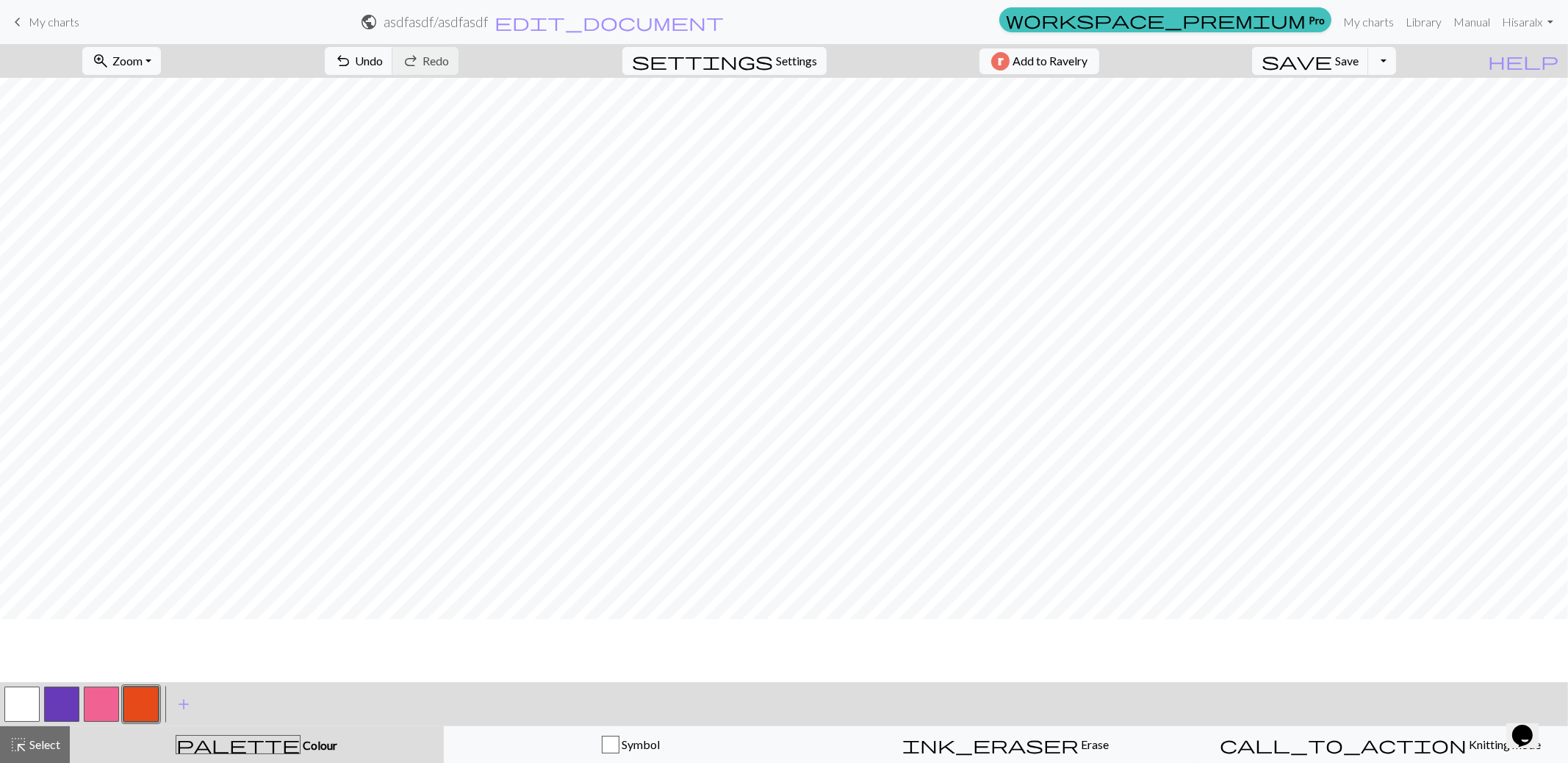
scroll to position [0, 0]
click at [116, 703] on button "button" at bounding box center [101, 704] width 35 height 35
drag, startPoint x: 33, startPoint y: 748, endPoint x: 55, endPoint y: 733, distance: 26.6
click at [33, 747] on span "Select" at bounding box center [43, 745] width 33 height 14
click at [117, 702] on button "button" at bounding box center [101, 704] width 35 height 35
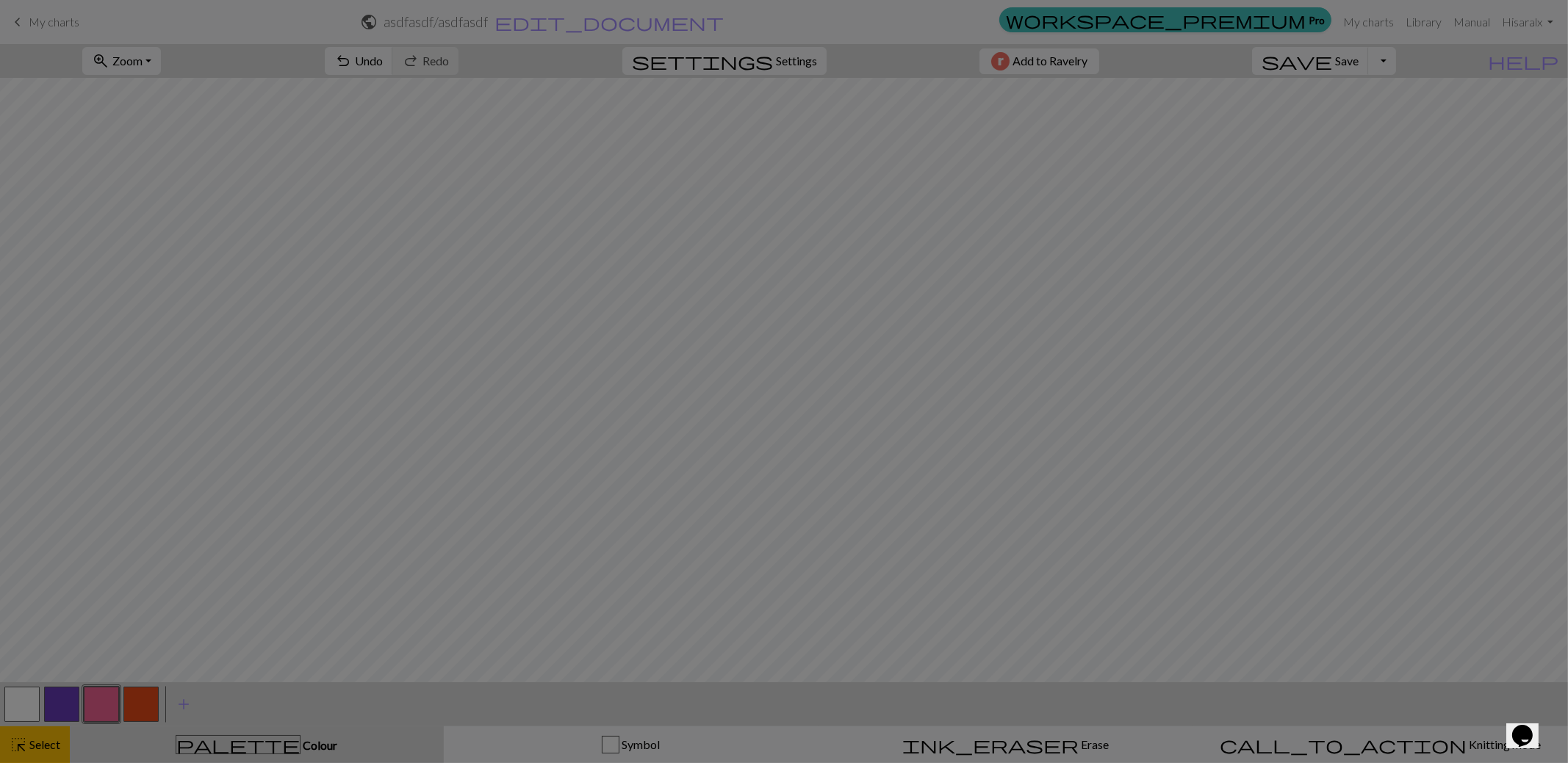
click at [116, 702] on div "Edit colour Name CC2 Use advanced picker workspace_premium Become a Pro user to…" at bounding box center [784, 381] width 1568 height 763
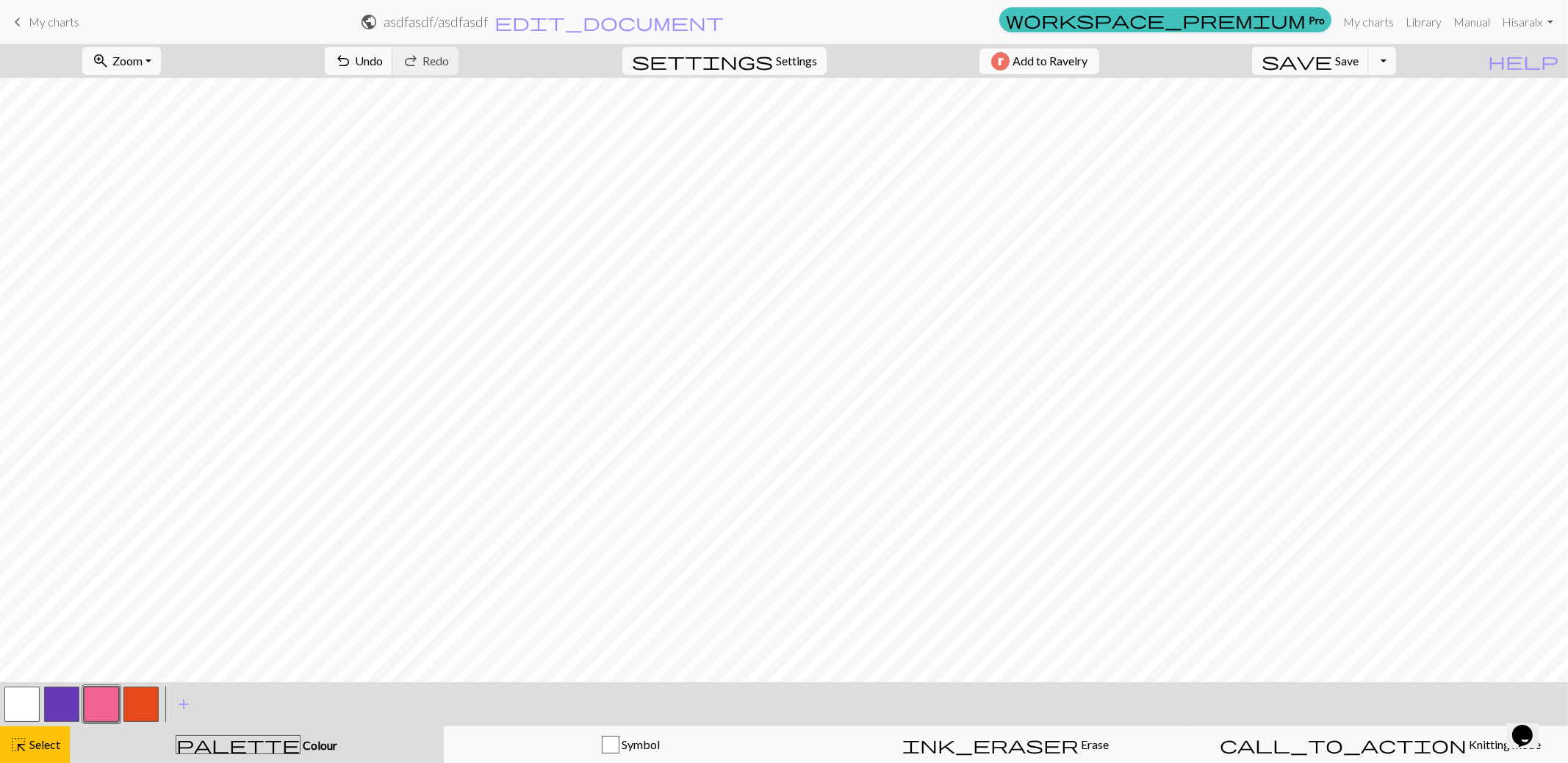
click at [114, 698] on button "button" at bounding box center [101, 704] width 35 height 35
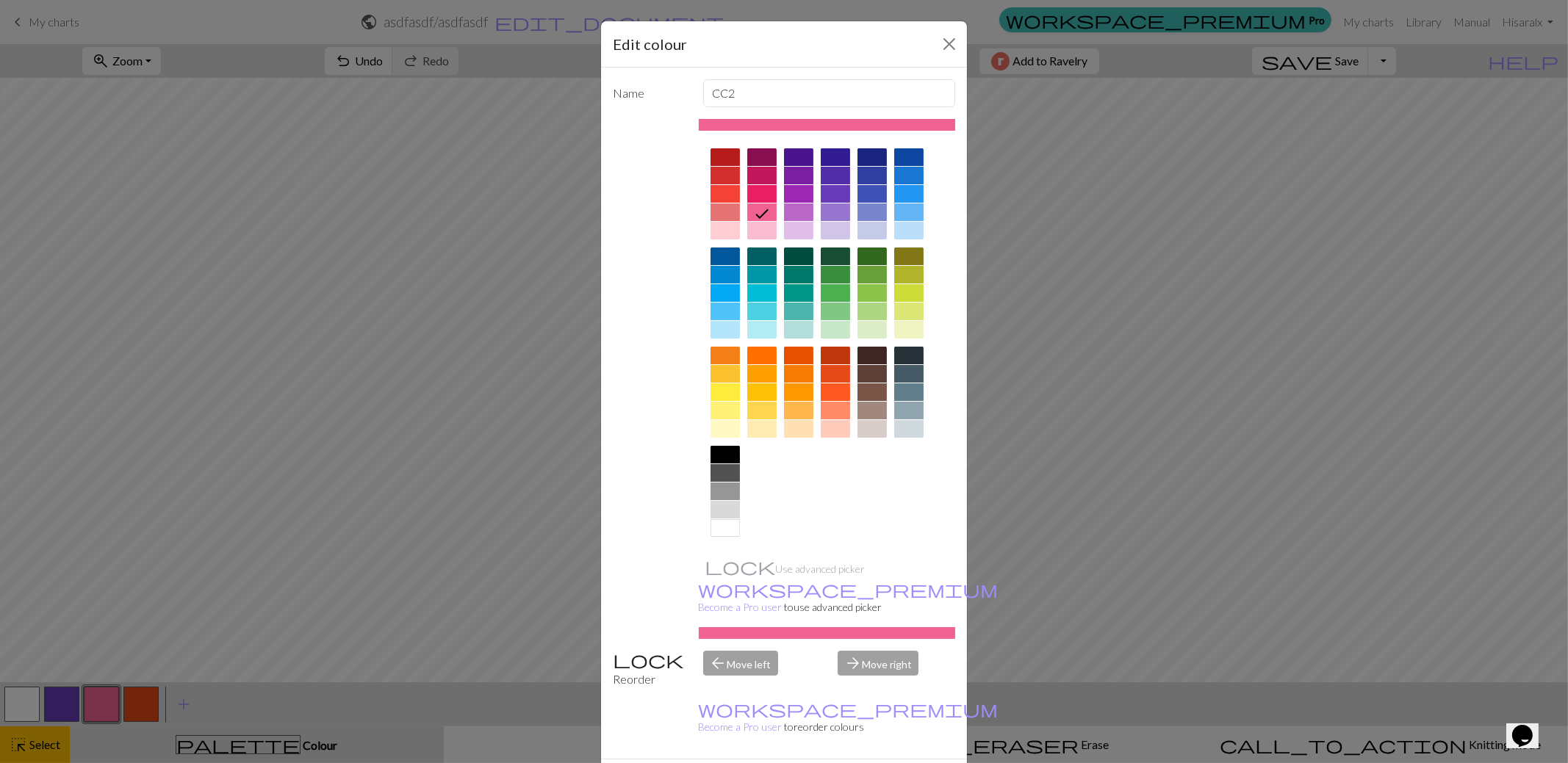
click at [831, 290] on div at bounding box center [835, 293] width 30 height 18
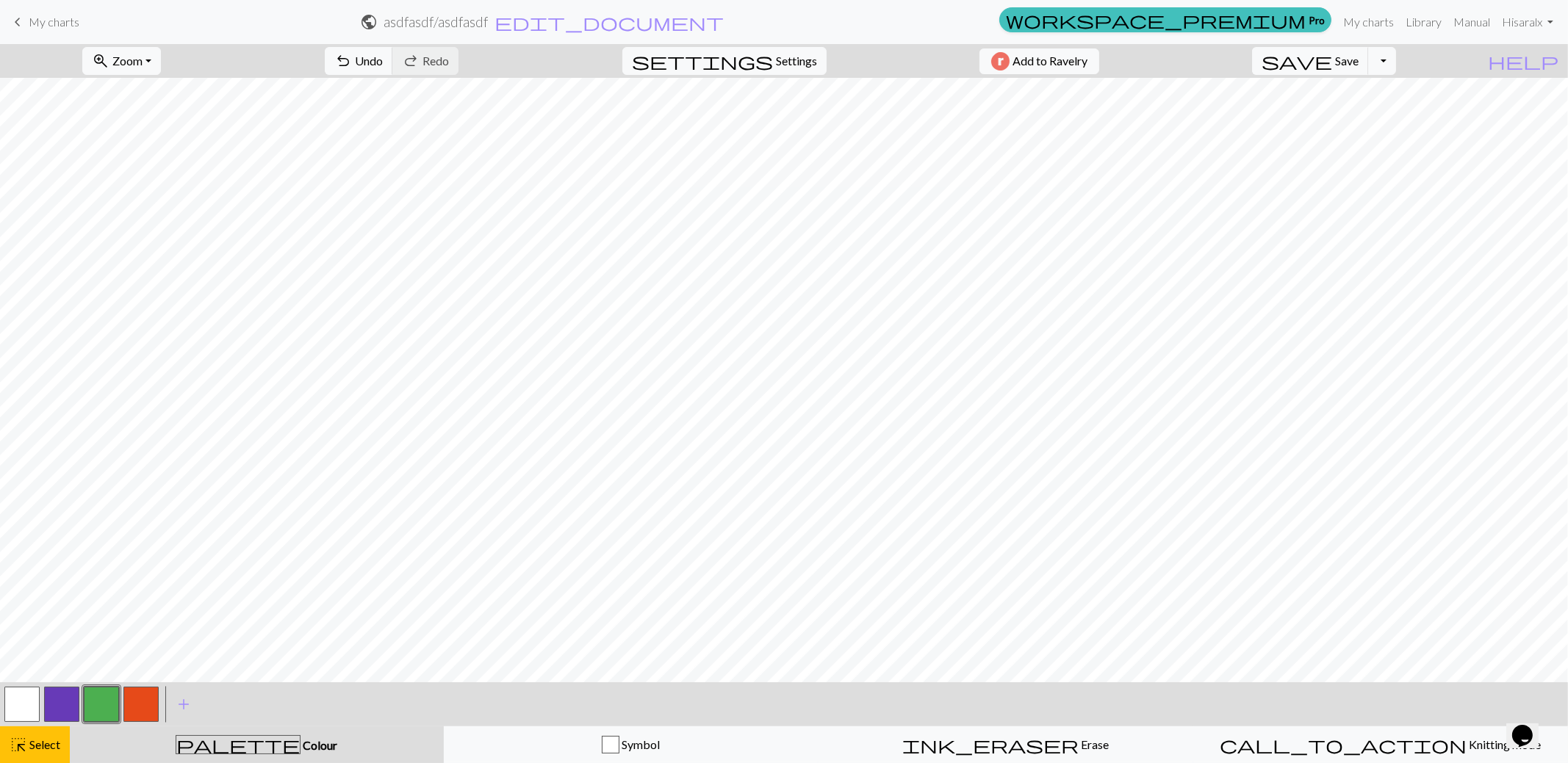
click at [74, 705] on button "button" at bounding box center [61, 704] width 35 height 35
click at [69, 705] on button "button" at bounding box center [61, 704] width 35 height 35
drag, startPoint x: 80, startPoint y: 704, endPoint x: 66, endPoint y: 704, distance: 14.0
click at [79, 704] on div at bounding box center [62, 705] width 40 height 40
click at [66, 704] on button "button" at bounding box center [61, 704] width 35 height 35
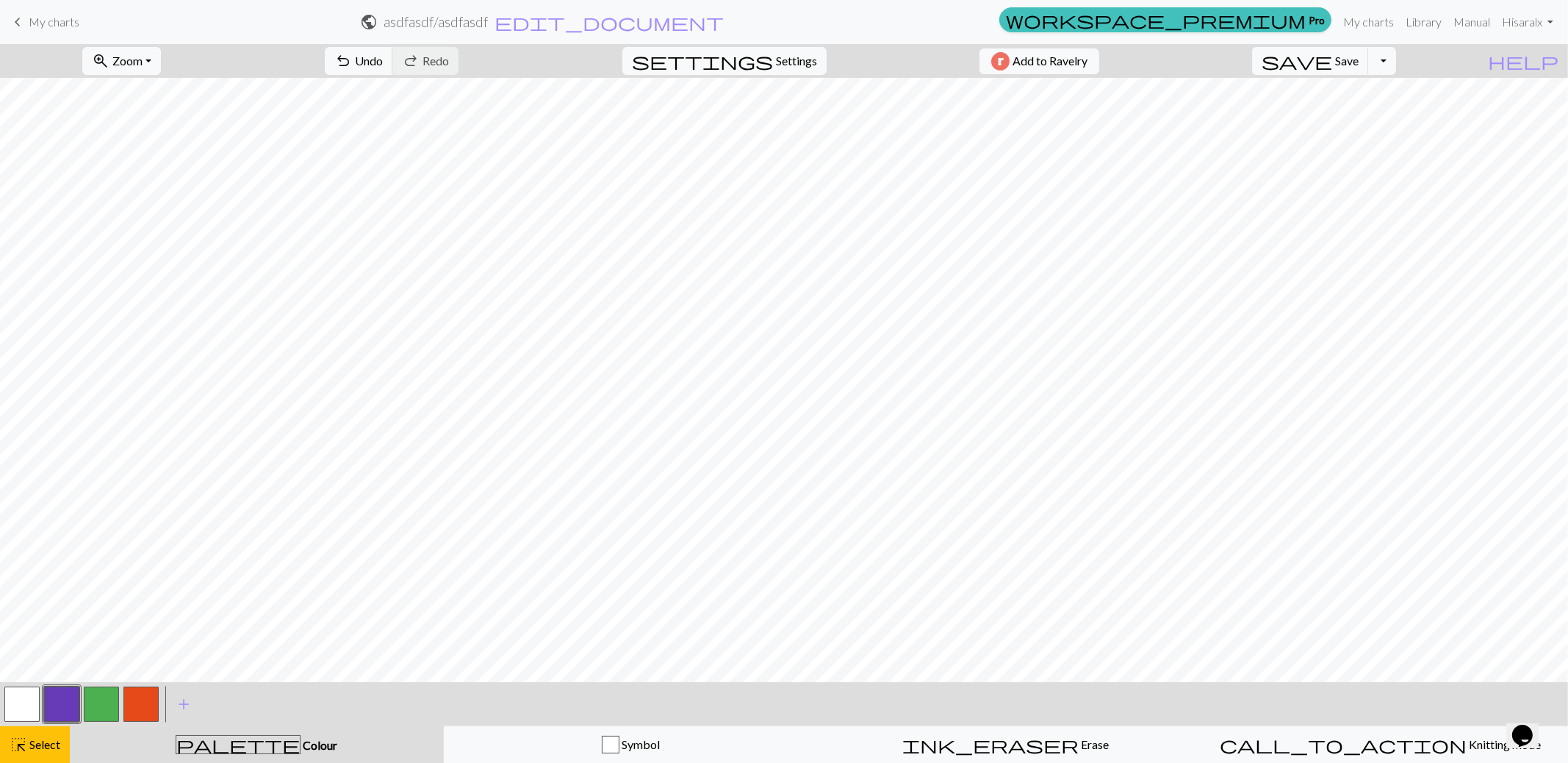
click at [66, 705] on div "Edit colour Name CC1 Use advanced picker workspace_premium Become a Pro user to…" at bounding box center [784, 381] width 1568 height 763
click at [61, 740] on button "highlight_alt Select Select" at bounding box center [35, 745] width 70 height 37
click at [72, 686] on button "button" at bounding box center [61, 704] width 35 height 35
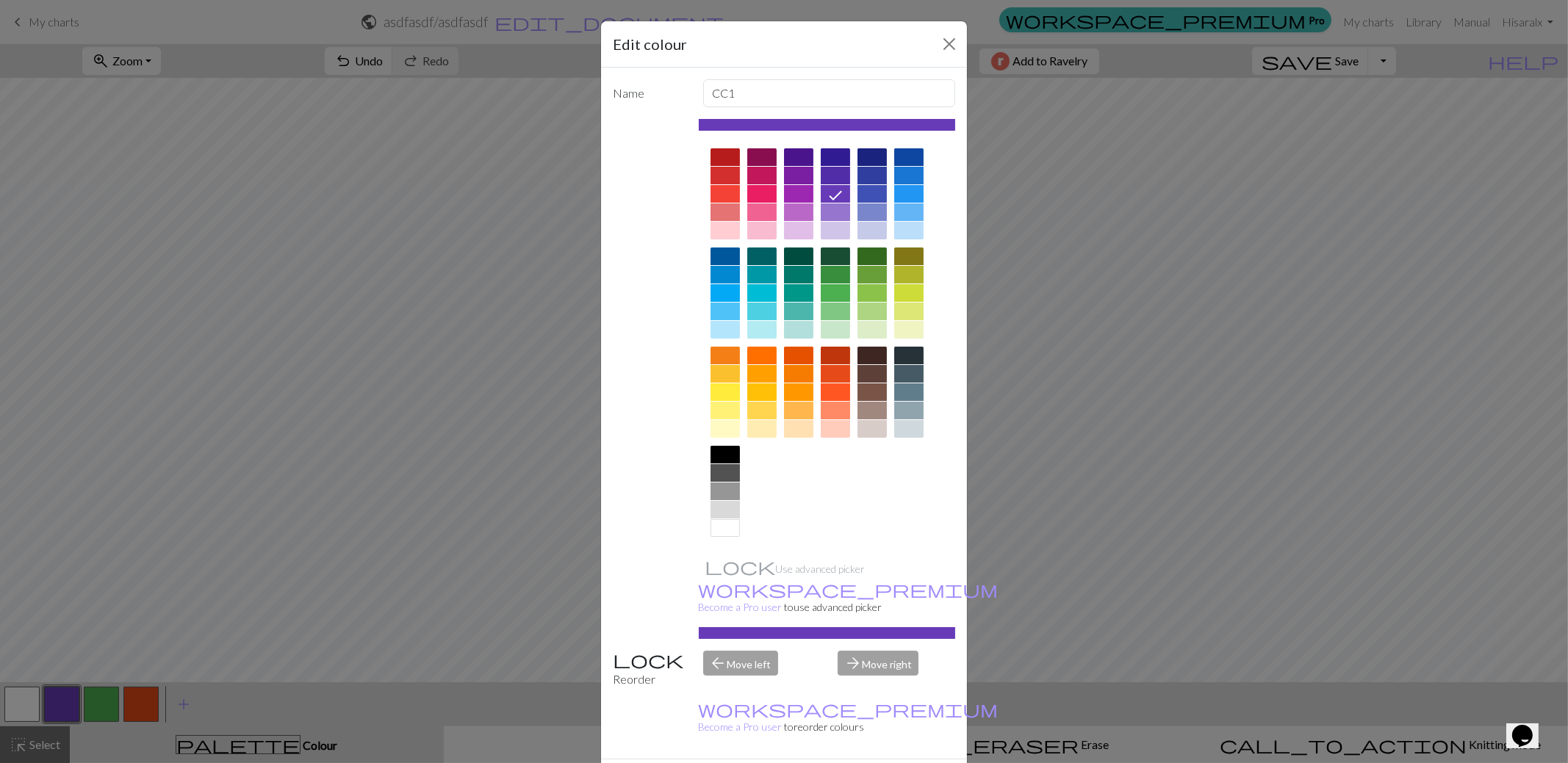
click at [750, 250] on div at bounding box center [762, 256] width 30 height 18
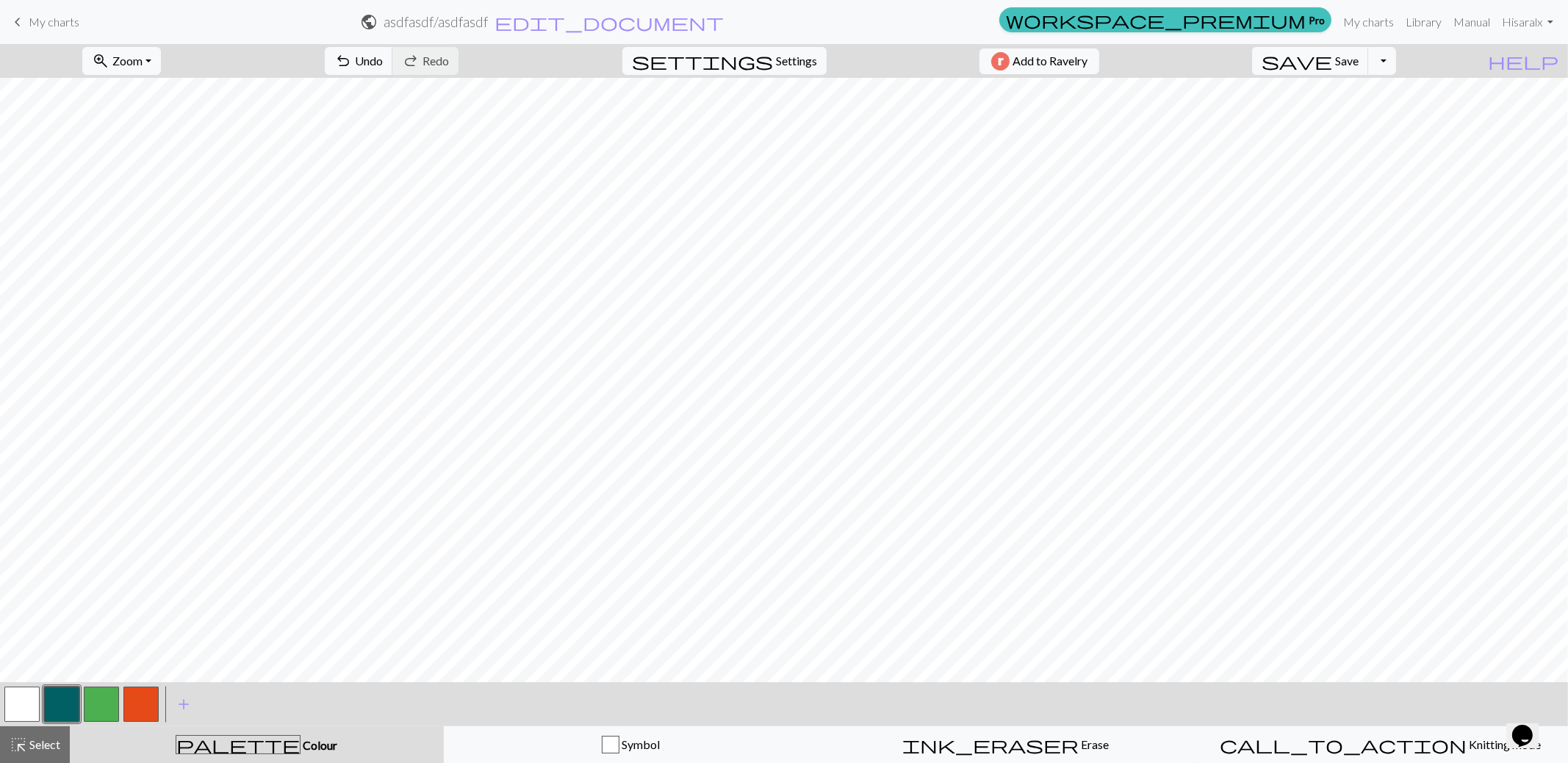
click at [67, 704] on button "button" at bounding box center [61, 704] width 35 height 35
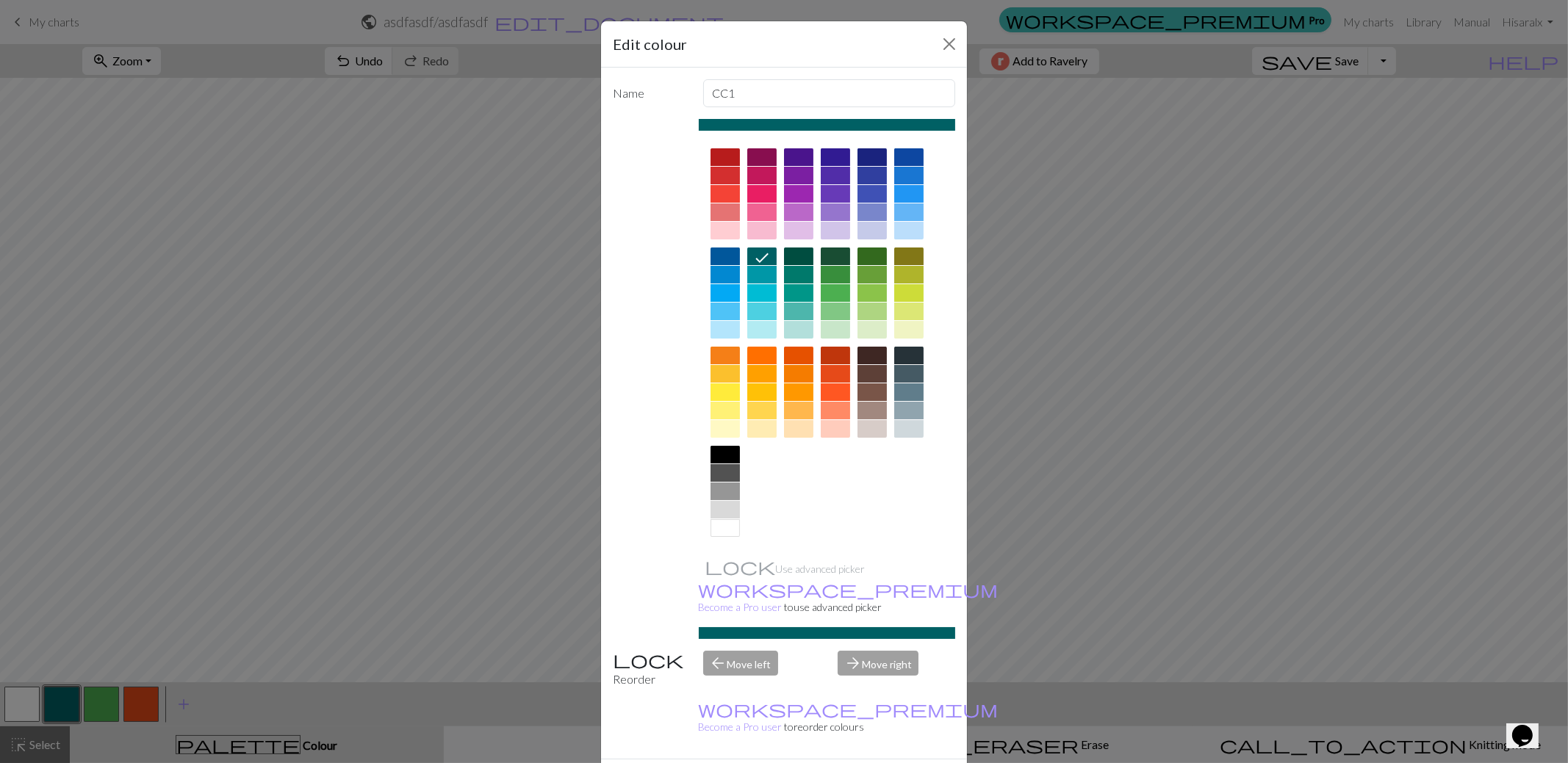
click at [763, 273] on div at bounding box center [762, 275] width 30 height 18
click at [789, 272] on div at bounding box center [798, 275] width 30 height 18
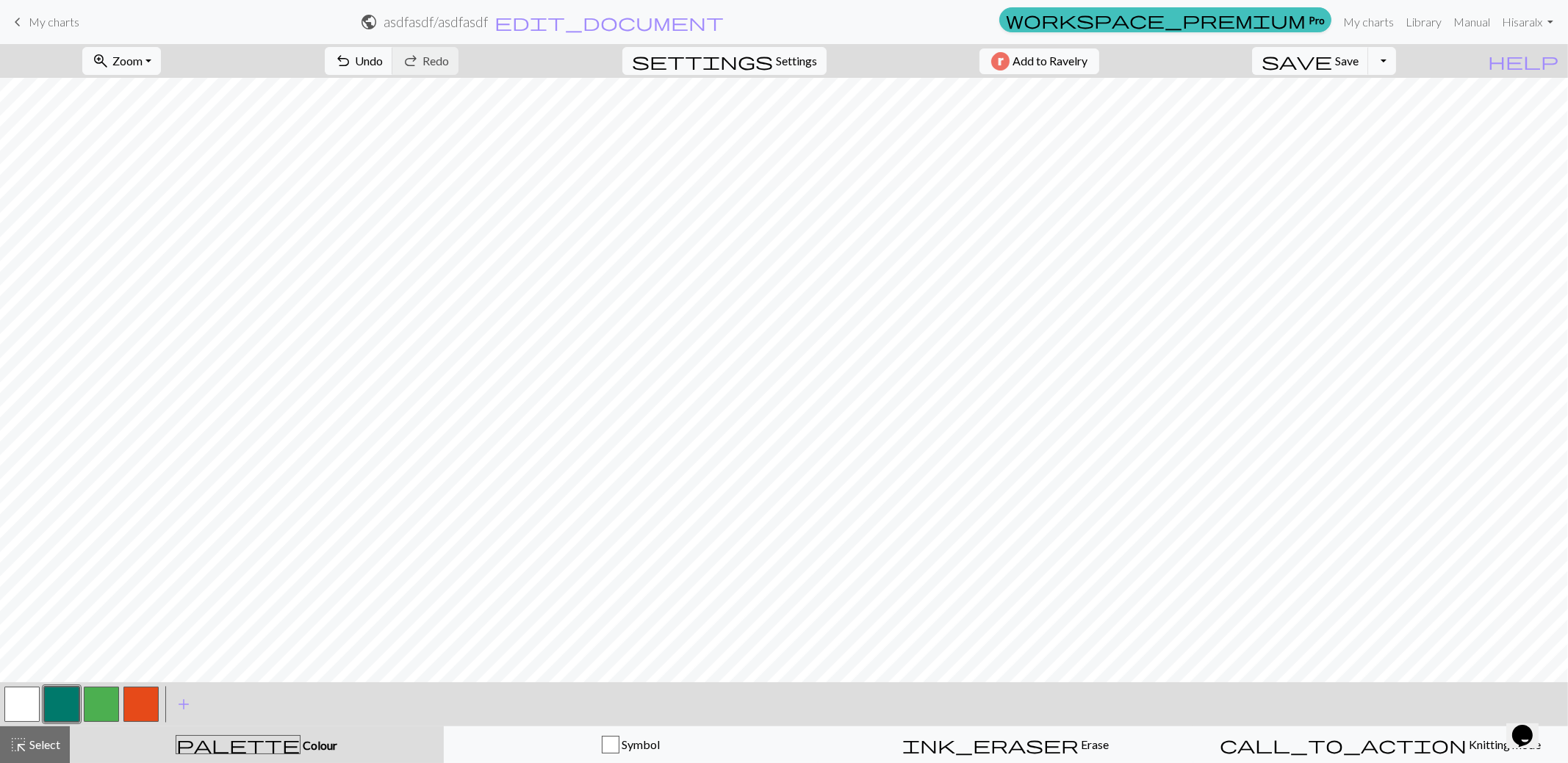
click at [65, 703] on button "button" at bounding box center [61, 704] width 35 height 35
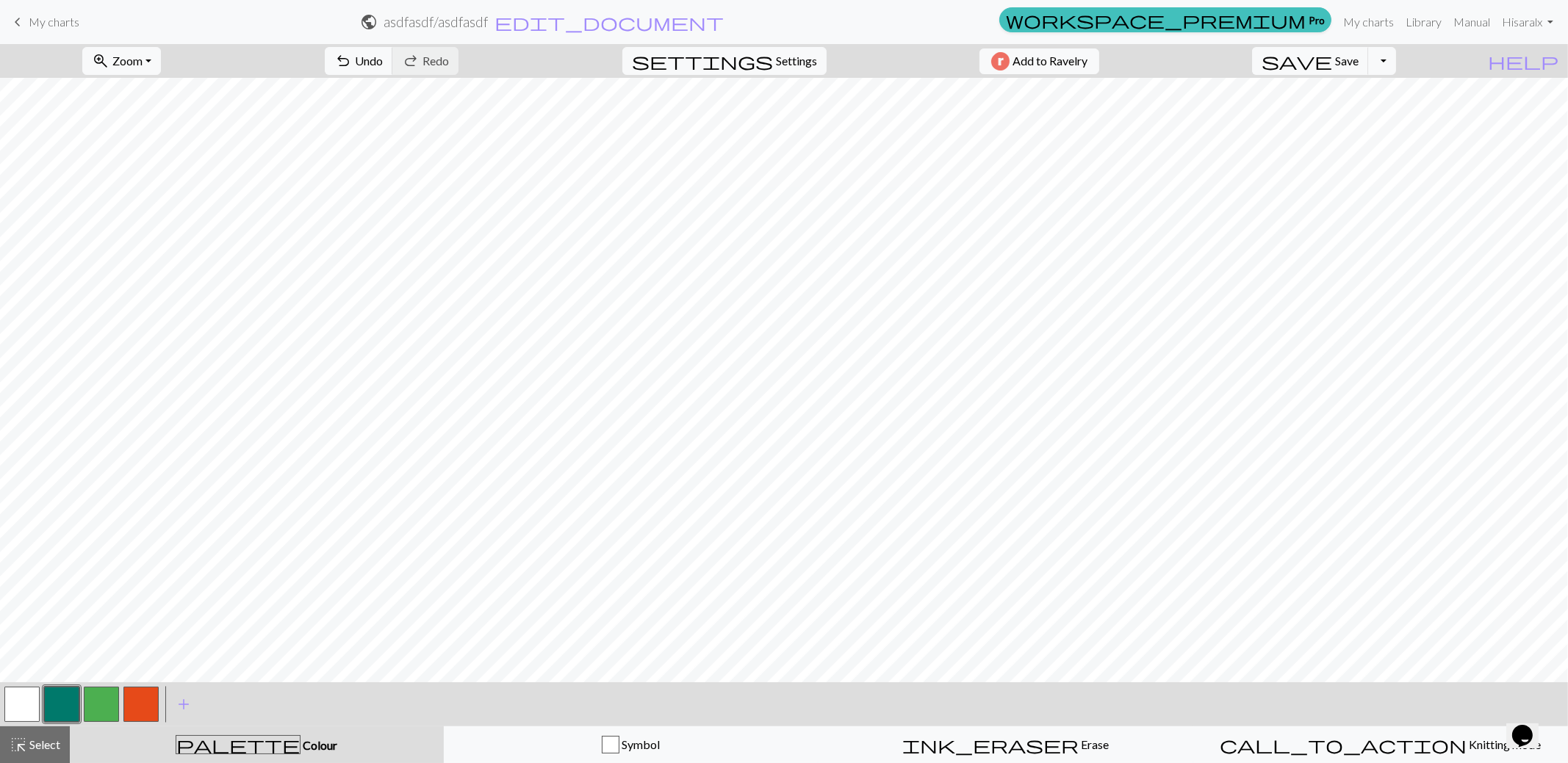
click at [30, 701] on button "button" at bounding box center [22, 704] width 35 height 35
click at [61, 711] on button "button" at bounding box center [61, 704] width 35 height 35
click at [61, 707] on button "button" at bounding box center [61, 704] width 35 height 35
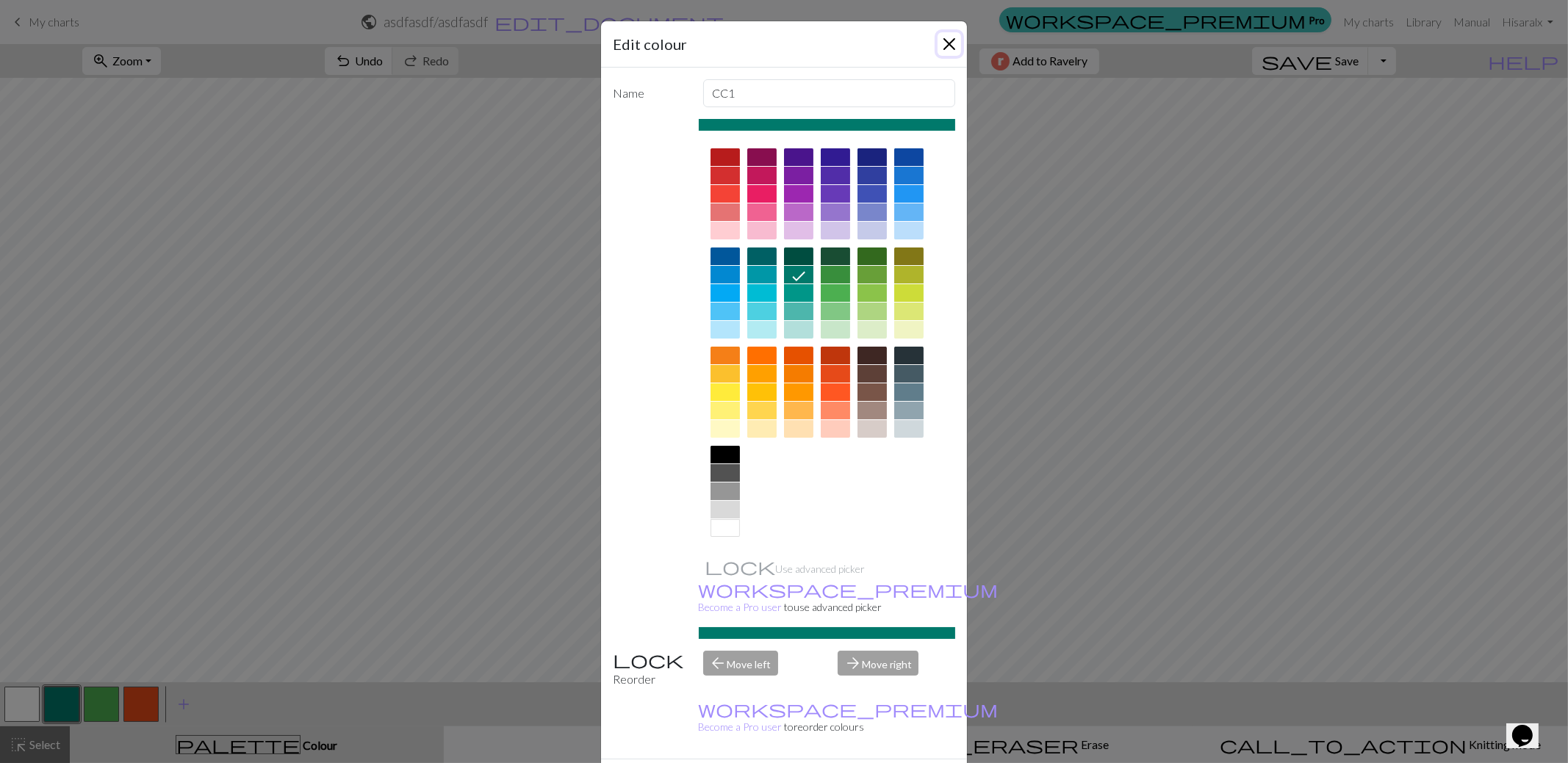
click at [944, 42] on button "Close" at bounding box center [949, 44] width 23 height 23
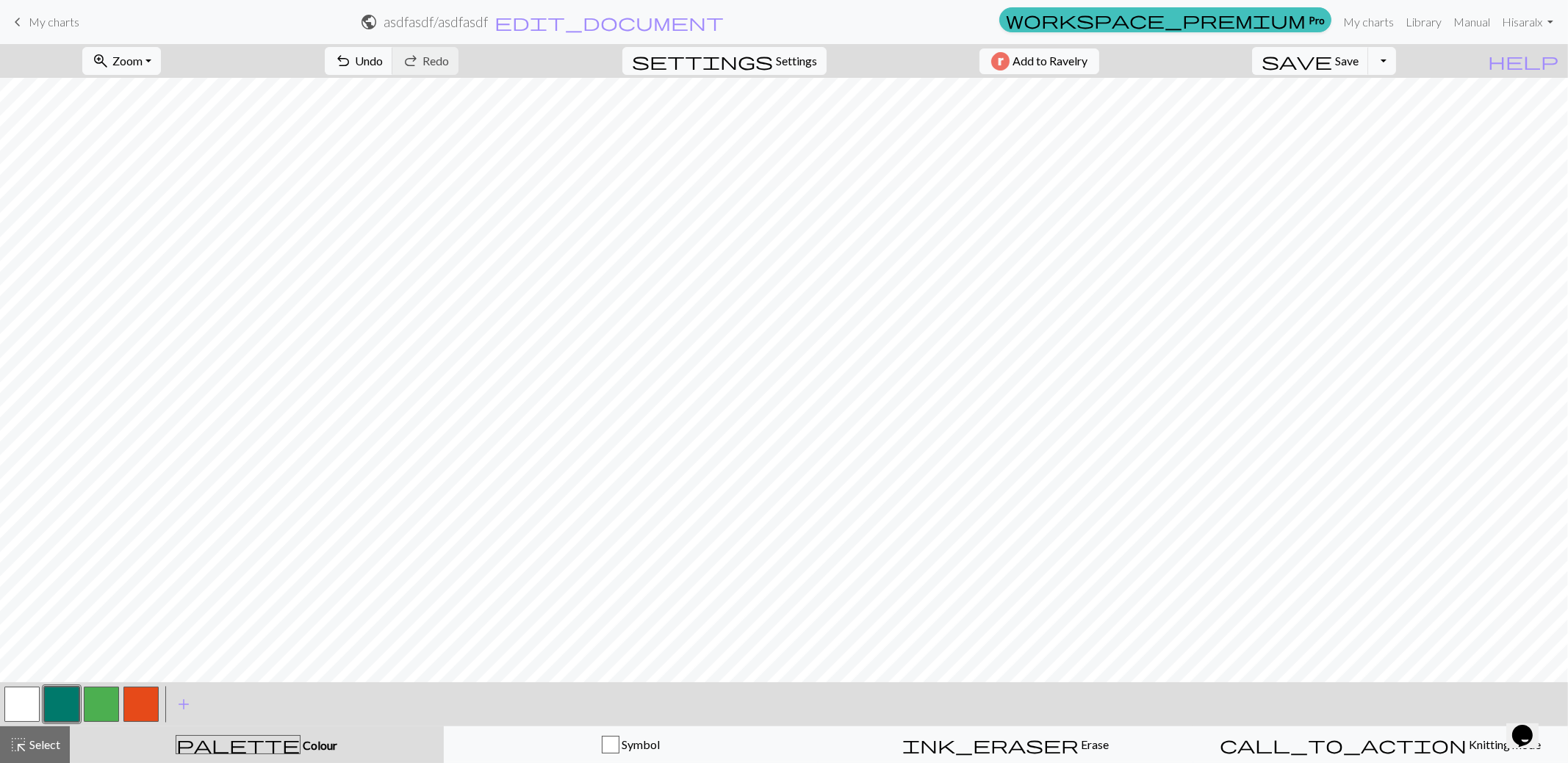
click at [19, 702] on button "button" at bounding box center [22, 704] width 35 height 35
click at [60, 706] on button "button" at bounding box center [61, 704] width 35 height 35
click at [15, 701] on button "button" at bounding box center [22, 704] width 35 height 35
click at [66, 708] on button "button" at bounding box center [61, 704] width 35 height 35
click at [30, 745] on span "Select" at bounding box center [43, 745] width 33 height 14
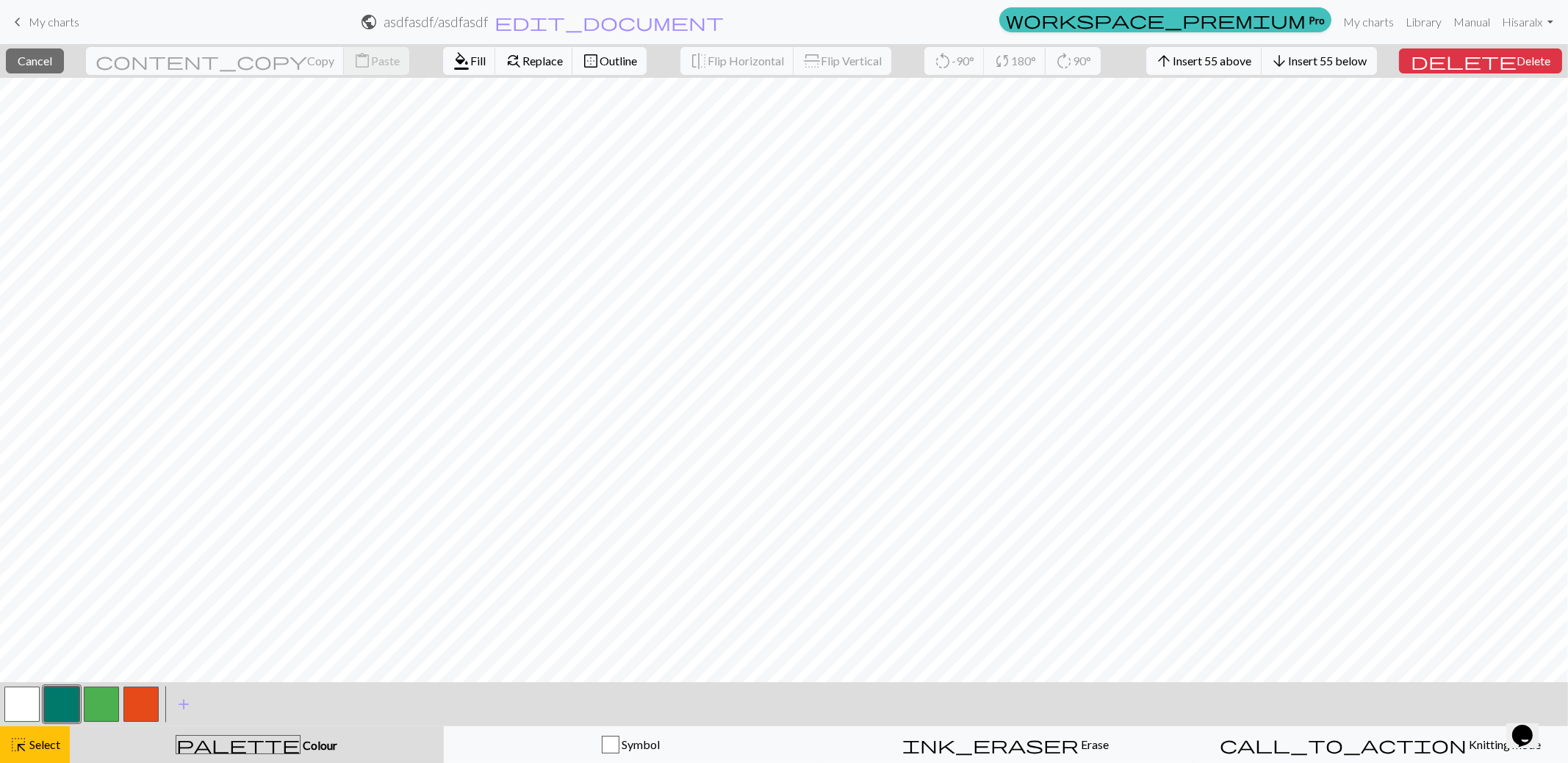
click at [140, 710] on button "button" at bounding box center [141, 704] width 35 height 35
click at [453, 61] on span "format_color_fill" at bounding box center [462, 61] width 18 height 21
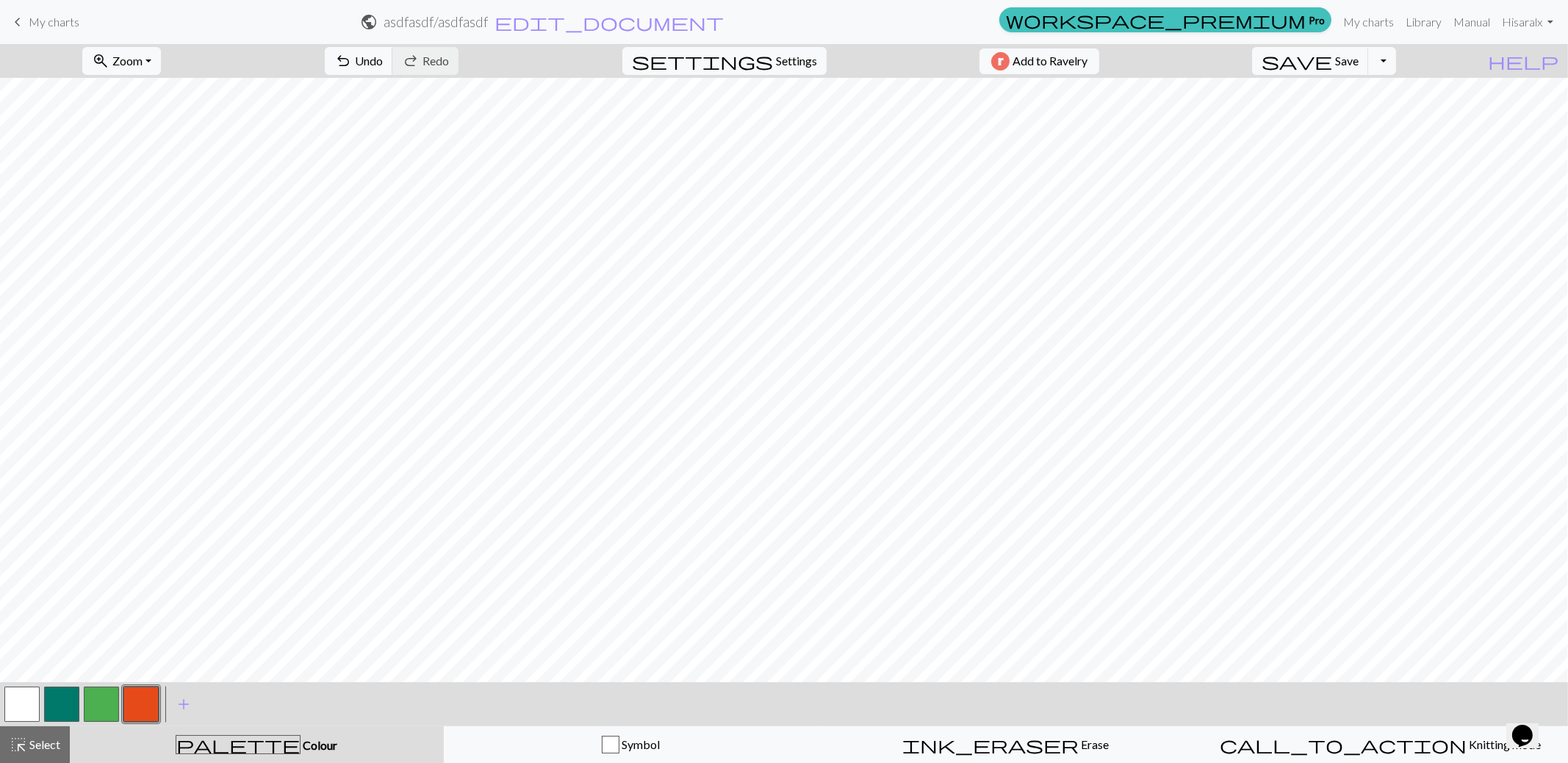
click at [143, 710] on button "button" at bounding box center [141, 704] width 35 height 35
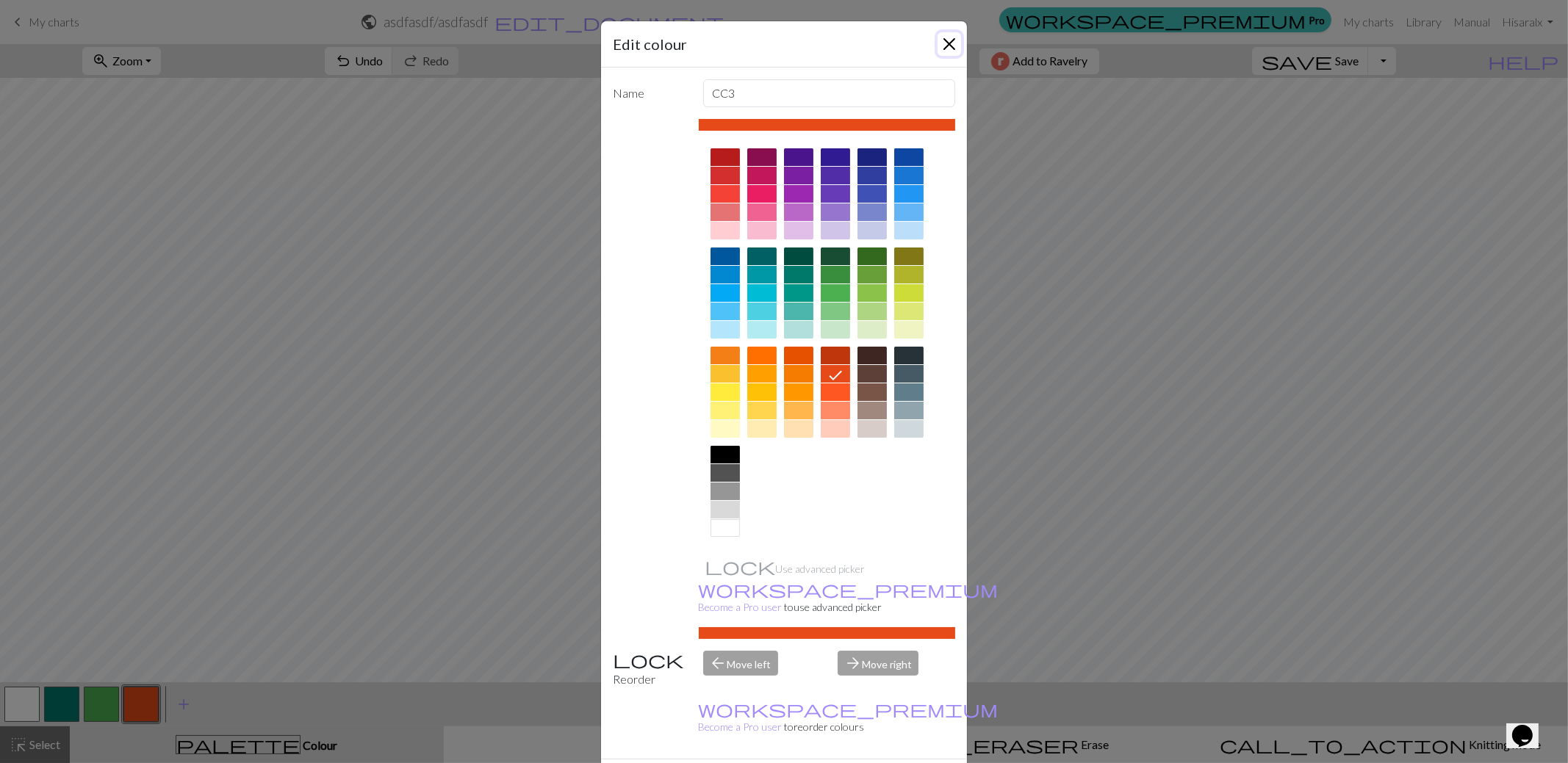
click at [941, 41] on button "Close" at bounding box center [949, 44] width 23 height 23
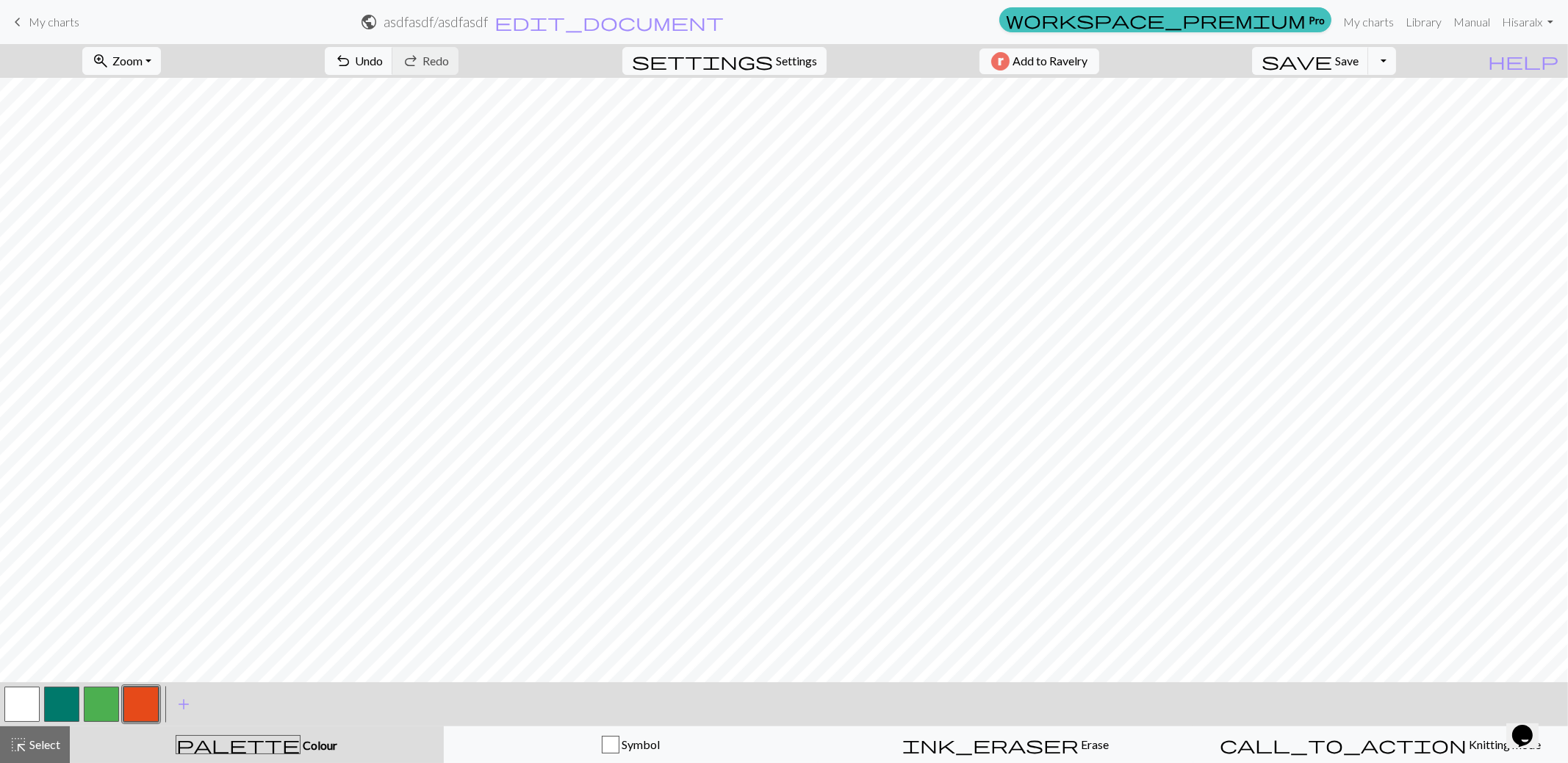
click at [66, 698] on button "button" at bounding box center [61, 704] width 35 height 35
click at [16, 700] on button "button" at bounding box center [22, 704] width 35 height 35
click at [76, 705] on button "button" at bounding box center [61, 704] width 35 height 35
drag, startPoint x: 141, startPoint y: 704, endPoint x: 178, endPoint y: 671, distance: 49.6
click at [144, 701] on button "button" at bounding box center [141, 704] width 35 height 35
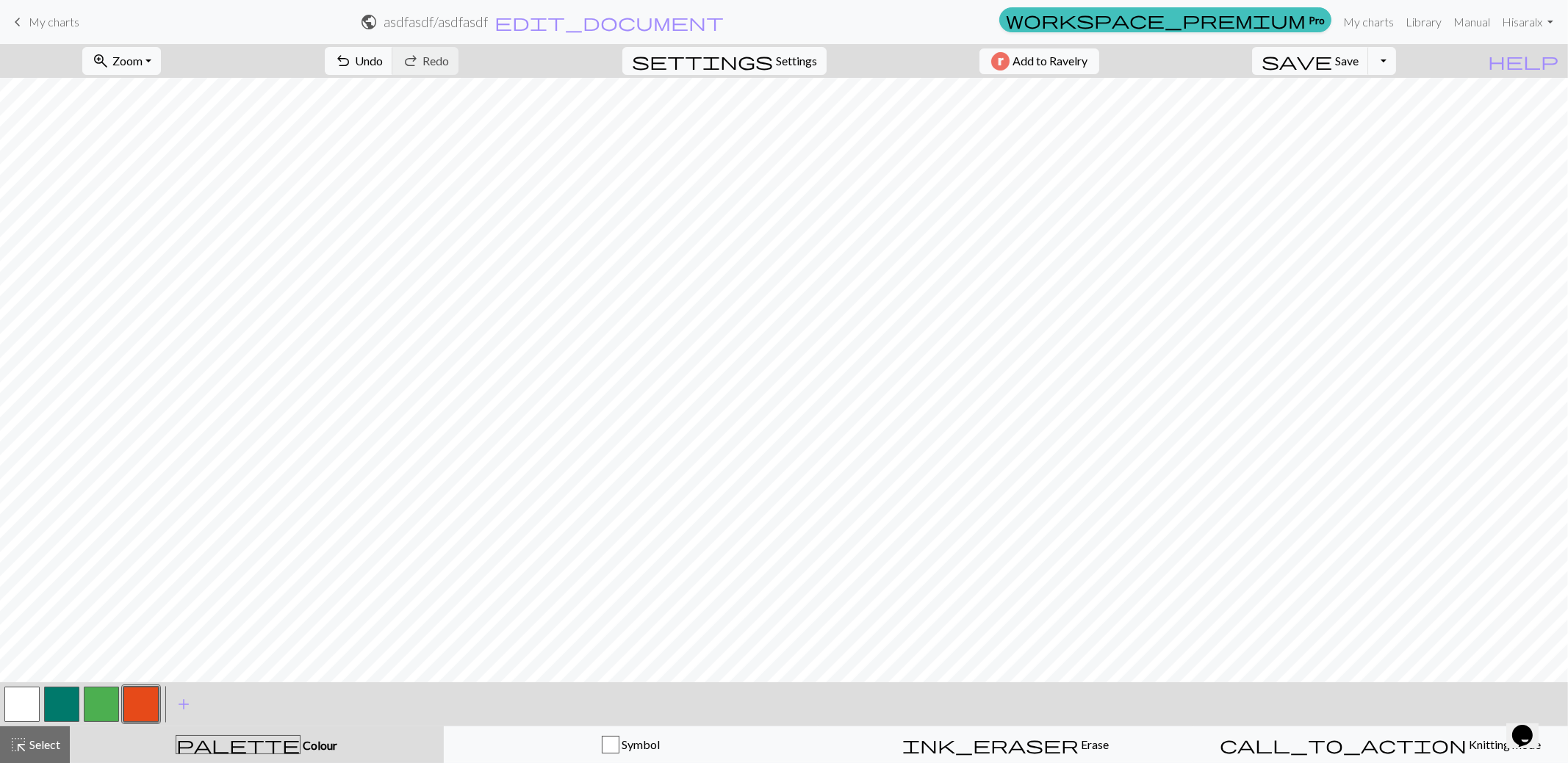
drag, startPoint x: 62, startPoint y: 702, endPoint x: 87, endPoint y: 672, distance: 39.1
click at [62, 701] on button "button" at bounding box center [61, 704] width 35 height 35
drag, startPoint x: 16, startPoint y: 705, endPoint x: 48, endPoint y: 675, distance: 43.9
click at [26, 695] on button "button" at bounding box center [22, 704] width 35 height 35
drag, startPoint x: 144, startPoint y: 714, endPoint x: 161, endPoint y: 686, distance: 32.8
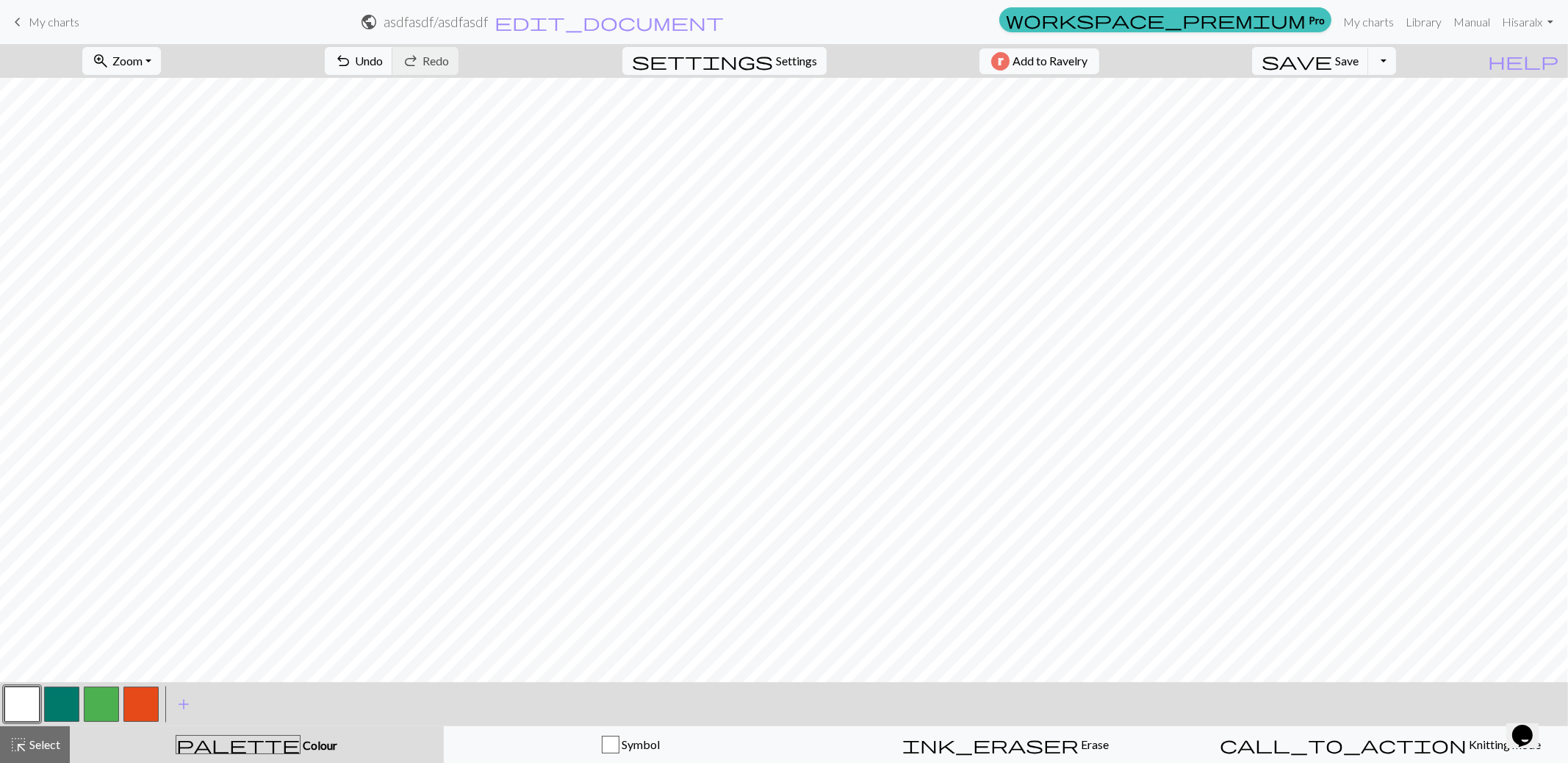
click at [145, 709] on button "button" at bounding box center [141, 704] width 35 height 35
click at [65, 698] on button "button" at bounding box center [61, 704] width 35 height 35
click at [26, 694] on button "button" at bounding box center [22, 704] width 35 height 35
drag, startPoint x: 143, startPoint y: 702, endPoint x: 156, endPoint y: 680, distance: 25.6
click at [144, 697] on button "button" at bounding box center [141, 704] width 35 height 35
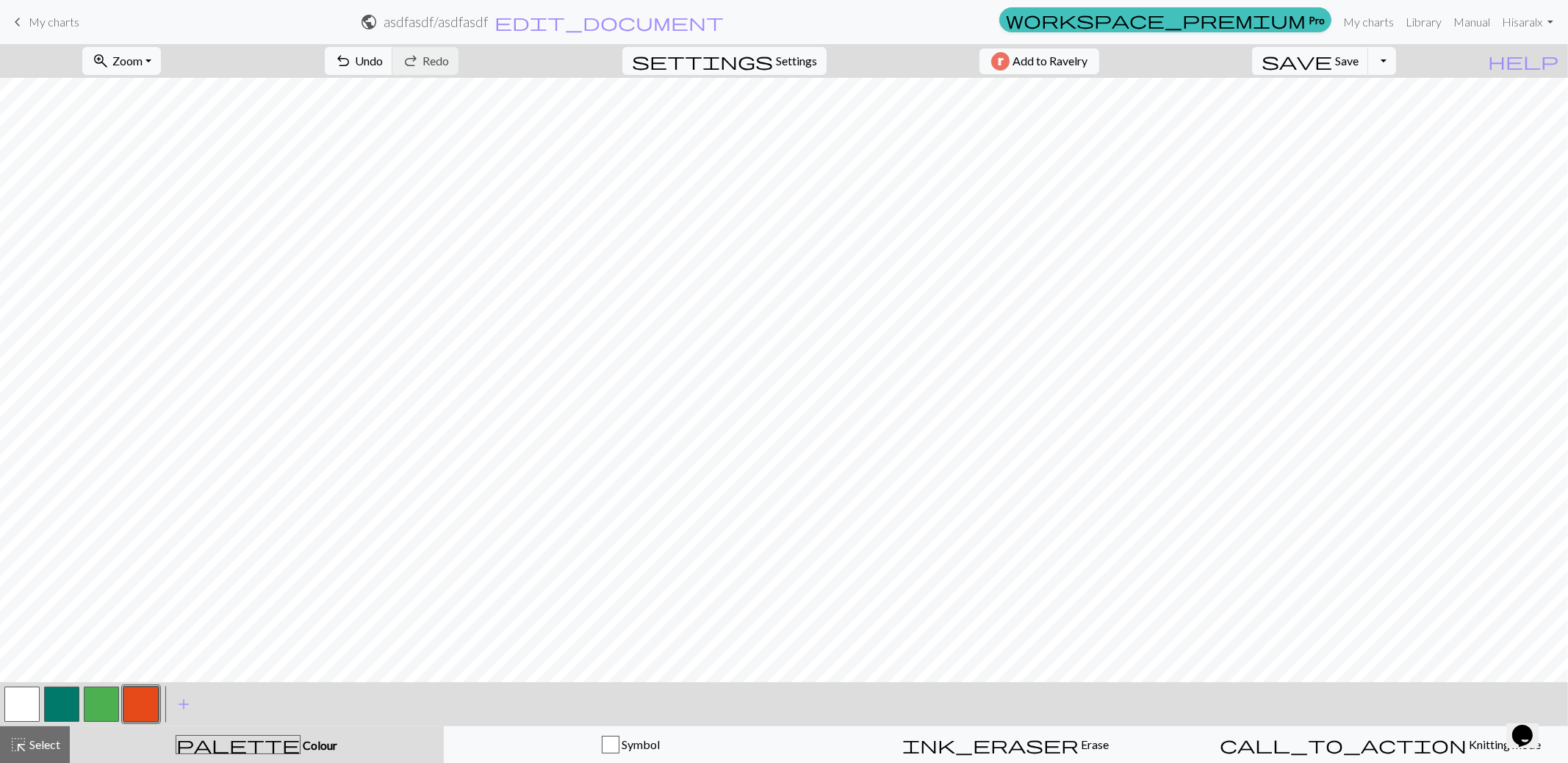
drag, startPoint x: 72, startPoint y: 701, endPoint x: 77, endPoint y: 678, distance: 23.5
click at [72, 698] on button "button" at bounding box center [61, 704] width 35 height 35
click at [100, 705] on button "button" at bounding box center [101, 704] width 35 height 35
drag, startPoint x: 18, startPoint y: 705, endPoint x: 46, endPoint y: 678, distance: 38.9
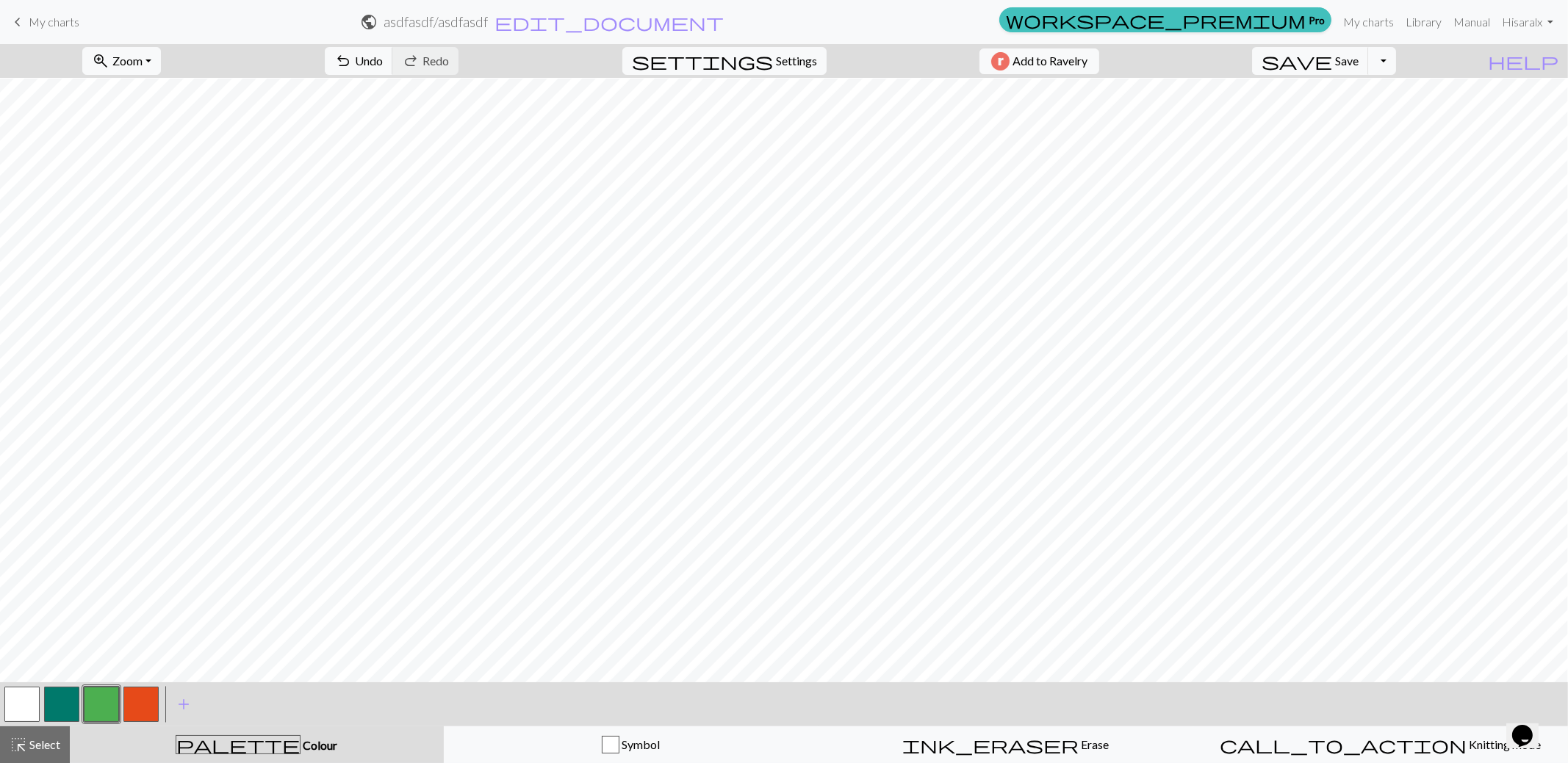
click at [26, 697] on button "button" at bounding box center [22, 704] width 35 height 35
click at [30, 752] on span "Select" at bounding box center [43, 745] width 33 height 14
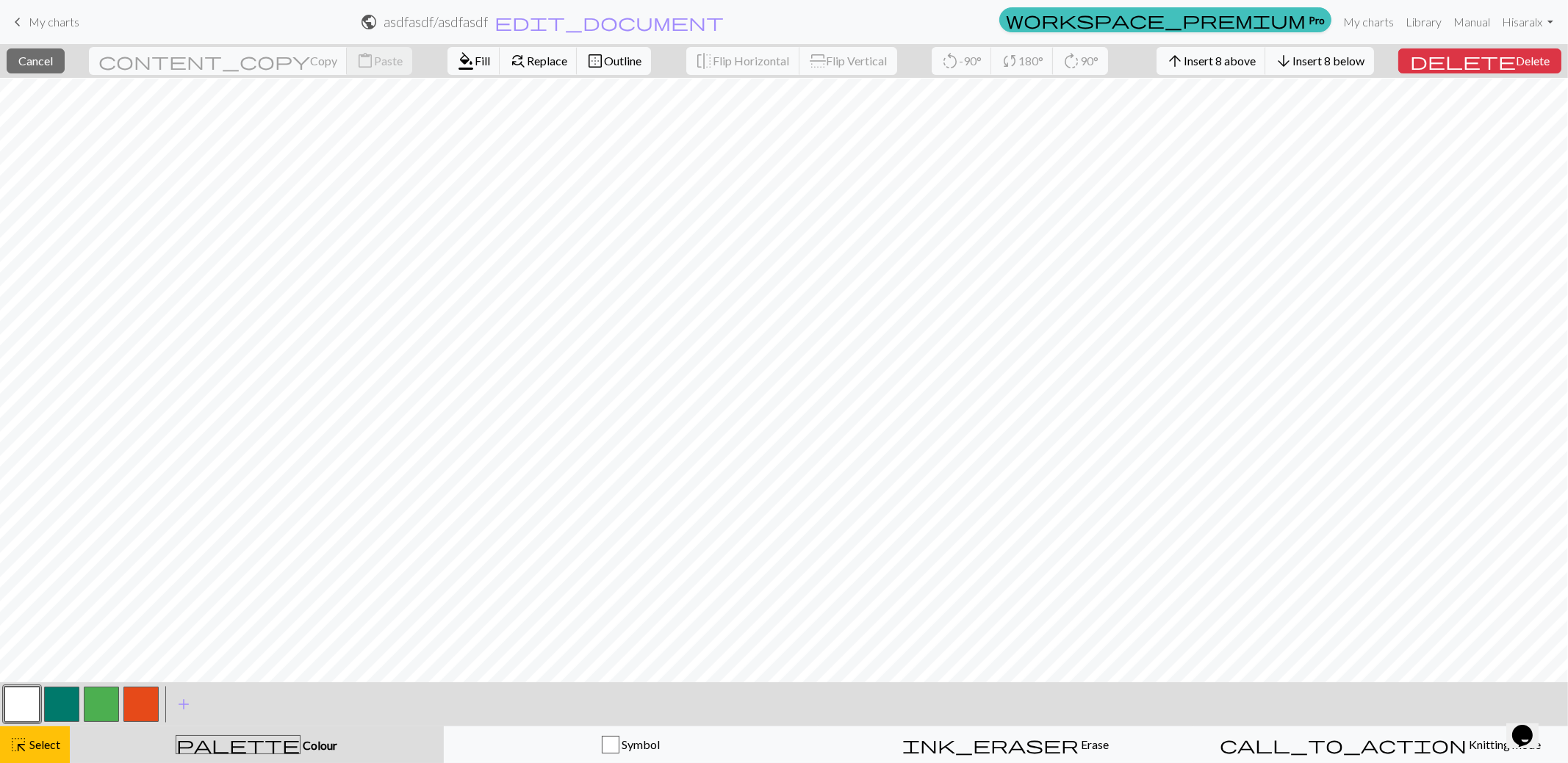
click at [143, 711] on button "button" at bounding box center [141, 704] width 35 height 35
click at [447, 71] on button "format_color_fill Fill" at bounding box center [474, 61] width 53 height 28
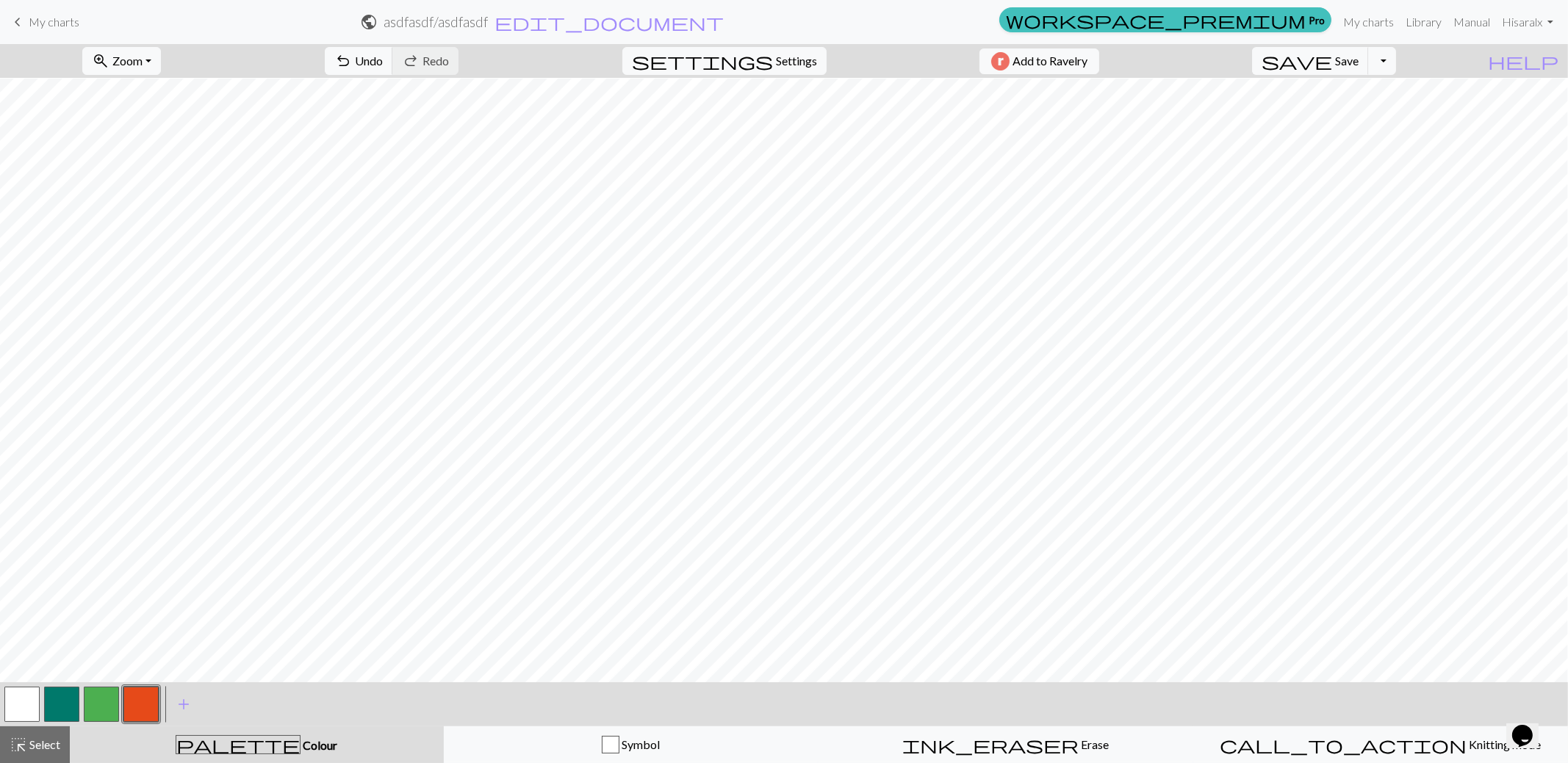
drag, startPoint x: 100, startPoint y: 702, endPoint x: 121, endPoint y: 675, distance: 34.2
click at [100, 701] on button "button" at bounding box center [101, 704] width 35 height 35
click at [14, 705] on button "button" at bounding box center [22, 704] width 35 height 35
drag, startPoint x: 97, startPoint y: 708, endPoint x: 104, endPoint y: 698, distance: 12.2
click at [99, 705] on button "button" at bounding box center [101, 704] width 35 height 35
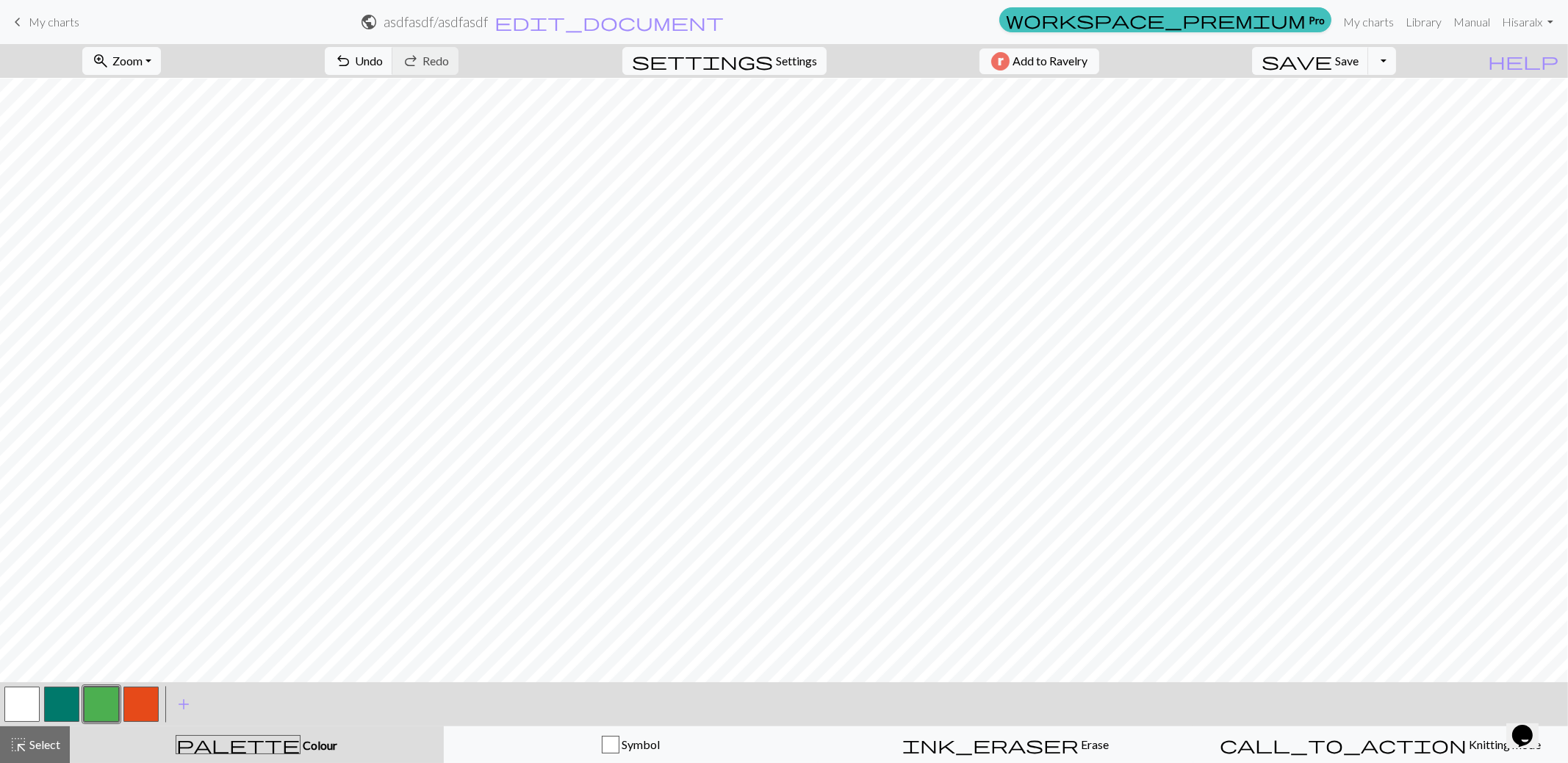
drag, startPoint x: 137, startPoint y: 705, endPoint x: 162, endPoint y: 671, distance: 42.2
click at [144, 695] on button "button" at bounding box center [141, 704] width 35 height 35
click at [100, 701] on button "button" at bounding box center [101, 704] width 35 height 35
click at [12, 713] on button "button" at bounding box center [22, 704] width 35 height 35
drag, startPoint x: 101, startPoint y: 705, endPoint x: 126, endPoint y: 678, distance: 36.8
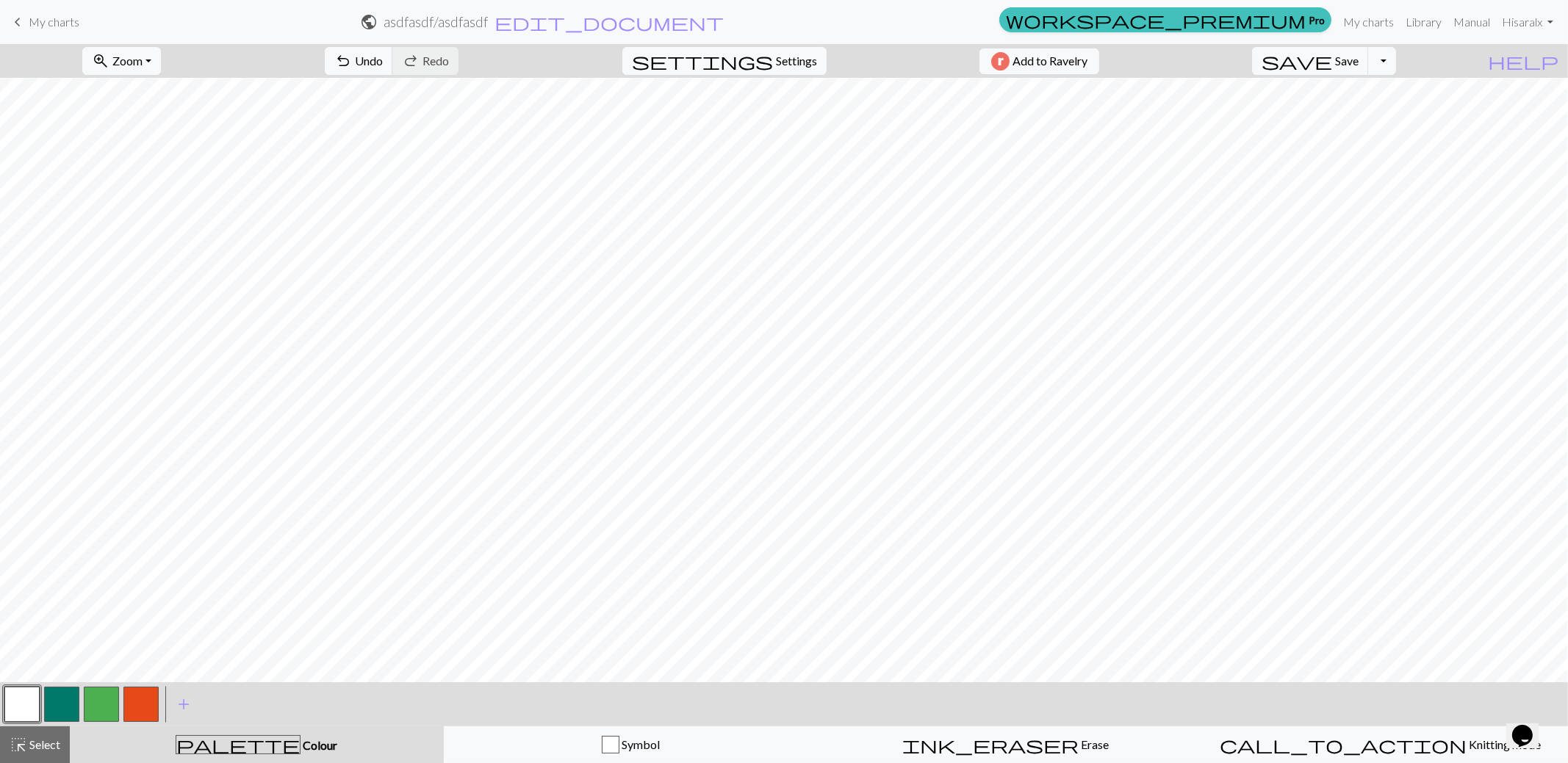
click at [100, 704] on button "button" at bounding box center [101, 704] width 35 height 35
click at [147, 706] on button "button" at bounding box center [141, 704] width 35 height 35
click at [100, 702] on button "button" at bounding box center [101, 704] width 35 height 35
drag, startPoint x: 25, startPoint y: 706, endPoint x: 56, endPoint y: 675, distance: 43.8
click at [24, 705] on button "button" at bounding box center [22, 704] width 35 height 35
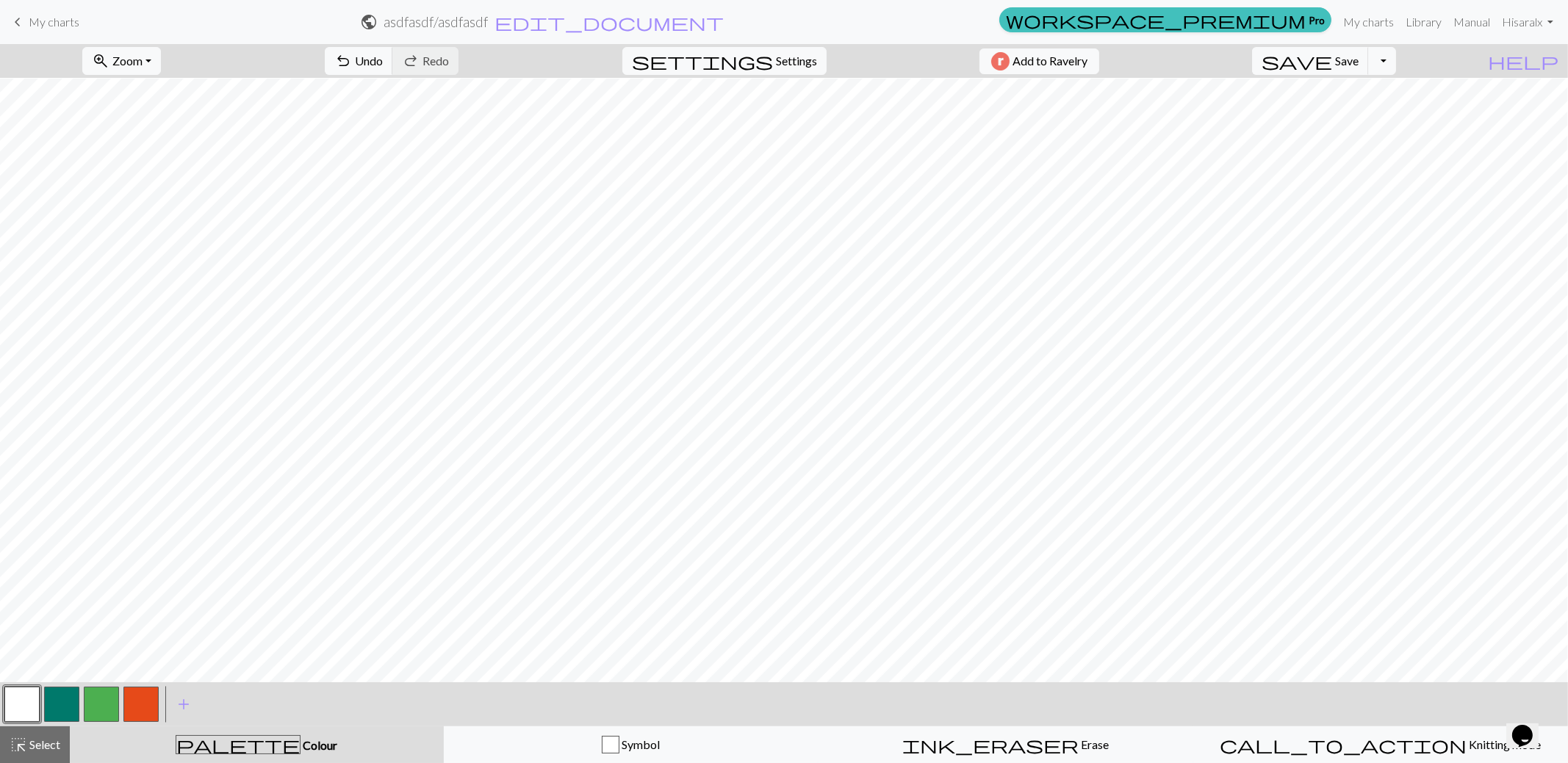
drag, startPoint x: 140, startPoint y: 701, endPoint x: 163, endPoint y: 677, distance: 33.2
click at [148, 690] on button "button" at bounding box center [141, 704] width 35 height 35
drag, startPoint x: 108, startPoint y: 702, endPoint x: 125, endPoint y: 677, distance: 30.2
click at [109, 701] on button "button" at bounding box center [101, 704] width 35 height 35
click at [17, 705] on button "button" at bounding box center [22, 704] width 35 height 35
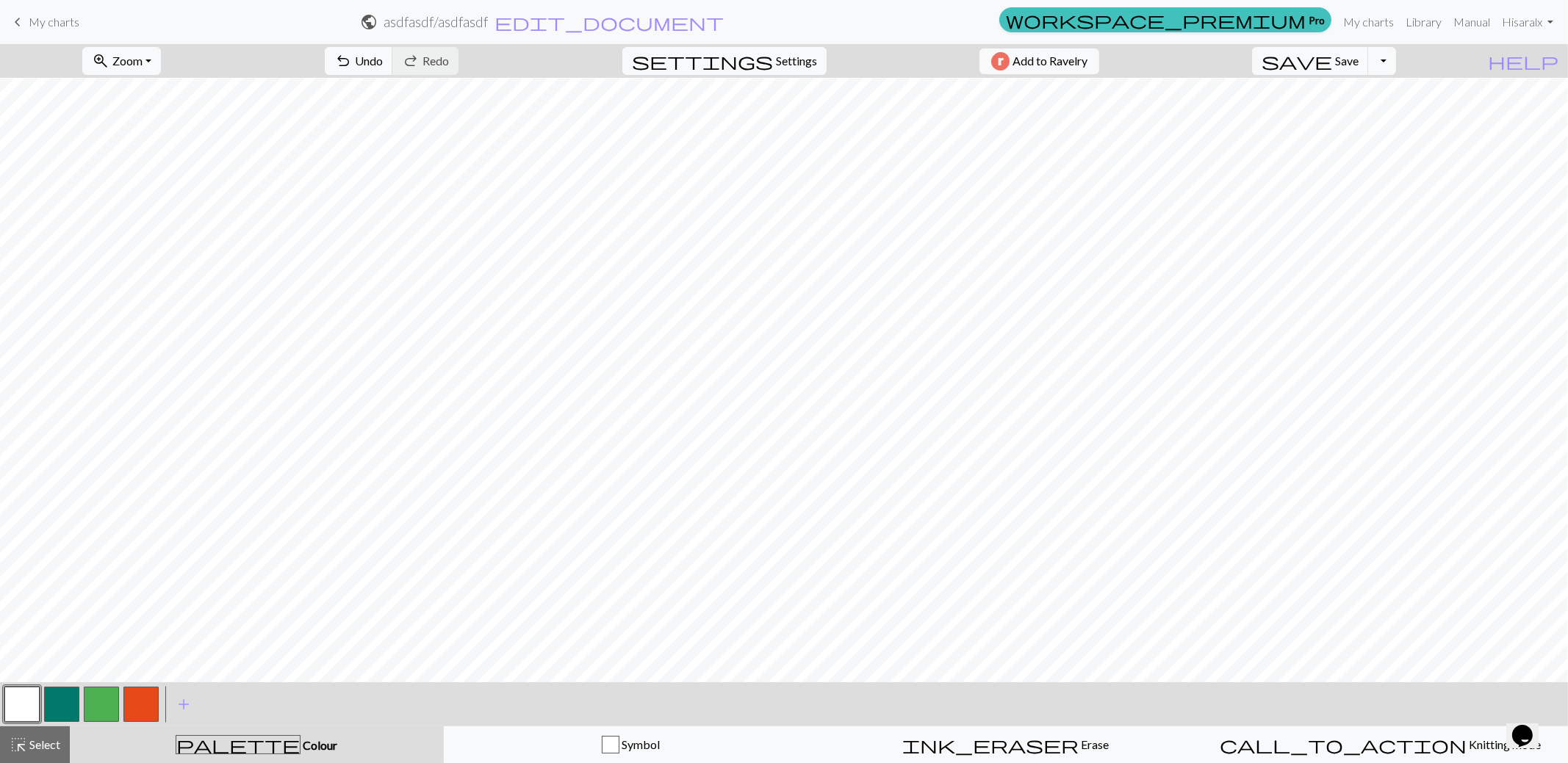
drag, startPoint x: 139, startPoint y: 702, endPoint x: 161, endPoint y: 683, distance: 29.1
click at [141, 698] on button "button" at bounding box center [141, 704] width 35 height 35
click at [58, 707] on button "button" at bounding box center [61, 704] width 35 height 35
click at [18, 698] on button "button" at bounding box center [22, 704] width 35 height 35
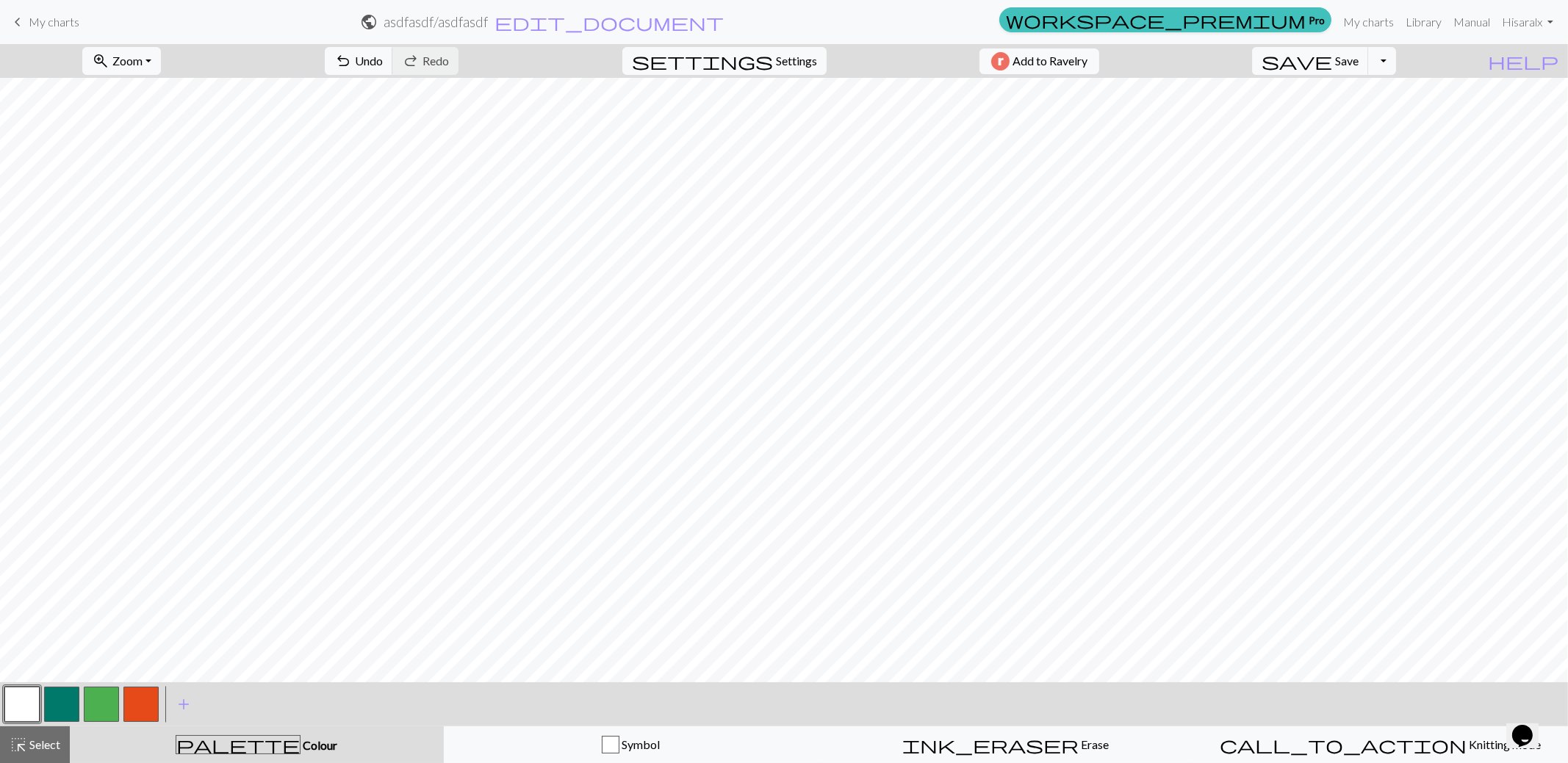
click at [140, 708] on button "button" at bounding box center [141, 704] width 35 height 35
click at [99, 703] on button "button" at bounding box center [101, 704] width 35 height 35
drag, startPoint x: 23, startPoint y: 709, endPoint x: 89, endPoint y: 676, distance: 73.8
click at [33, 702] on button "button" at bounding box center [22, 704] width 35 height 35
click at [148, 705] on button "button" at bounding box center [141, 704] width 35 height 35
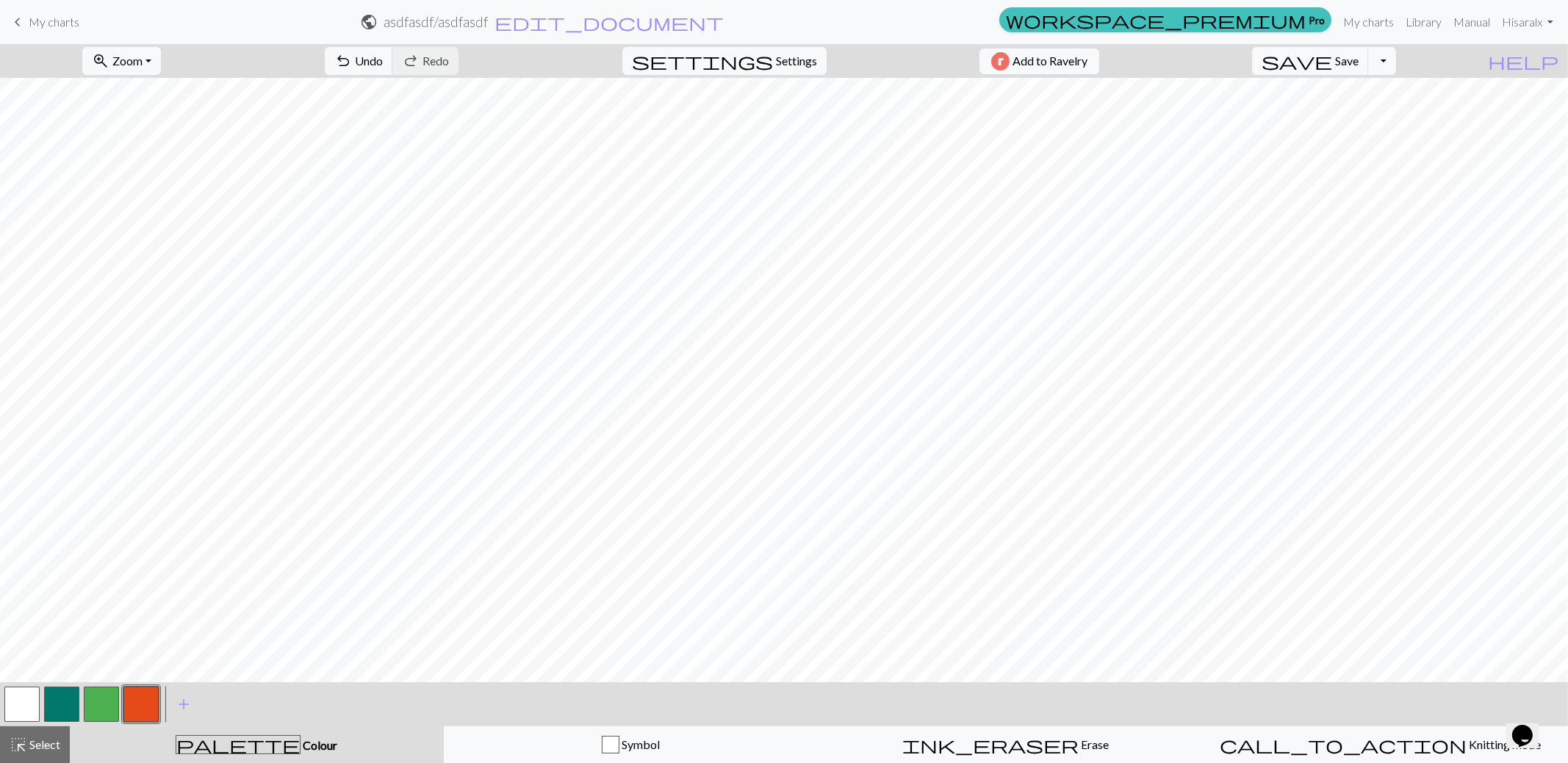
drag, startPoint x: 30, startPoint y: 699, endPoint x: 78, endPoint y: 677, distance: 52.8
click at [36, 695] on button "button" at bounding box center [22, 704] width 35 height 35
drag, startPoint x: 138, startPoint y: 703, endPoint x: 162, endPoint y: 675, distance: 36.9
click at [143, 694] on button "button" at bounding box center [141, 704] width 35 height 35
drag, startPoint x: 9, startPoint y: 702, endPoint x: 70, endPoint y: 675, distance: 66.7
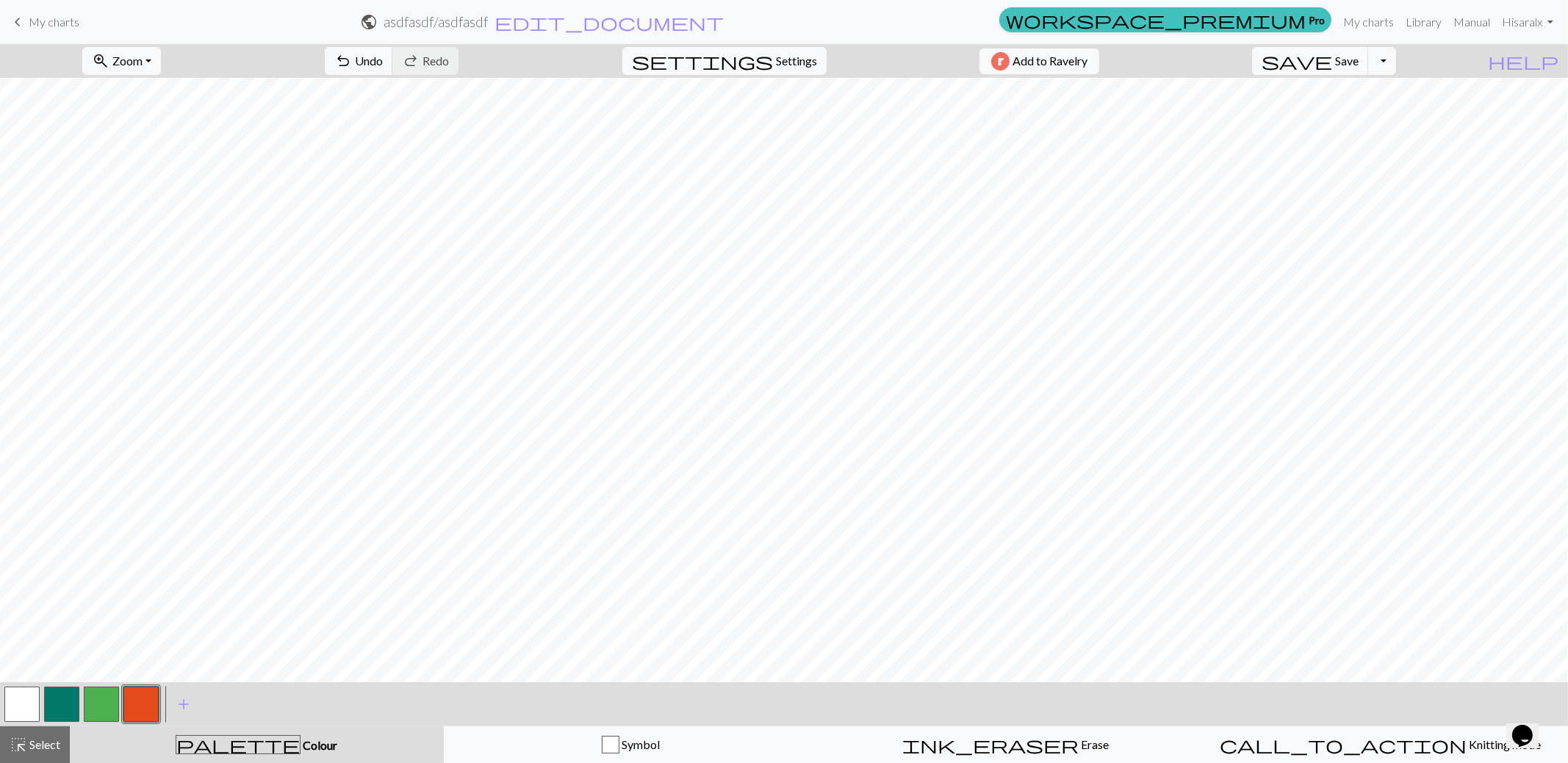
click at [10, 702] on button "button" at bounding box center [22, 704] width 35 height 35
drag, startPoint x: 140, startPoint y: 701, endPoint x: 160, endPoint y: 673, distance: 34.4
click at [144, 697] on button "button" at bounding box center [141, 704] width 35 height 35
click at [1369, 68] on button "save Save Save" at bounding box center [1310, 61] width 116 height 28
